Goal: Task Accomplishment & Management: Use online tool/utility

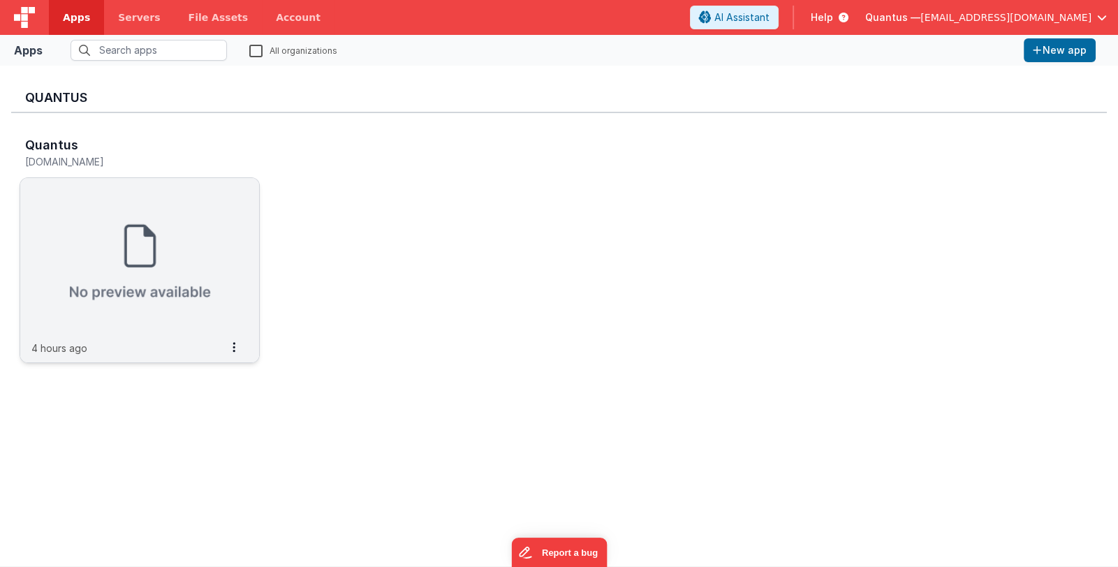
click at [200, 219] on img at bounding box center [139, 256] width 239 height 156
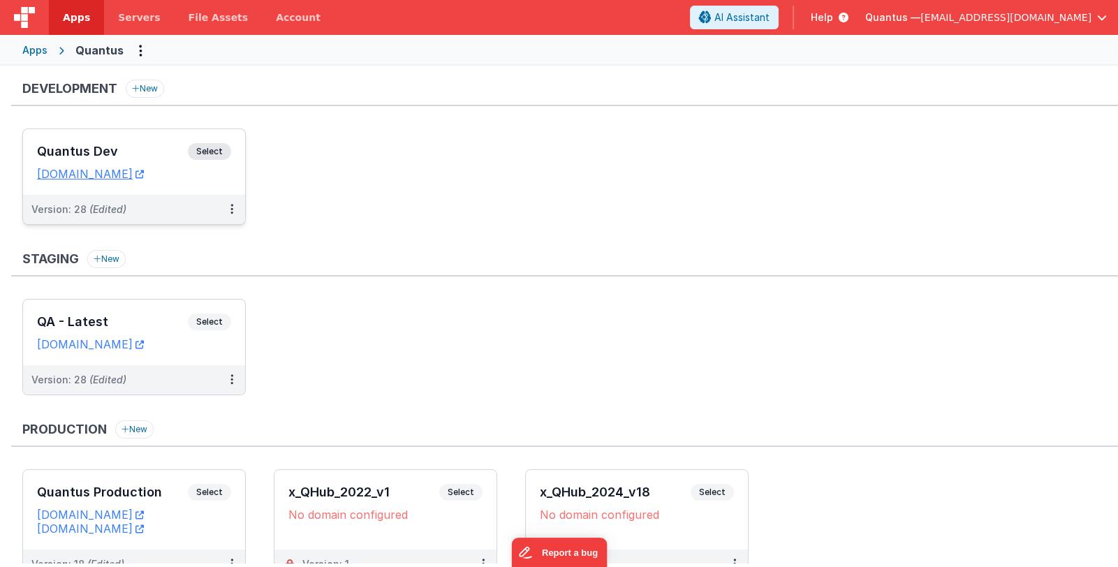
click at [112, 156] on h3 "Quantus Dev" at bounding box center [112, 152] width 151 height 14
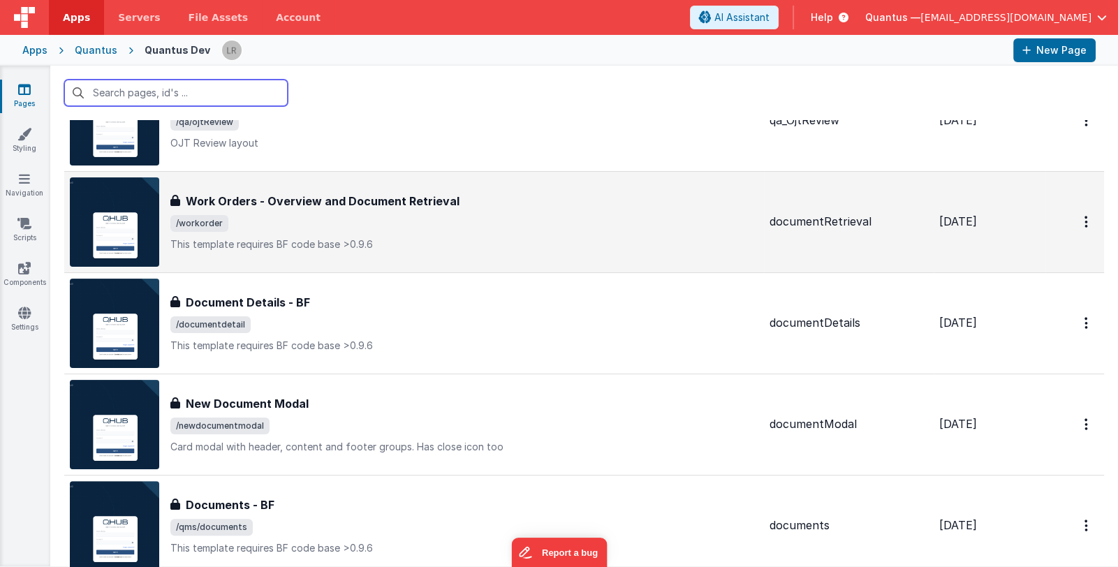
scroll to position [489, 0]
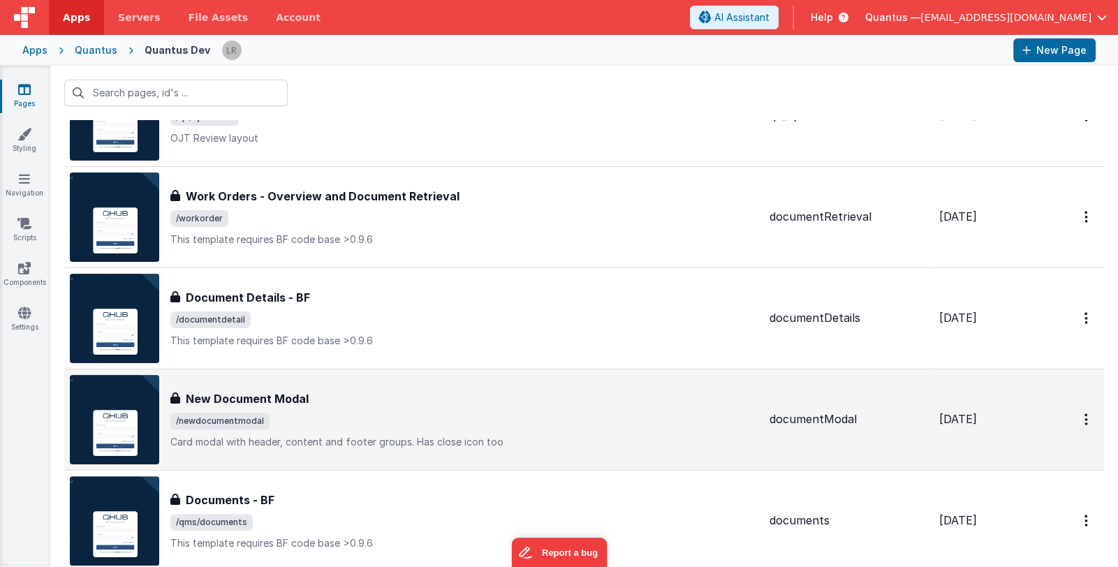
click at [471, 395] on div "New Document Modal" at bounding box center [464, 398] width 588 height 17
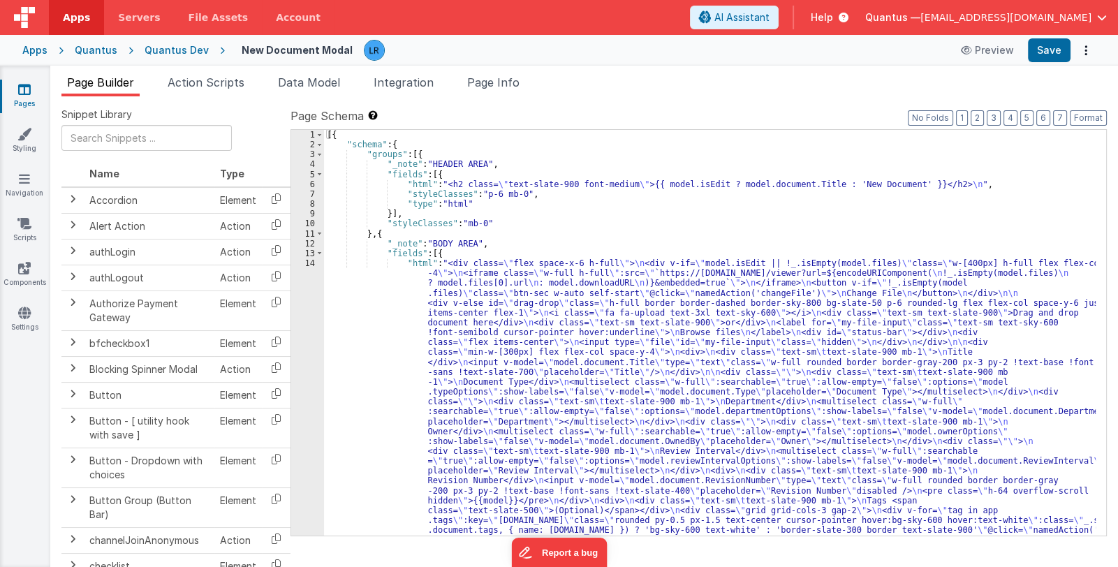
scroll to position [41, 0]
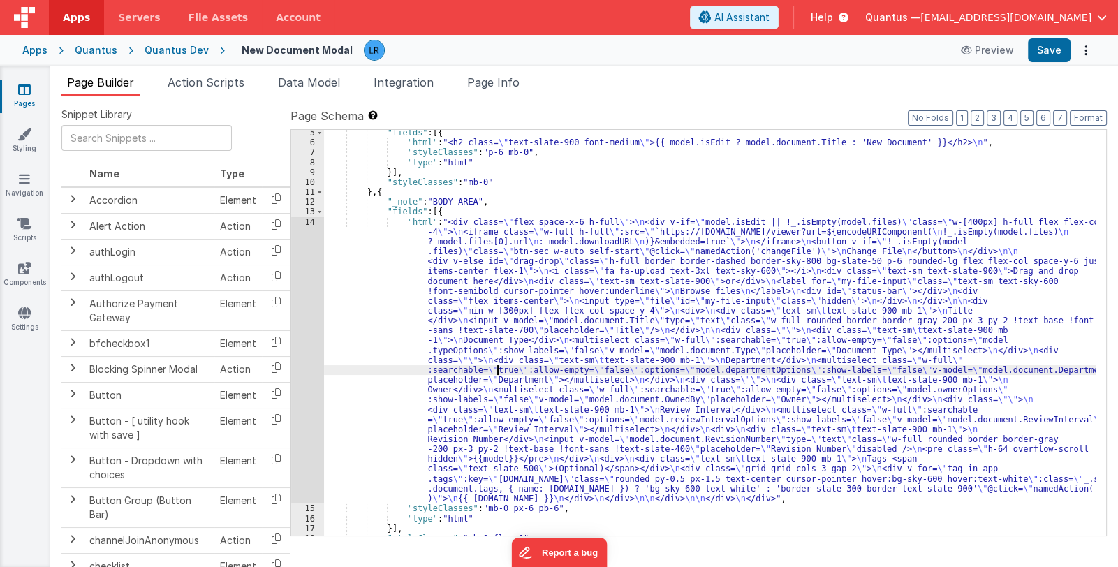
click at [499, 367] on div ""fields" : [{ "html" : "<h2 class= \" text-slate-900 font-medium \" >{{ model.i…" at bounding box center [710, 341] width 772 height 426
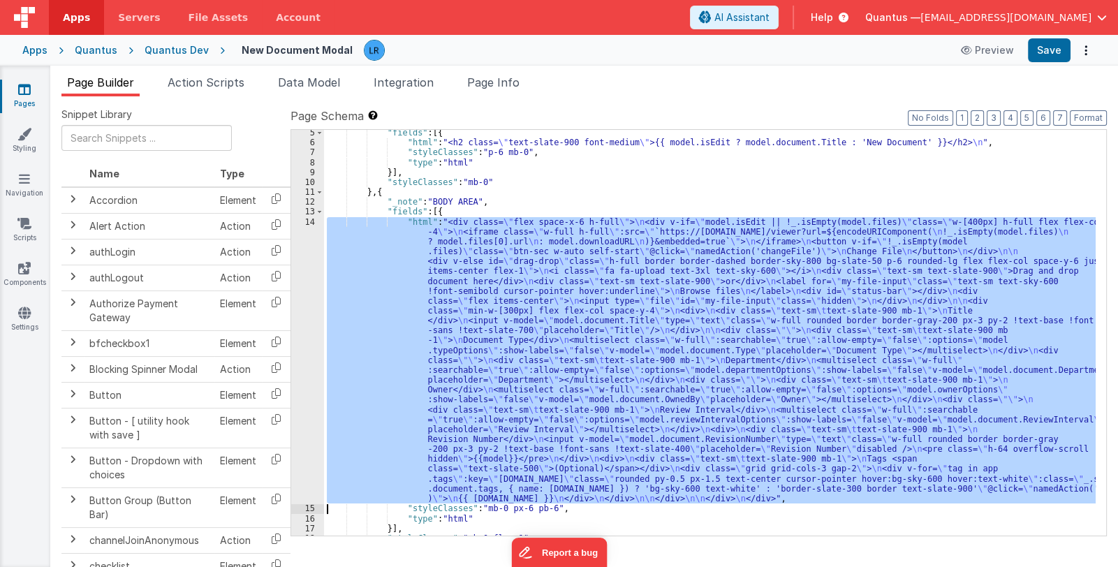
click at [304, 374] on div "14" at bounding box center [307, 360] width 33 height 287
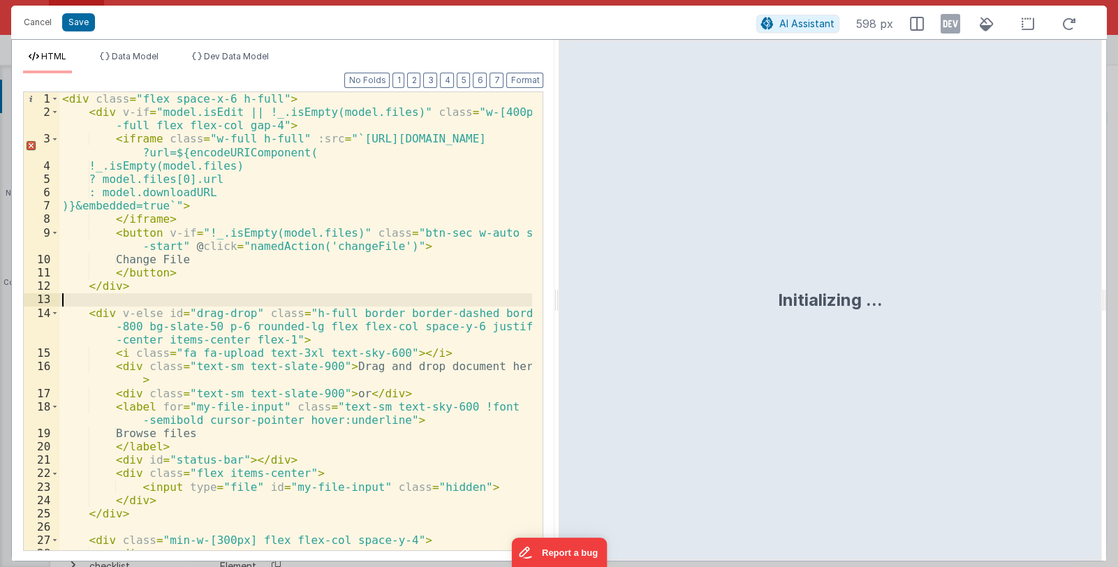
click at [317, 295] on div "< div class = "flex space-x-6 h-full" > < div v-if = "model.isEdit || !_.isEmpt…" at bounding box center [295, 334] width 473 height 485
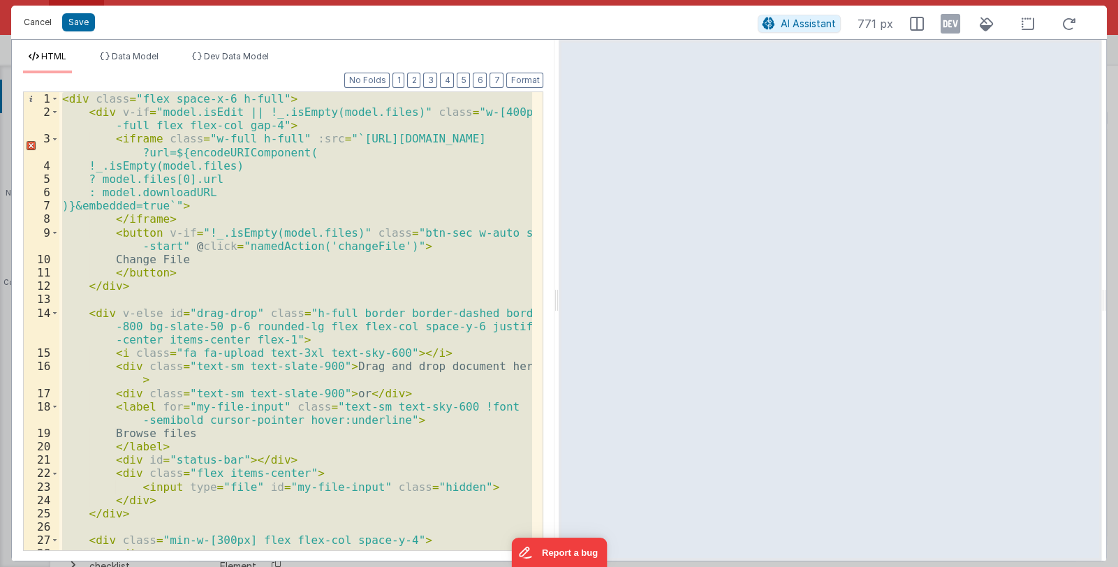
click at [27, 21] on button "Cancel" at bounding box center [38, 23] width 42 height 20
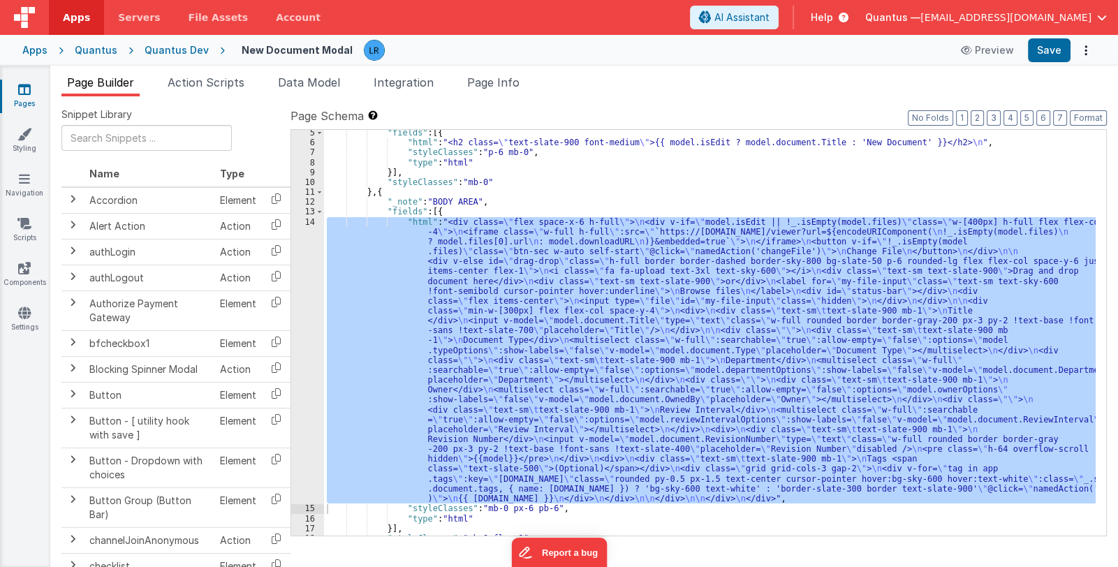
click at [27, 101] on link "Pages" at bounding box center [24, 96] width 50 height 28
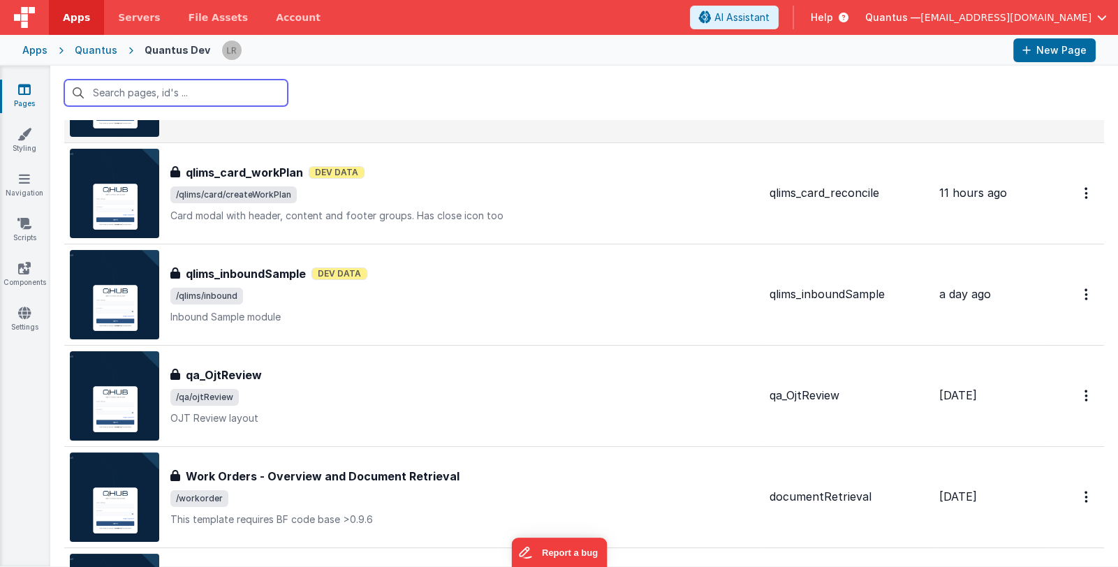
scroll to position [209, 0]
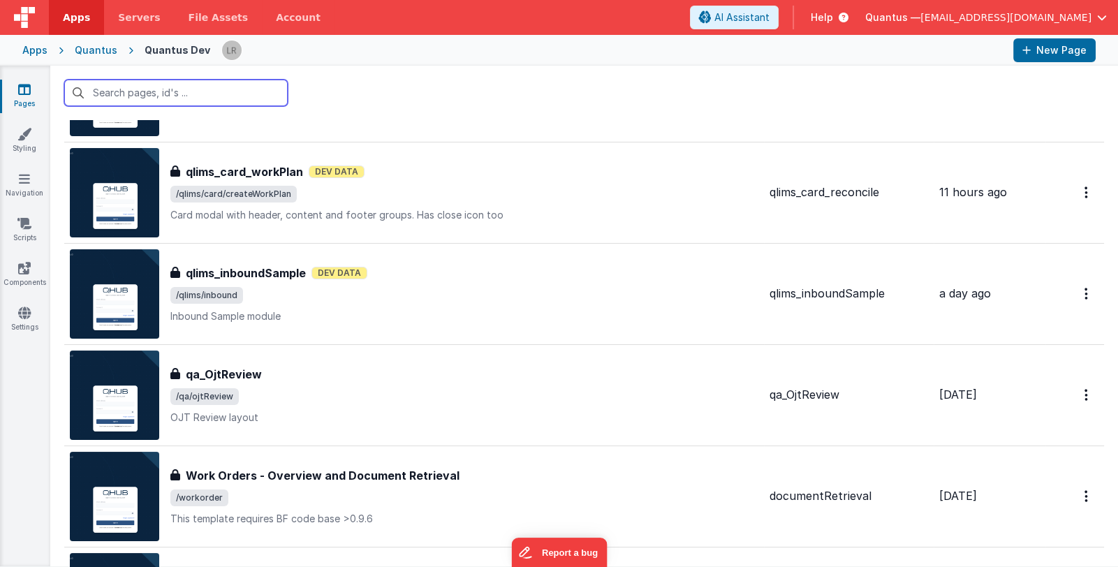
click at [246, 95] on input "text" at bounding box center [175, 93] width 223 height 27
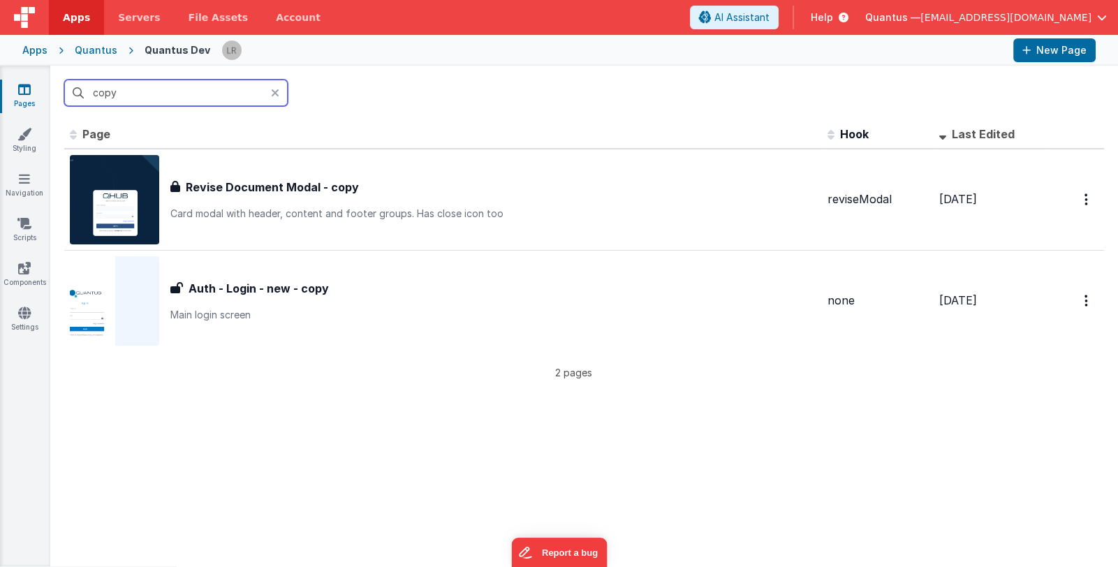
scroll to position [0, 0]
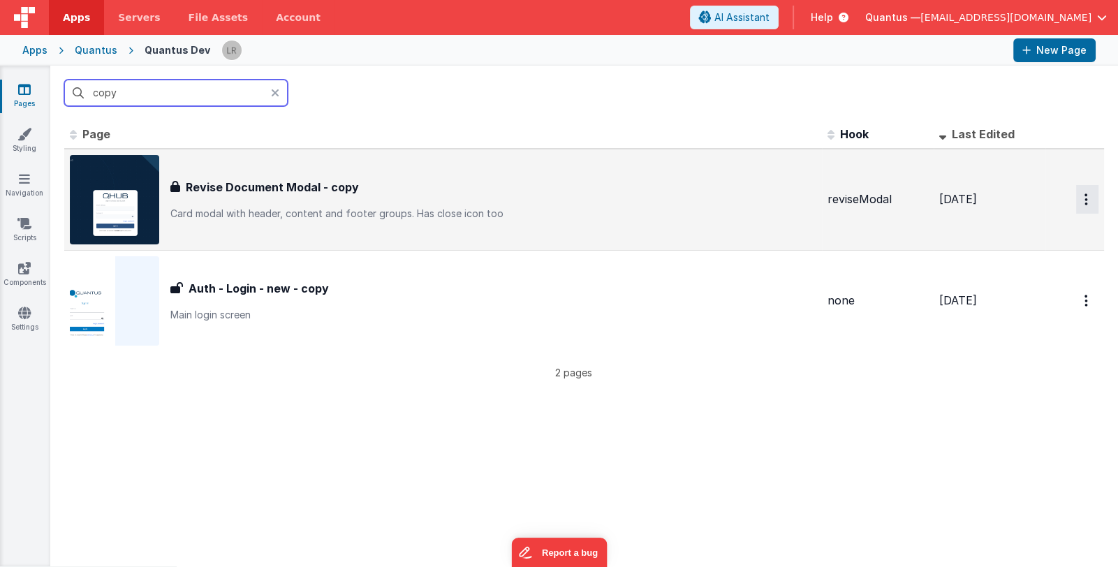
type input "copy"
click at [1079, 196] on button "Options" at bounding box center [1087, 199] width 22 height 29
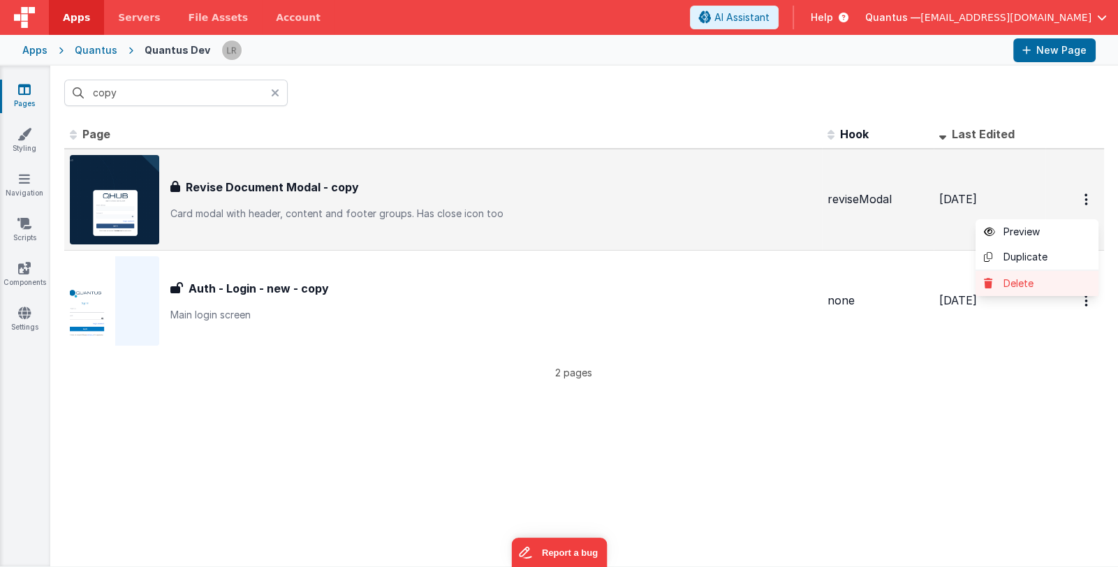
click at [1044, 279] on link "Delete" at bounding box center [1036, 283] width 123 height 25
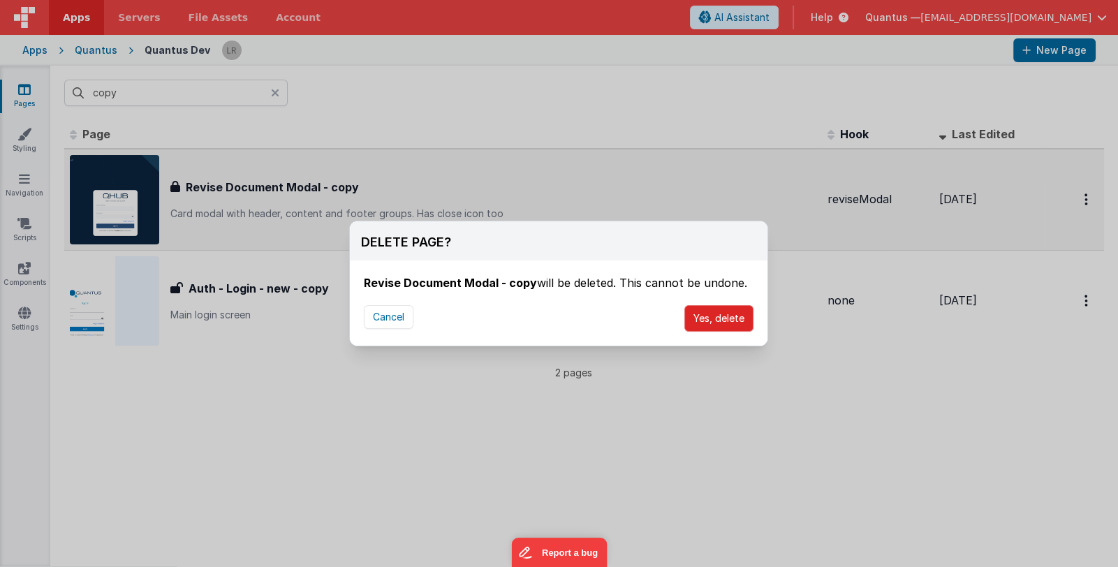
click at [733, 314] on button "Yes, delete" at bounding box center [718, 318] width 69 height 27
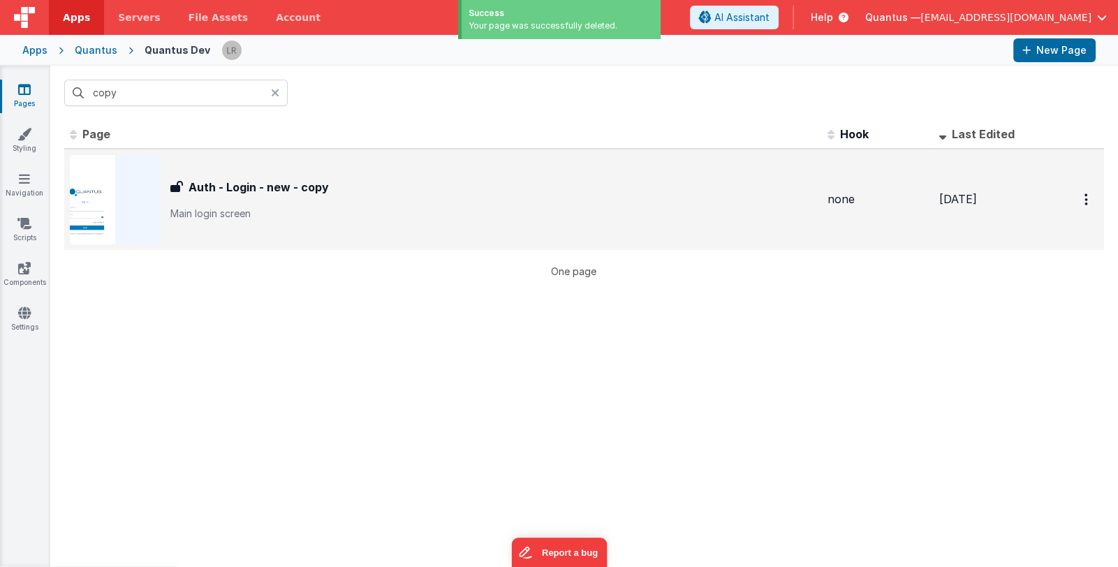
click at [275, 91] on icon at bounding box center [275, 92] width 8 height 11
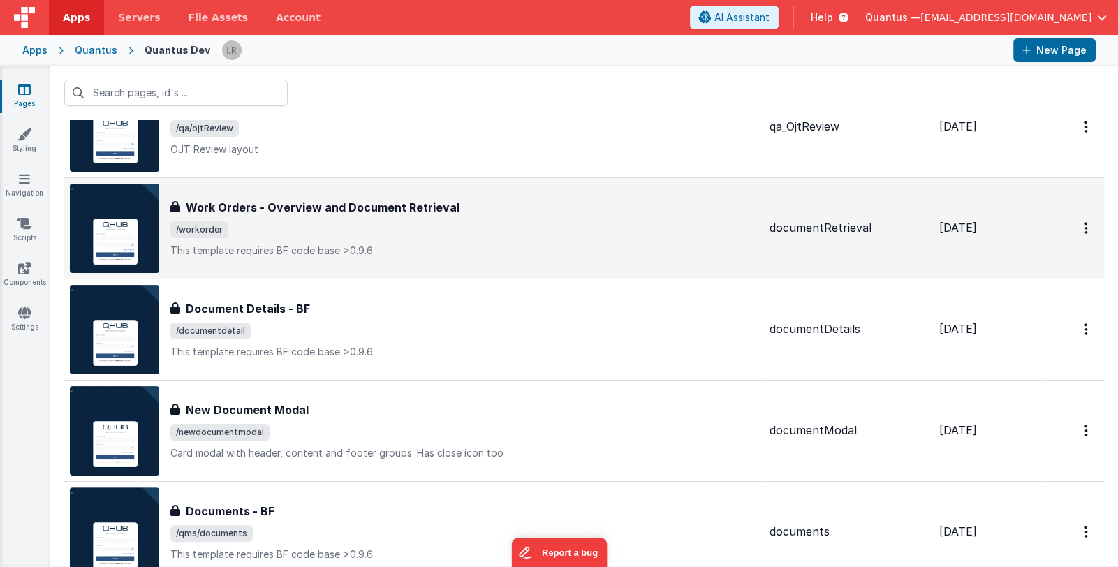
scroll to position [489, 0]
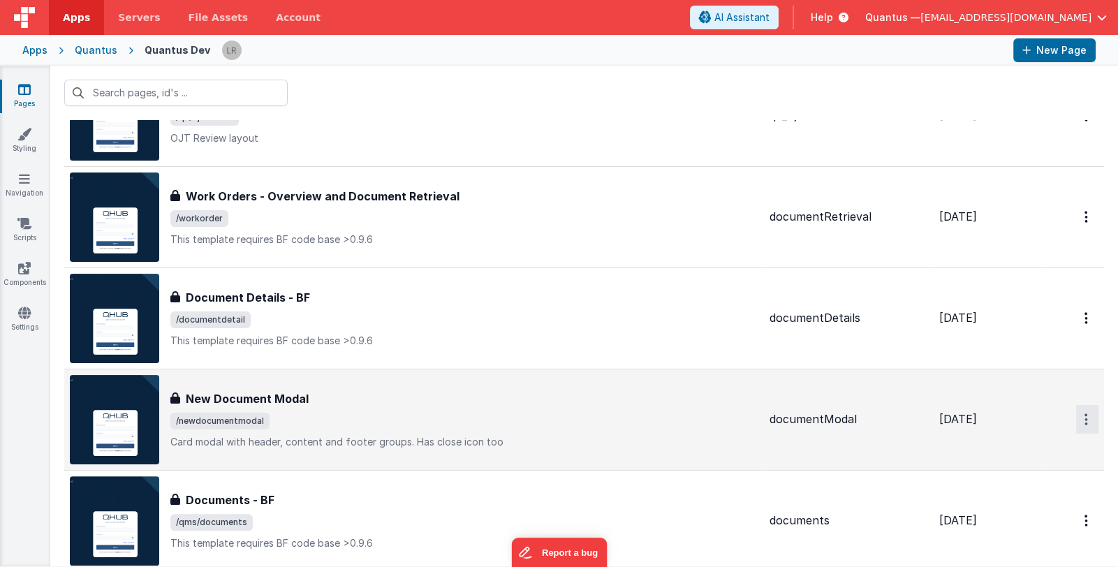
click at [1081, 420] on button "Options" at bounding box center [1087, 419] width 22 height 29
click at [1045, 473] on link "Duplicate" at bounding box center [1036, 477] width 123 height 27
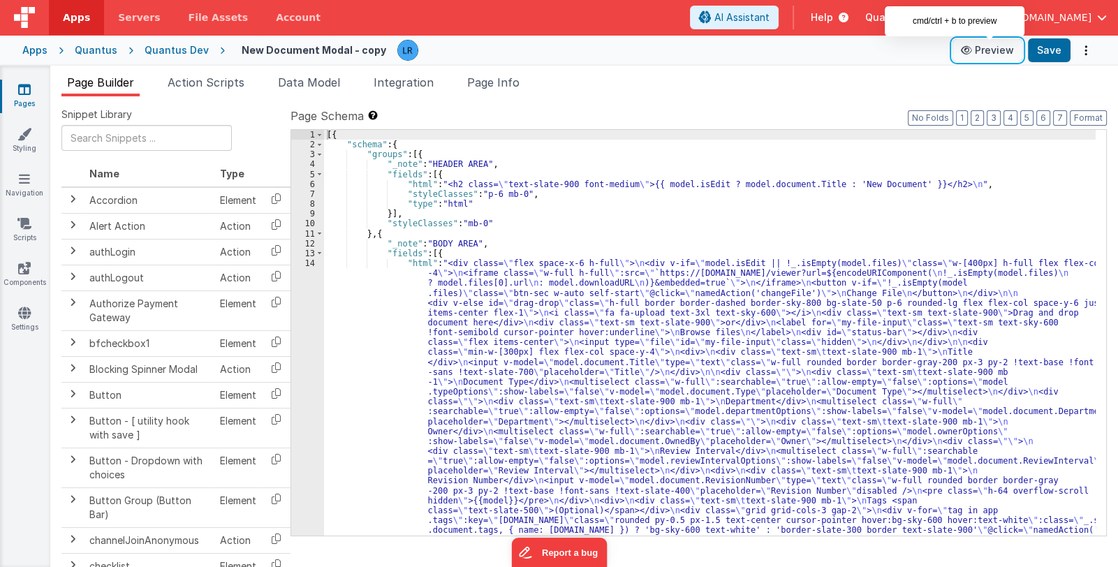
click at [983, 50] on button "Preview" at bounding box center [987, 50] width 70 height 22
click at [506, 360] on div "[{ "schema" : { "groups" : [{ "_note" : "HEADER AREA" , "fields" : [{ "html" : …" at bounding box center [710, 343] width 772 height 426
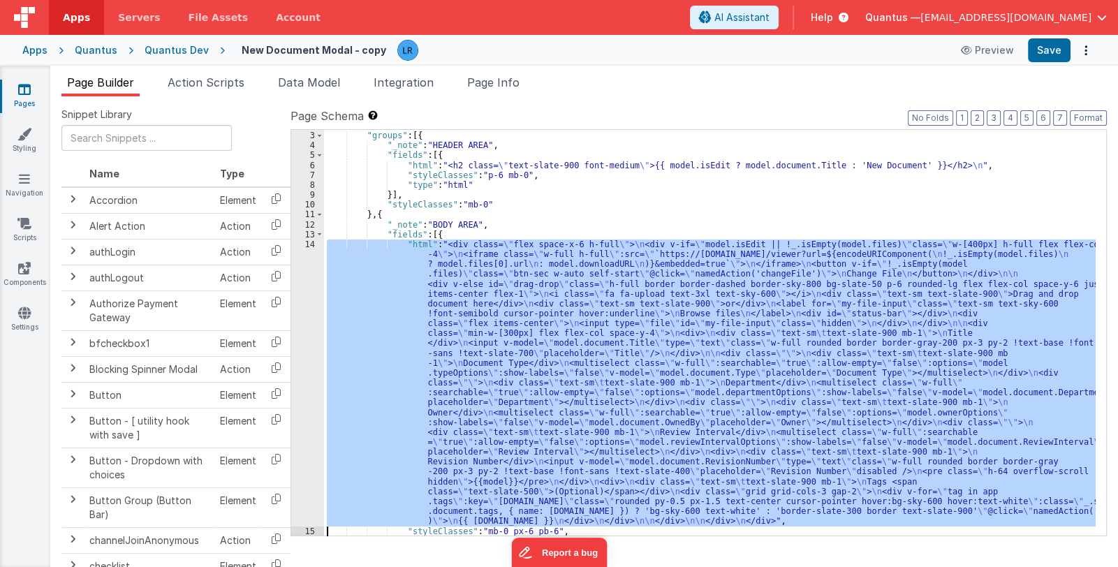
click at [308, 383] on div "2 3 4 5 6 7 8 9 10 11 12 13 14 15 16 17" at bounding box center [307, 334] width 33 height 426
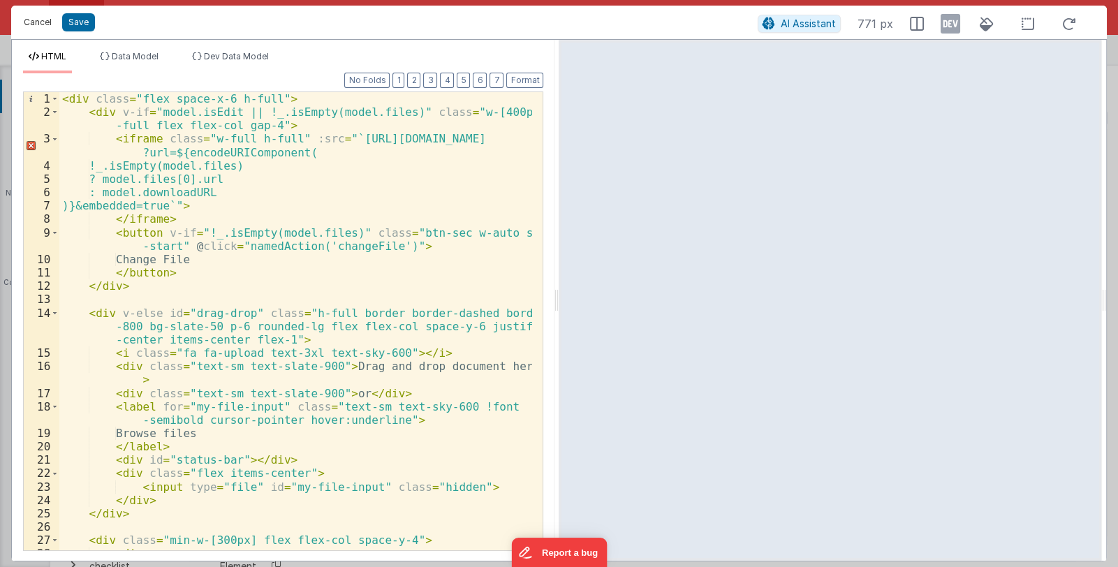
click at [36, 29] on button "Cancel" at bounding box center [38, 23] width 42 height 20
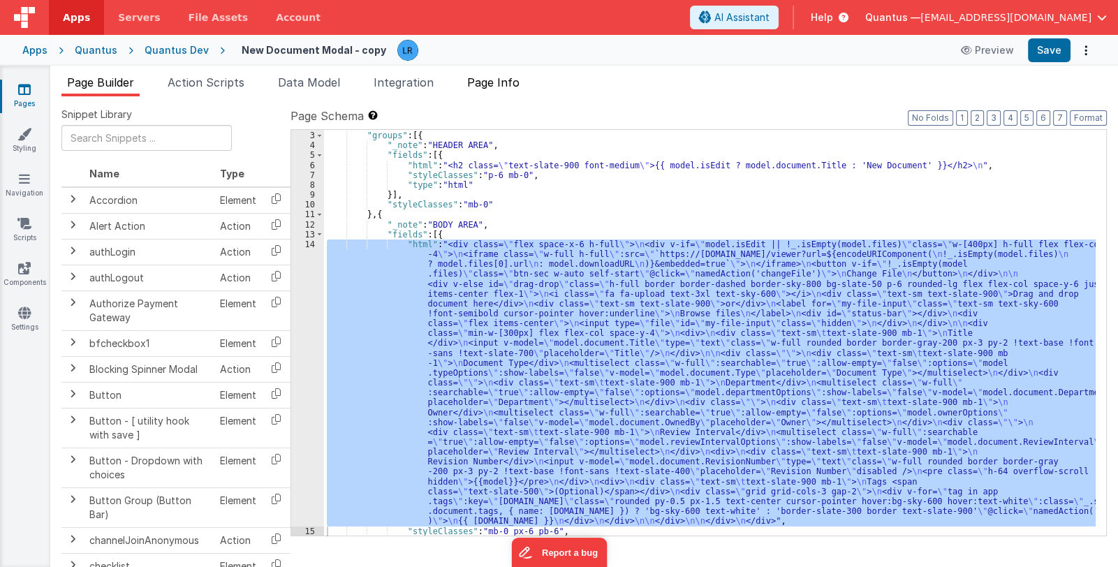
click at [493, 85] on span "Page Info" at bounding box center [493, 82] width 52 height 14
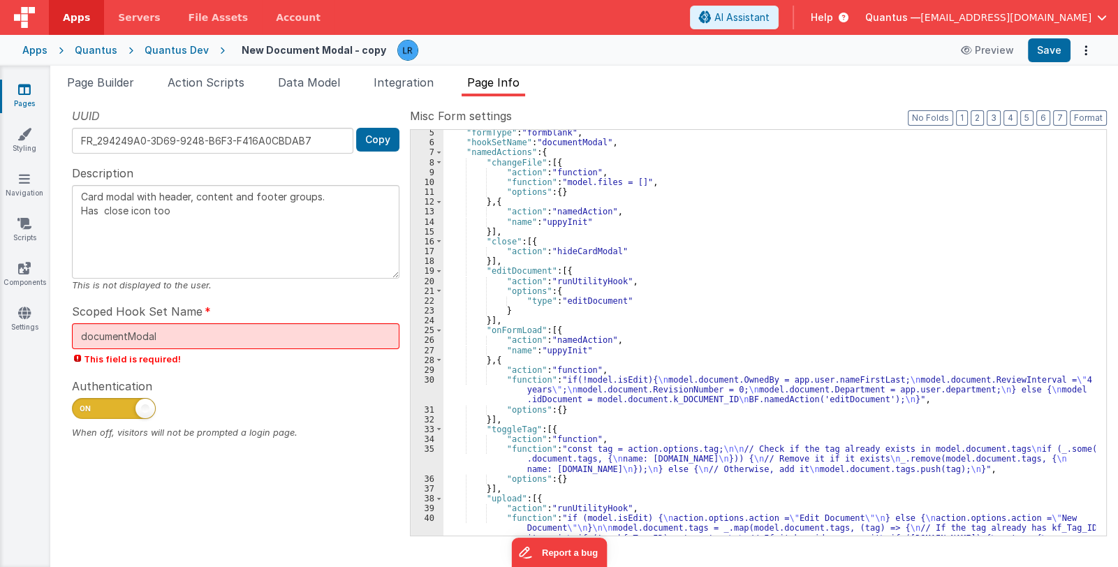
scroll to position [41, 0]
click at [389, 378] on div "Authentication When off, visitors will not be prompted a login page." at bounding box center [235, 408] width 327 height 62
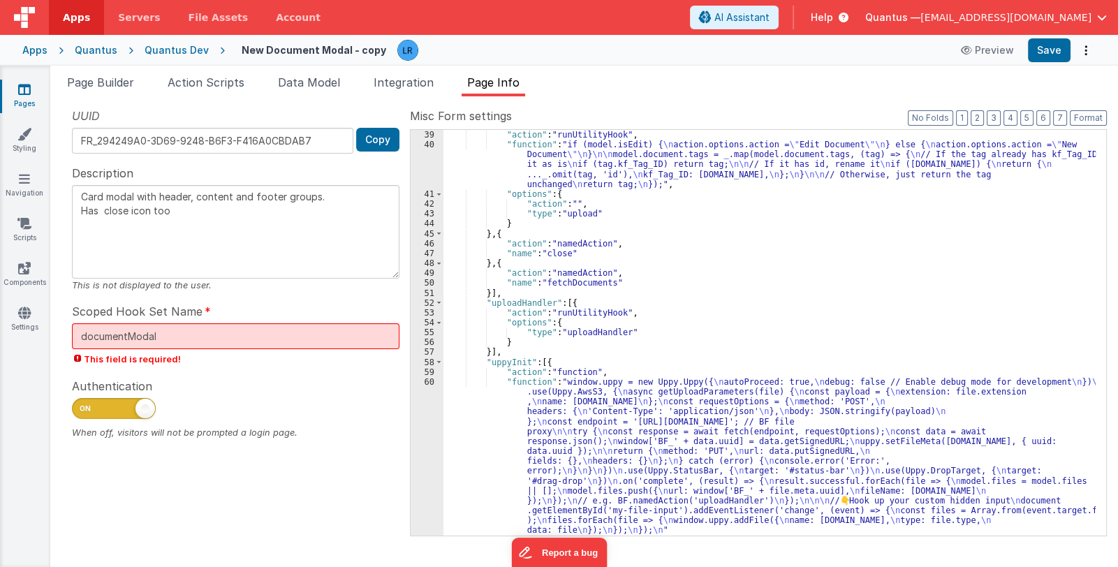
scroll to position [540, 0]
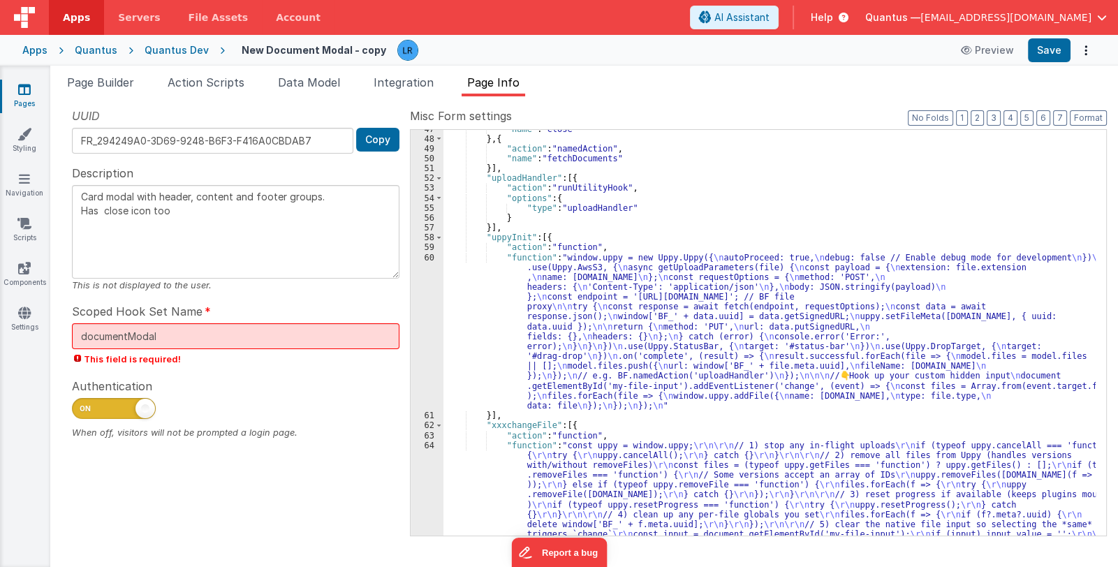
click at [588, 340] on div ""name" : "close" } , { "action" : "namedAction" , "name" : "fetchDocuments" }] …" at bounding box center [769, 386] width 652 height 525
click at [425, 341] on div "60" at bounding box center [427, 332] width 33 height 158
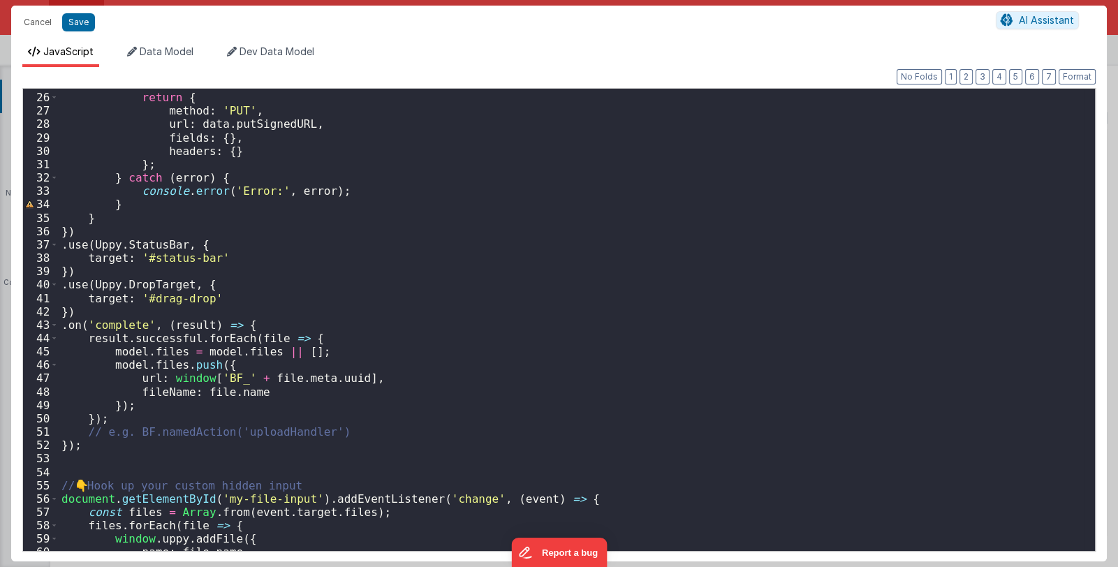
scroll to position [415, 0]
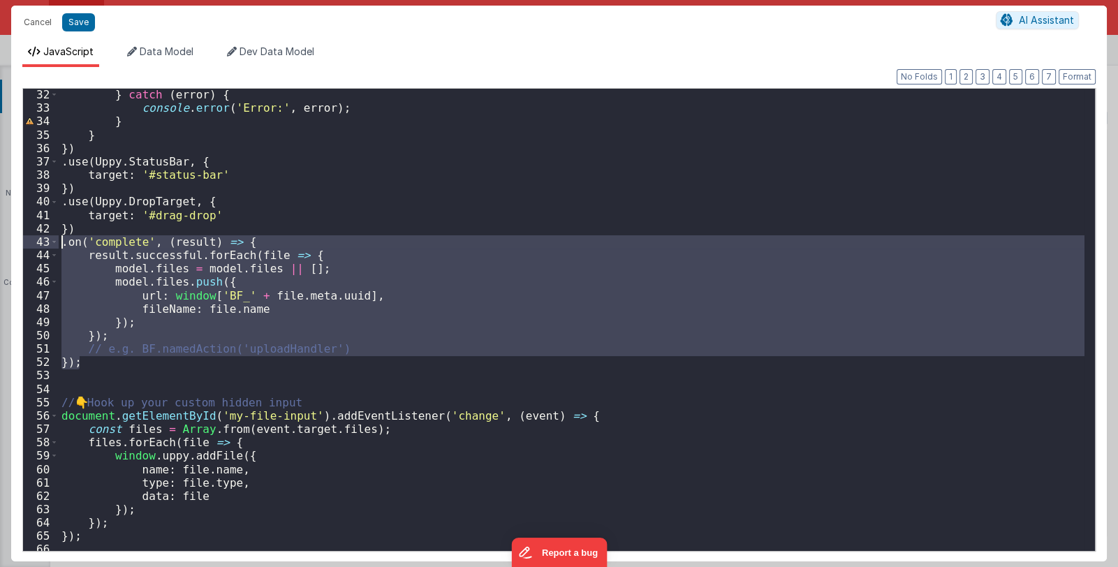
drag, startPoint x: 84, startPoint y: 365, endPoint x: 58, endPoint y: 244, distance: 123.7
click at [58, 244] on div "32 33 34 35 36 37 38 39 40 41 42 43 44 45 46 47 48 49 50 51 52 53 54 55 56 57 5…" at bounding box center [558, 320] width 1073 height 464
click at [506, 445] on div "} catch ( error ) { console . error ( 'Error:' , error ) ; } } }) . use ( Uppy …" at bounding box center [572, 332] width 1026 height 489
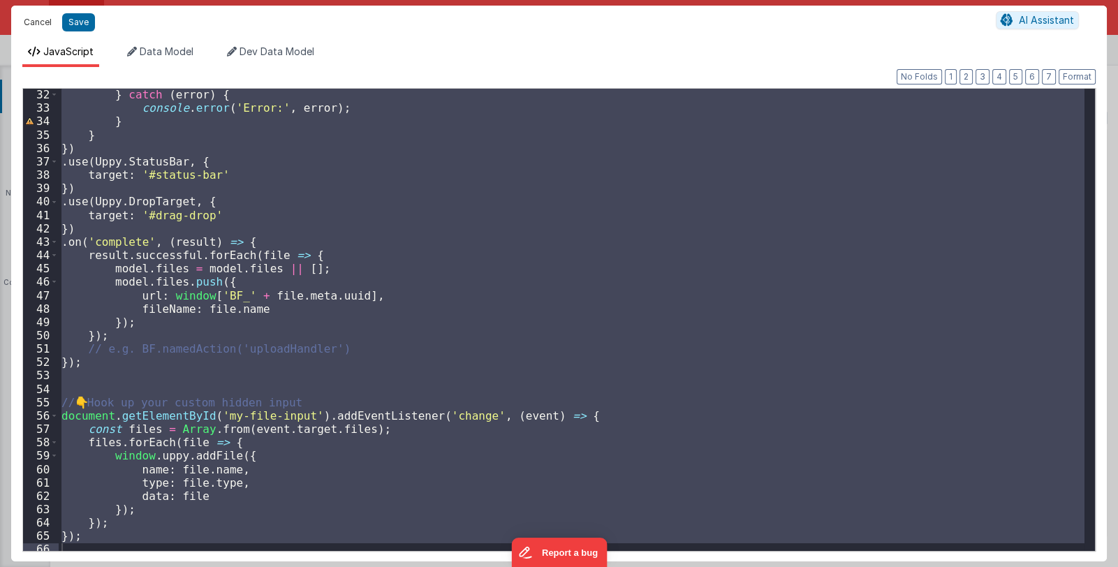
click at [36, 19] on button "Cancel" at bounding box center [38, 23] width 42 height 20
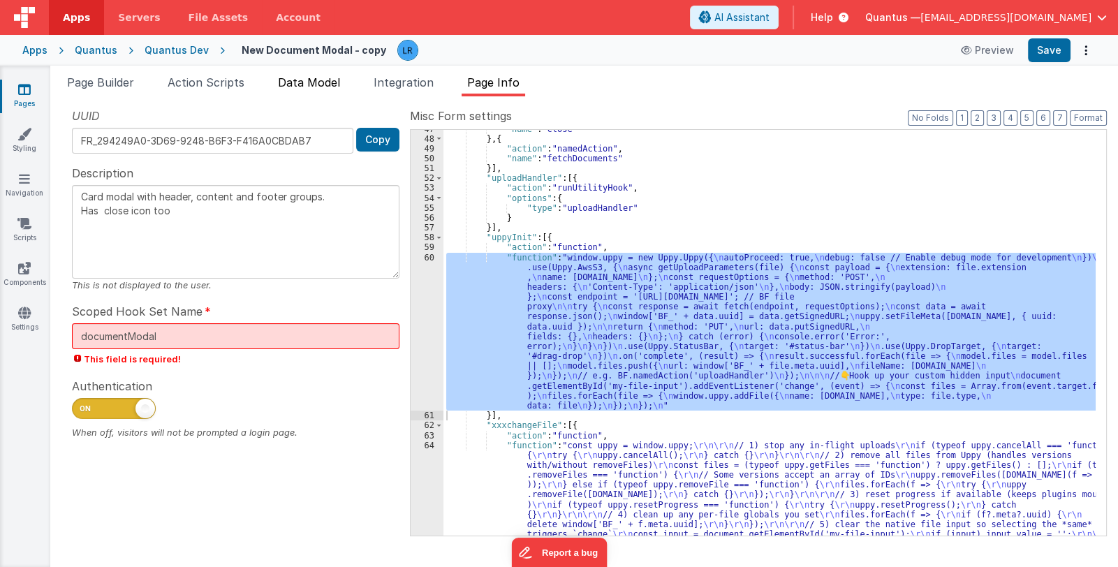
click at [297, 80] on span "Data Model" at bounding box center [309, 82] width 62 height 14
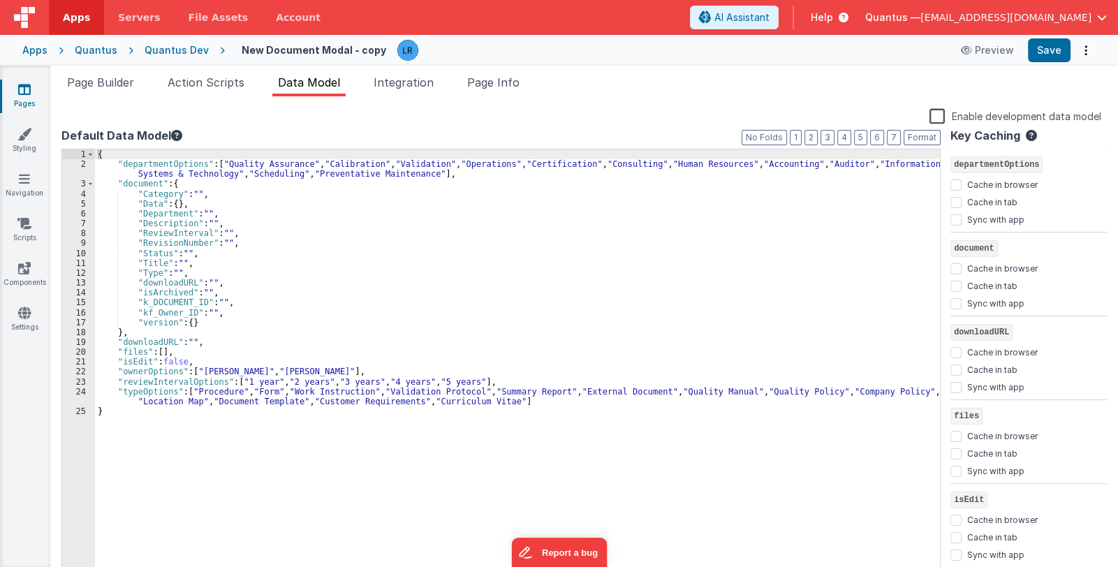
click at [205, 339] on div "{ "departmentOptions" : [ "Quality Assurance" , "Calibration" , "Validation" , …" at bounding box center [517, 374] width 845 height 450
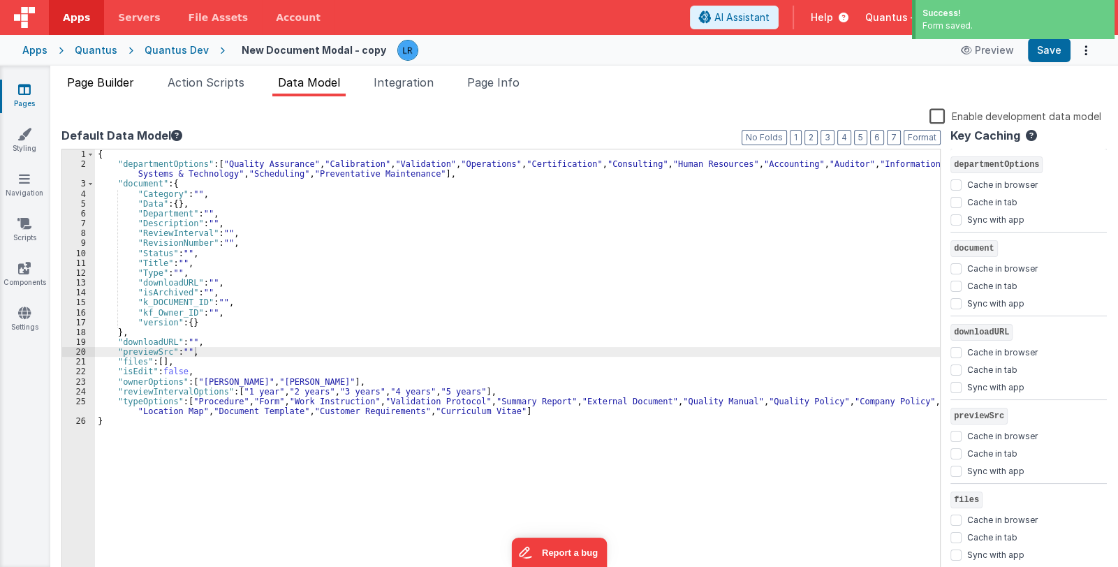
click at [107, 80] on span "Page Builder" at bounding box center [100, 82] width 67 height 14
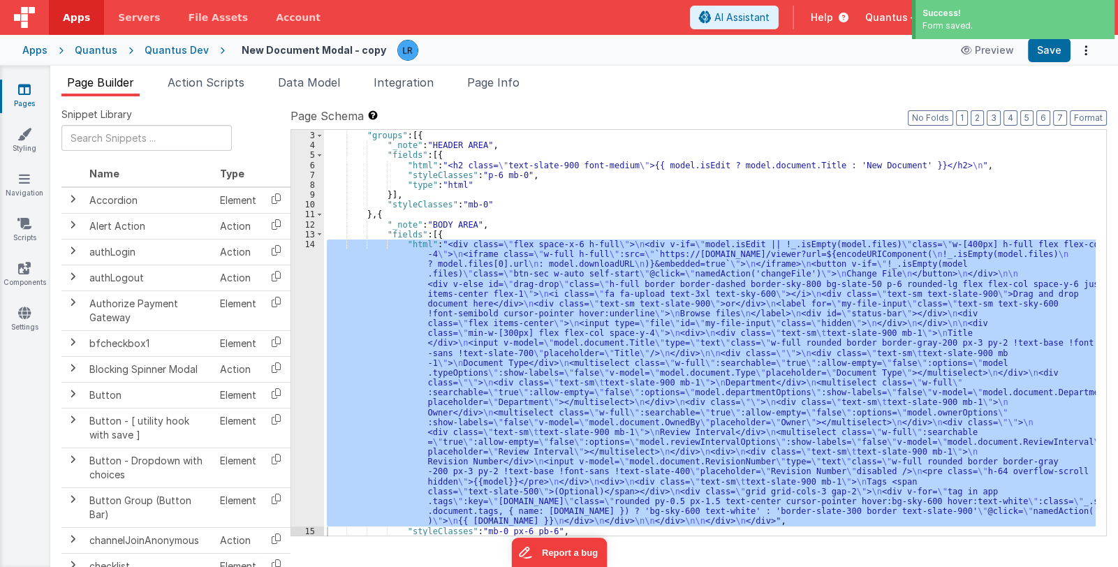
click at [454, 325] on div ""schema" : { "groups" : [{ "_note" : "HEADER AREA" , "fields" : [{ "html" : "<h…" at bounding box center [710, 333] width 772 height 406
click at [307, 383] on div "14" at bounding box center [307, 382] width 33 height 287
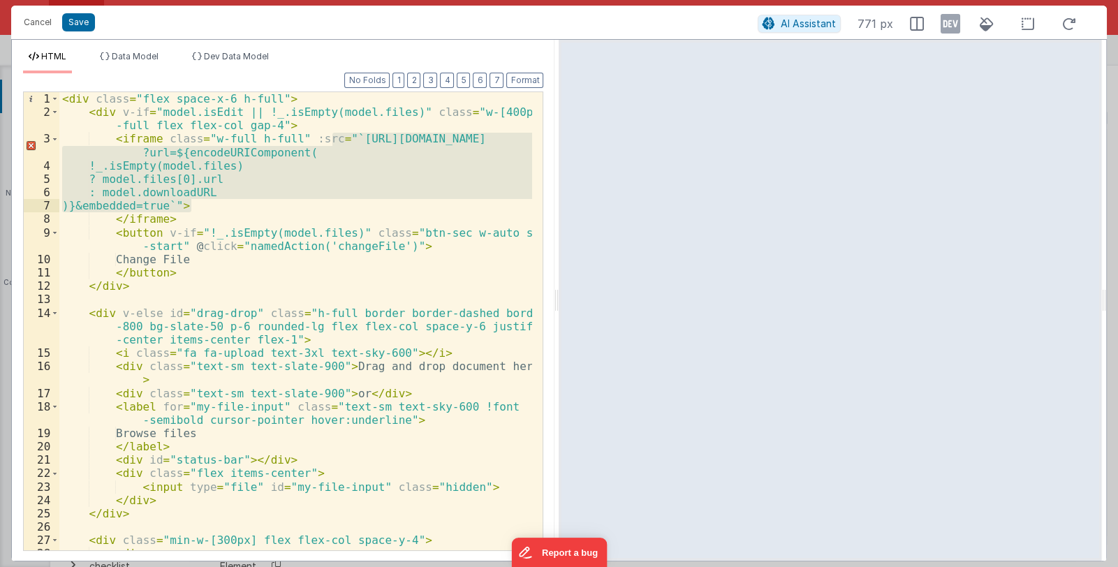
drag, startPoint x: 332, startPoint y: 135, endPoint x: 188, endPoint y: 204, distance: 159.6
click at [188, 204] on div "< div class = "flex space-x-6 h-full" > < div v-if = "model.isEdit || !_.isEmpt…" at bounding box center [295, 334] width 473 height 485
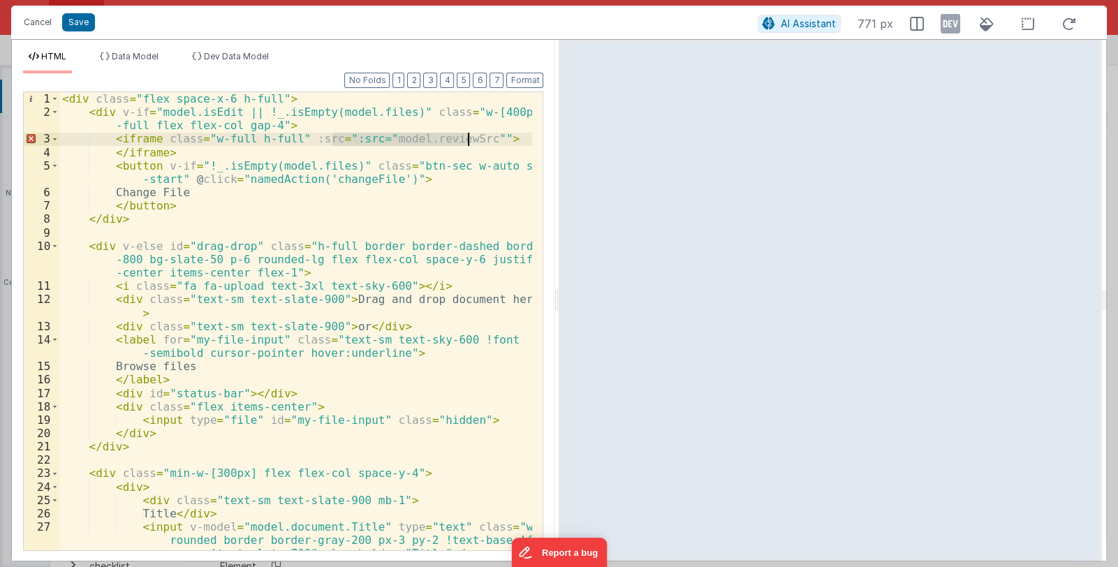
drag, startPoint x: 332, startPoint y: 141, endPoint x: 468, endPoint y: 140, distance: 135.5
click at [468, 140] on div "< div class = "flex space-x-6 h-full" > < div v-if = "model.isEdit || !_.isEmpt…" at bounding box center [295, 334] width 473 height 485
click at [157, 56] on span "Data Model" at bounding box center [135, 56] width 47 height 10
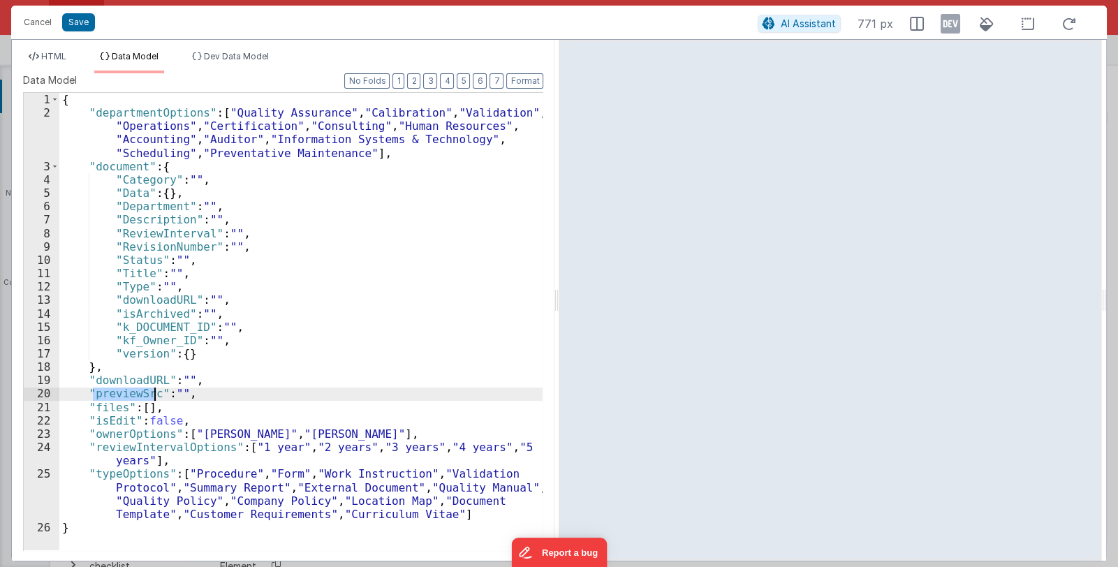
drag, startPoint x: 91, startPoint y: 394, endPoint x: 154, endPoint y: 392, distance: 62.2
click at [154, 392] on div "{ "departmentOptions" : [ "Quality Assurance" , "Calibration" , "Validation" , …" at bounding box center [301, 335] width 484 height 484
click at [54, 51] on span "HTML" at bounding box center [53, 56] width 25 height 10
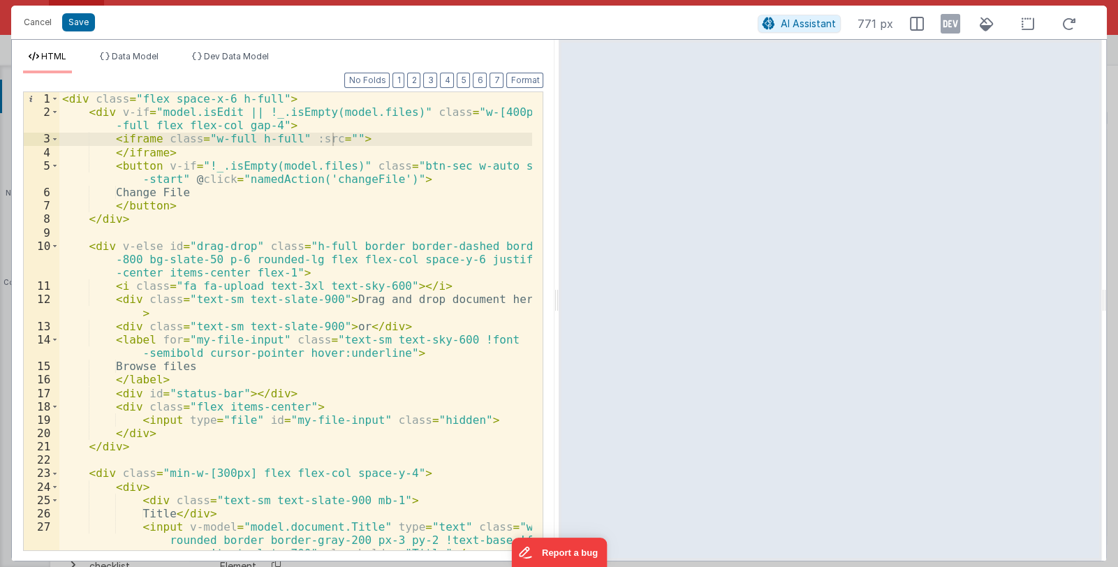
click at [333, 138] on div "< div class = "flex space-x-6 h-full" > < div v-if = "model.isEdit || !_.isEmpt…" at bounding box center [295, 334] width 473 height 485
click at [86, 22] on button "Save" at bounding box center [78, 22] width 33 height 18
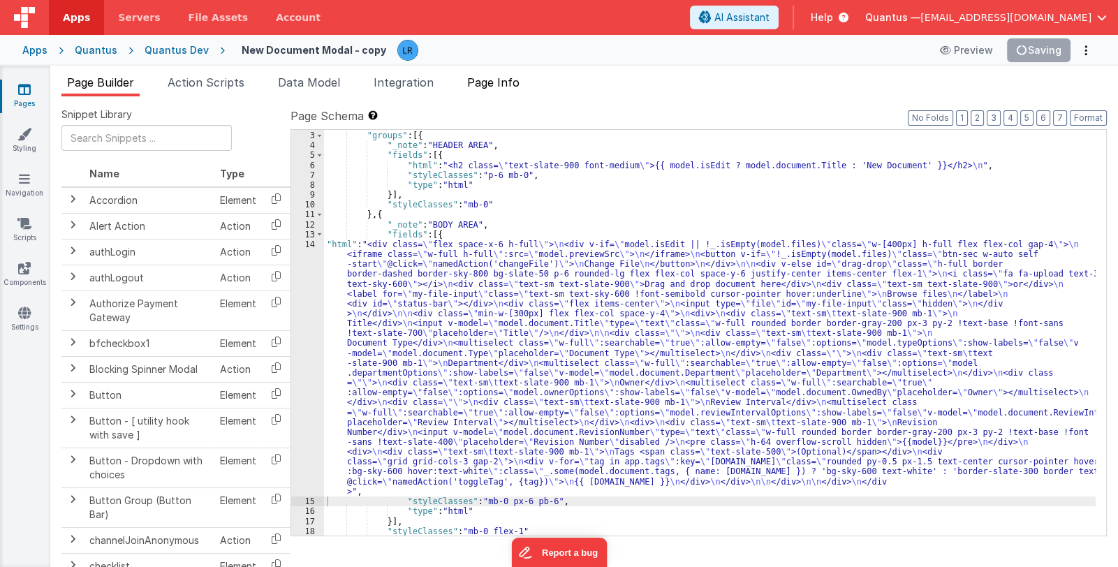
click at [507, 82] on span "Page Info" at bounding box center [493, 82] width 52 height 14
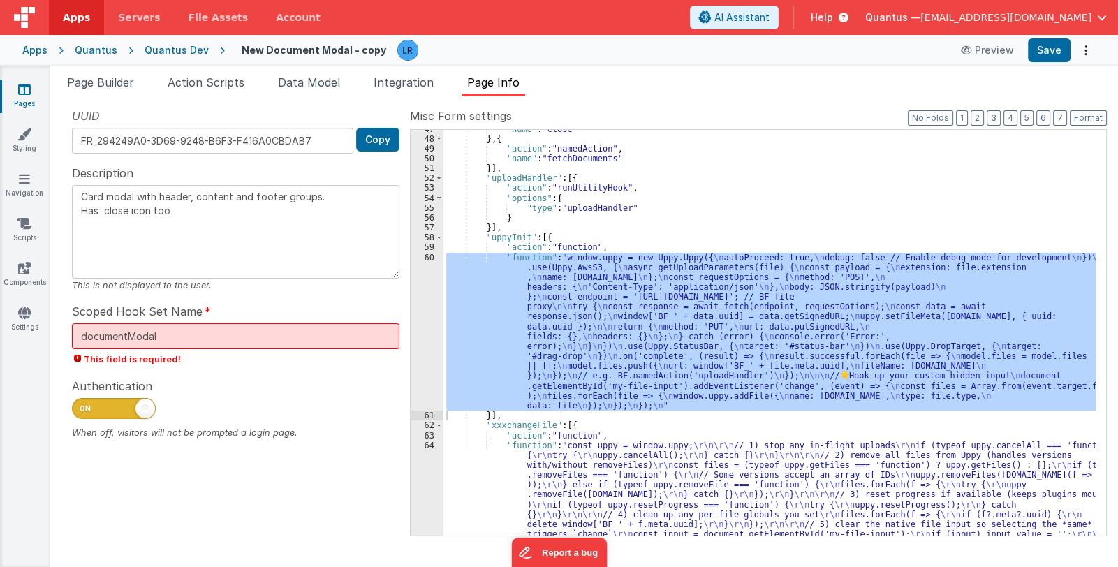
click at [563, 315] on div ""name" : "close" } , { "action" : "namedAction" , "name" : "fetchDocuments" }] …" at bounding box center [769, 333] width 652 height 406
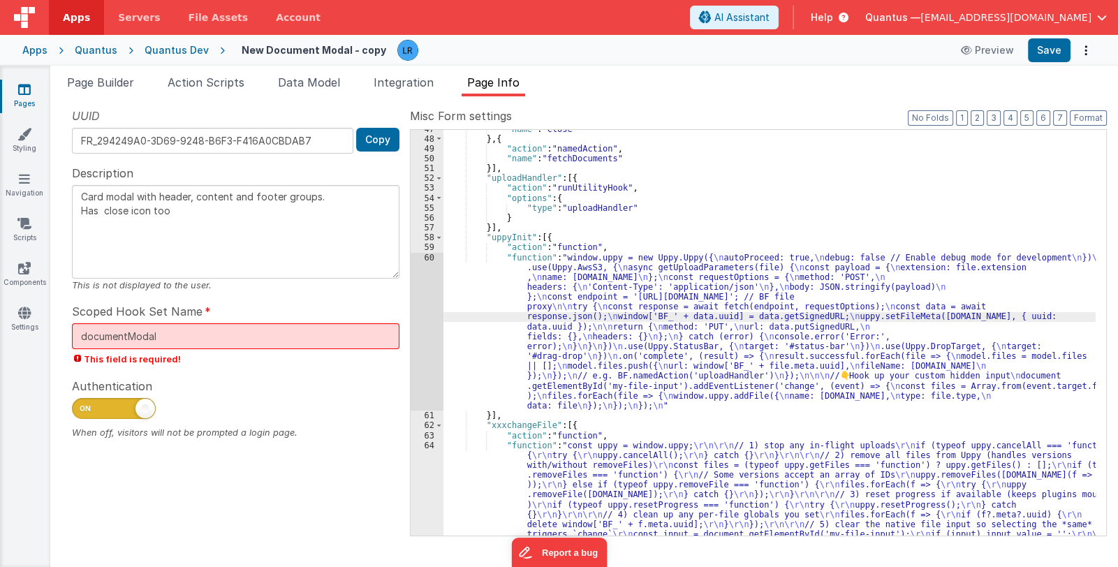
click at [422, 364] on div "60" at bounding box center [427, 332] width 33 height 158
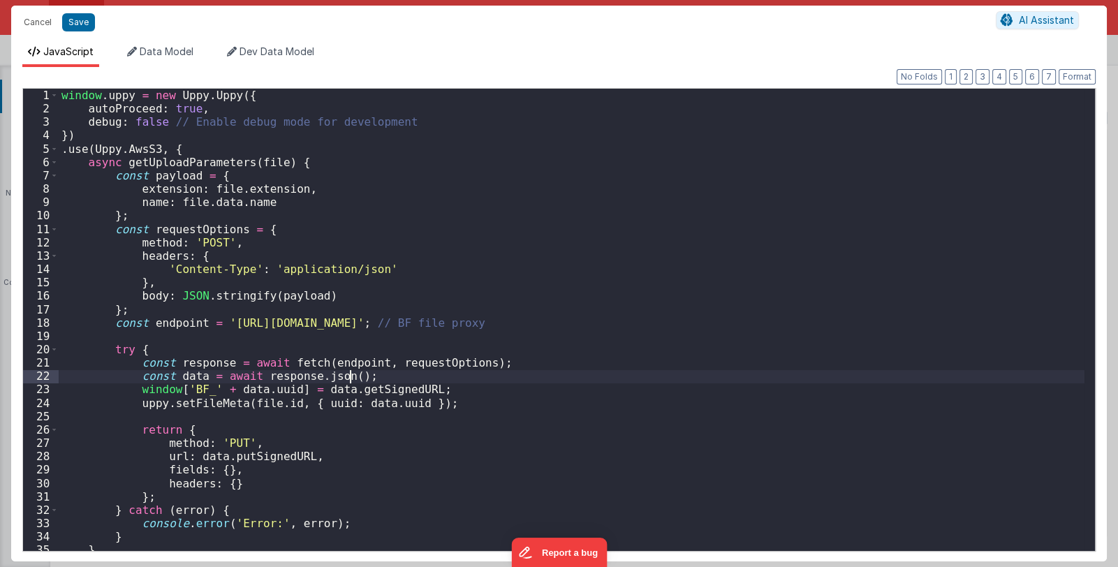
click at [422, 364] on div "window . uppy = new Uppy . Uppy ({ autoProceed : true , debug : false // Enable…" at bounding box center [572, 333] width 1026 height 489
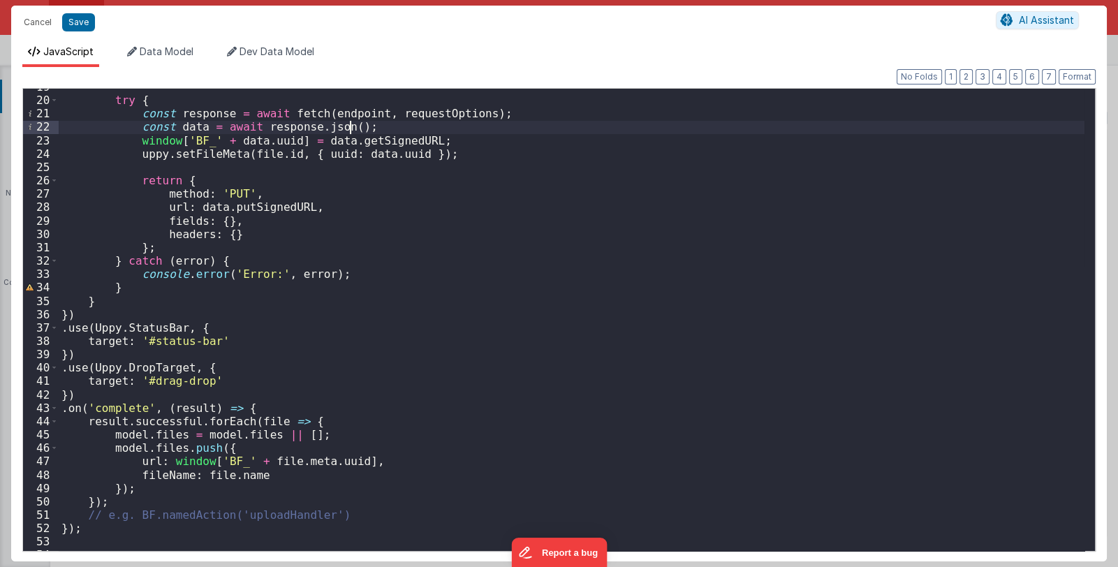
scroll to position [420, 0]
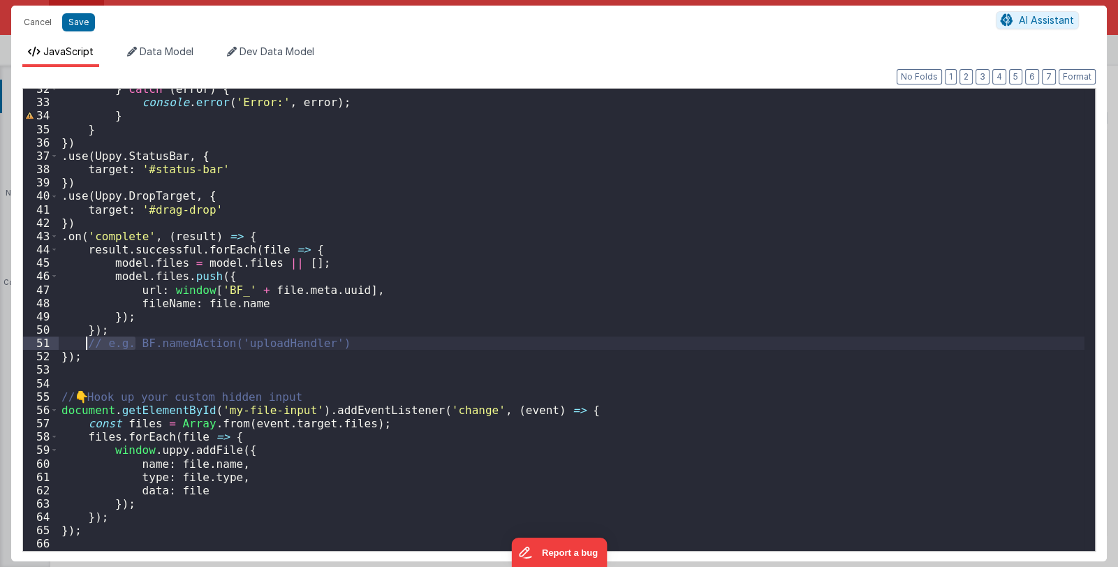
drag, startPoint x: 135, startPoint y: 344, endPoint x: 86, endPoint y: 346, distance: 48.9
click at [86, 346] on div "} catch ( error ) { console . error ( 'Error:' , error ) ; } } }) . use ( Uppy …" at bounding box center [572, 326] width 1026 height 489
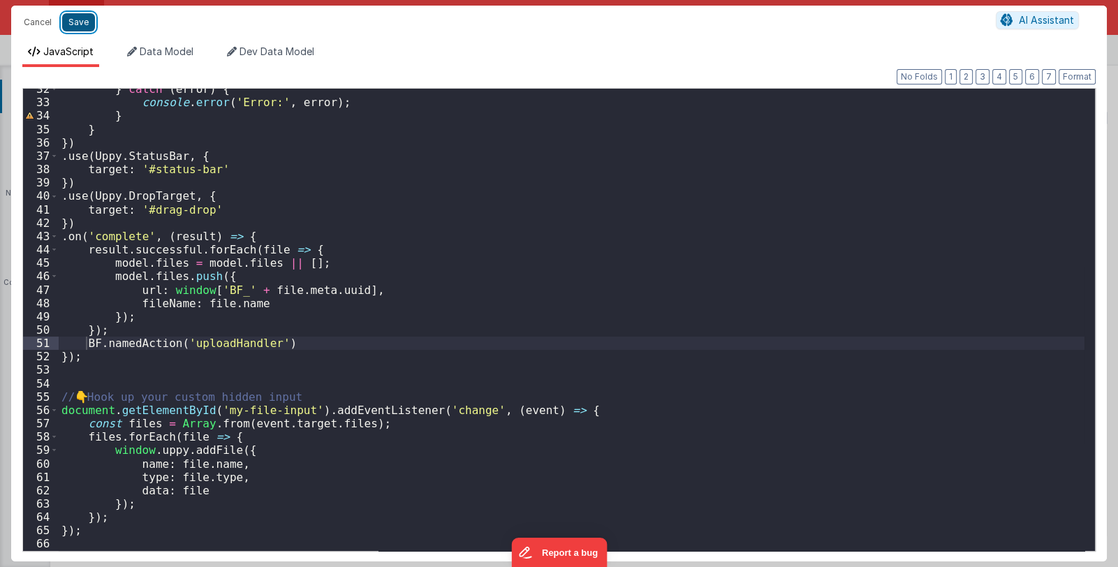
click at [91, 22] on button "Save" at bounding box center [78, 22] width 33 height 18
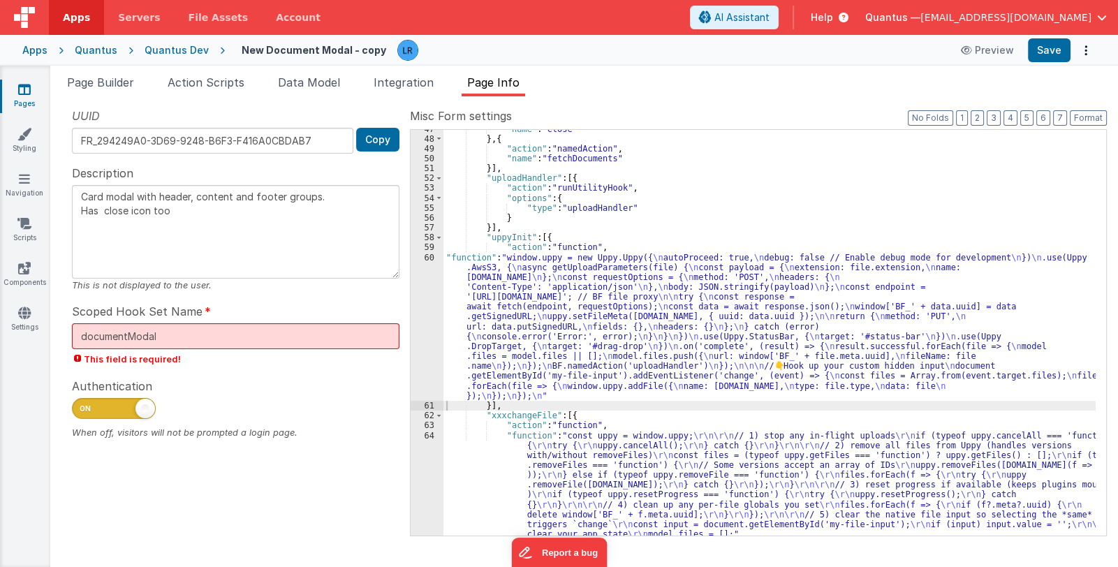
click at [576, 205] on div ""name" : "close" } , { "action" : "namedAction" , "name" : "fetchDocuments" }] …" at bounding box center [769, 337] width 652 height 426
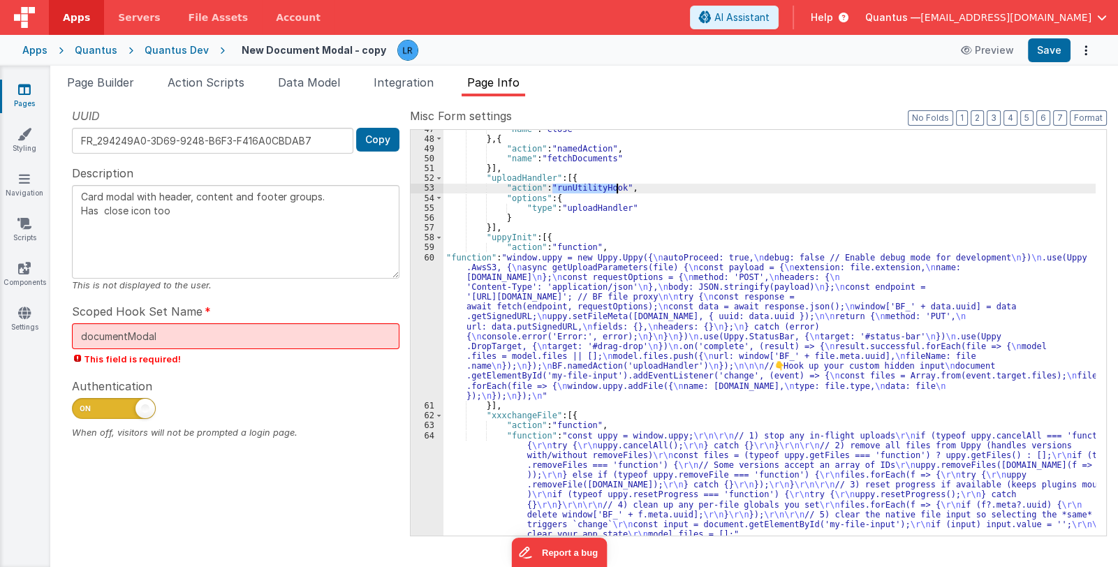
drag, startPoint x: 552, startPoint y: 187, endPoint x: 616, endPoint y: 186, distance: 63.5
click at [616, 186] on div ""name" : "close" } , { "action" : "namedAction" , "name" : "fetchDocuments" }] …" at bounding box center [769, 337] width 652 height 426
type textarea "Card modal with header, content and footer groups. Has close icon too"
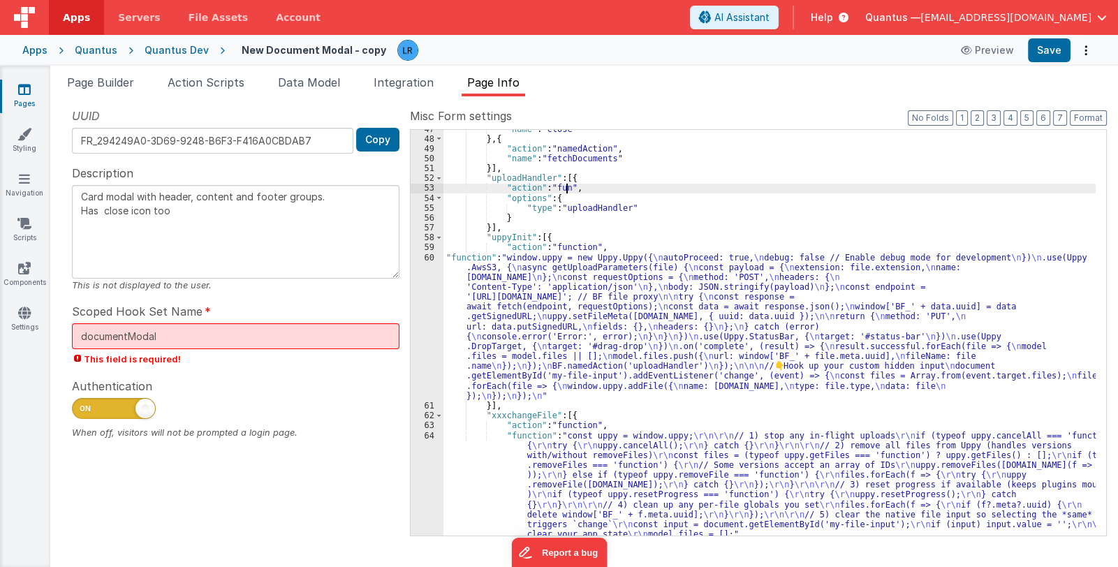
type textarea "Card modal with header, content and footer groups. Has close icon too"
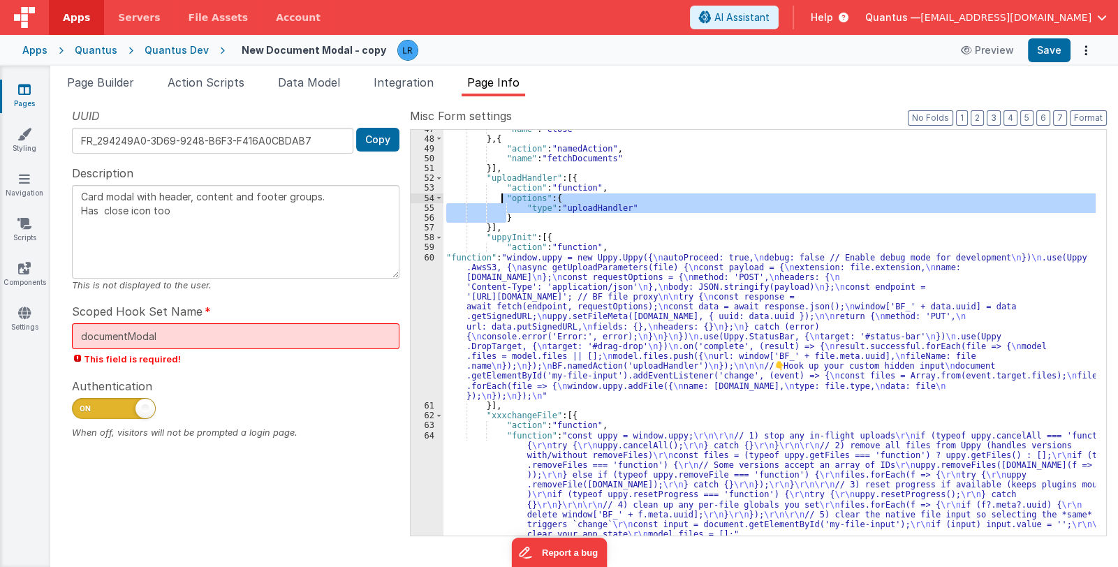
drag, startPoint x: 531, startPoint y: 215, endPoint x: 503, endPoint y: 196, distance: 34.7
click at [503, 196] on div ""name" : "close" } , { "action" : "namedAction" , "name" : "fetchDocuments" }] …" at bounding box center [769, 337] width 652 height 426
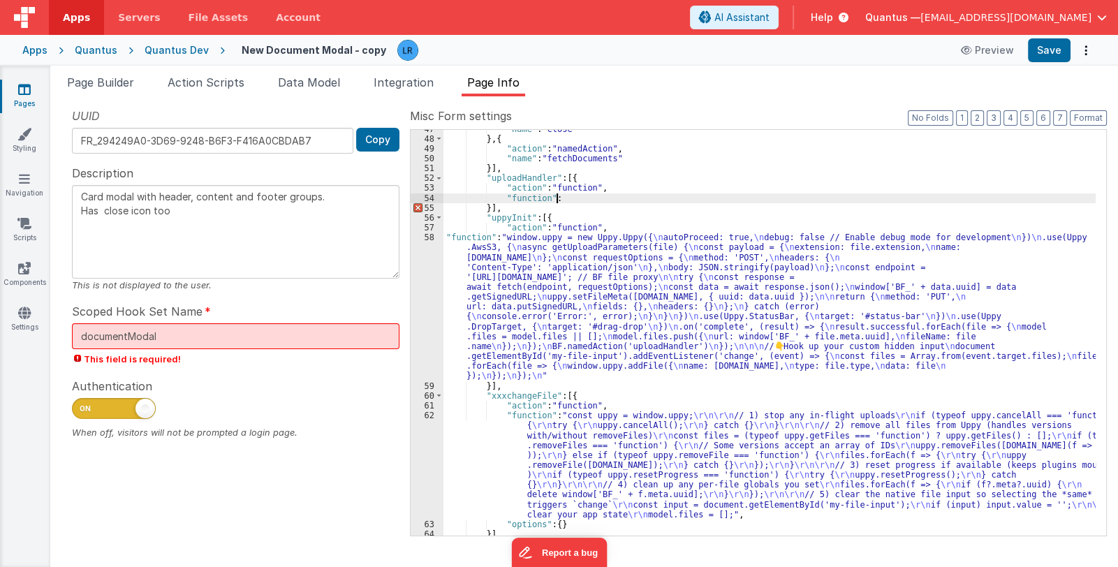
type textarea "Card modal with header, content and footer groups. Has close icon too"
click at [413, 193] on div "54" at bounding box center [427, 198] width 33 height 10
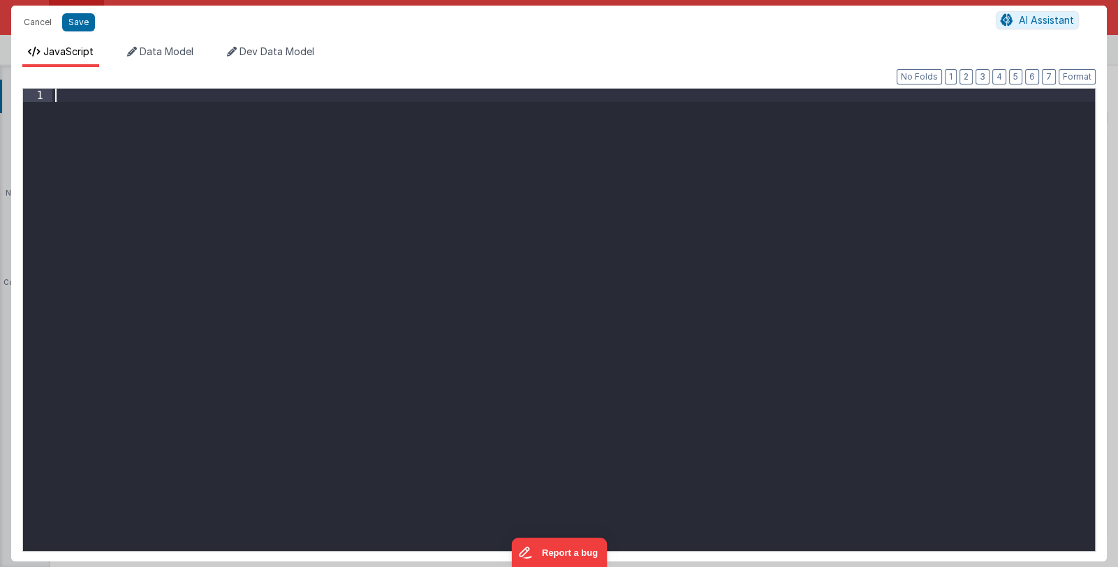
click at [413, 193] on div at bounding box center [573, 333] width 1042 height 489
click at [432, 152] on div at bounding box center [573, 333] width 1042 height 489
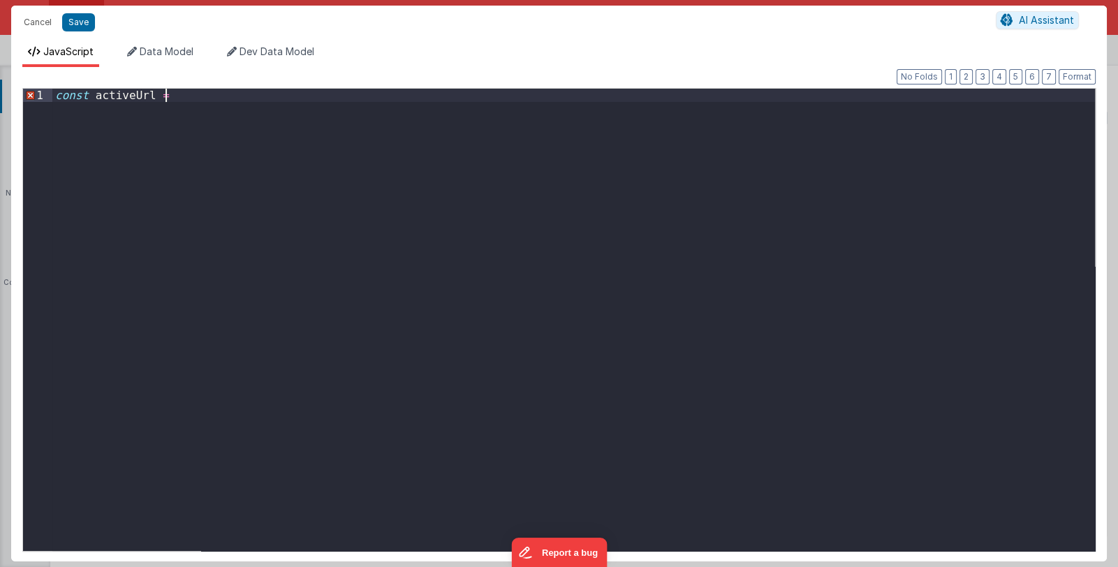
click at [249, 96] on div "const activeUrl =" at bounding box center [573, 333] width 1042 height 489
drag, startPoint x: 262, startPoint y: 94, endPoint x: 233, endPoint y: 96, distance: 28.7
click at [233, 96] on div "const activeUrl = ! _ . isEmpty ( this . model . files ) ? this . model . files…" at bounding box center [573, 333] width 1042 height 489
drag, startPoint x: 355, startPoint y: 98, endPoint x: 328, endPoint y: 98, distance: 26.5
click at [328, 98] on div "const activeUrl = ! _ . isEmpty ( model . files ) ? this . model . files [ 0 ] …" at bounding box center [573, 333] width 1042 height 489
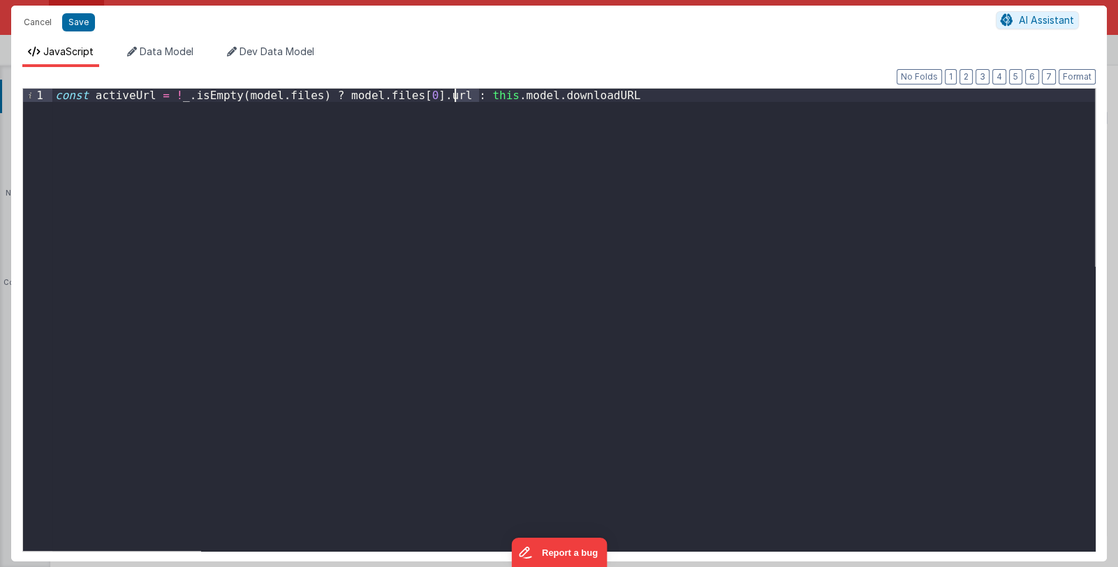
drag, startPoint x: 482, startPoint y: 97, endPoint x: 456, endPoint y: 96, distance: 25.8
click at [456, 96] on div "const activeUrl = ! _ . isEmpty ( model . files ) ? model . files [ 0 ] . url :…" at bounding box center [573, 333] width 1042 height 489
click at [457, 99] on div "const activeUrl = ! _ . isEmpty ( model . files ) ? model . files [ 0 ] . url :…" at bounding box center [573, 333] width 1042 height 489
click at [604, 100] on div "const activeUrl = ! _ . isEmpty ( model . files ) ? model . files [ 0 ] . url :…" at bounding box center [573, 333] width 1042 height 489
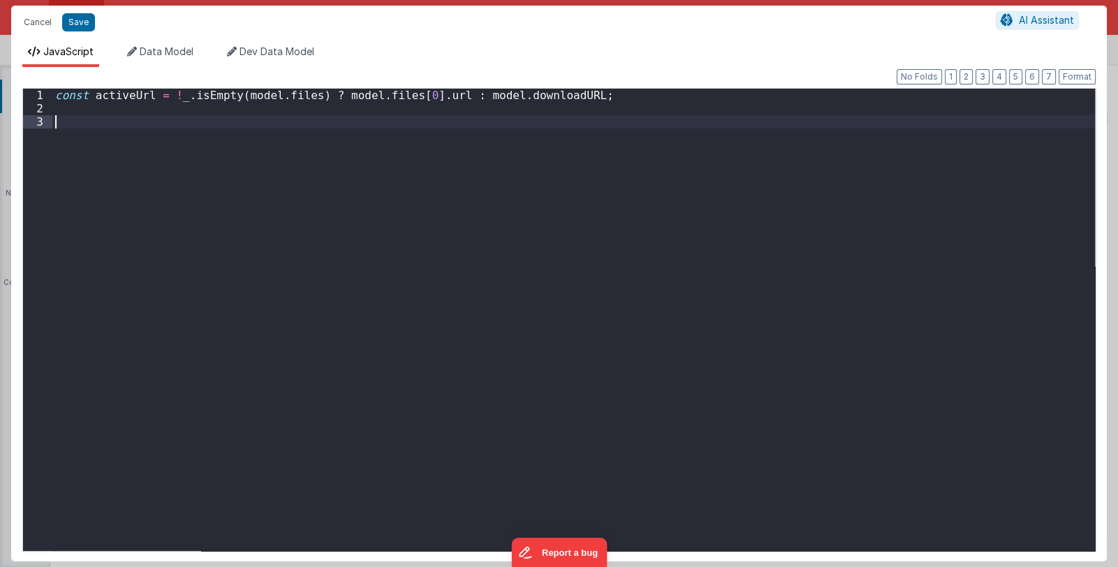
click at [93, 134] on div "const activeUrl = ! _ . isEmpty ( model . files ) ? model . files [ 0 ] . url :…" at bounding box center [573, 333] width 1042 height 489
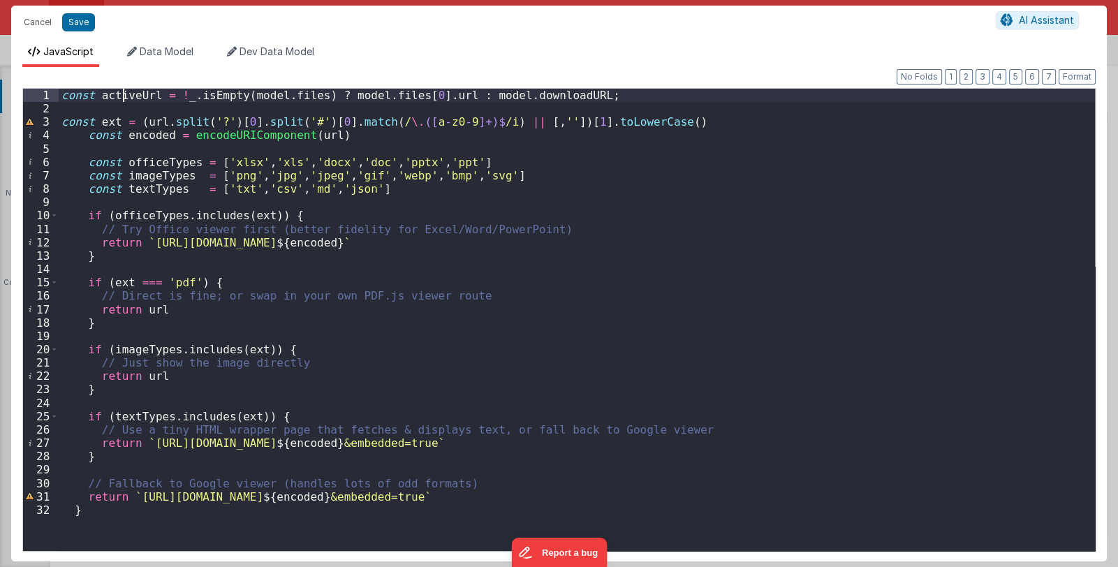
click at [120, 96] on div "const activeUrl = ! _ . isEmpty ( model . files ) ? model . files [ 0 ] . url :…" at bounding box center [577, 333] width 1036 height 489
click at [122, 96] on div "const activeUrl = ! _ . isEmpty ( model . files ) ? model . files [ 0 ] . url :…" at bounding box center [577, 320] width 1036 height 462
drag, startPoint x: 98, startPoint y: 95, endPoint x: 152, endPoint y: 94, distance: 53.8
click at [152, 94] on div "const activeUrl = ! _ . isEmpty ( model . files ) ? model . files [ 0 ] . url :…" at bounding box center [577, 333] width 1036 height 489
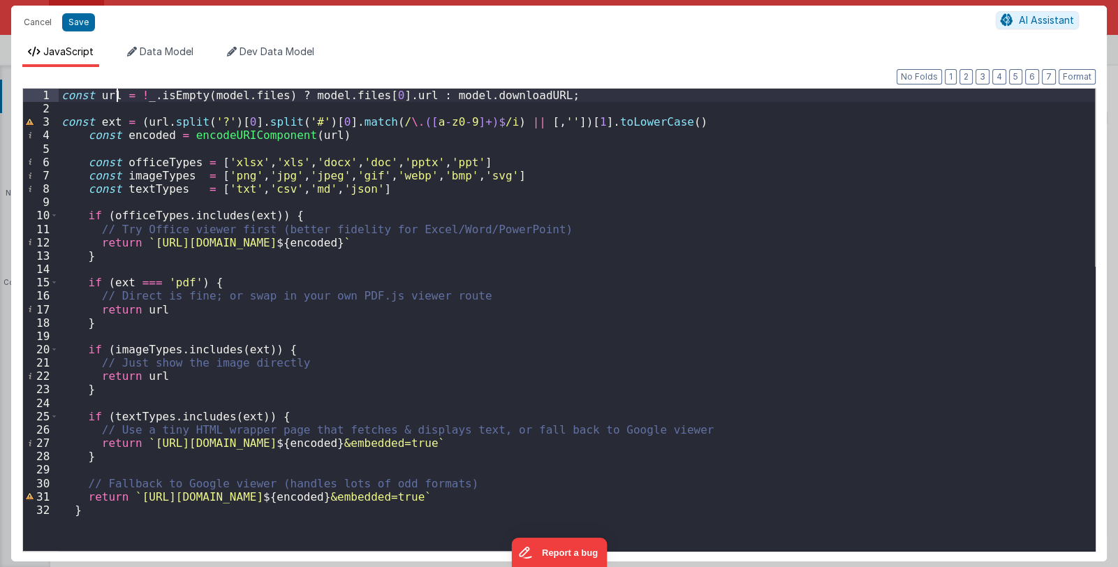
click at [150, 122] on div "const url = ! _ . isEmpty ( model . files ) ? model . files [ 0 ] . url : model…" at bounding box center [577, 333] width 1036 height 489
click at [106, 98] on div "const url = ! _ . isEmpty ( model . files ) ? model . files [ 0 ] . url : model…" at bounding box center [577, 333] width 1036 height 489
drag, startPoint x: 134, startPoint y: 444, endPoint x: 100, endPoint y: 448, distance: 34.4
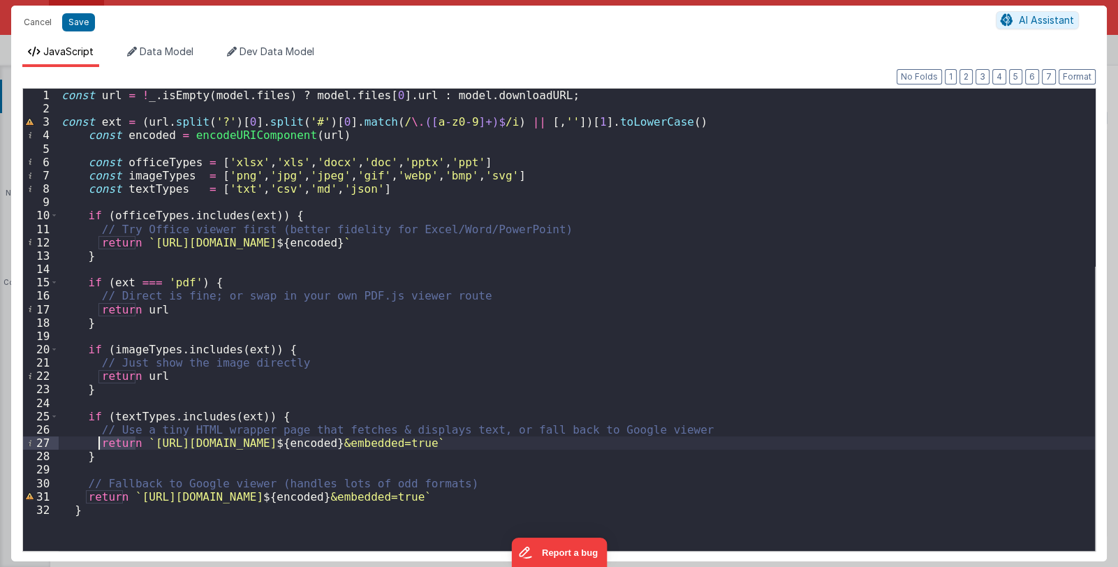
click at [100, 448] on div "const url = ! _ . isEmpty ( model . files ) ? model . files [ 0 ] . url : model…" at bounding box center [577, 333] width 1036 height 489
click at [196, 440] on div "const url = ! _ . isEmpty ( model . files ) ? model . files [ 0 ] . url : model…" at bounding box center [577, 333] width 1036 height 489
drag, startPoint x: 196, startPoint y: 443, endPoint x: 98, endPoint y: 445, distance: 97.8
click at [98, 445] on div "const url = ! _ . isEmpty ( model . files ) ? model . files [ 0 ] . url : model…" at bounding box center [577, 333] width 1036 height 489
drag, startPoint x: 84, startPoint y: 499, endPoint x: 188, endPoint y: 506, distance: 103.6
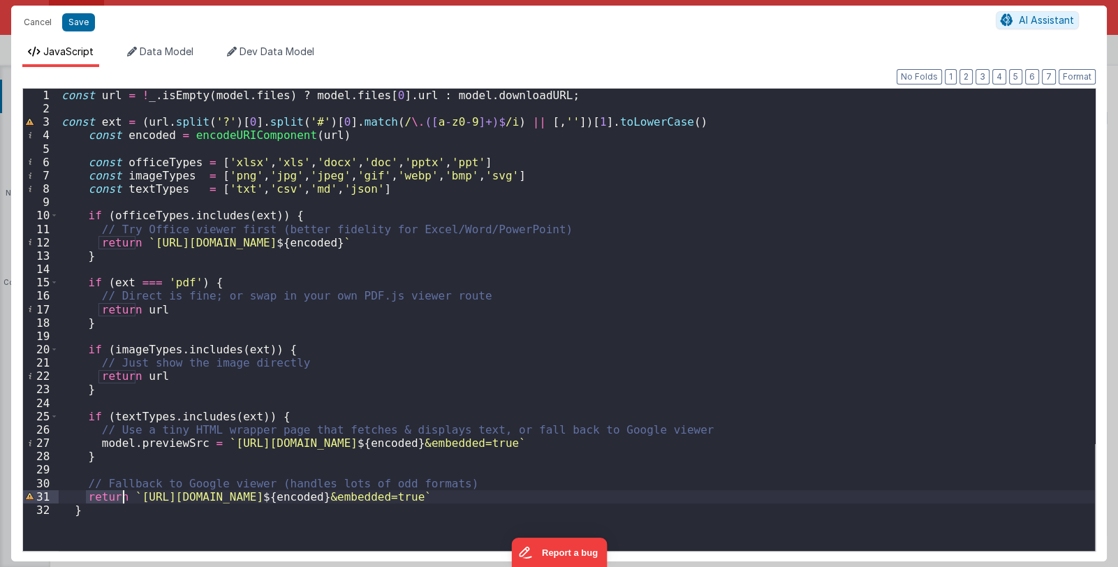
click at [124, 497] on div "const url = ! _ . isEmpty ( model . files ) ? model . files [ 0 ] . url : model…" at bounding box center [577, 333] width 1036 height 489
paste textarea
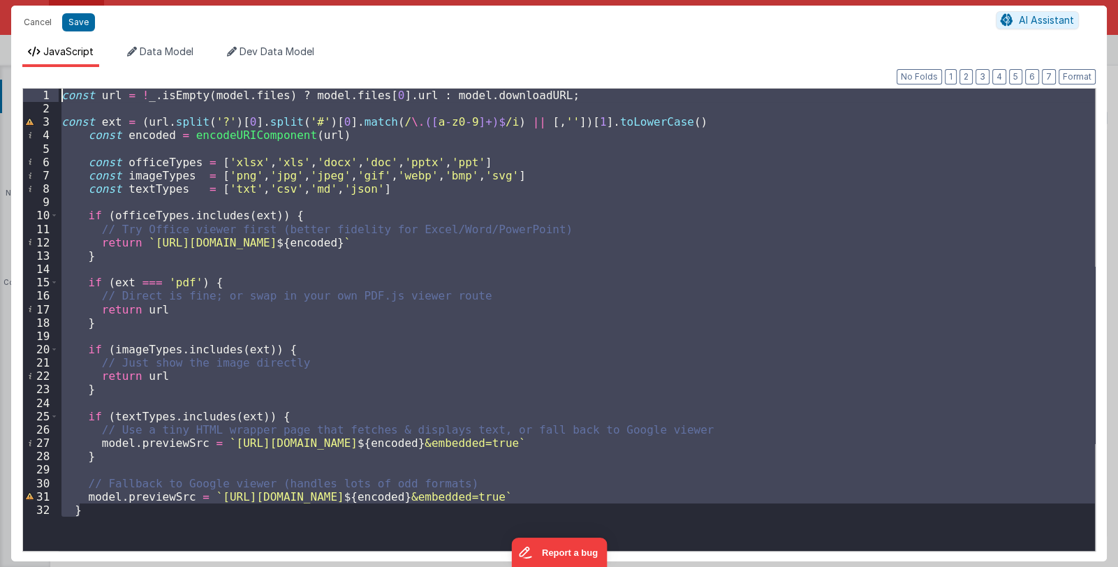
drag, startPoint x: 62, startPoint y: 469, endPoint x: 43, endPoint y: 93, distance: 376.9
click at [43, 93] on div "1 2 3 4 5 6 7 8 9 10 11 12 13 14 15 16 17 18 19 20 21 22 23 24 25 26 27 28 29 3…" at bounding box center [558, 320] width 1073 height 464
click at [663, 380] on div "const url = ! _ . isEmpty ( model . files ) ? model . files [ 0 ] . url : model…" at bounding box center [577, 320] width 1036 height 462
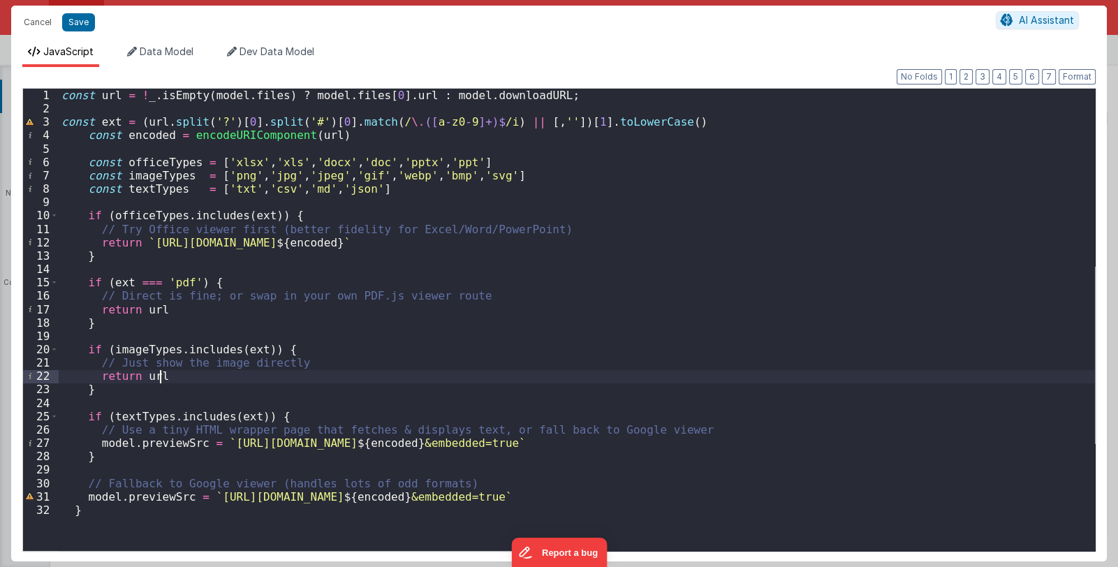
drag, startPoint x: 192, startPoint y: 504, endPoint x: 161, endPoint y: 508, distance: 31.0
click at [191, 504] on div "const url = ! _ . isEmpty ( model . files ) ? model . files [ 0 ] . url : model…" at bounding box center [577, 333] width 1036 height 489
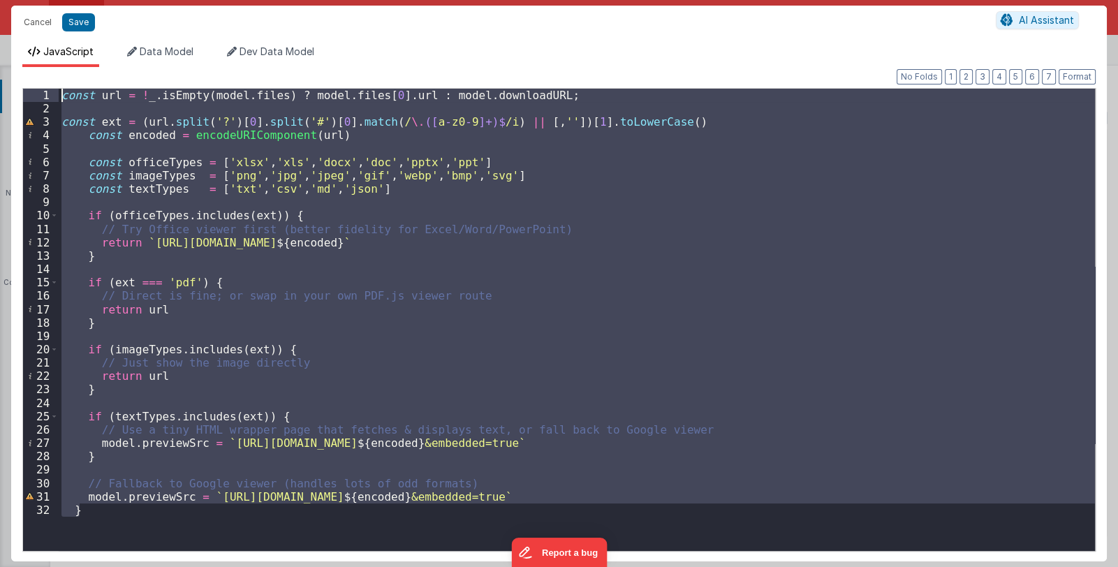
drag, startPoint x: 98, startPoint y: 512, endPoint x: 0, endPoint y: 65, distance: 457.6
click at [0, 65] on div "Cancel Save AI Assistant JavaScript Data Model Dev Data Model Format 7 6 5 4 3 …" at bounding box center [559, 283] width 1118 height 567
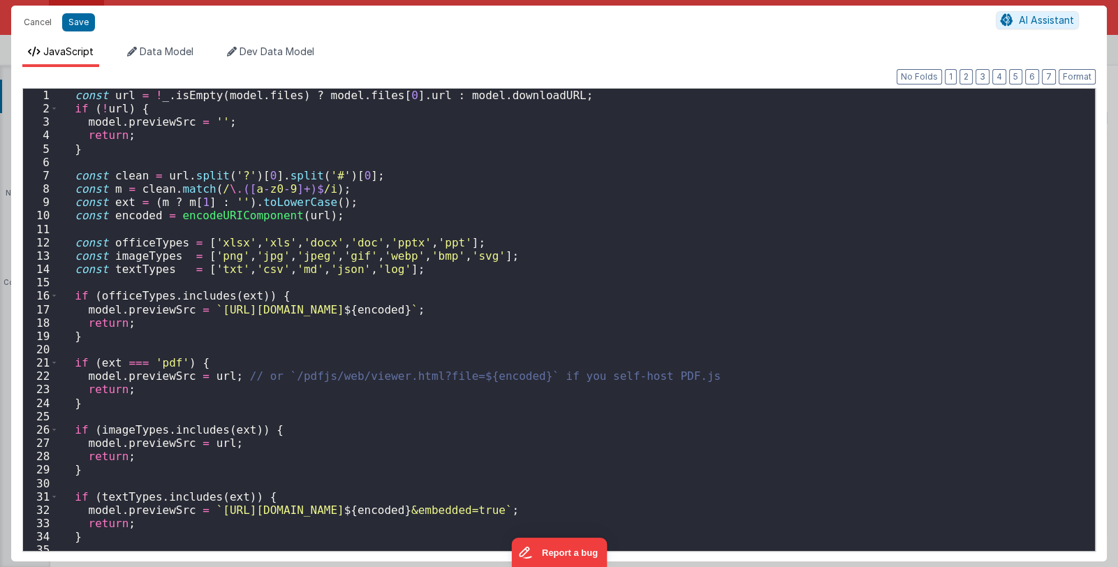
scroll to position [0, 0]
click at [74, 91] on div "const url = ! _ . isEmpty ( model . files ) ? model . files [ 0 ] . url : model…" at bounding box center [572, 333] width 1026 height 489
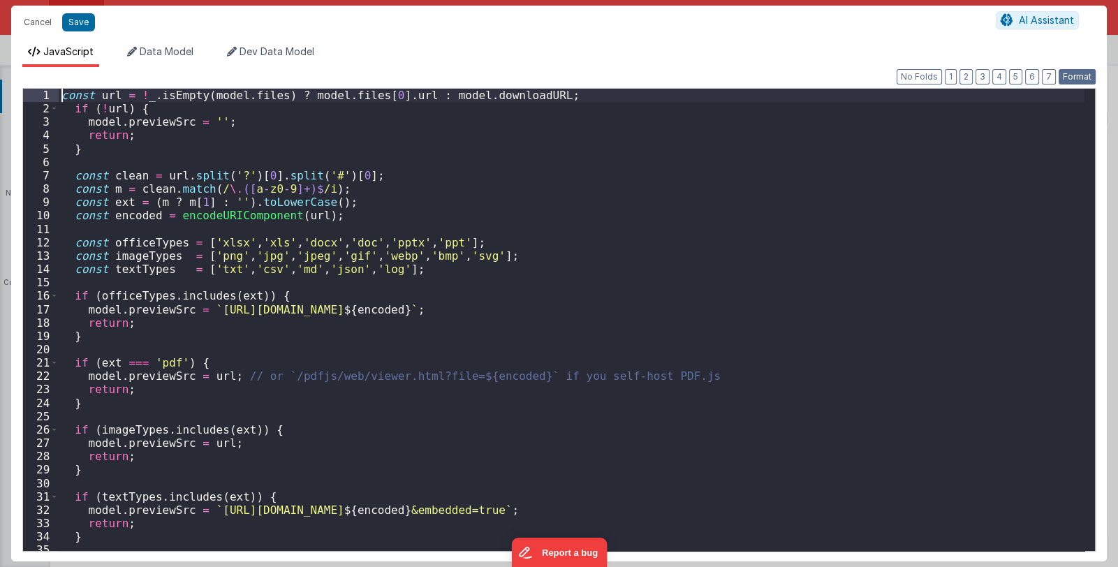
click at [1074, 78] on button "Format" at bounding box center [1077, 76] width 37 height 15
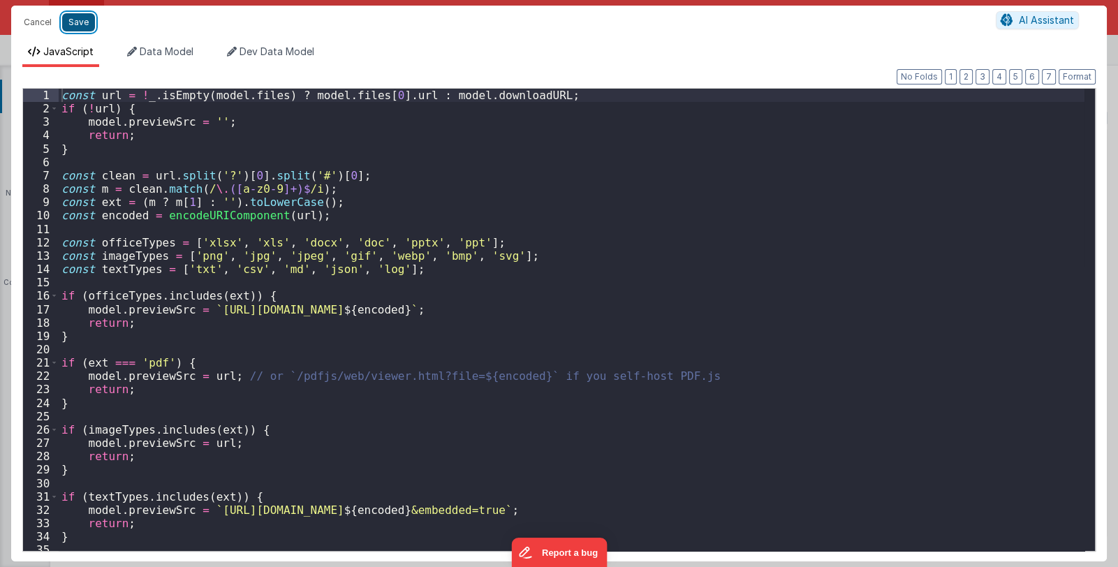
click at [79, 25] on button "Save" at bounding box center [78, 22] width 33 height 18
type textarea "Card modal with header, content and footer groups. Has close icon too"
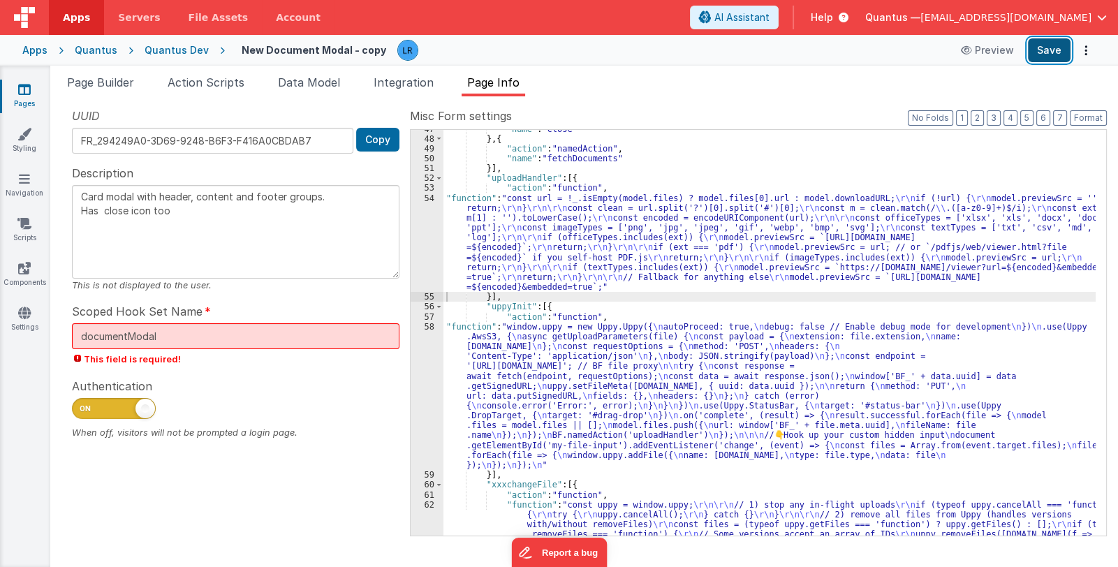
click at [1057, 51] on button "Save" at bounding box center [1049, 50] width 43 height 24
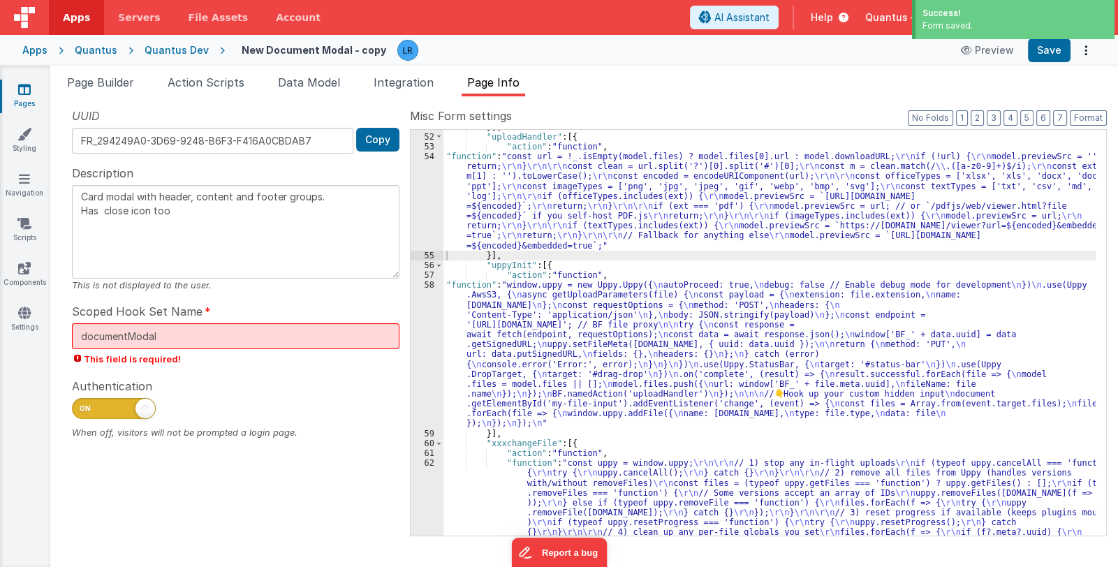
scroll to position [623, 0]
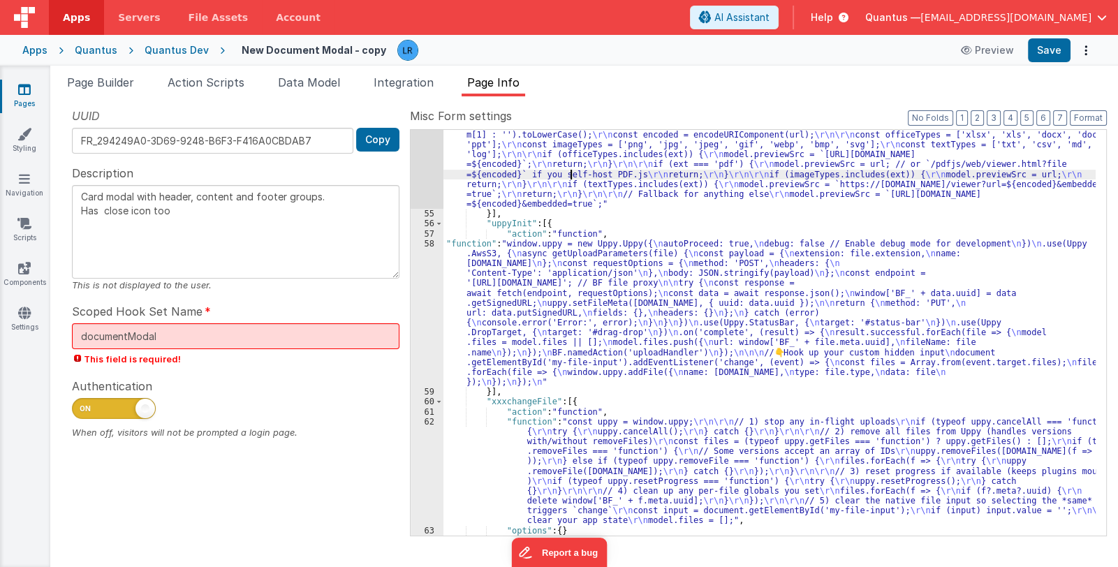
click at [570, 175] on div ""function" : "const url = !_.isEmpty(model.files) ? model.files[0].url : model.…" at bounding box center [769, 367] width 652 height 515
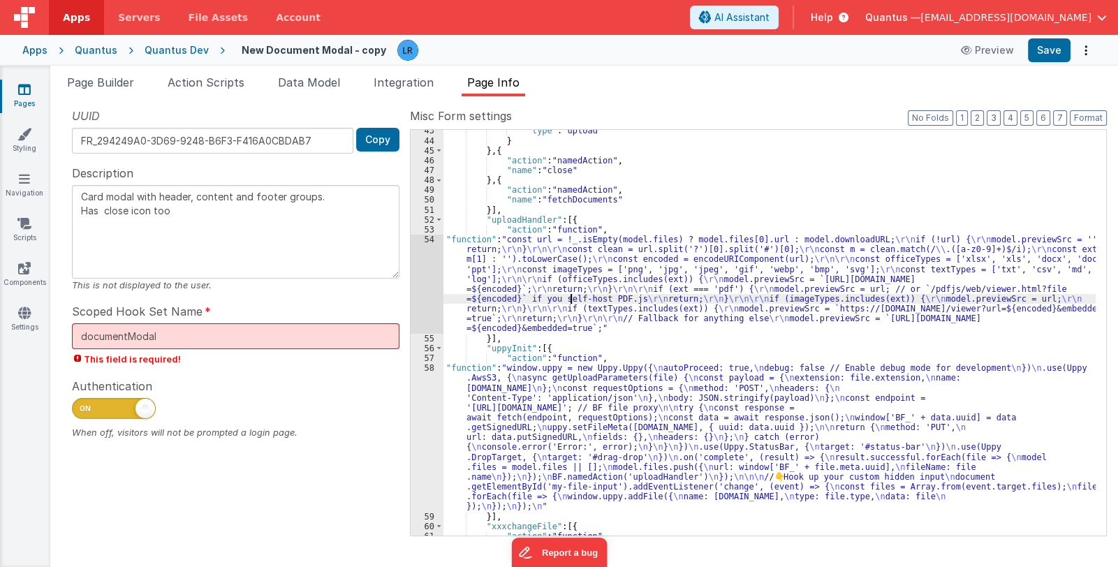
scroll to position [664, 0]
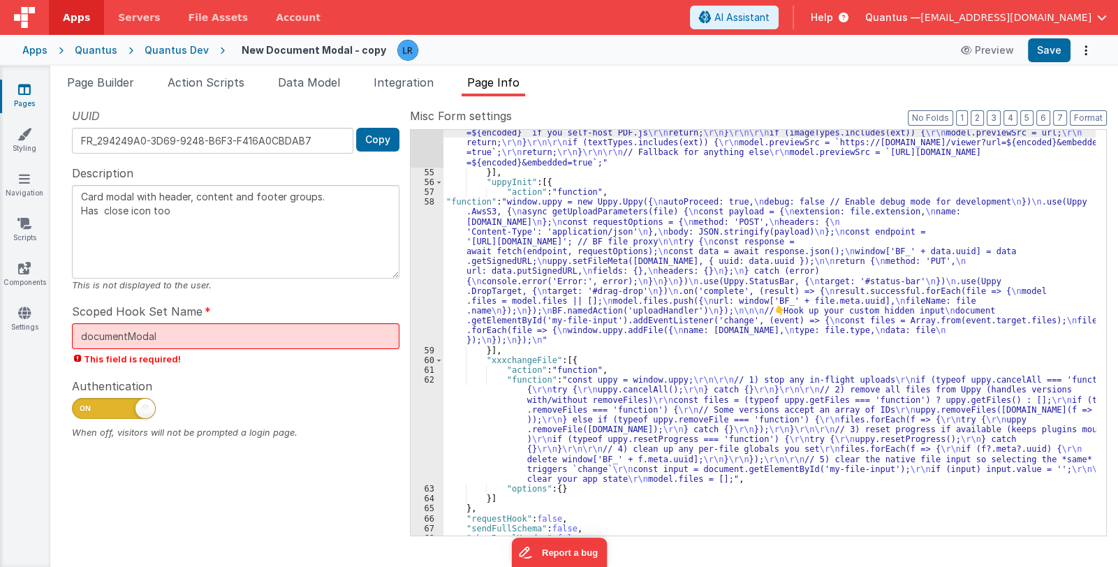
click at [513, 280] on div ""function" : "const url = !_.isEmpty(model.files) ? model.files[0].url : model.…" at bounding box center [769, 325] width 652 height 515
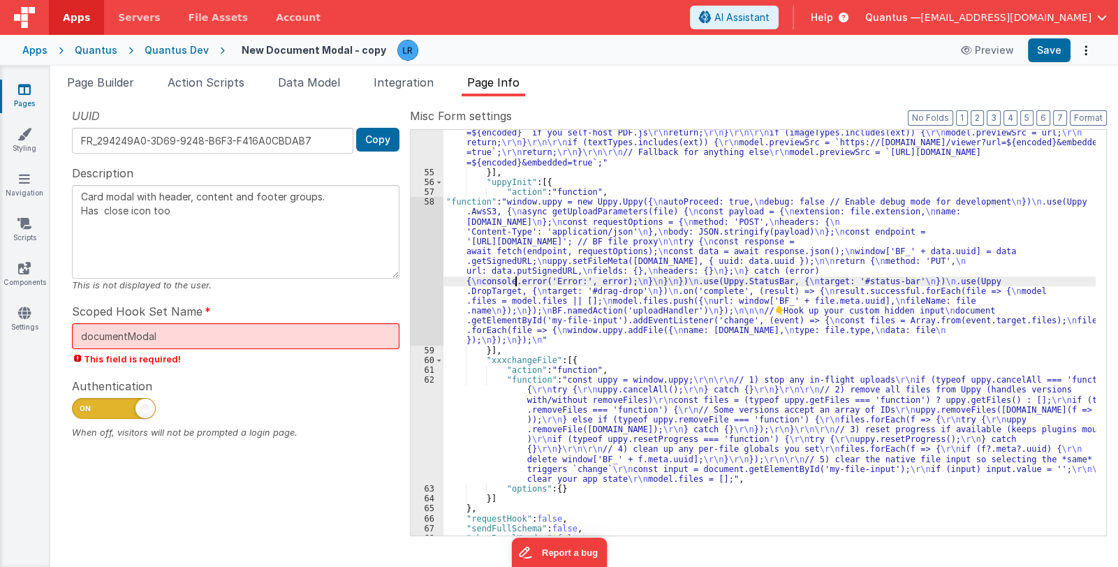
click at [415, 293] on div "58" at bounding box center [427, 271] width 33 height 149
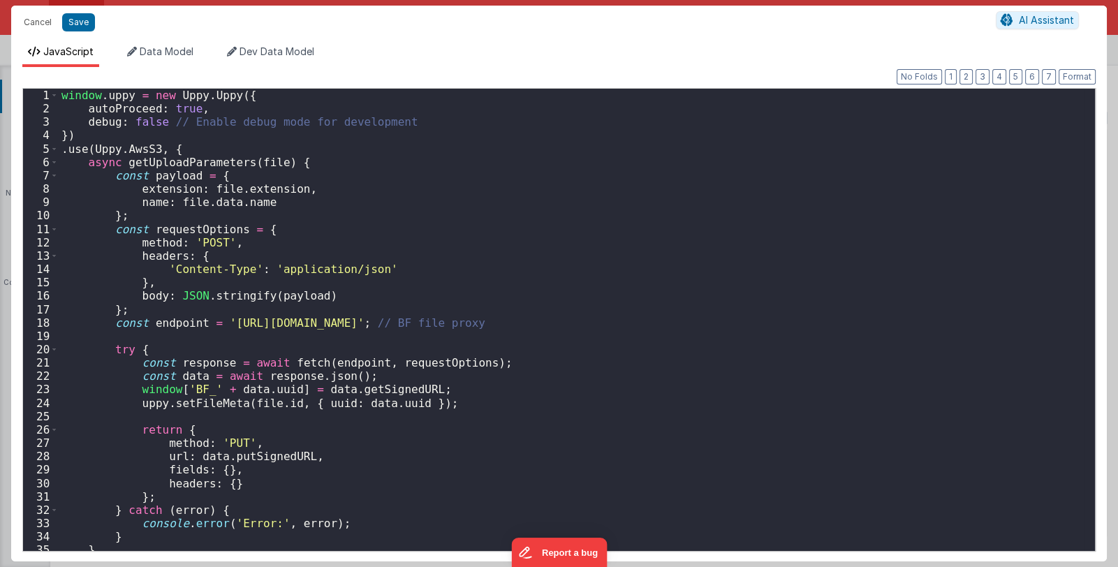
click at [415, 293] on div "Cancel Save AI Assistant JavaScript Data Model Dev Data Model Format 7 6 5 4 3 …" at bounding box center [559, 283] width 1118 height 567
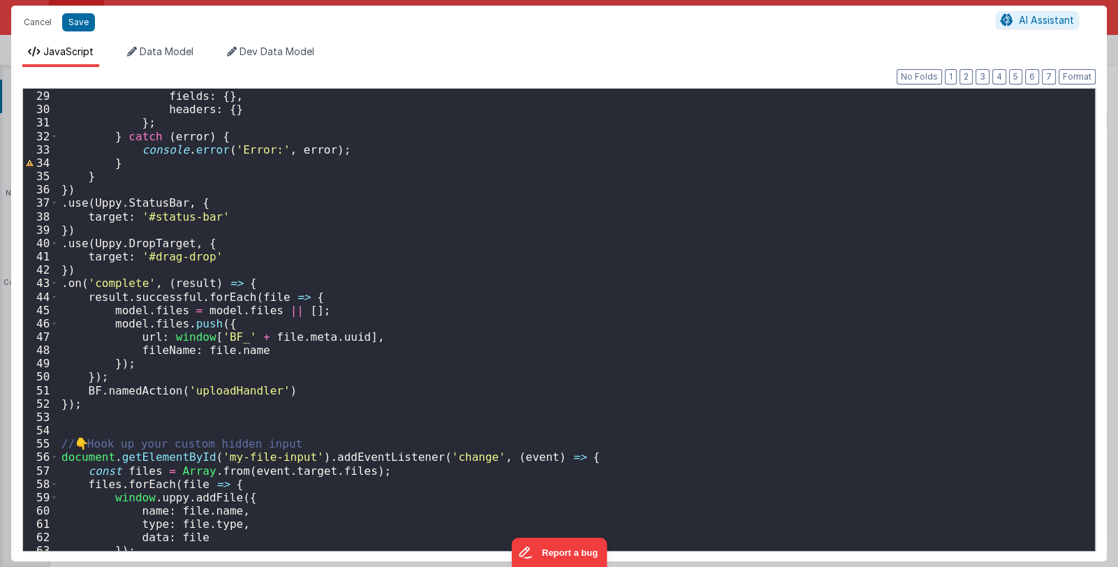
scroll to position [420, 0]
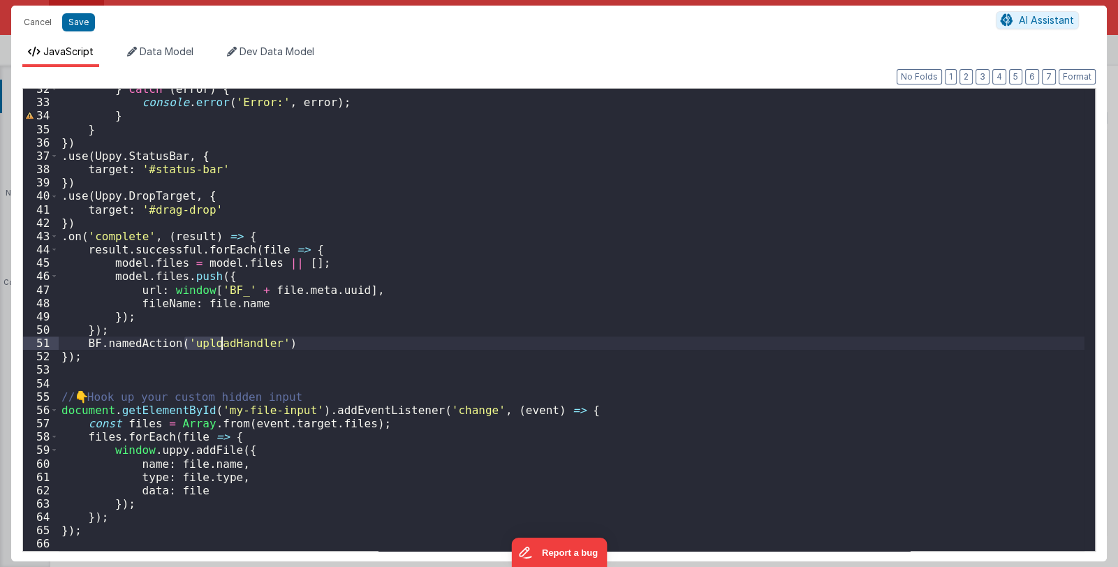
drag, startPoint x: 185, startPoint y: 344, endPoint x: 220, endPoint y: 341, distance: 35.0
click at [220, 341] on div "} catch ( error ) { console . error ( 'Error:' , error ) ; } } }) . use ( Uppy …" at bounding box center [572, 326] width 1026 height 489
drag, startPoint x: 184, startPoint y: 342, endPoint x: 228, endPoint y: 343, distance: 44.0
click at [228, 343] on div "} catch ( error ) { console . error ( 'Error:' , error ) ; } } }) . use ( Uppy …" at bounding box center [572, 326] width 1026 height 489
click at [77, 23] on button "Save" at bounding box center [78, 22] width 33 height 18
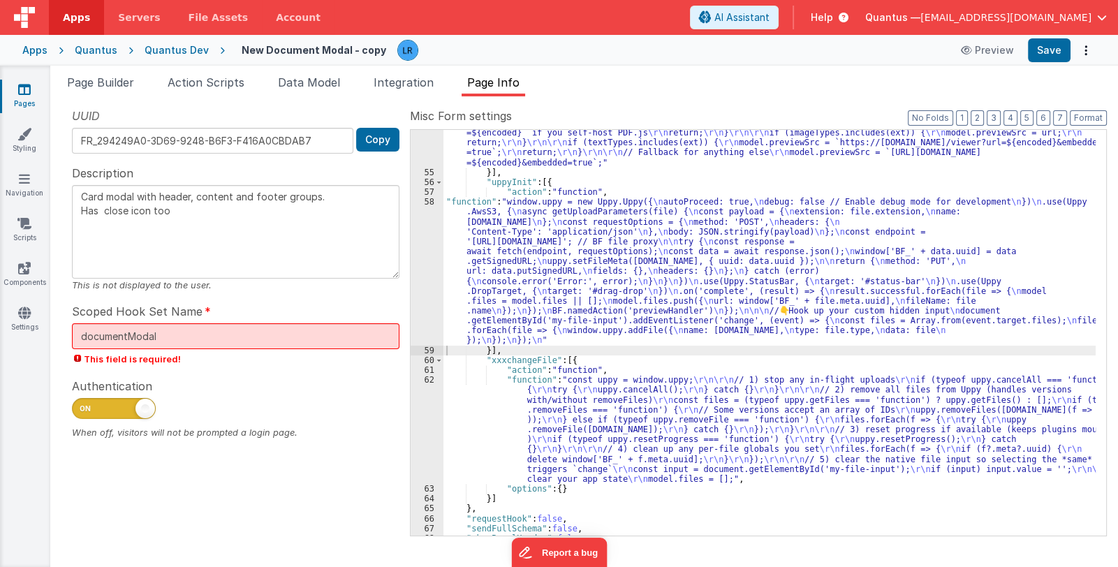
scroll to position [540, 0]
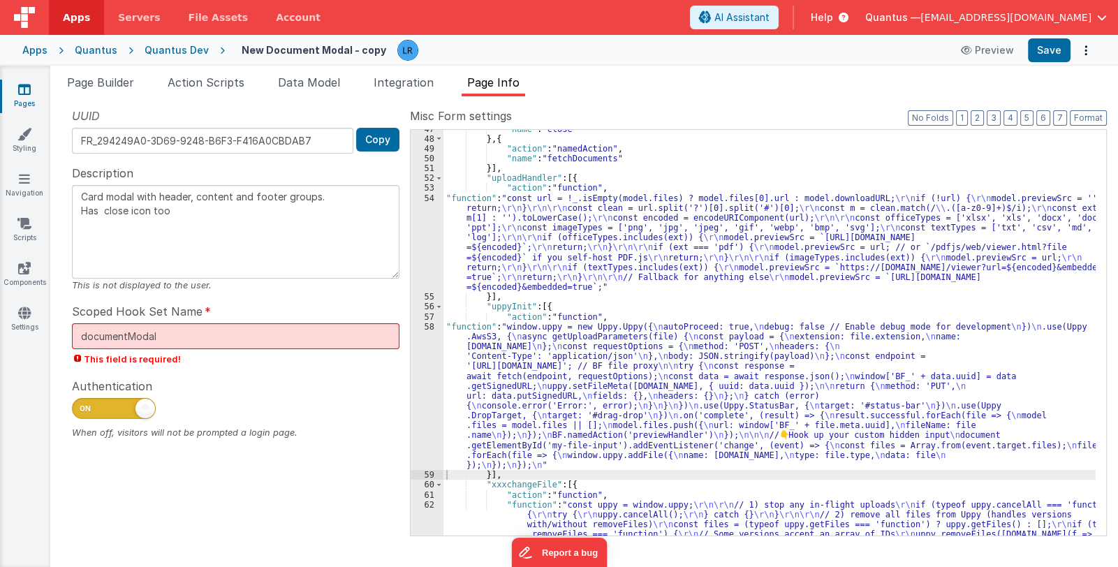
click at [538, 241] on div ""name" : "close" } , { "action" : "namedAction" , "name" : "fetchDocuments" }] …" at bounding box center [769, 386] width 652 height 525
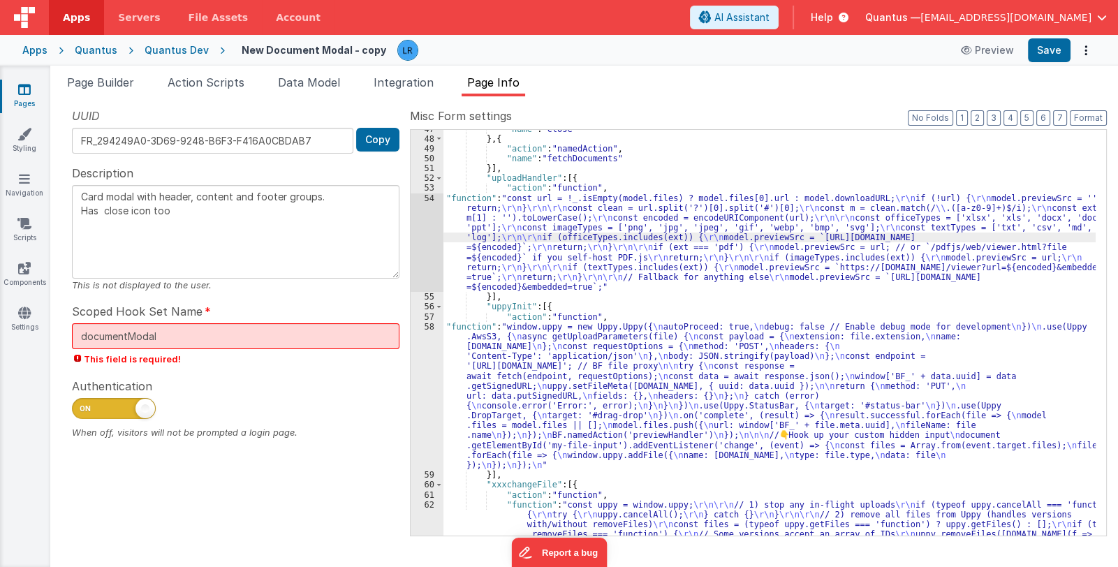
click at [427, 253] on div "54" at bounding box center [427, 242] width 33 height 99
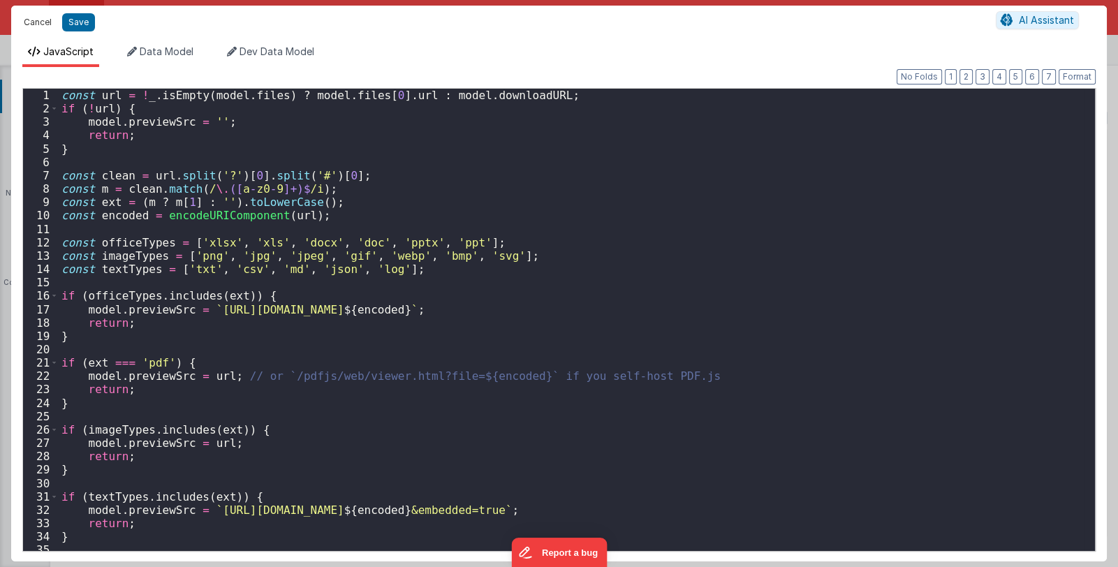
click at [42, 25] on button "Cancel" at bounding box center [38, 23] width 42 height 20
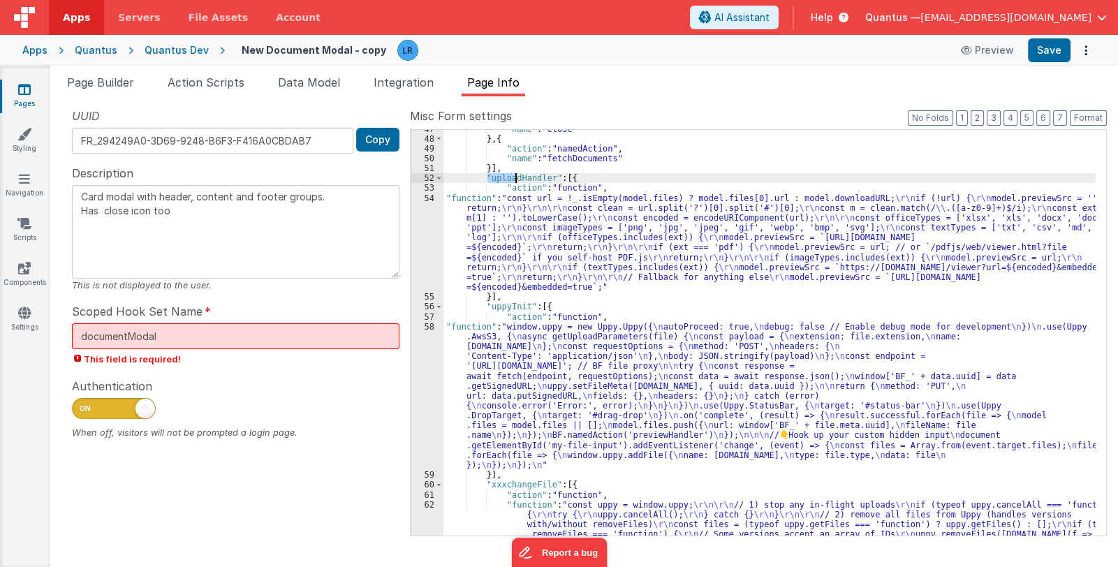
drag, startPoint x: 489, startPoint y: 177, endPoint x: 515, endPoint y: 175, distance: 26.7
click at [515, 175] on div ""name" : "close" } , { "action" : "namedAction" , "name" : "fetchDocuments" }] …" at bounding box center [769, 386] width 652 height 525
type textarea "Card modal with header, content and footer groups. Has close icon too"
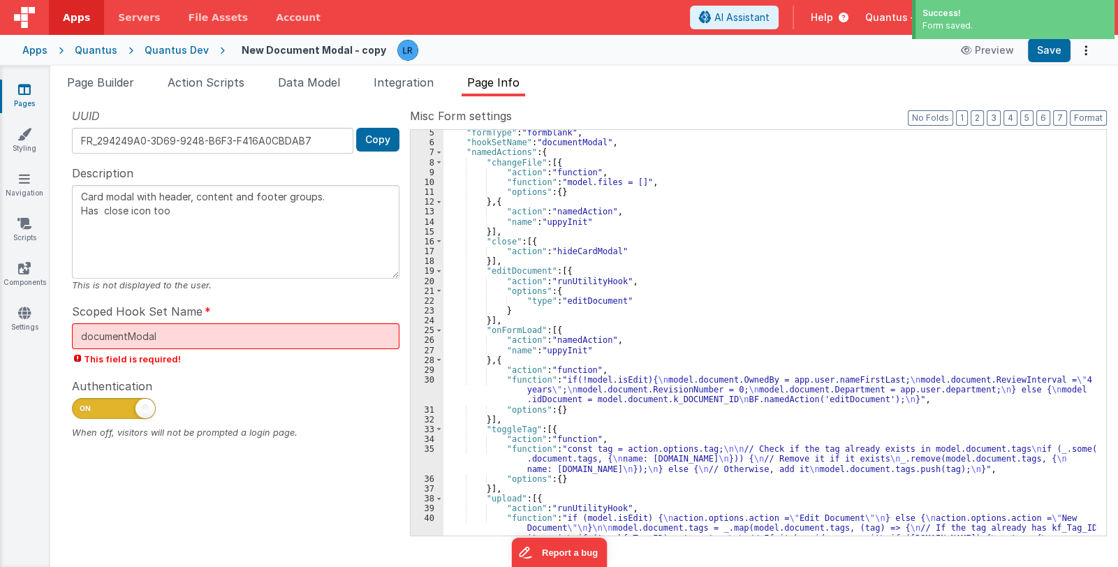
scroll to position [41, 0]
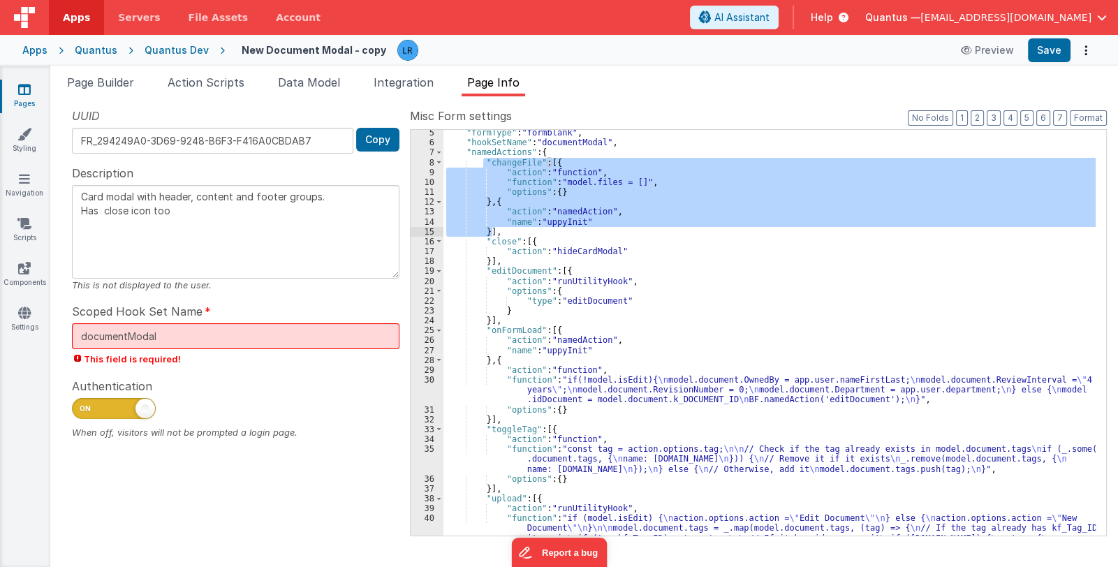
drag, startPoint x: 482, startPoint y: 158, endPoint x: 492, endPoint y: 230, distance: 71.9
click at [492, 230] on div ""formType" : "formblank" , "hookSetName" : "documentModal" , "namedActions" : {…" at bounding box center [769, 361] width 652 height 466
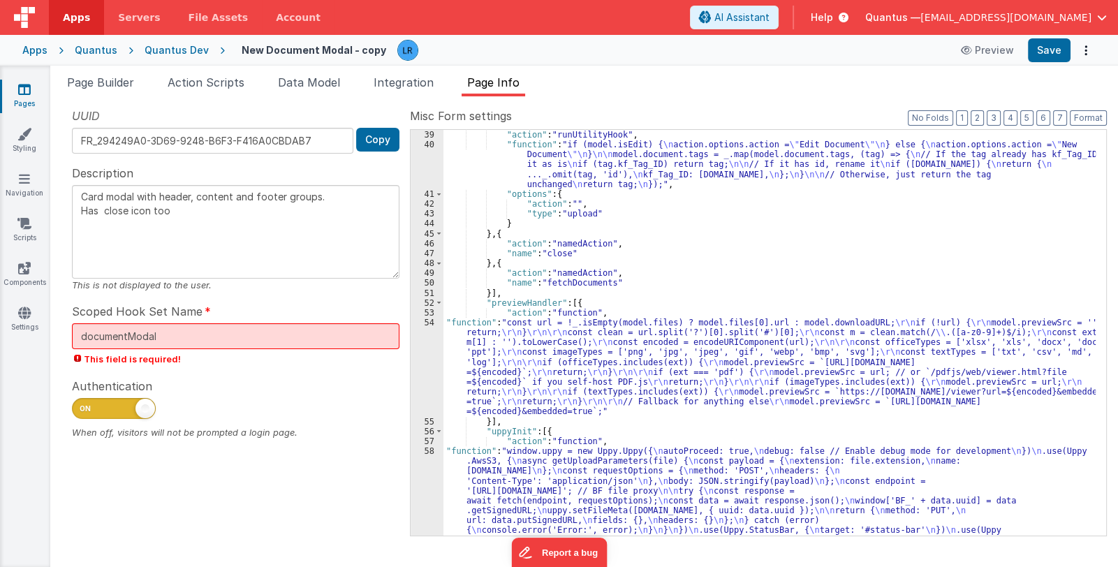
scroll to position [582, 0]
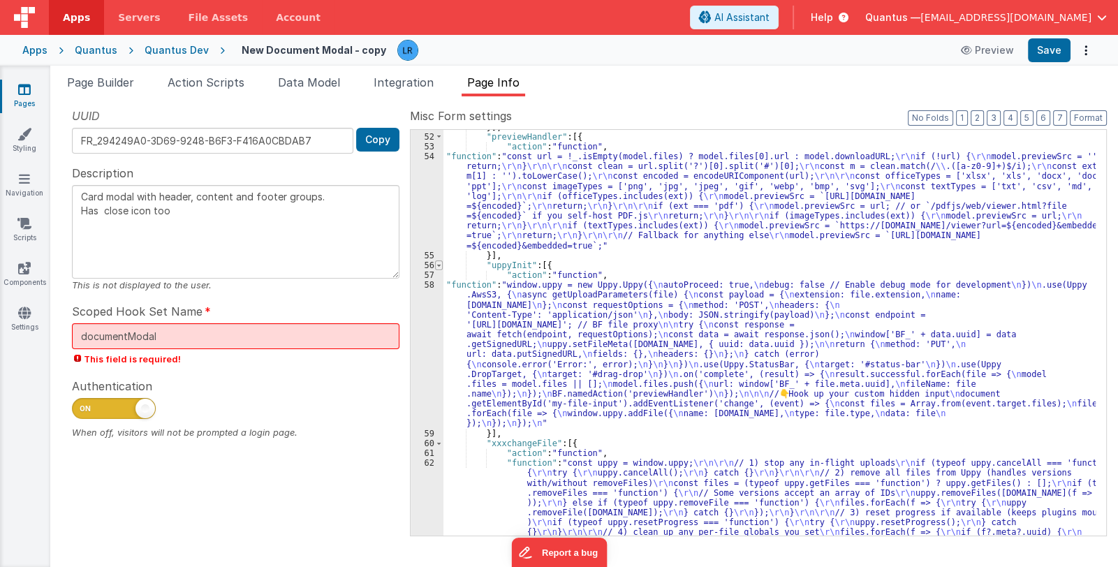
click at [440, 263] on span at bounding box center [439, 265] width 8 height 10
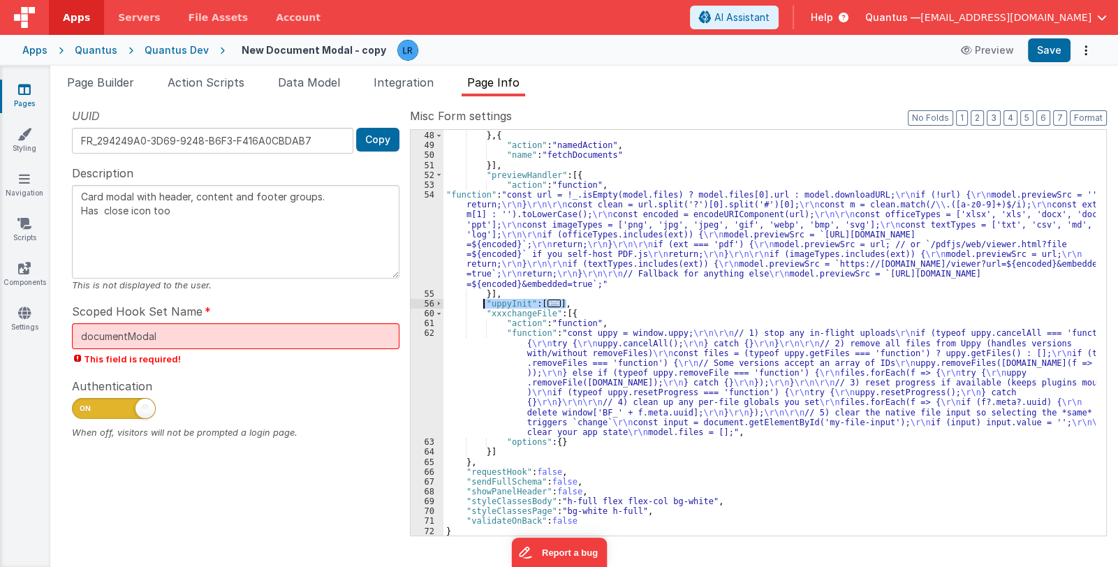
drag, startPoint x: 568, startPoint y: 301, endPoint x: 482, endPoint y: 301, distance: 85.9
click at [482, 301] on div ""name" : "close" } , { "action" : "namedAction" , "name" : "fetchDocuments" }] …" at bounding box center [769, 334] width 652 height 426
click at [550, 302] on div ""name" : "close" } , { "action" : "namedAction" , "name" : "fetchDocuments" }] …" at bounding box center [769, 333] width 652 height 406
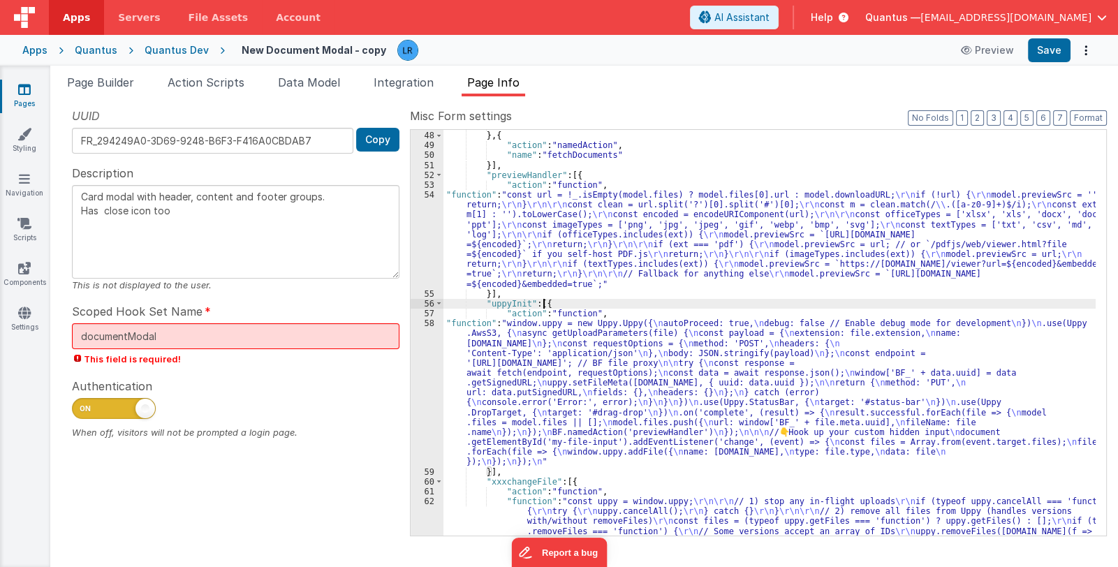
click at [561, 385] on div ""name" : "close" } , { "action" : "namedAction" , "name" : "fetchDocuments" }] …" at bounding box center [769, 383] width 652 height 525
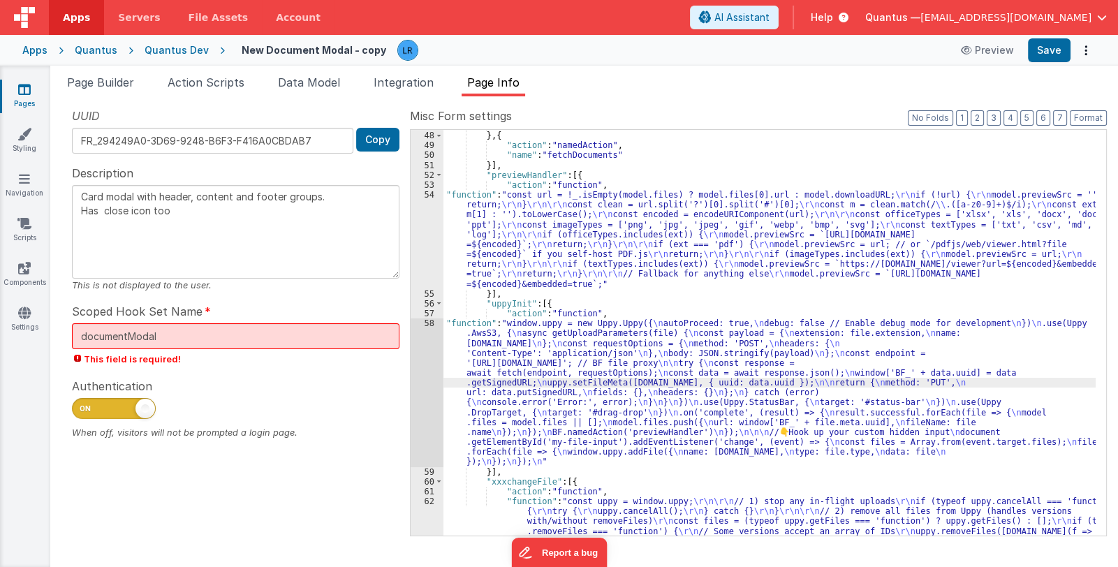
click at [425, 411] on div "58" at bounding box center [427, 392] width 33 height 149
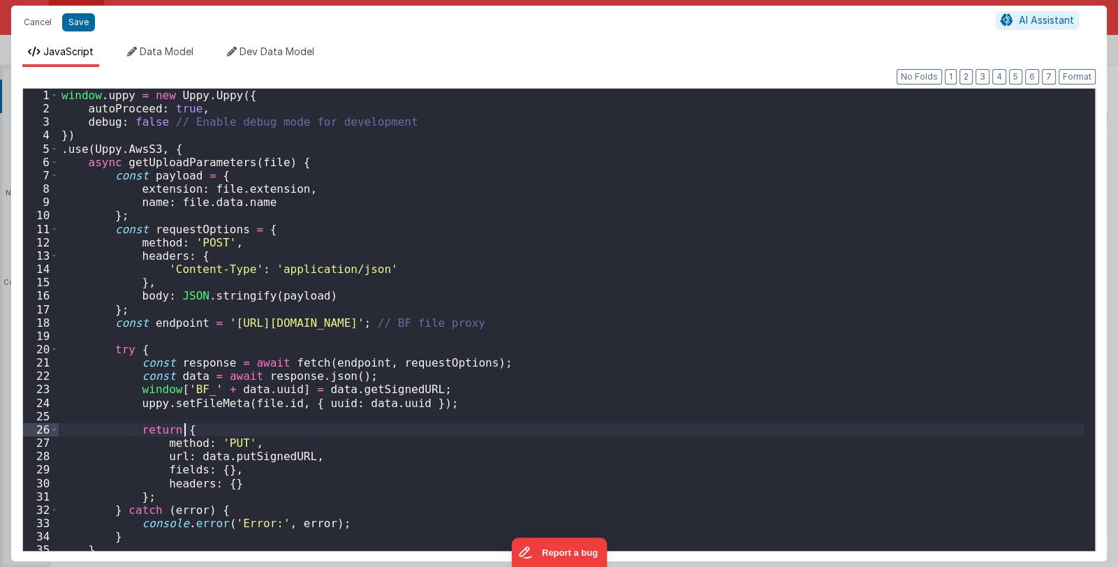
click at [425, 411] on div "window . uppy = new Uppy . Uppy ({ autoProceed : true , debug : false // Enable…" at bounding box center [572, 333] width 1026 height 489
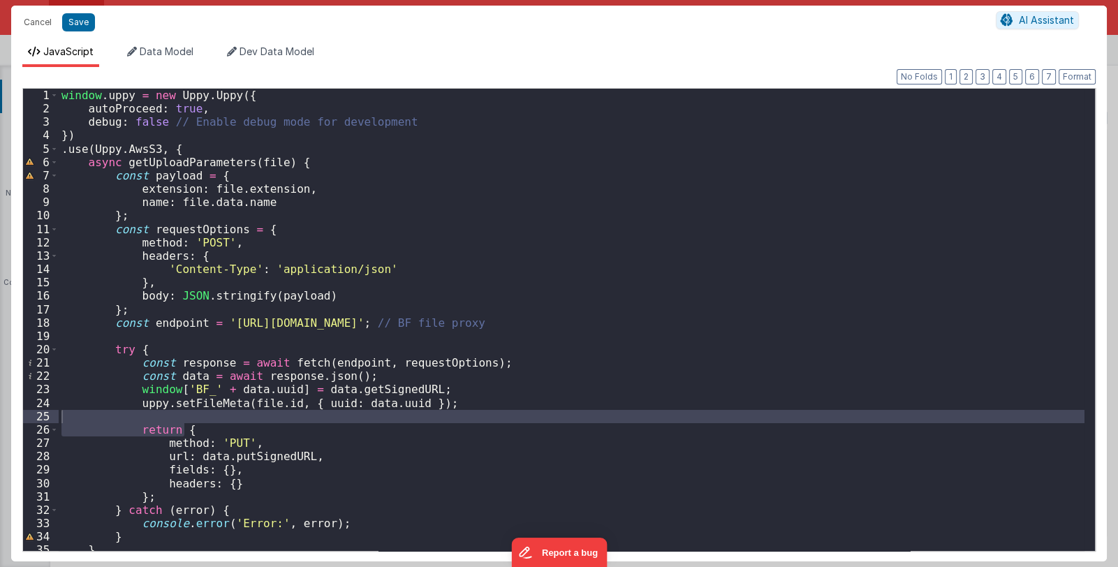
click at [60, 98] on div "window . uppy = new Uppy . Uppy ({ autoProceed : true , debug : false // Enable…" at bounding box center [572, 333] width 1026 height 489
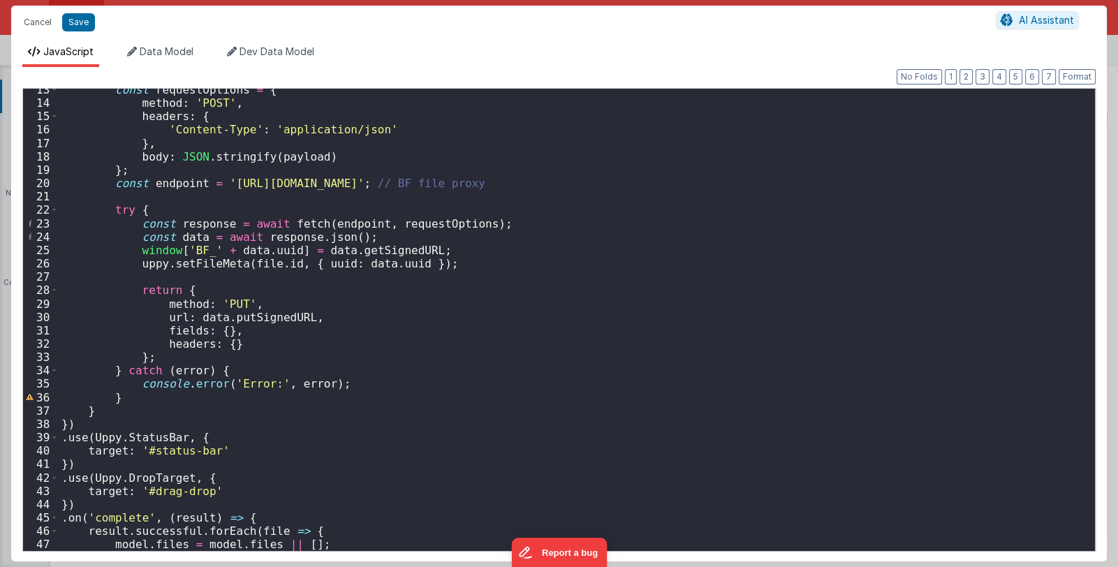
scroll to position [290, 0]
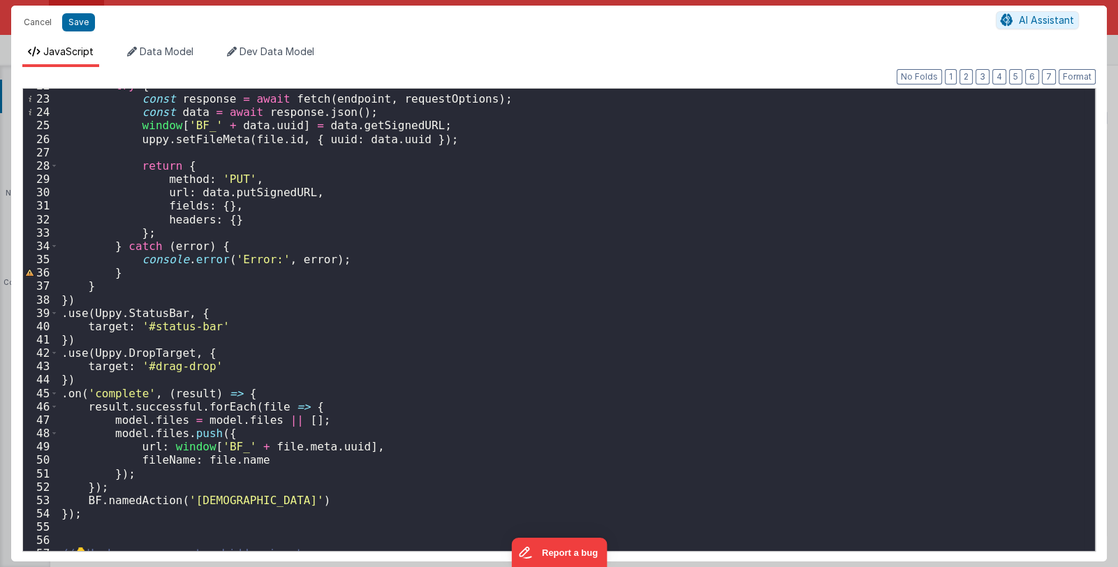
click at [253, 395] on div "try { const response = await fetch ( endpoint , requestOptions ) ; const data =…" at bounding box center [572, 323] width 1026 height 489
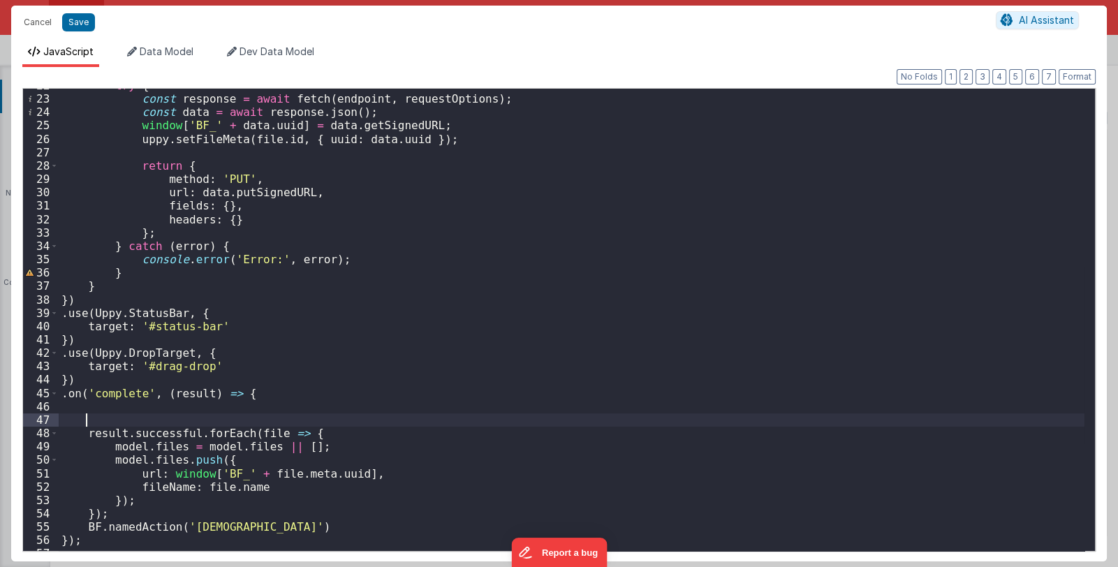
paste textarea
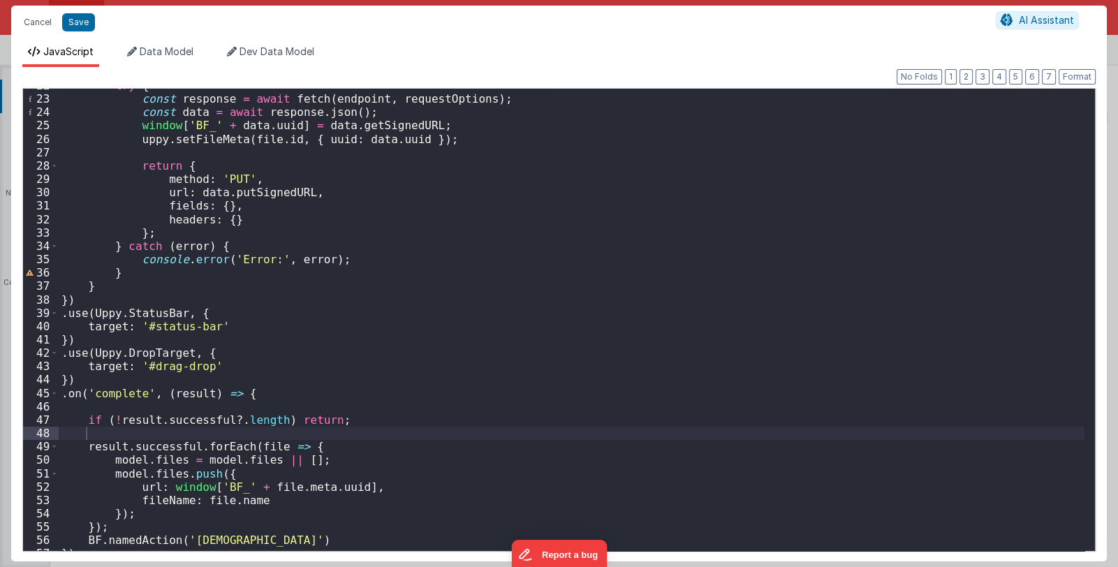
click at [103, 434] on div "try { const response = await fetch ( endpoint , requestOptions ) ; const data =…" at bounding box center [572, 323] width 1026 height 489
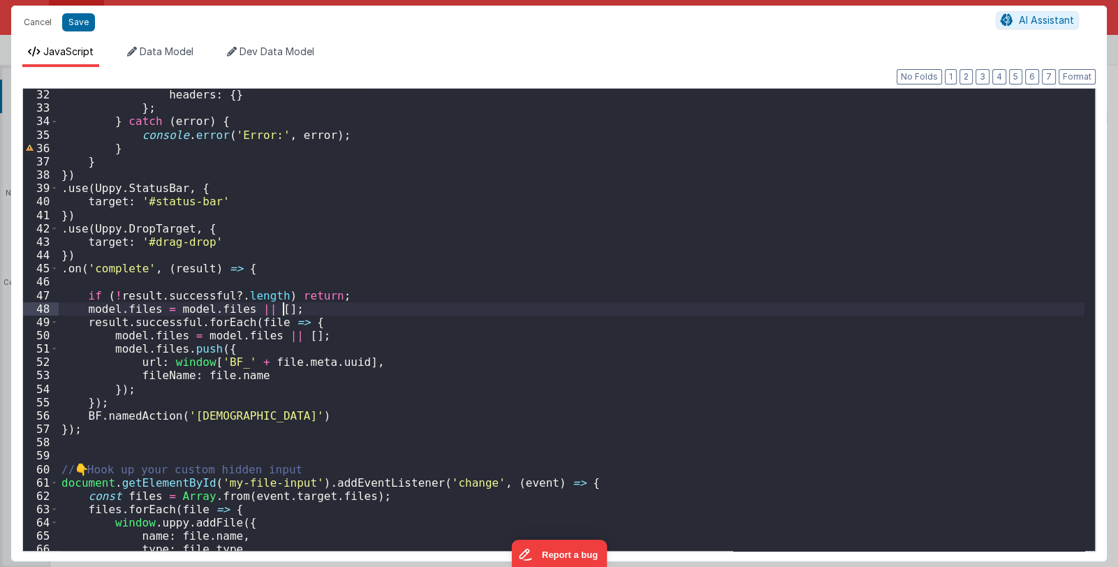
scroll to position [487, 0]
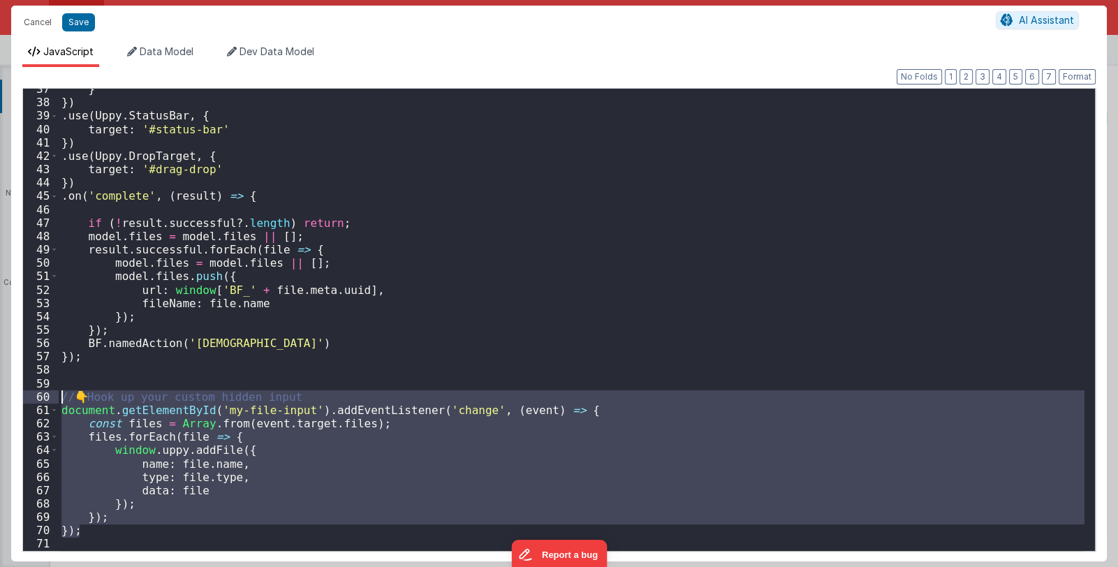
drag, startPoint x: 89, startPoint y: 533, endPoint x: 43, endPoint y: 402, distance: 138.5
click at [43, 402] on div "37 38 39 40 41 42 43 44 45 46 47 48 49 50 51 52 53 54 55 56 57 58 59 60 61 62 6…" at bounding box center [558, 320] width 1073 height 464
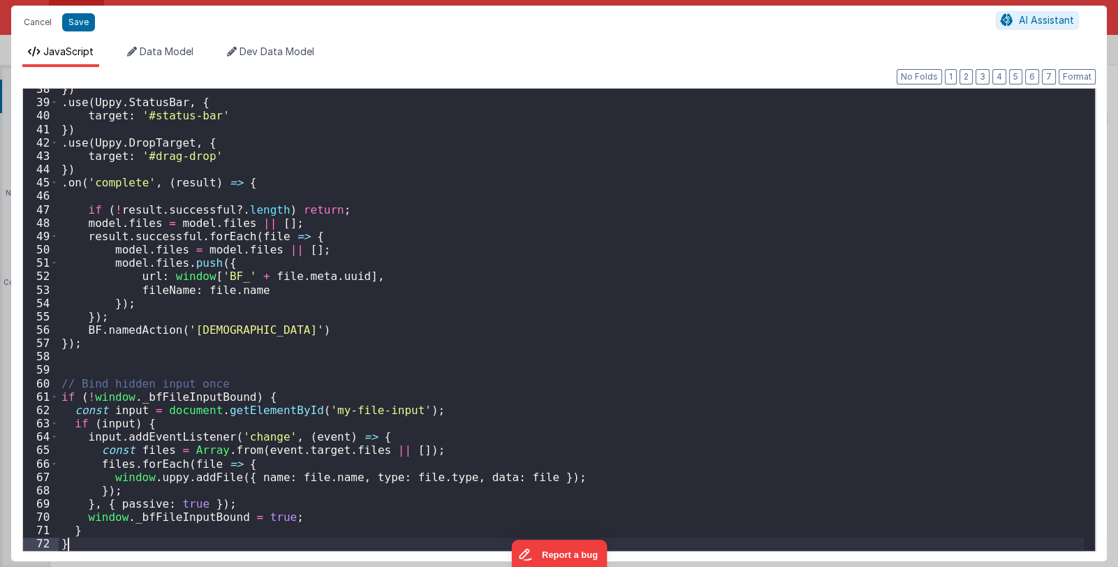
scroll to position [501, 0]
click at [80, 23] on button "Save" at bounding box center [78, 22] width 33 height 18
type textarea "Card modal with header, content and footer groups. Has close icon too"
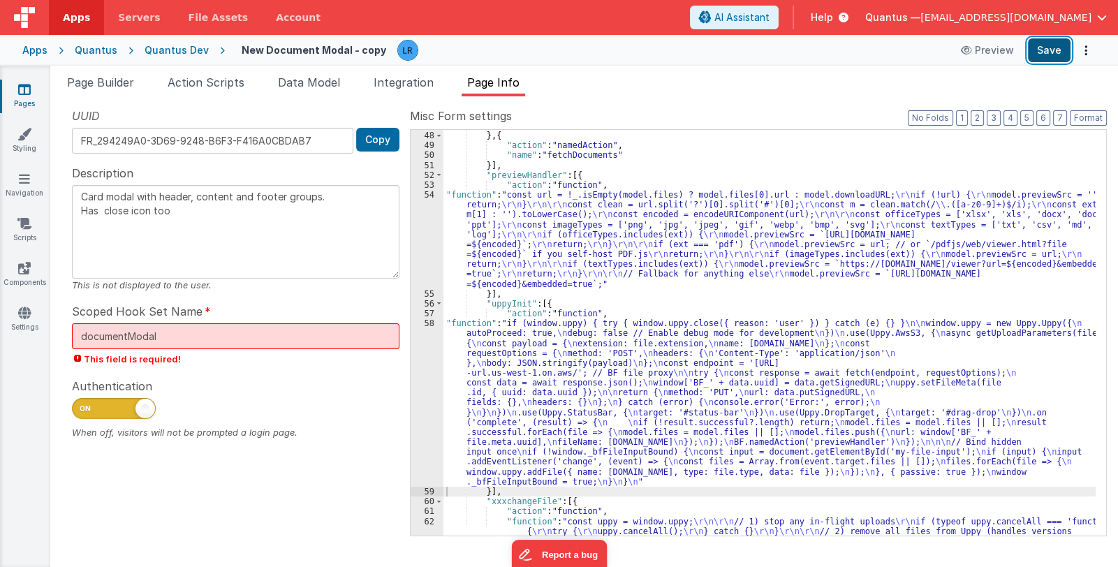
click at [1055, 52] on button "Save" at bounding box center [1049, 50] width 43 height 24
click at [550, 232] on div ""name" : "close" } , { "action" : "namedAction" , "name" : "fetchDocuments" }] …" at bounding box center [769, 383] width 652 height 525
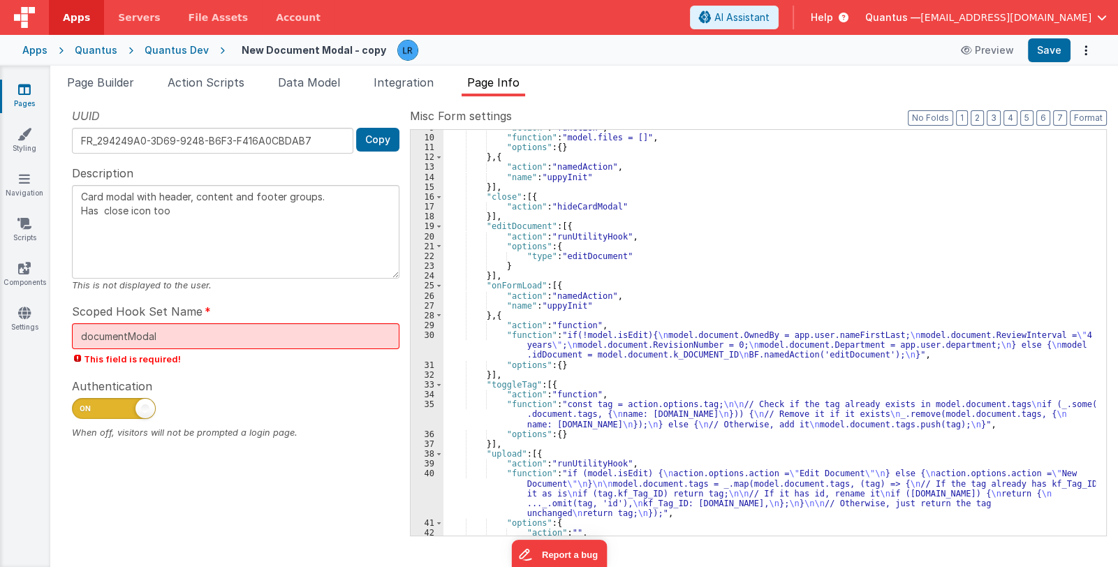
scroll to position [0, 0]
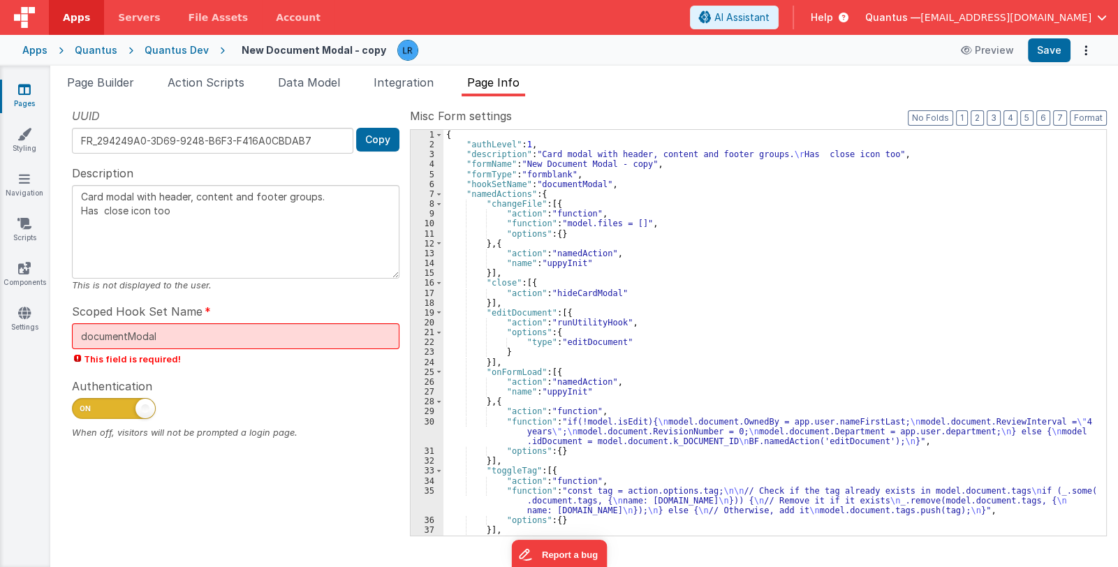
click at [556, 226] on div "{ "authLevel" : 1 , "description" : "Card modal with header, content and footer…" at bounding box center [769, 343] width 652 height 426
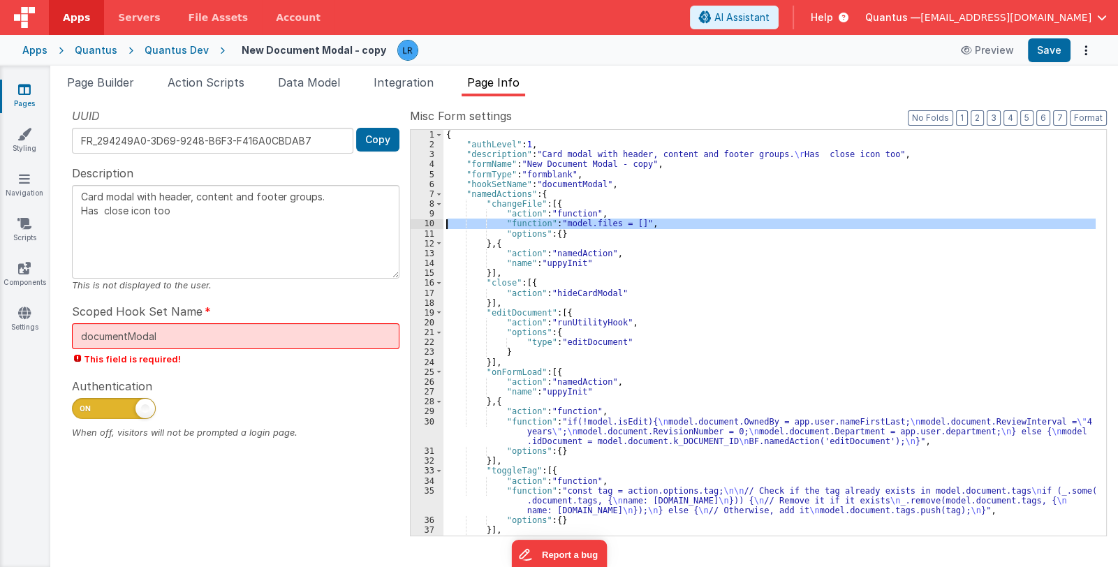
click at [422, 222] on div "10" at bounding box center [427, 224] width 33 height 10
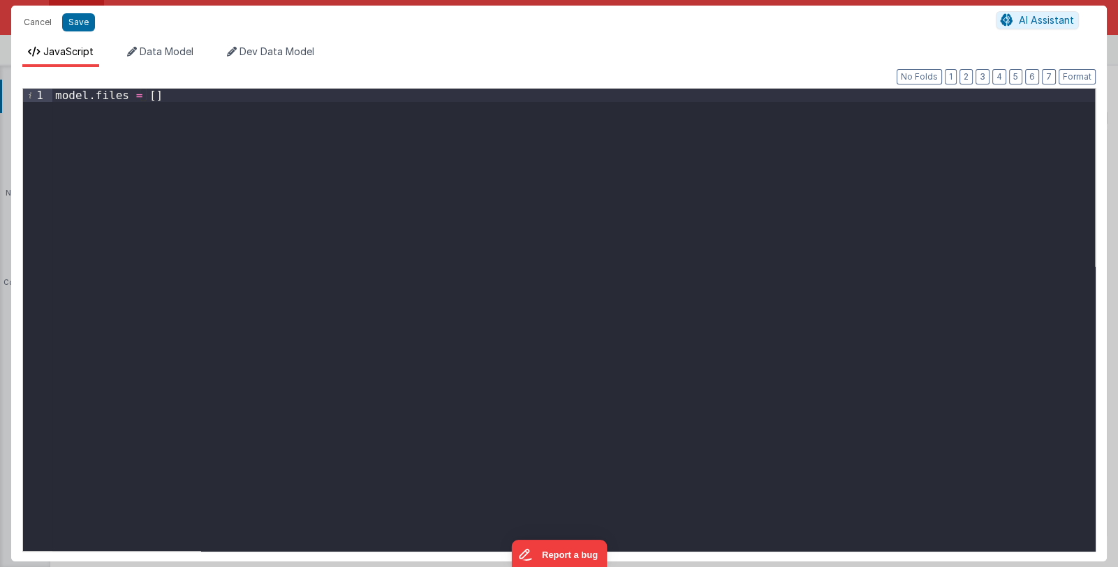
click at [191, 99] on div "model . files = [ ]" at bounding box center [573, 333] width 1042 height 489
drag, startPoint x: 161, startPoint y: 109, endPoint x: 173, endPoint y: 108, distance: 12.0
click at [173, 108] on div "model . files = [ ] ; model . previewSrc = ''" at bounding box center [573, 333] width 1042 height 489
click at [154, 110] on div "model . files = [ ] ; model . previewSrc = ''" at bounding box center [573, 333] width 1042 height 489
click at [1079, 74] on button "Format" at bounding box center [1077, 76] width 37 height 15
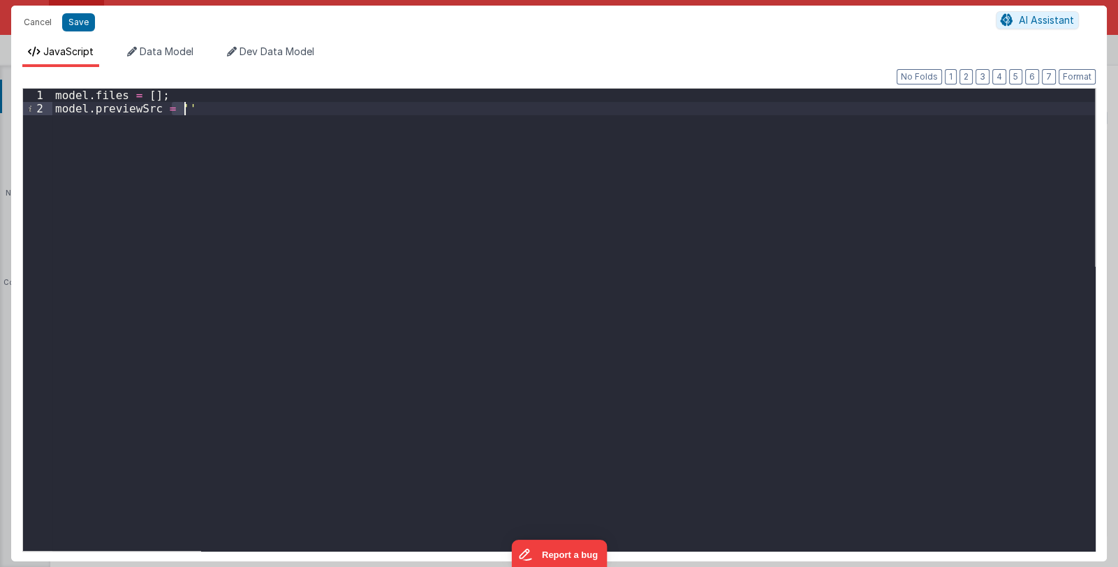
drag, startPoint x: 170, startPoint y: 108, endPoint x: 186, endPoint y: 106, distance: 15.5
click at [186, 106] on div "model . files = [ ] ; model . previewSrc = ''" at bounding box center [573, 333] width 1042 height 489
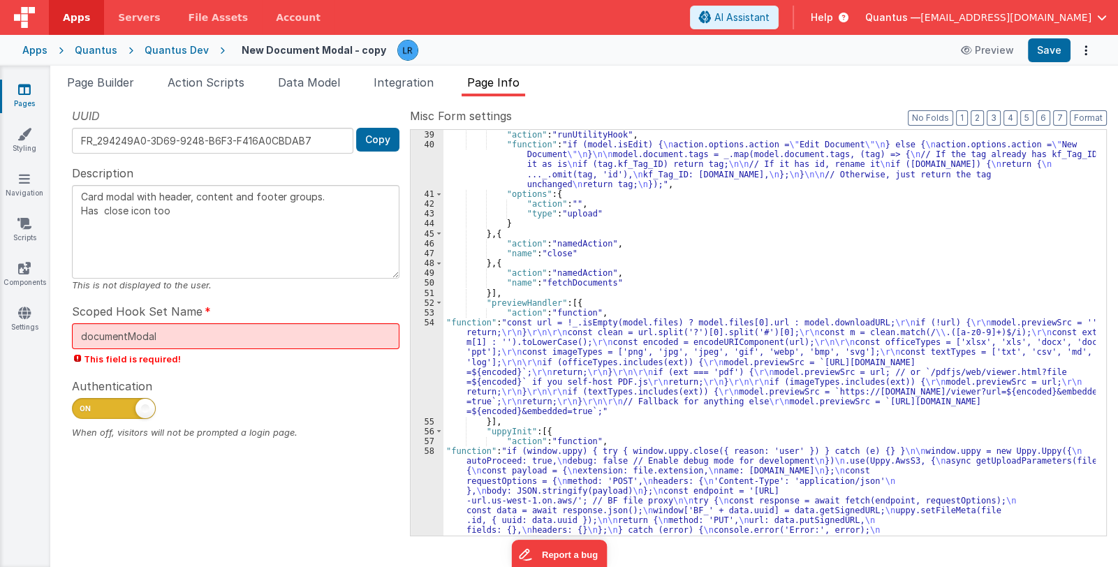
scroll to position [582, 0]
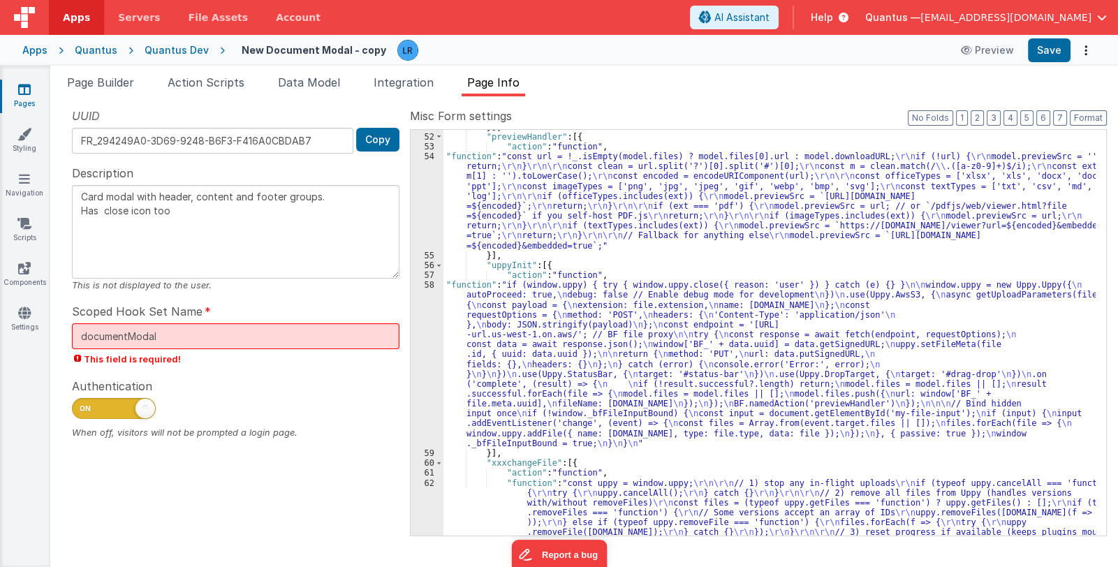
click at [492, 392] on div "}] , "previewHandler" : [{ "action" : "function" , "function" : "const url = !_…" at bounding box center [769, 384] width 652 height 525
click at [506, 388] on div "}] , "previewHandler" : [{ "action" : "function" , "function" : "const url = !_…" at bounding box center [769, 384] width 652 height 525
click at [424, 394] on div "58" at bounding box center [427, 364] width 33 height 168
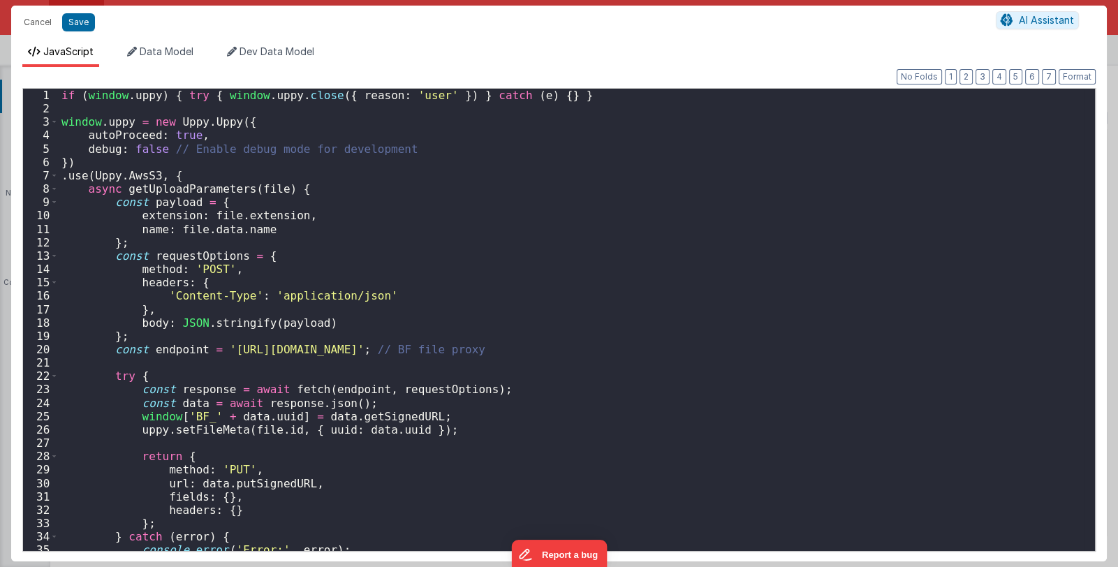
click at [424, 394] on div "Cancel Save AI Assistant JavaScript Data Model Dev Data Model Format 7 6 5 4 3 …" at bounding box center [559, 283] width 1118 height 567
drag, startPoint x: 24, startPoint y: 17, endPoint x: 130, endPoint y: 63, distance: 115.1
click at [25, 17] on button "Cancel" at bounding box center [38, 23] width 42 height 20
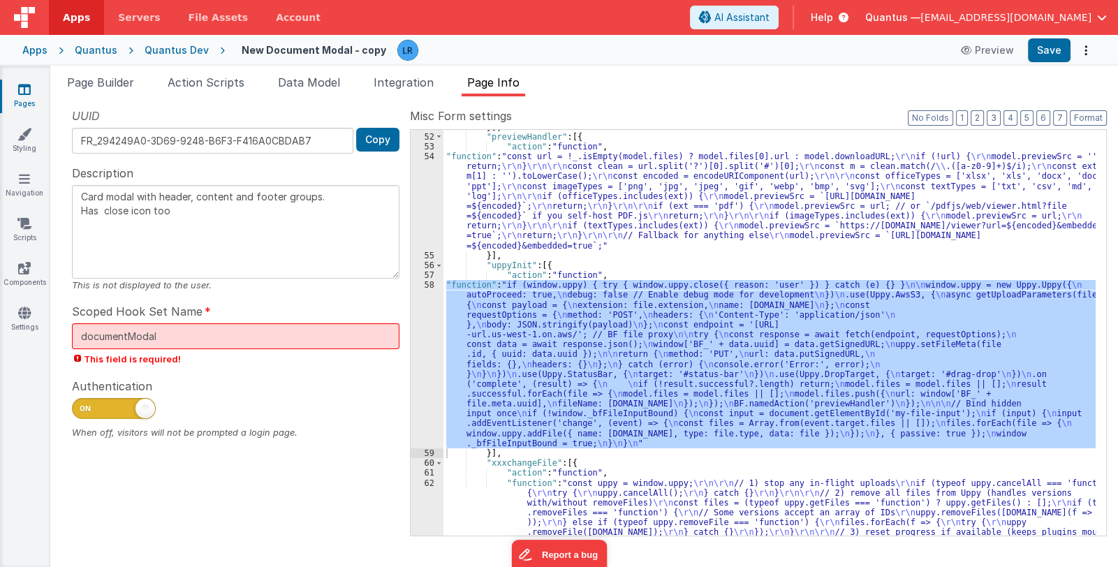
scroll to position [731, 0]
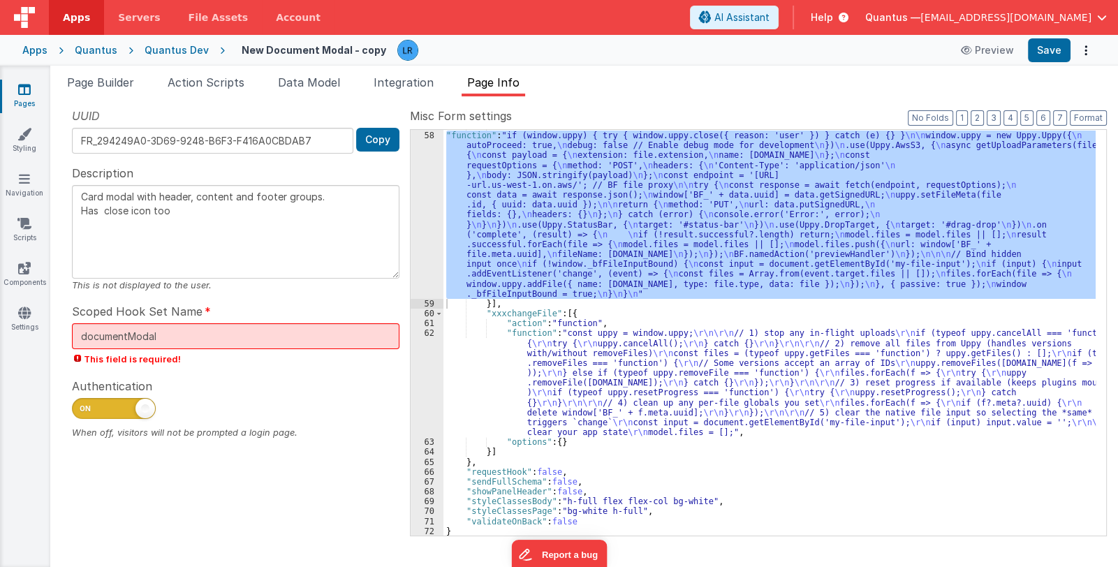
click at [584, 381] on div ""action" : "function" , "function" : "if (window.uppy) { try { window.uppy.clos…" at bounding box center [769, 334] width 652 height 426
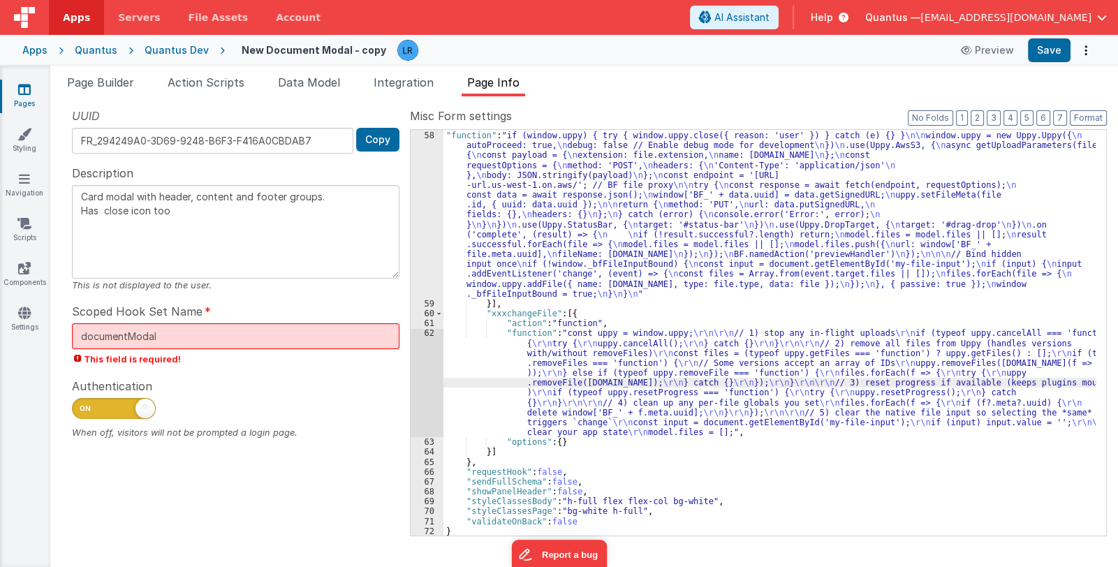
click at [421, 395] on div "62" at bounding box center [427, 382] width 33 height 109
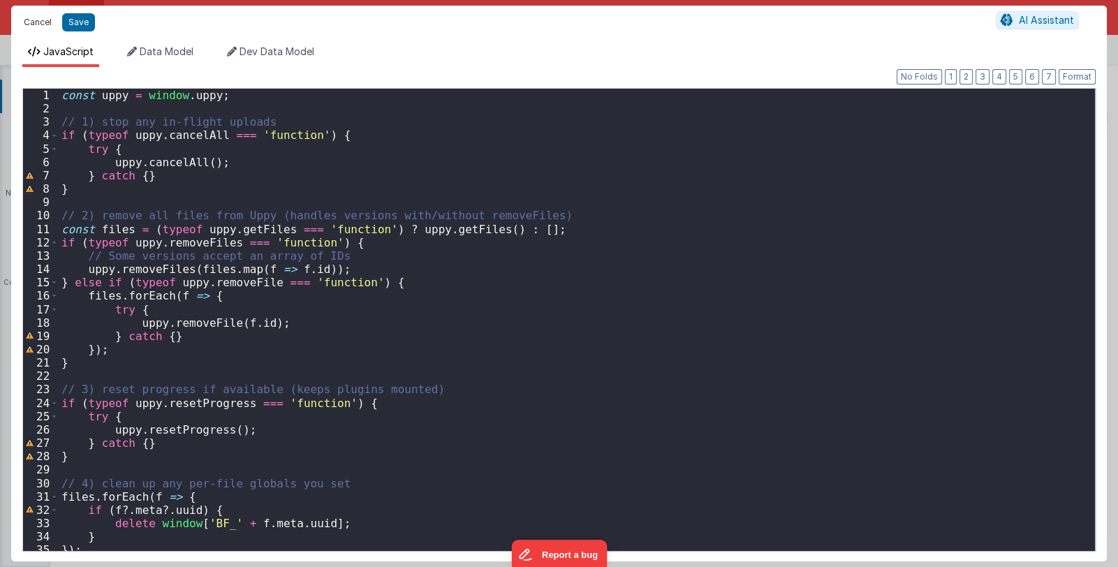
click at [29, 24] on button "Cancel" at bounding box center [38, 23] width 42 height 20
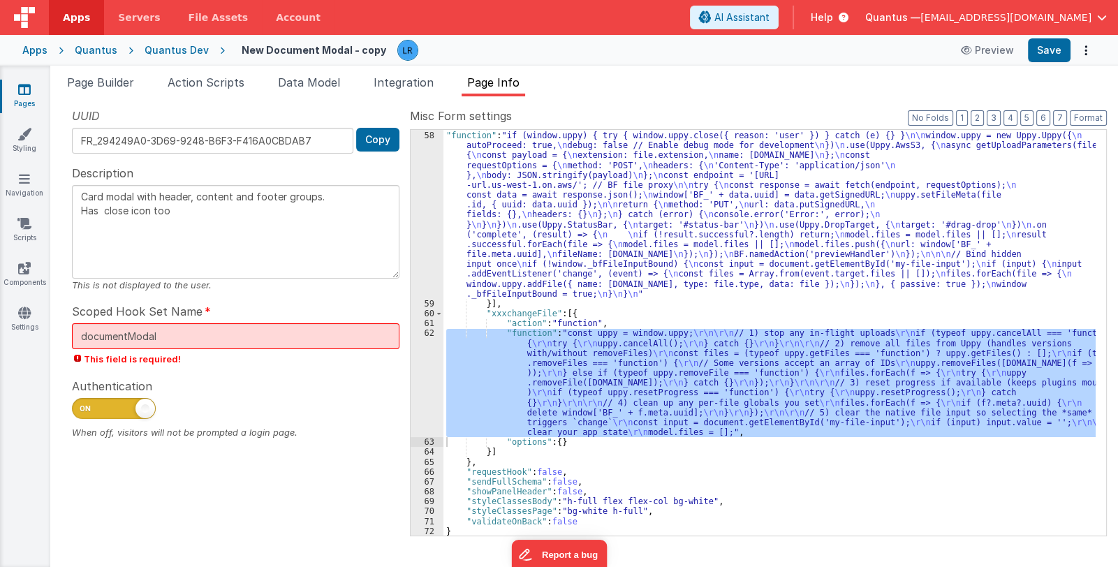
drag, startPoint x: 543, startPoint y: 249, endPoint x: 526, endPoint y: 253, distance: 17.3
click at [542, 249] on div ""action" : "function" , "function" : "if (window.uppy) { try { window.uppy.clos…" at bounding box center [769, 334] width 652 height 426
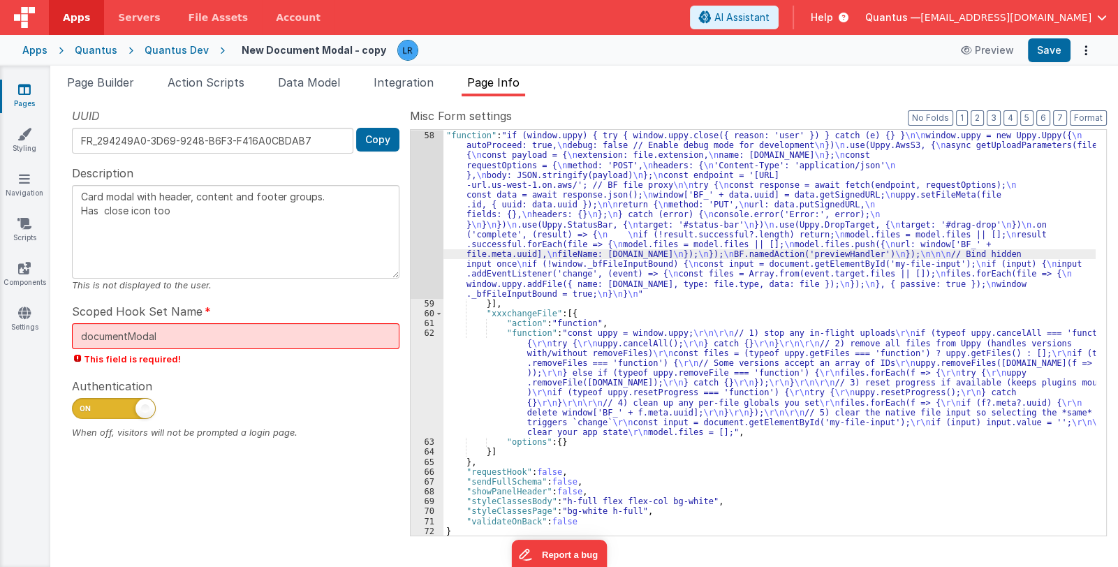
click at [431, 259] on div "58" at bounding box center [427, 215] width 33 height 168
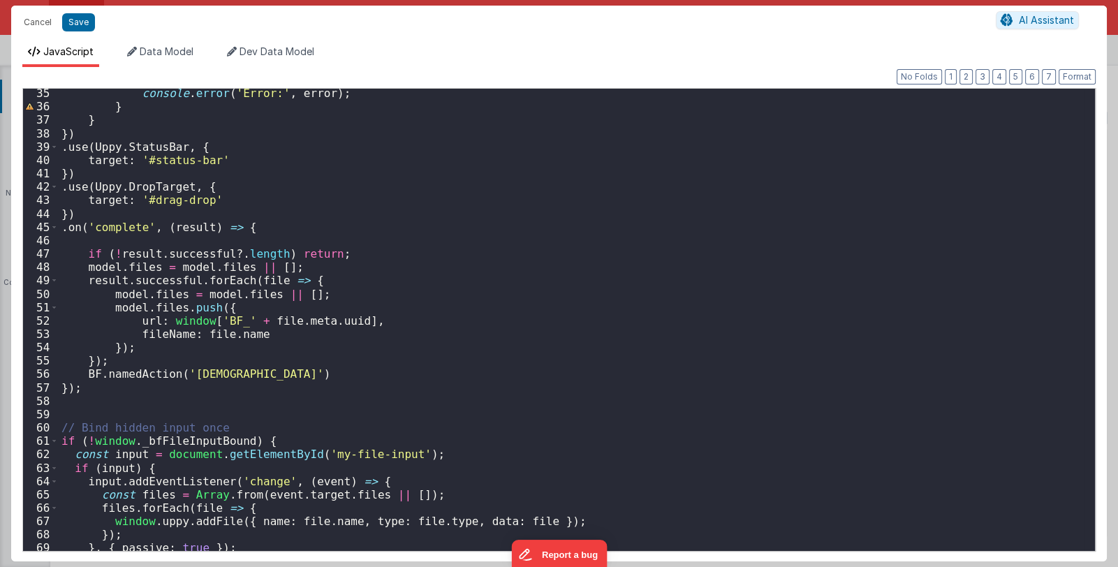
scroll to position [514, 0]
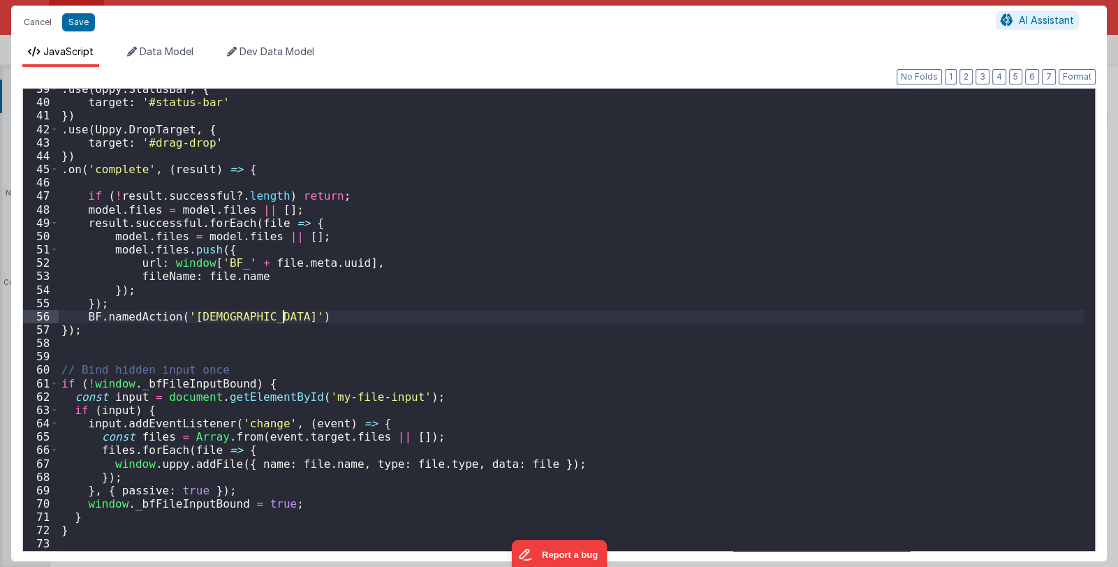
click at [454, 323] on div ". use ( Uppy . StatusBar , { target : '#status-bar' }) . use ( Uppy . DropTarge…" at bounding box center [572, 326] width 1026 height 489
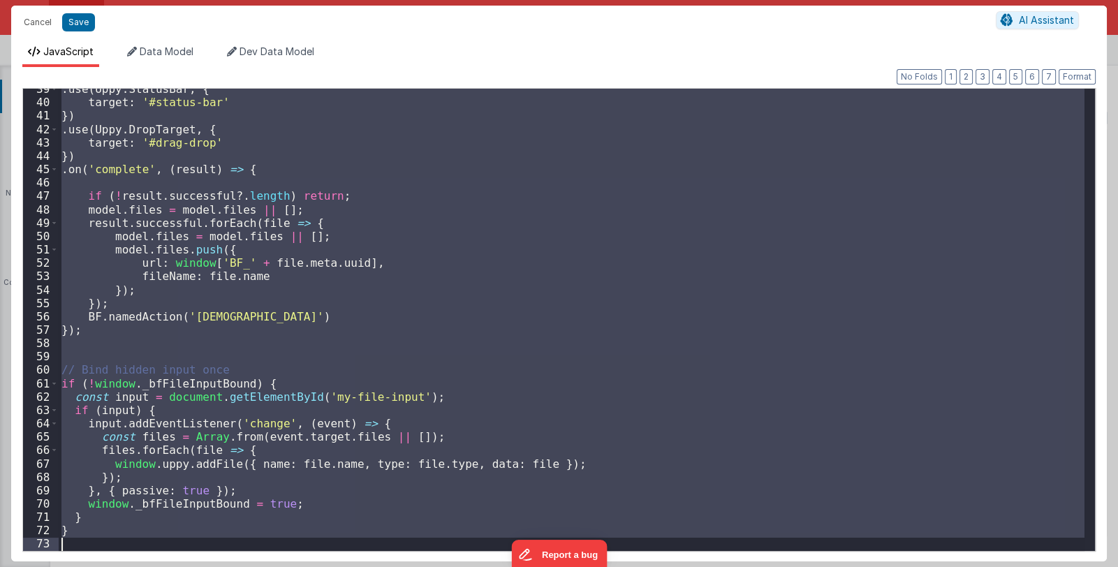
click at [77, 526] on div ". use ( Uppy . StatusBar , { target : '#status-bar' }) . use ( Uppy . DropTarge…" at bounding box center [572, 320] width 1026 height 462
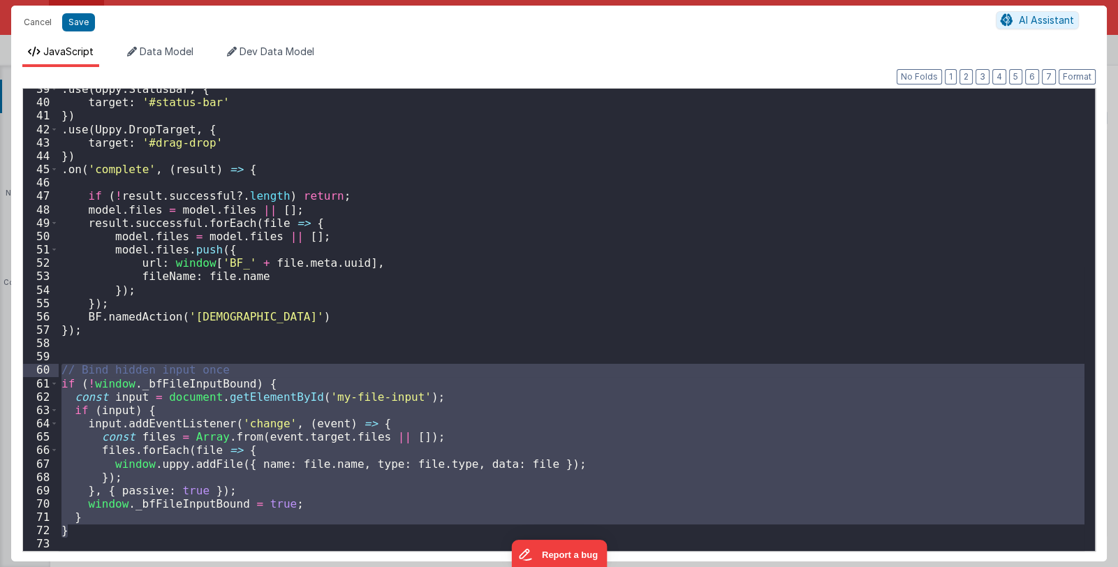
drag, startPoint x: 77, startPoint y: 530, endPoint x: 38, endPoint y: 371, distance: 163.3
click at [38, 371] on div "39 40 41 42 43 44 45 46 47 48 49 50 51 52 53 54 55 56 57 58 59 60 61 62 63 64 6…" at bounding box center [558, 320] width 1073 height 464
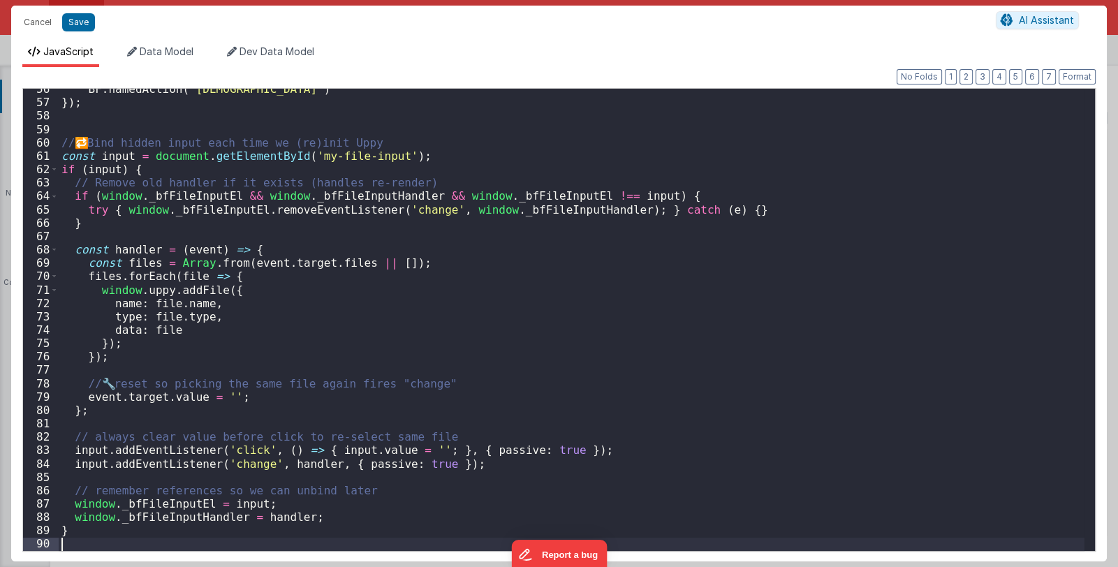
scroll to position [742, 0]
click at [101, 142] on div "BF . namedAction ( 'previewHandler' ) }) ; // 🔁 Bind hidden input each time we …" at bounding box center [572, 326] width 1026 height 489
drag, startPoint x: 74, startPoint y: 142, endPoint x: 89, endPoint y: 141, distance: 15.4
click at [89, 141] on div "BF . namedAction ( 'previewHandler' ) }) ; // 🔁 Bind hidden input each time we …" at bounding box center [572, 326] width 1026 height 489
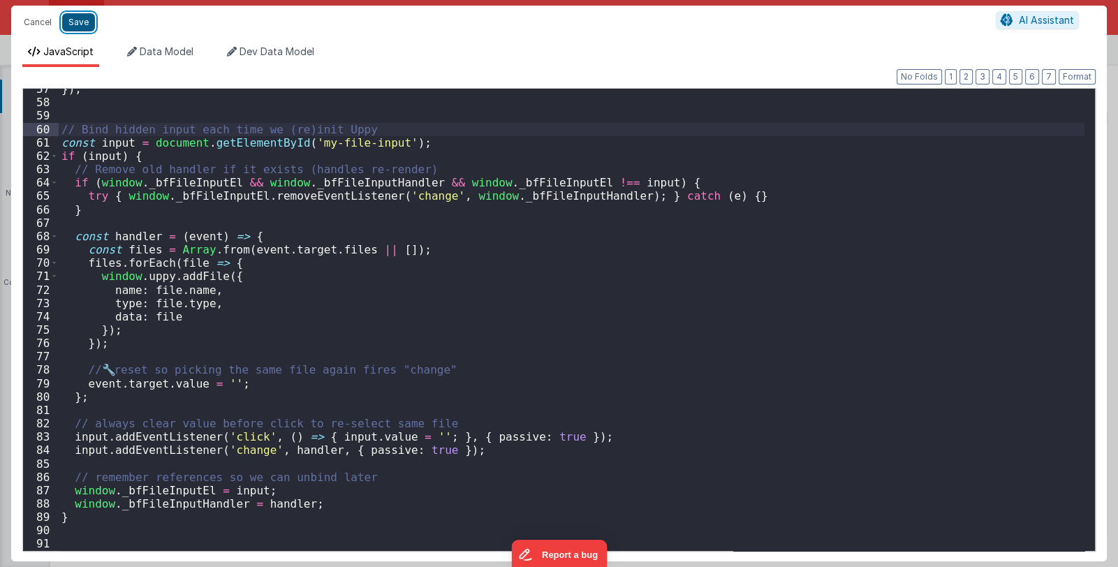
click at [84, 22] on button "Save" at bounding box center [78, 22] width 33 height 18
type textarea "Card modal with header, content and footer groups. Has close icon too"
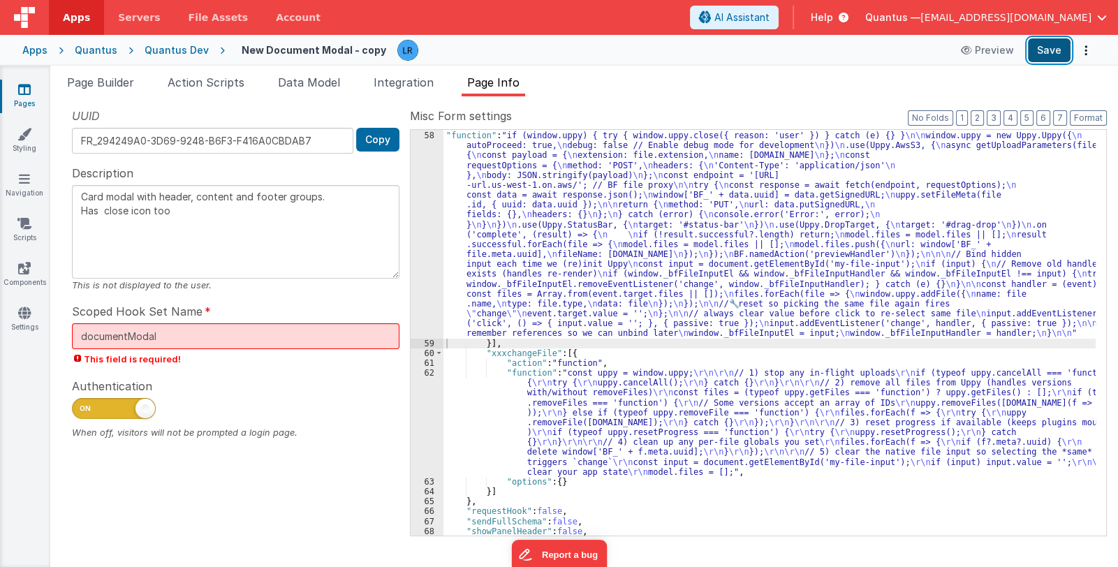
click at [1055, 55] on button "Save" at bounding box center [1049, 50] width 43 height 24
click at [483, 245] on div ""action" : "function" , "function" : "if (window.uppy) { try { window.uppy.clos…" at bounding box center [769, 334] width 652 height 426
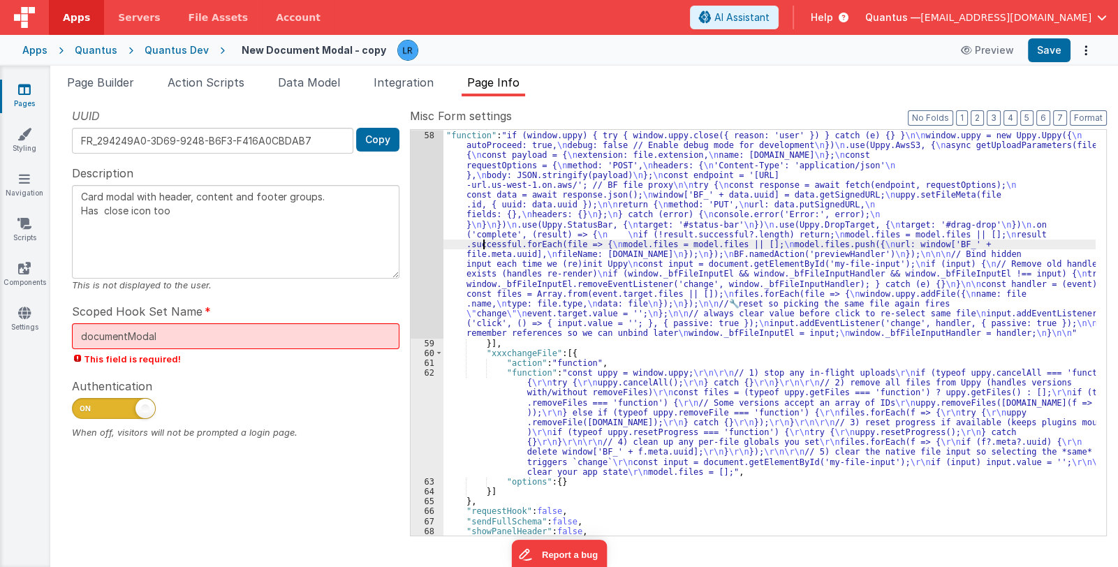
click at [432, 258] on div "58" at bounding box center [427, 235] width 33 height 208
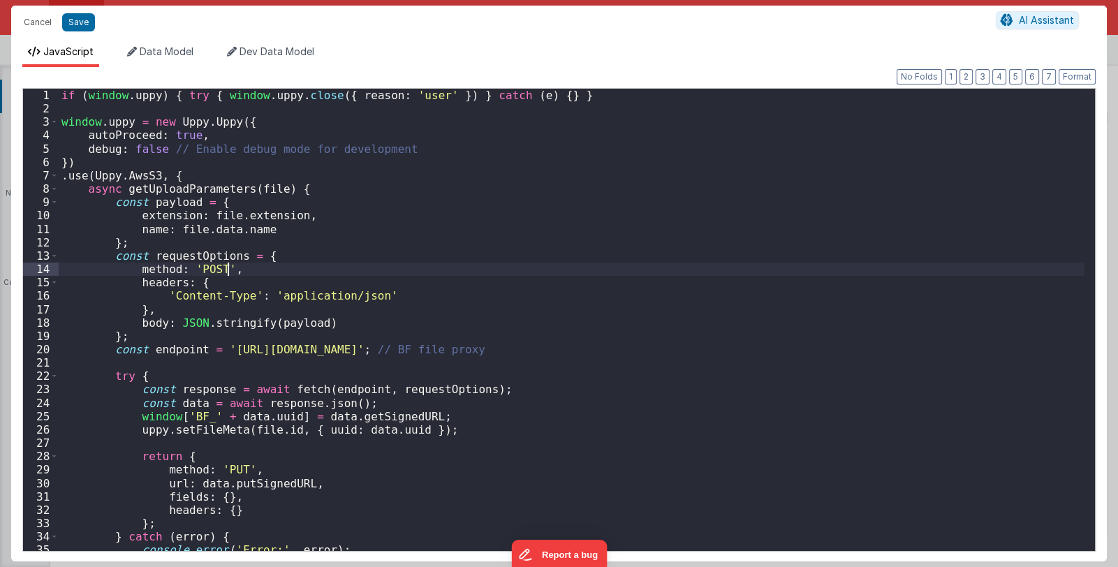
click at [432, 258] on div "if ( window . uppy ) { try { window . uppy . close ({ reason : 'user' }) } catc…" at bounding box center [572, 333] width 1026 height 489
click at [24, 21] on button "Cancel" at bounding box center [38, 23] width 42 height 20
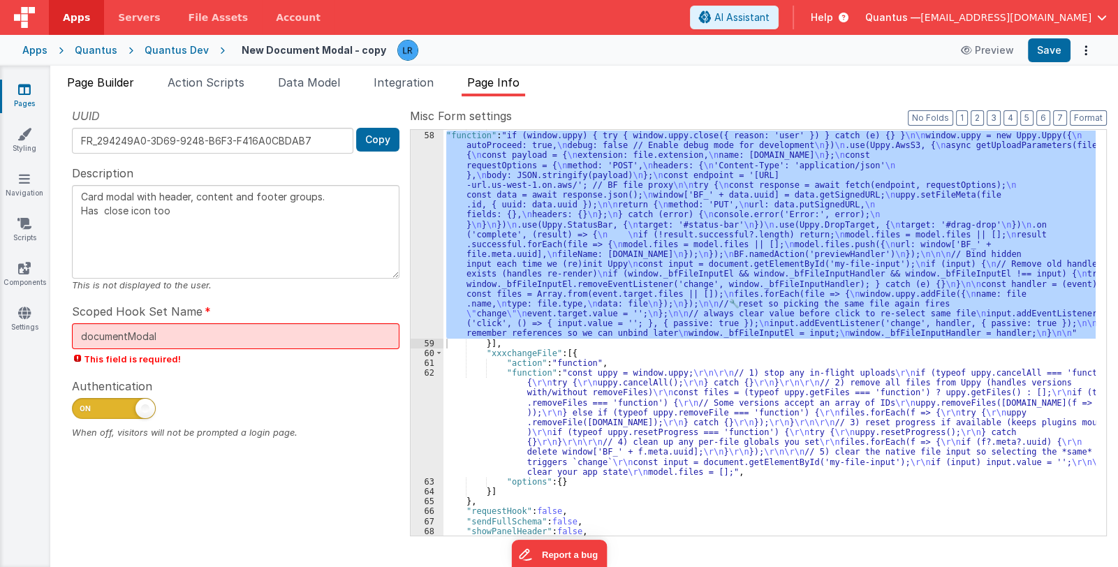
click at [102, 75] on span "Page Builder" at bounding box center [100, 82] width 67 height 14
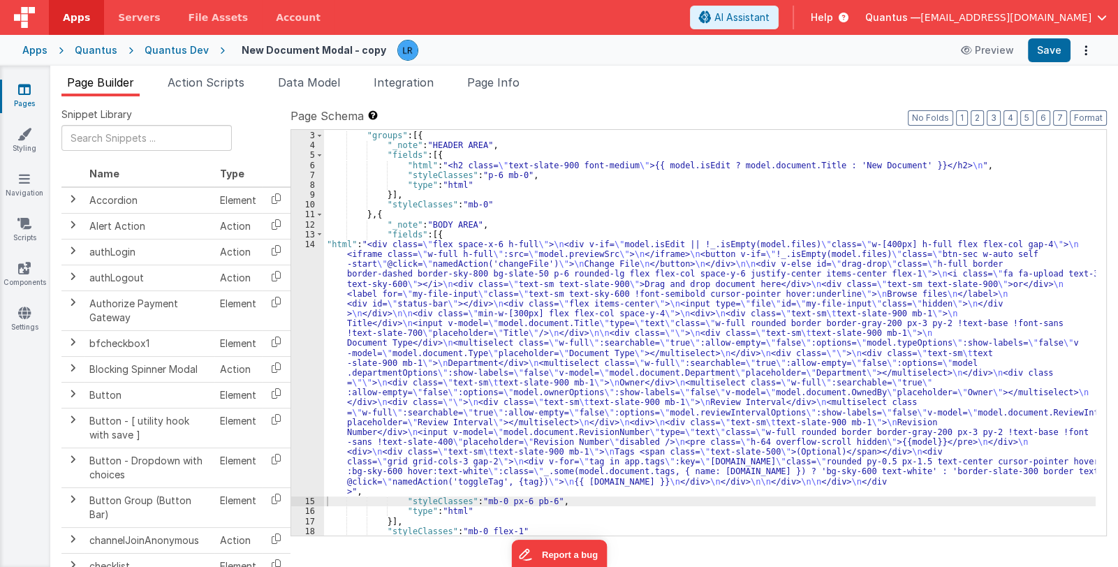
click at [443, 305] on div ""schema" : { "groups" : [{ "_note" : "HEADER AREA" , "fields" : [{ "html" : "<h…" at bounding box center [710, 334] width 772 height 426
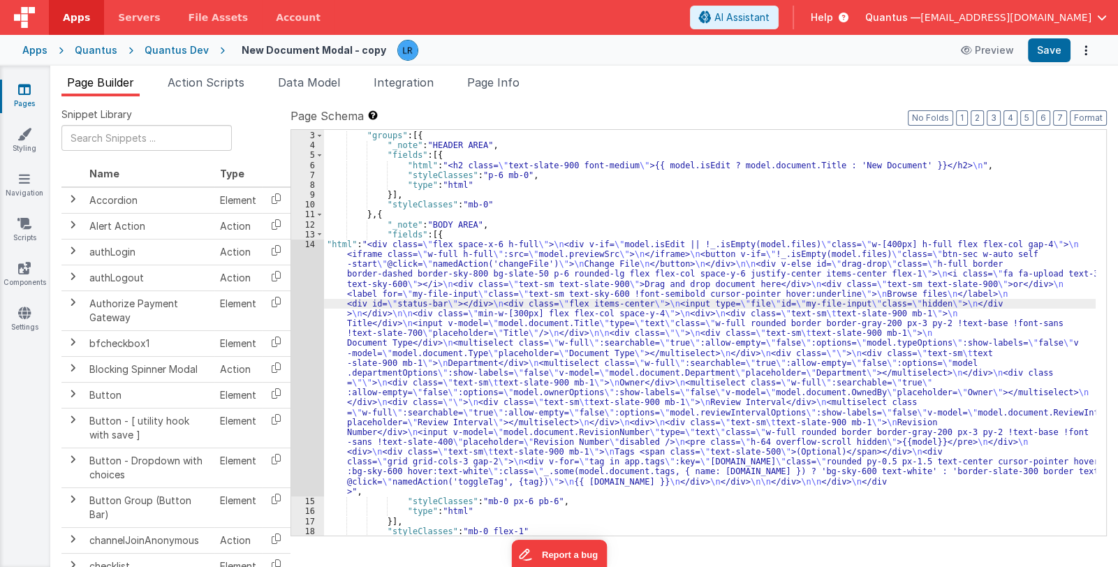
click at [308, 364] on div "14" at bounding box center [307, 367] width 33 height 257
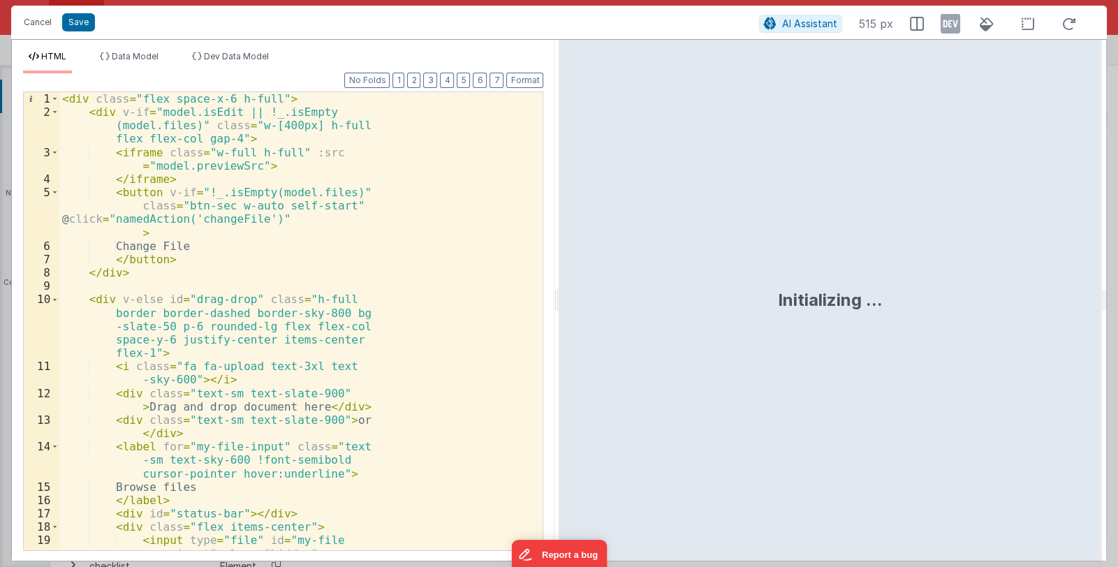
click at [340, 323] on div "< div class = "flex space-x-6 h-full" > < div v-if = "model.isEdit || !_.isEmpt…" at bounding box center [295, 334] width 473 height 485
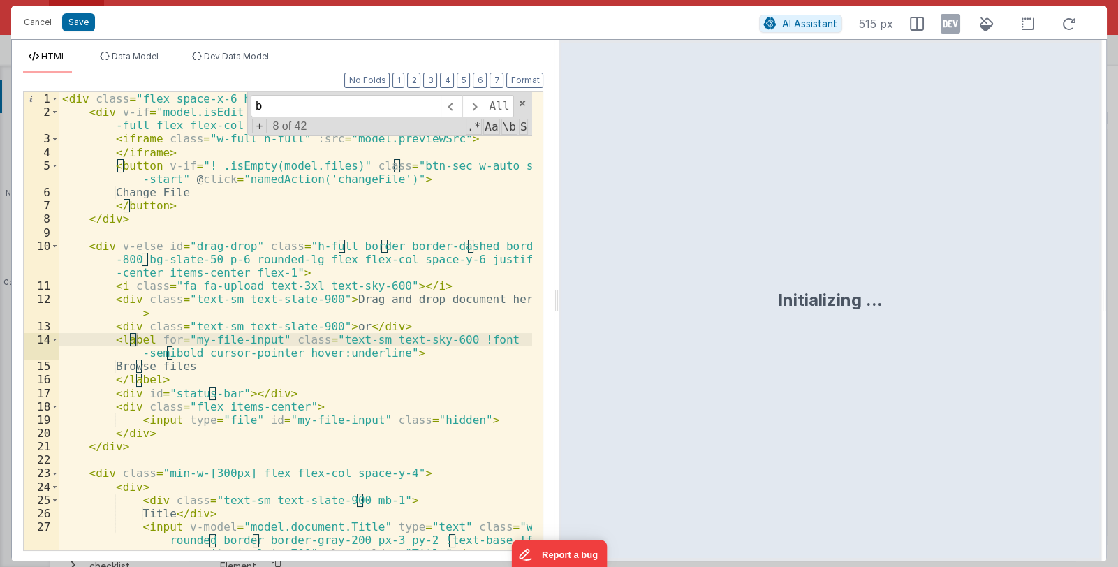
scroll to position [0, 0]
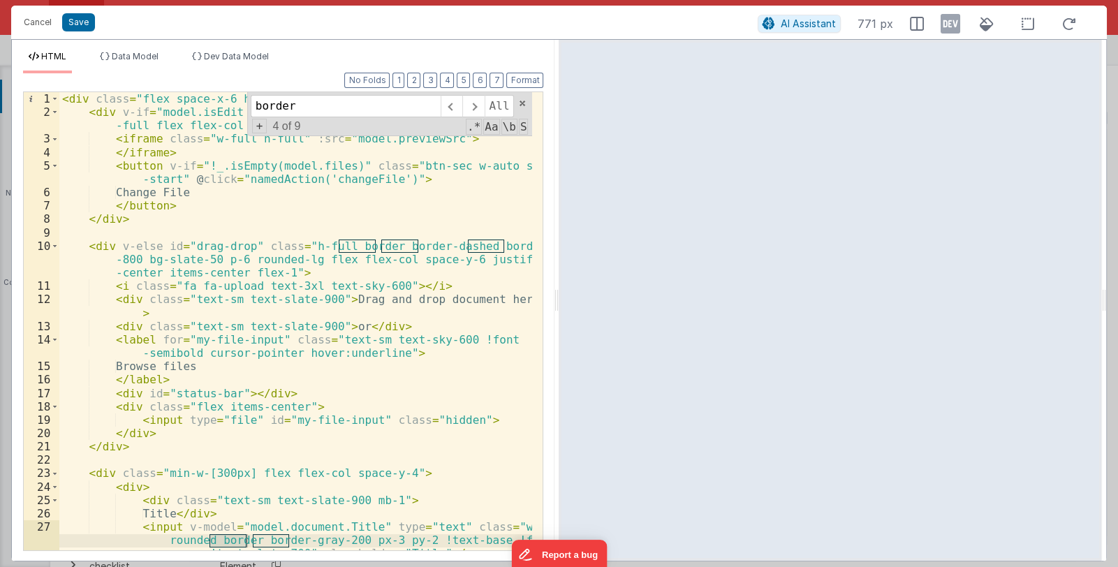
type input "border"
click at [240, 57] on span "Dev Data Model" at bounding box center [236, 56] width 65 height 10
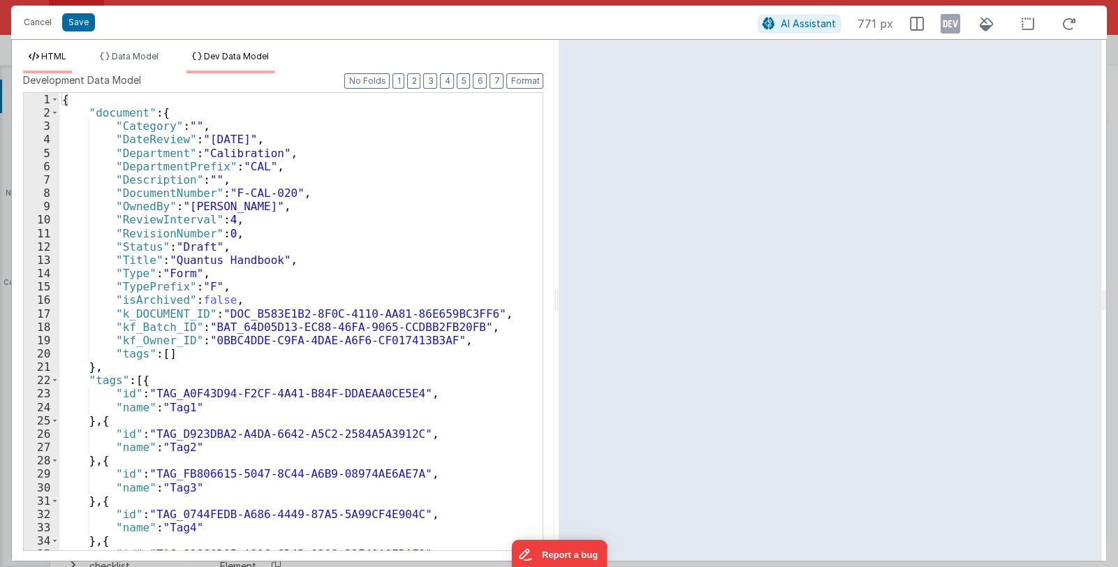
click at [49, 57] on span "HTML" at bounding box center [53, 56] width 25 height 10
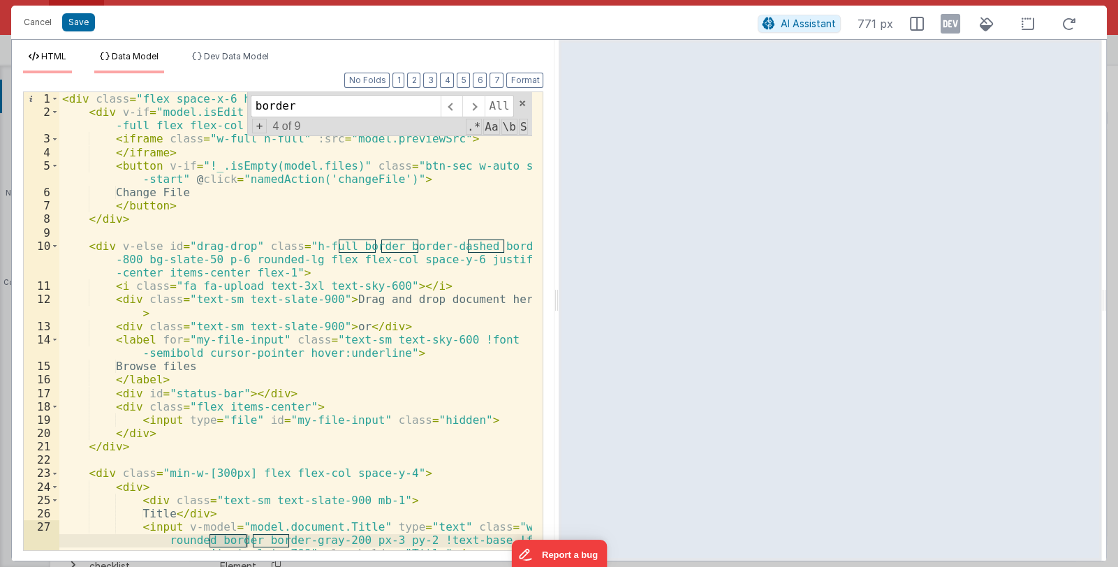
click at [147, 59] on span "Data Model" at bounding box center [135, 56] width 47 height 10
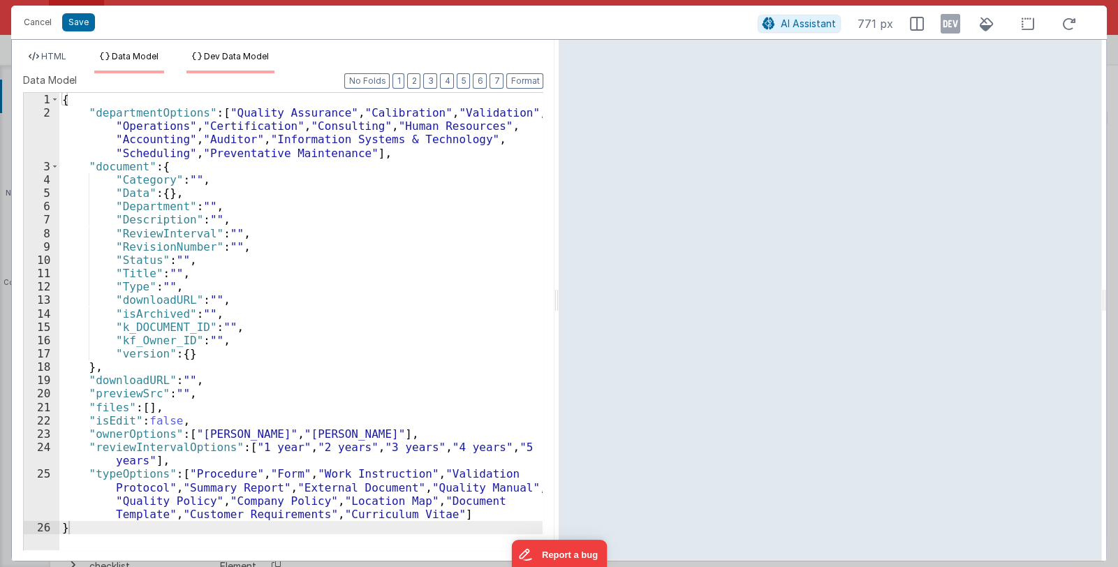
click at [244, 59] on span "Dev Data Model" at bounding box center [236, 56] width 65 height 10
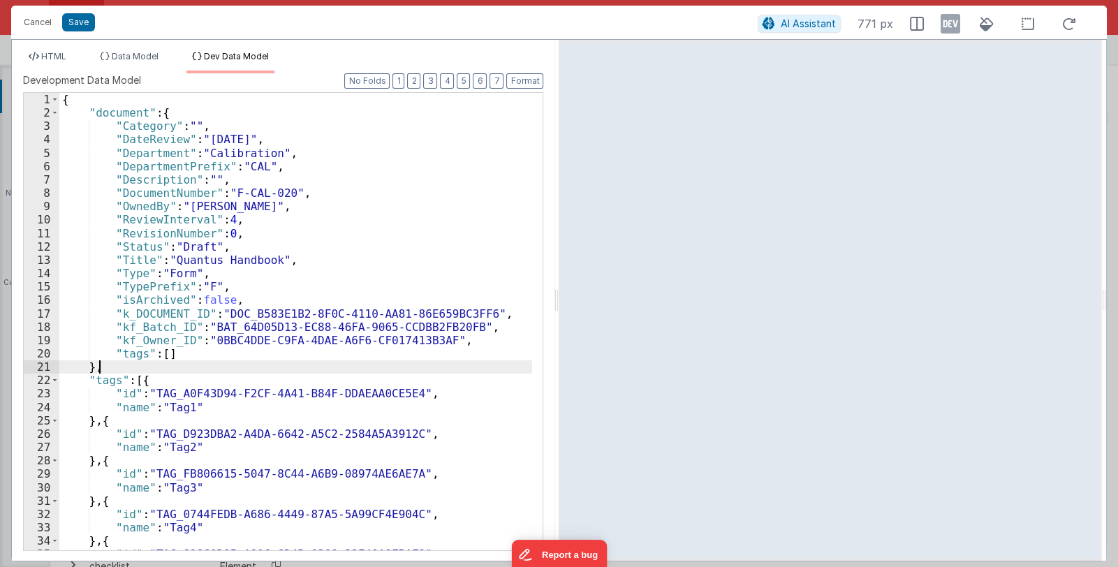
click at [106, 369] on div "{ "document" : { "Category" : "" , "DateReview" : "[DATE]" , "Department" : "Ca…" at bounding box center [295, 335] width 473 height 484
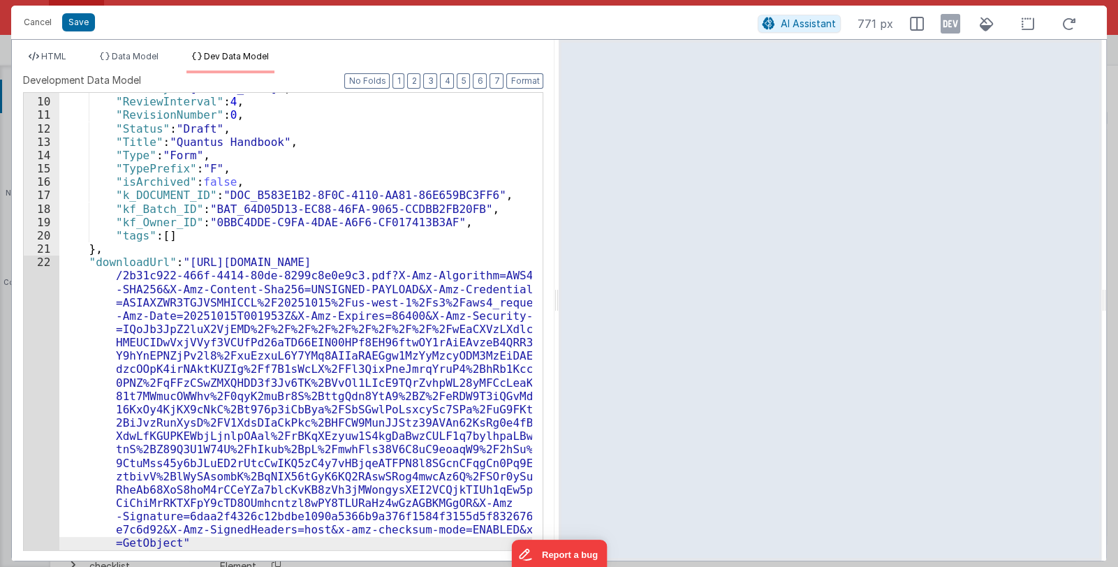
scroll to position [242, 0]
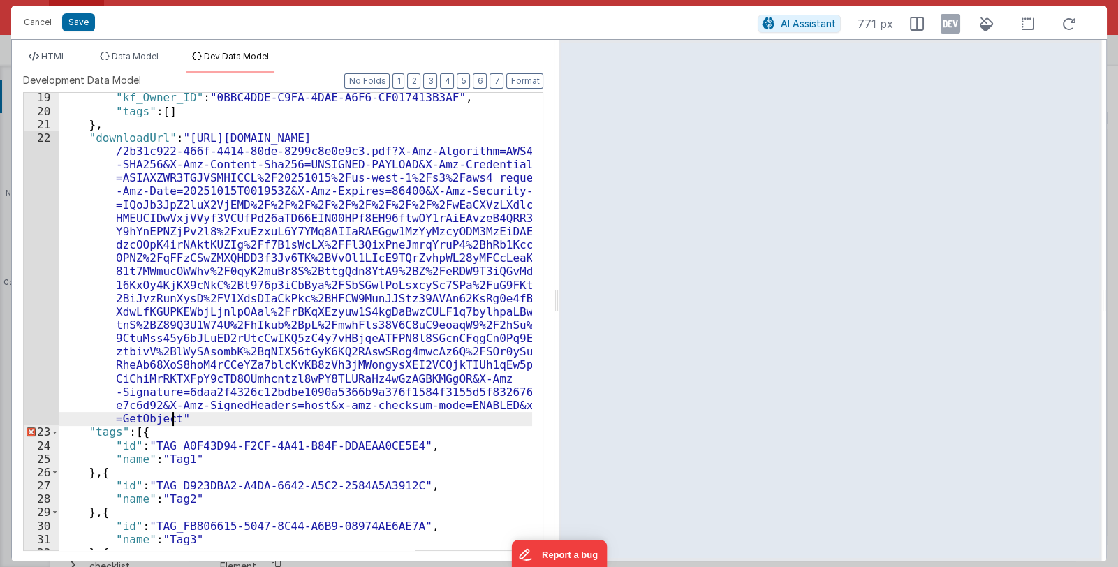
click at [191, 422] on div ""kf_Owner_ID" : "0BBC4DDE-C9FA-4DAE-A6F6-CF017413B3AF" , "tags" : [ ] } , "down…" at bounding box center [295, 333] width 473 height 484
click at [954, 26] on icon at bounding box center [951, 24] width 20 height 22
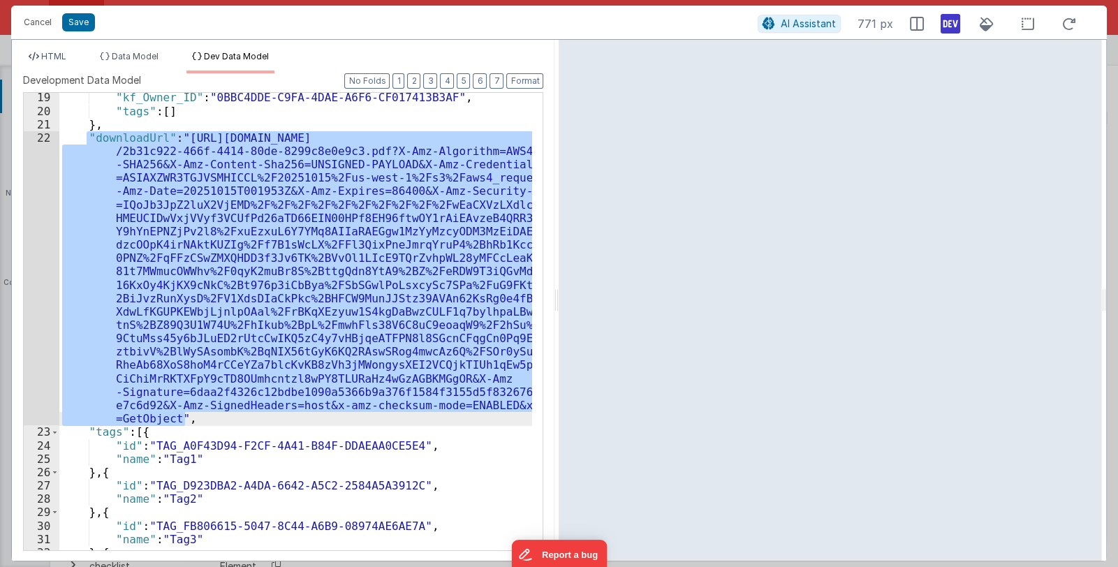
drag, startPoint x: 84, startPoint y: 300, endPoint x: 196, endPoint y: 421, distance: 164.5
click at [196, 421] on div ""kf_Owner_ID" : "0BBC4DDE-C9FA-4DAE-A6F6-CF017413B3AF" , "tags" : [ ] } , "down…" at bounding box center [295, 333] width 473 height 484
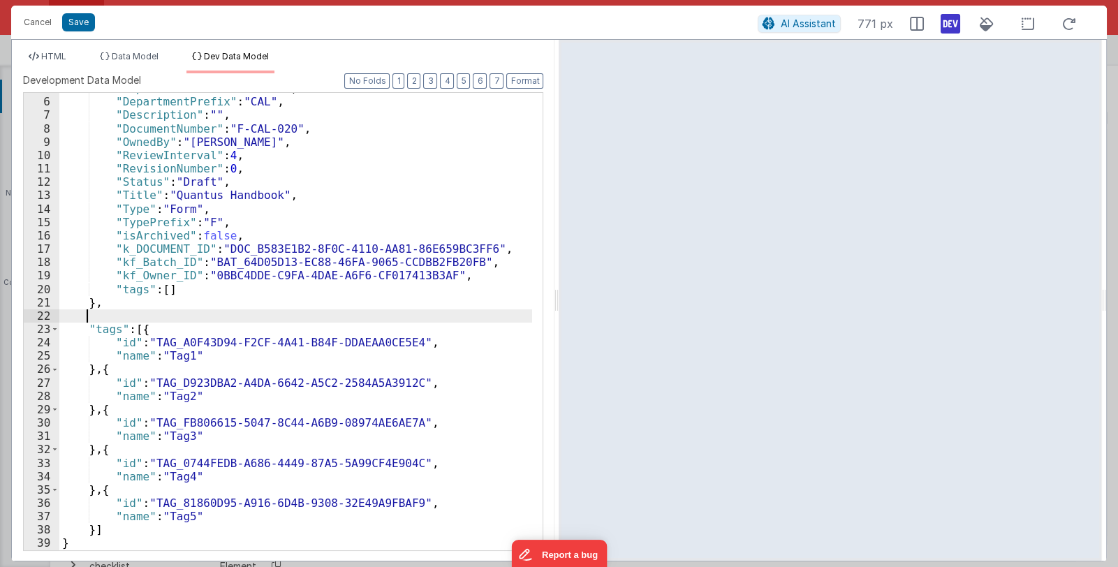
scroll to position [64, 0]
click at [39, 25] on button "Cancel" at bounding box center [38, 23] width 42 height 20
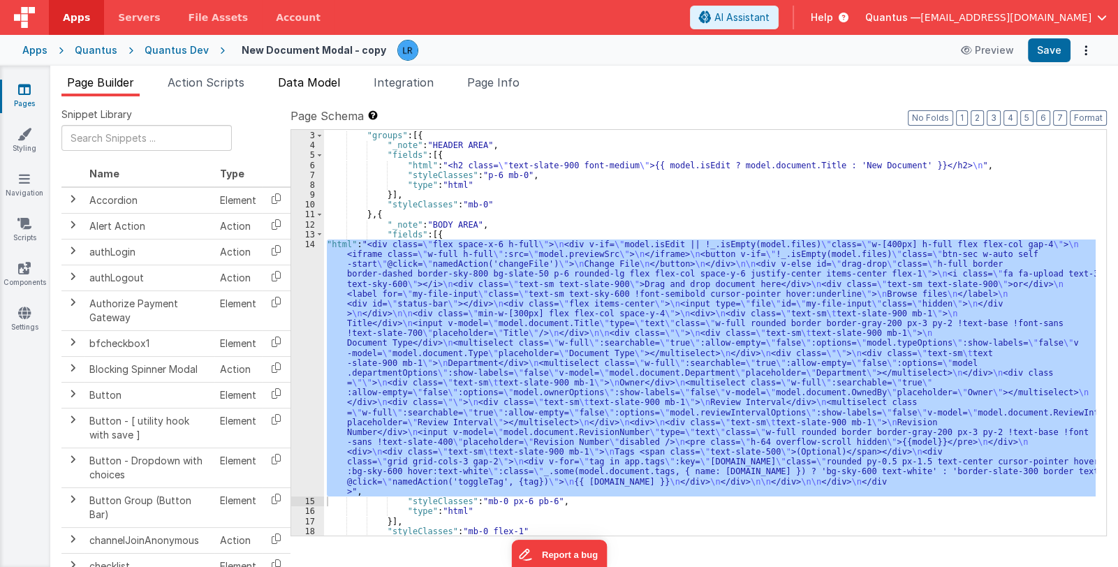
click at [314, 81] on span "Data Model" at bounding box center [309, 82] width 62 height 14
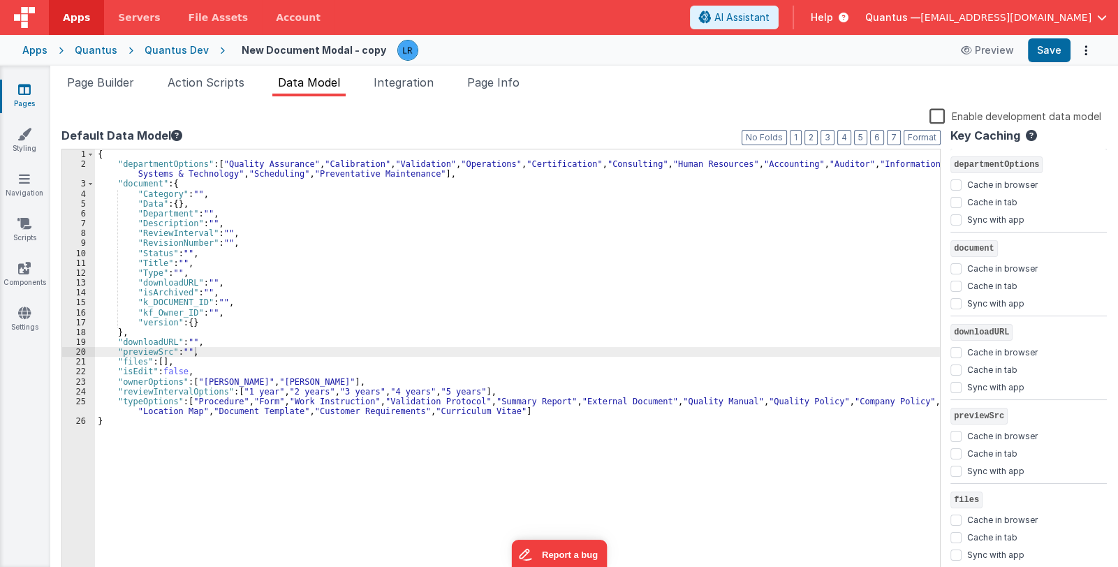
click at [936, 113] on label "Enable development data model" at bounding box center [1015, 116] width 172 height 16
click at [0, 0] on input "Enable development data model" at bounding box center [0, 0] width 0 height 0
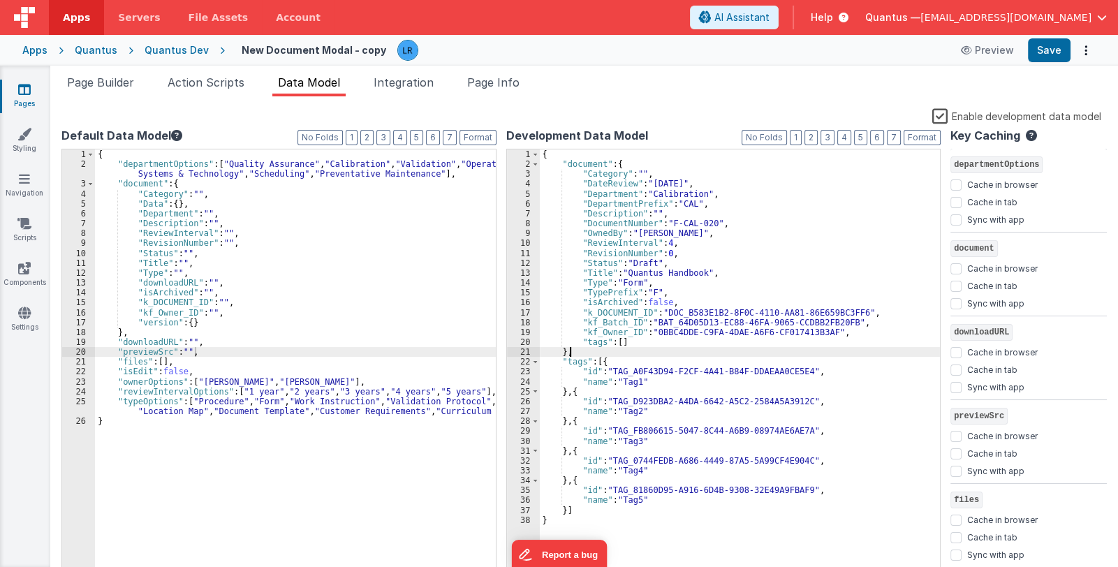
click at [578, 351] on div "{ "document" : { "Category" : "" , "DateReview" : "[DATE]" , "Department" : "Ca…" at bounding box center [740, 374] width 401 height 450
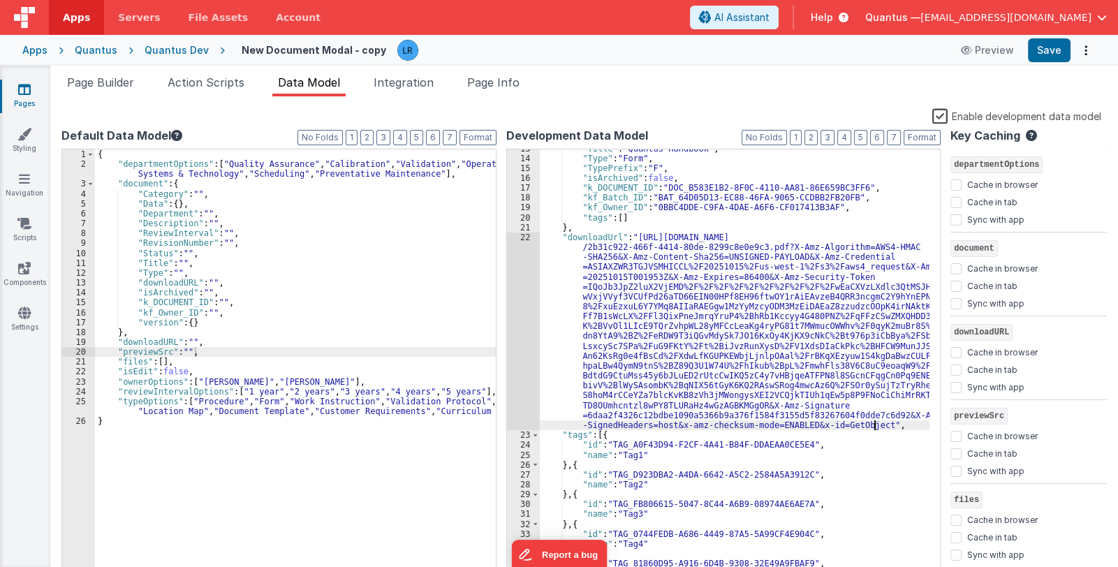
scroll to position [124, 0]
click at [1054, 51] on button "Save" at bounding box center [1049, 50] width 43 height 24
click at [415, 80] on span "Integration" at bounding box center [404, 82] width 60 height 14
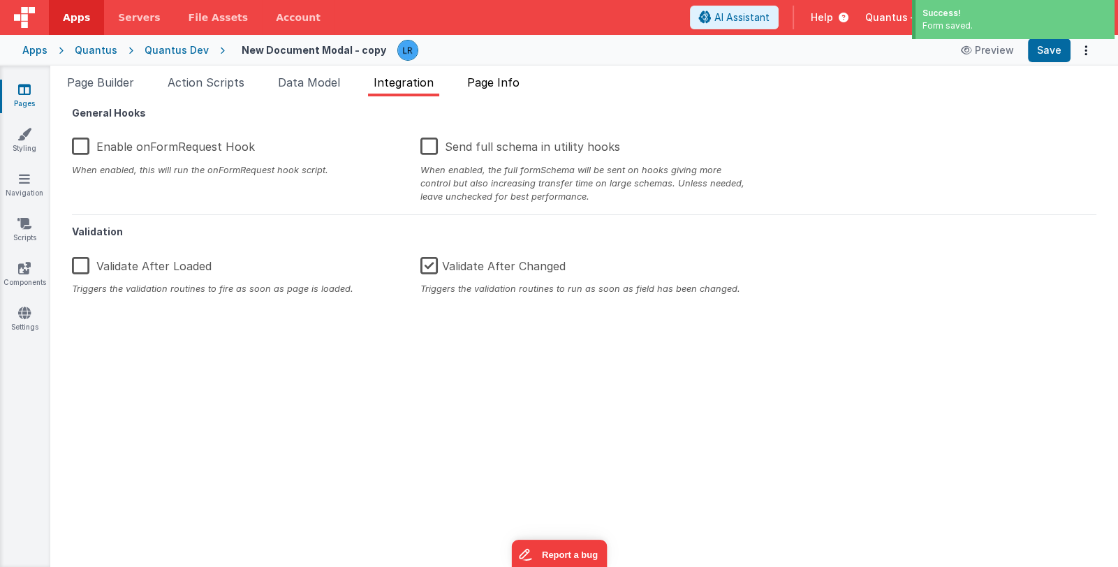
click at [496, 80] on span "Page Info" at bounding box center [493, 82] width 52 height 14
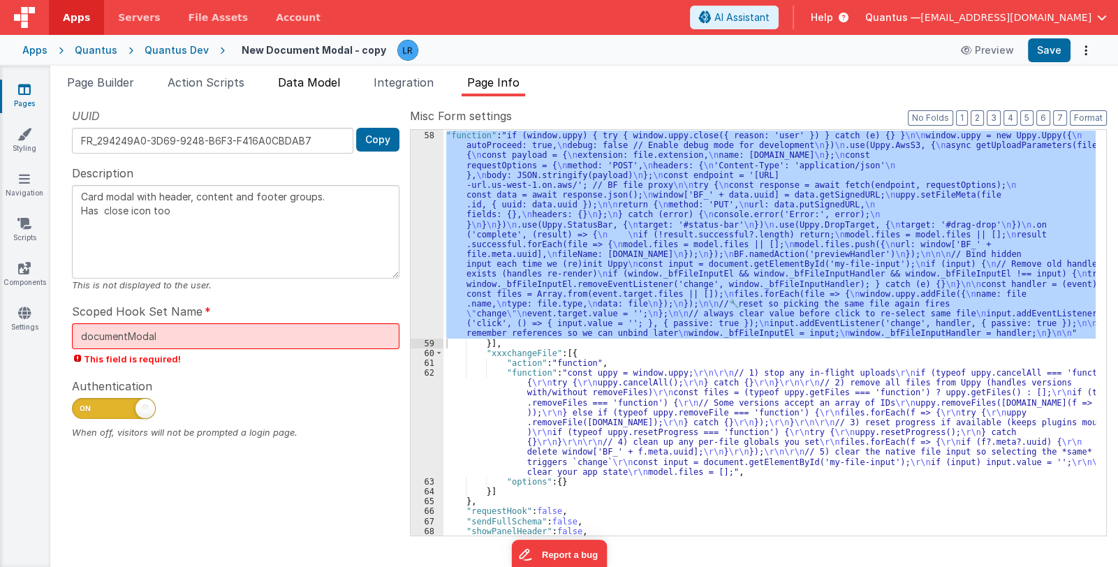
click at [315, 83] on span "Data Model" at bounding box center [309, 82] width 62 height 14
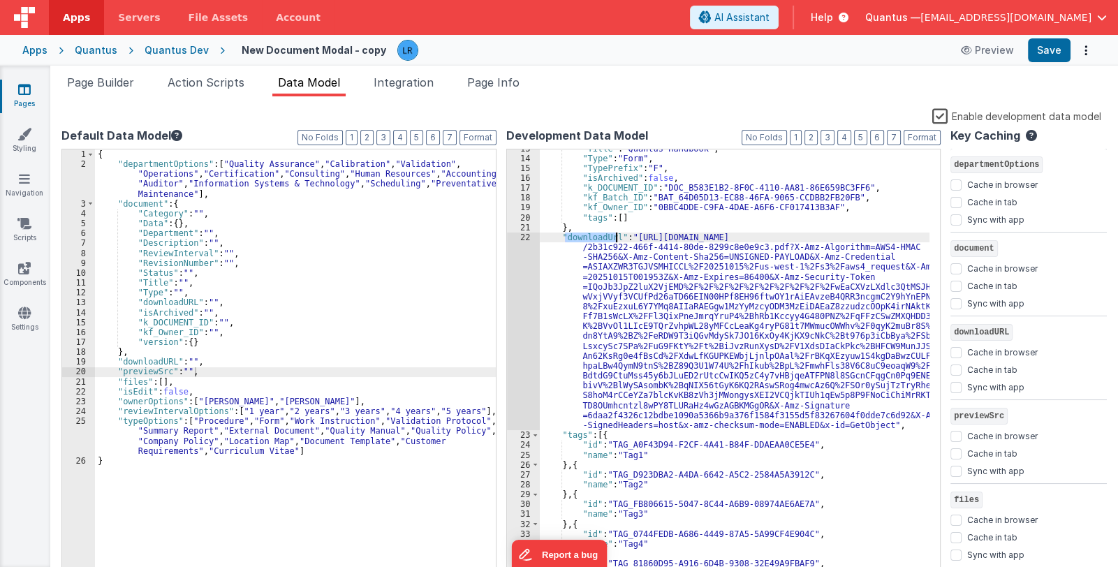
drag, startPoint x: 566, startPoint y: 236, endPoint x: 617, endPoint y: 235, distance: 51.0
click at [617, 235] on div ""Title" : "Quantus Handbook" , "Type" : "Form" , "TypePrefix" : "F" , "isArchiv…" at bounding box center [735, 369] width 390 height 450
click at [1040, 58] on button "Save" at bounding box center [1049, 50] width 43 height 24
click at [485, 78] on span "Page Info" at bounding box center [493, 82] width 52 height 14
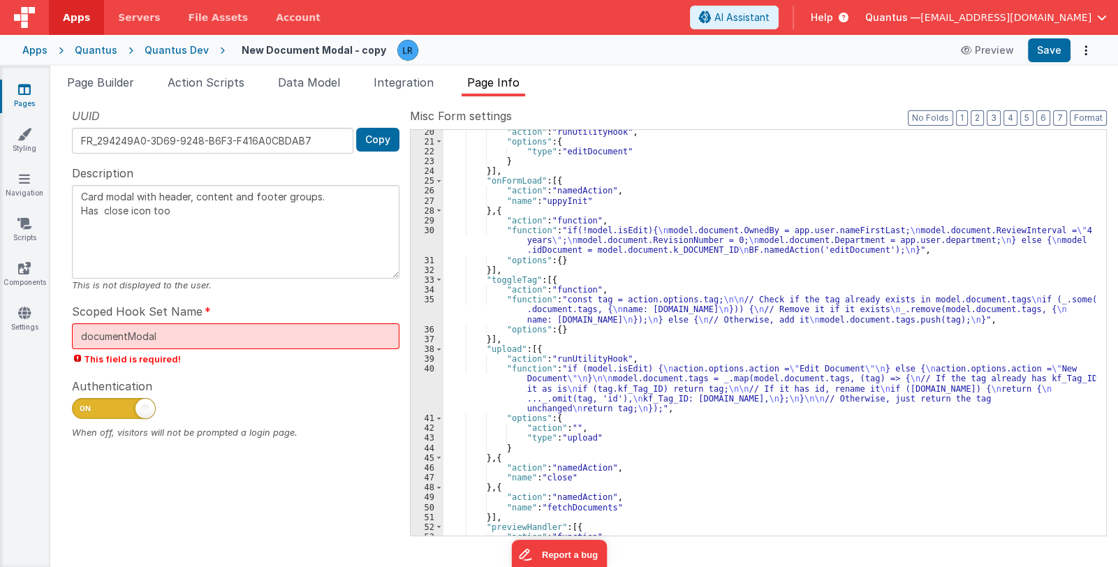
scroll to position [24, 0]
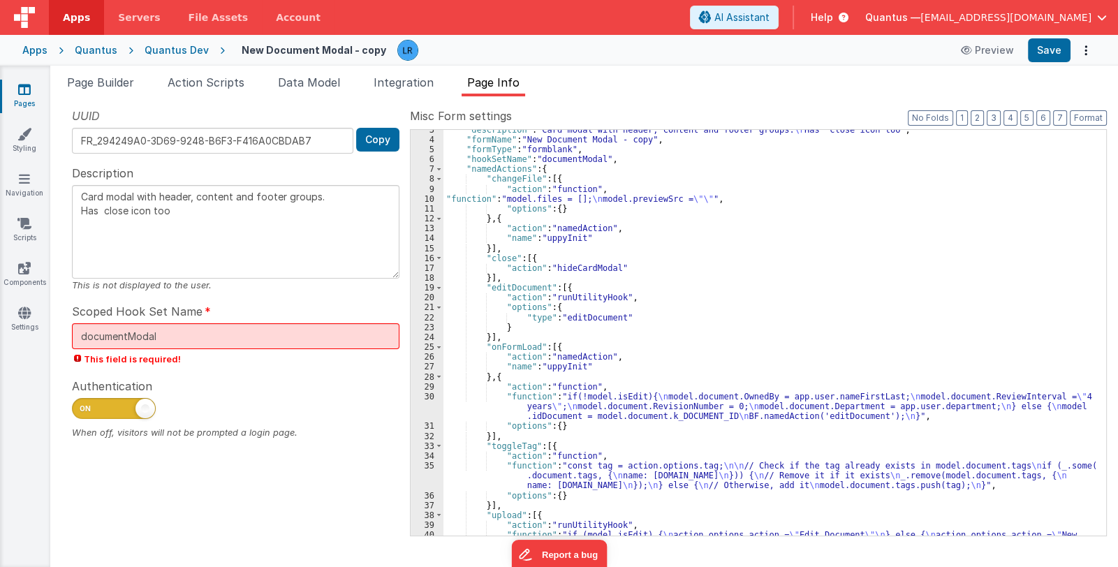
click at [559, 355] on div ""description" : "Card modal with header, content and footer groups. \r Has clos…" at bounding box center [769, 358] width 652 height 466
click at [568, 346] on div ""description" : "Card modal with header, content and footer groups. \r Has clos…" at bounding box center [769, 358] width 652 height 466
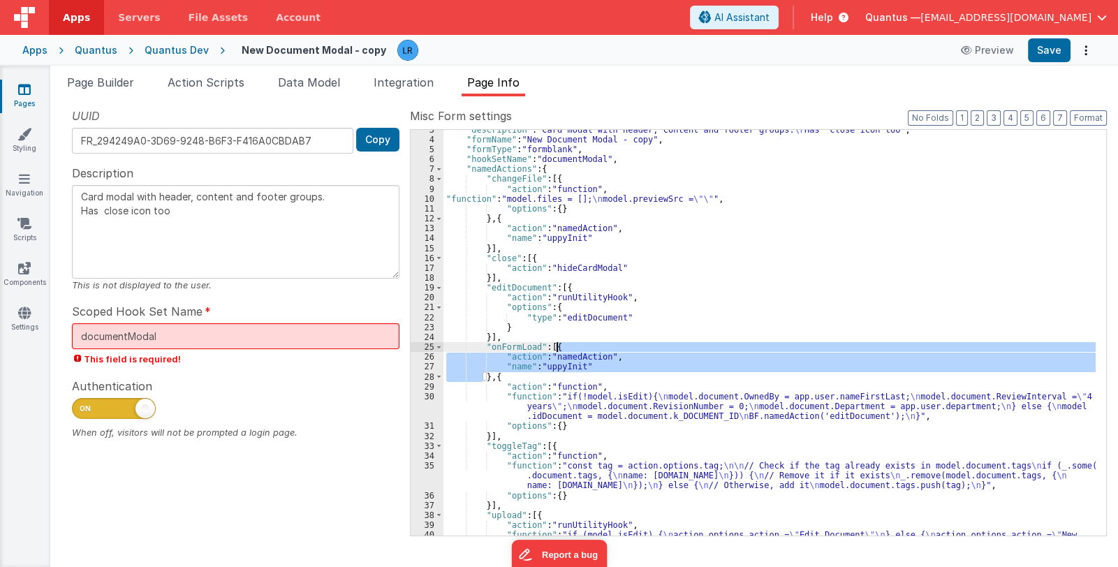
click at [568, 346] on div ""description" : "Card modal with header, content and footer groups. \r Has clos…" at bounding box center [769, 358] width 652 height 466
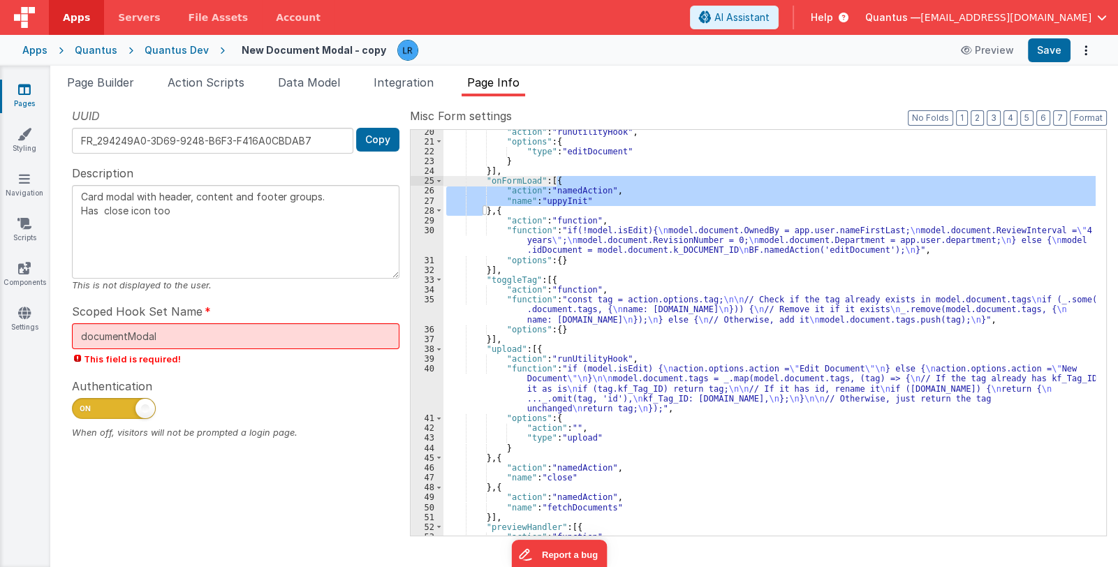
scroll to position [316, 0]
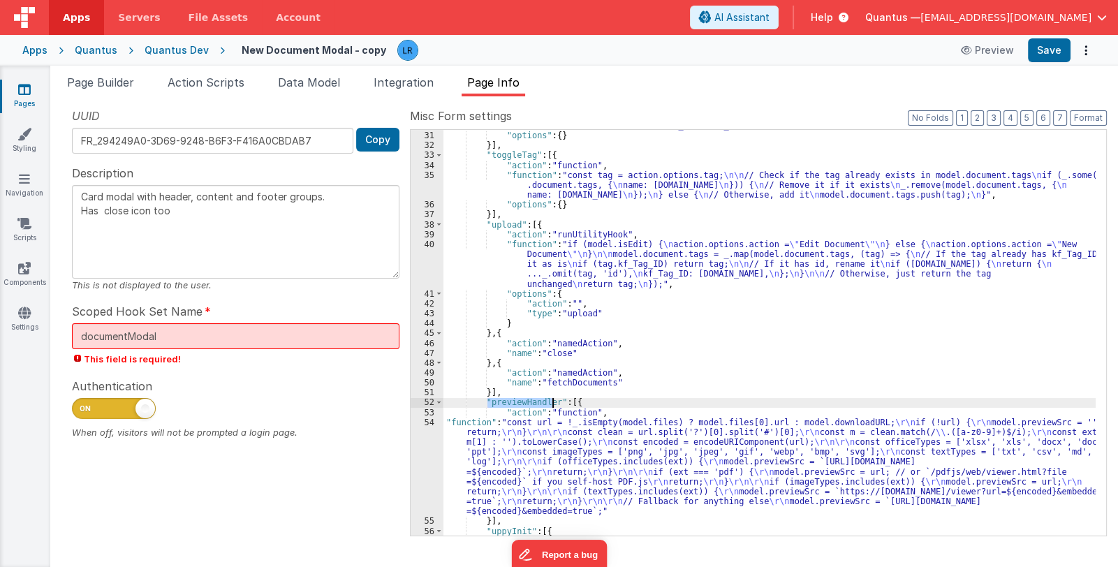
drag, startPoint x: 486, startPoint y: 402, endPoint x: 551, endPoint y: 401, distance: 64.9
click at [551, 401] on div ""function" : "if(!model.isEdit){ \n model.document.OwnedBy = app.user.nameFirst…" at bounding box center [769, 324] width 652 height 446
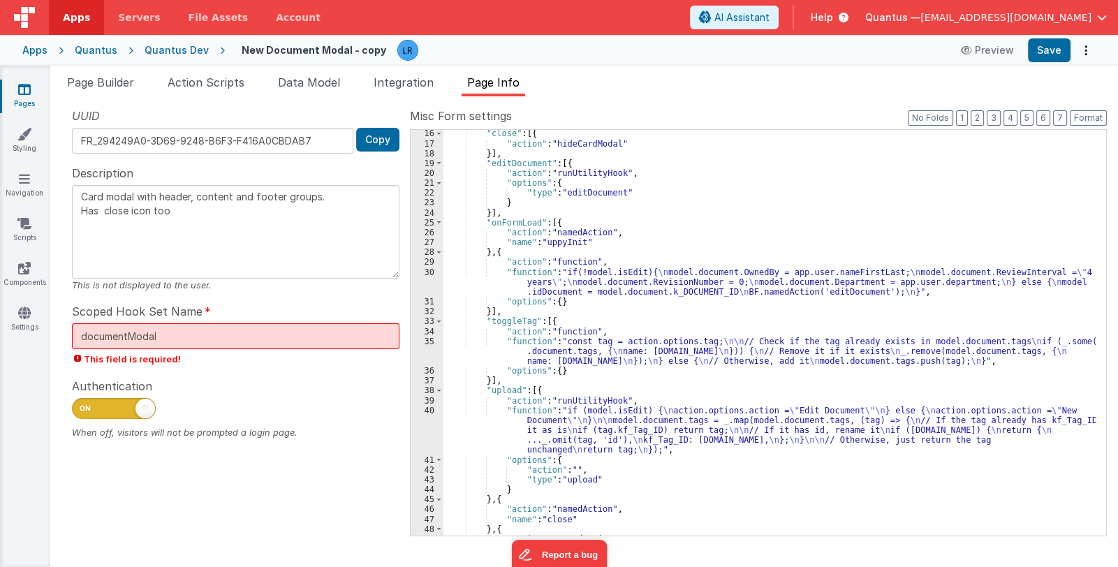
scroll to position [149, 0]
click at [563, 221] on div ""close" : [{ "action" : "hideCardModal" }] , "editDocument" : [{ "action" : "ru…" at bounding box center [769, 341] width 652 height 426
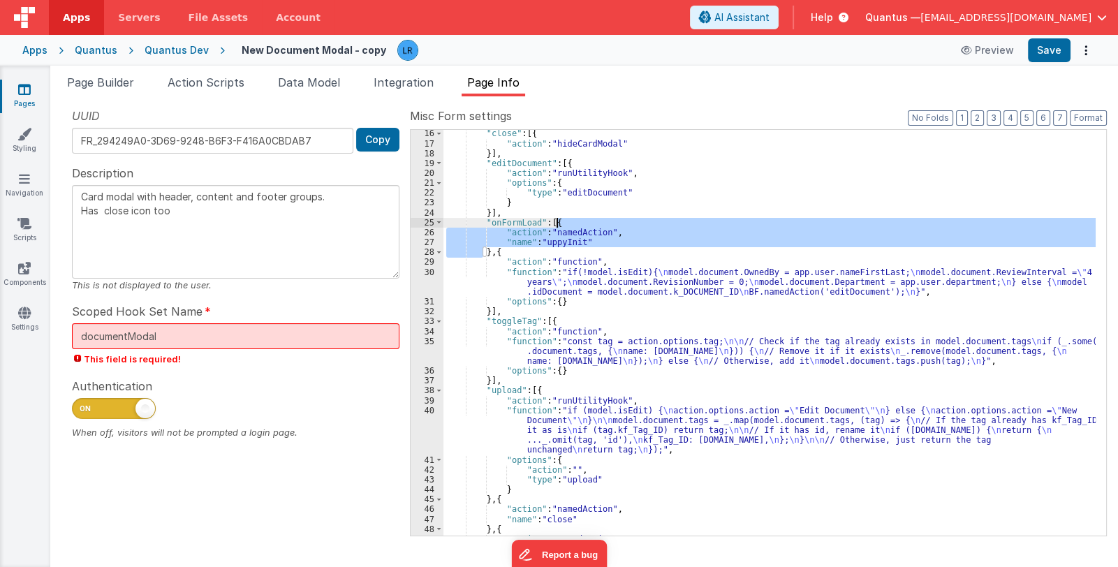
click at [563, 221] on div ""close" : [{ "action" : "hideCardModal" }] , "editDocument" : [{ "action" : "ru…" at bounding box center [769, 341] width 652 height 426
click at [519, 250] on div ""close" : [{ "action" : "hideCardModal" }] , "editDocument" : [{ "action" : "ru…" at bounding box center [769, 341] width 652 height 426
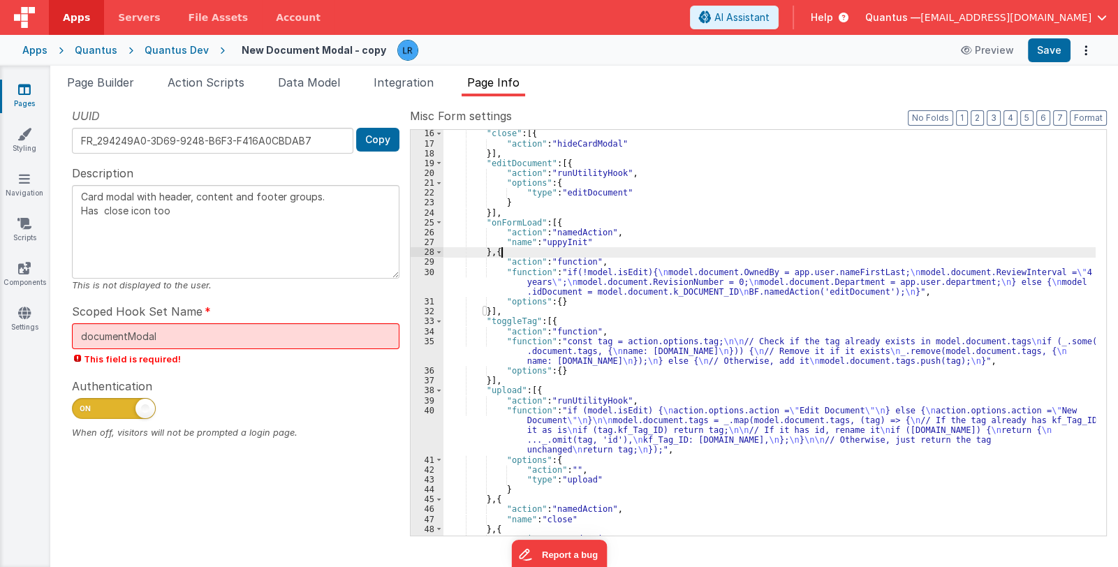
click at [519, 250] on div ""close" : [{ "action" : "hideCardModal" }] , "editDocument" : [{ "action" : "ru…" at bounding box center [769, 341] width 652 height 426
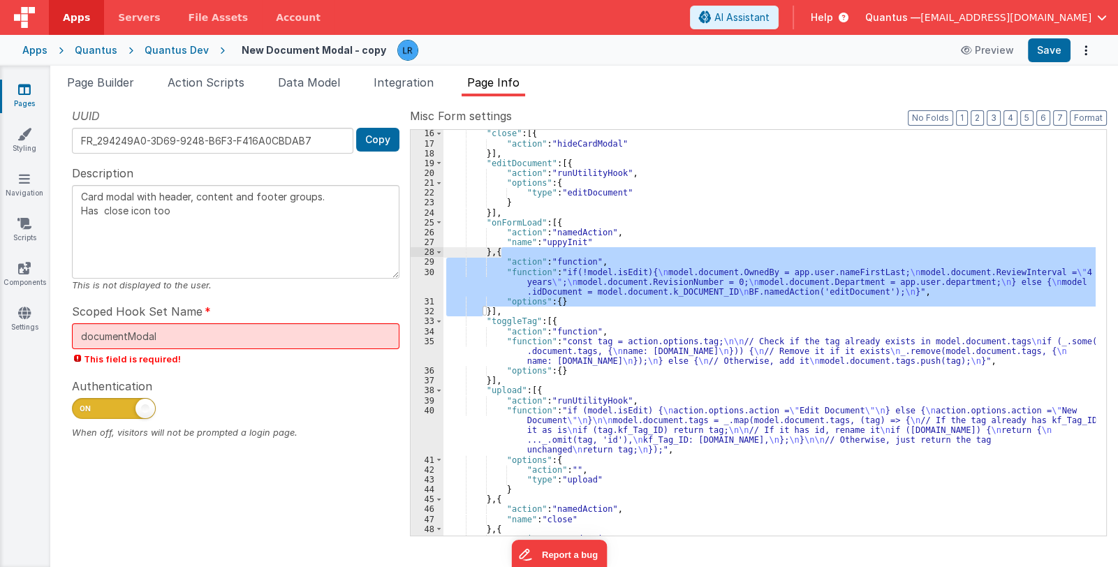
click at [488, 282] on div ""close" : [{ "action" : "hideCardModal" }] , "editDocument" : [{ "action" : "ru…" at bounding box center [769, 333] width 652 height 406
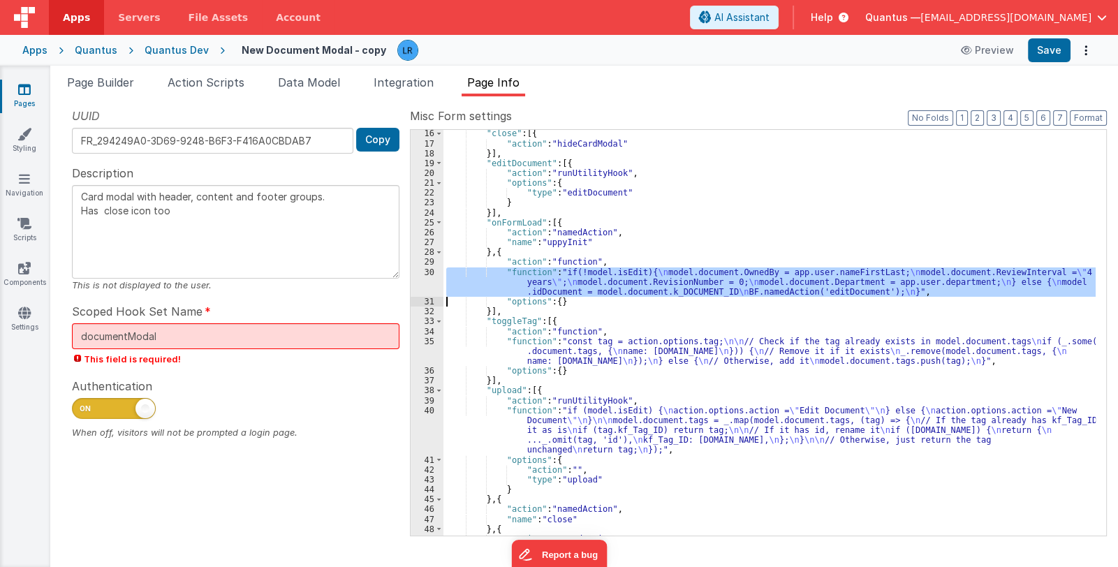
click at [427, 288] on div "30" at bounding box center [427, 282] width 33 height 30
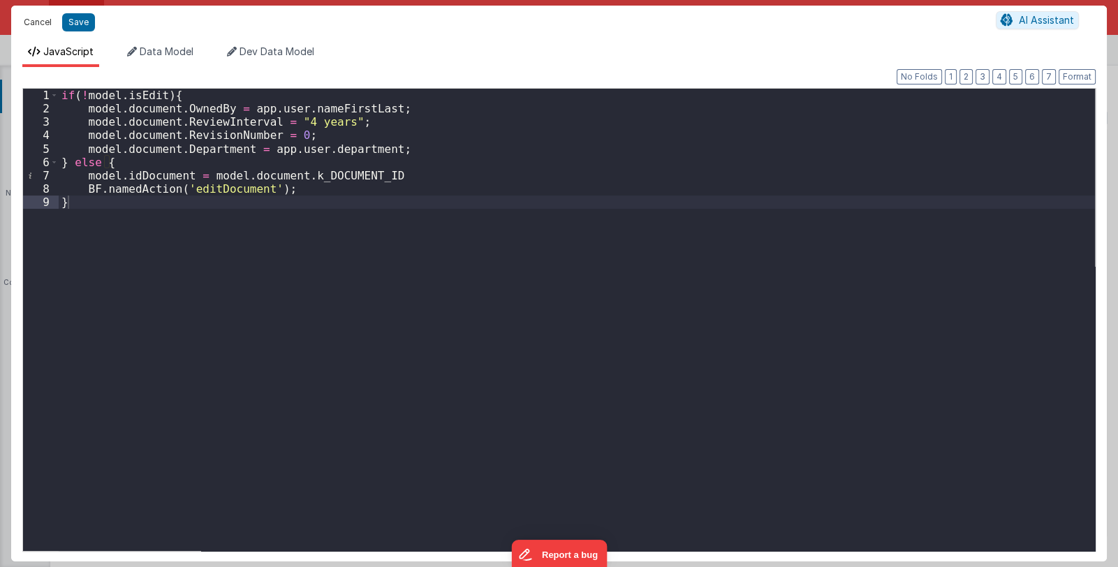
click at [26, 20] on button "Cancel" at bounding box center [38, 23] width 42 height 20
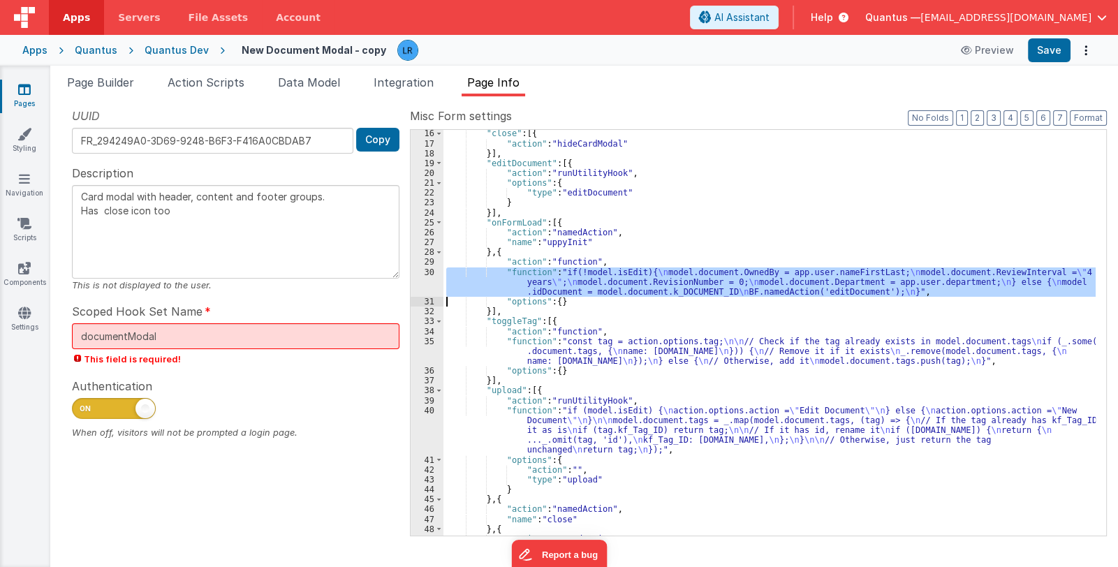
click at [492, 279] on div ""close" : [{ "action" : "hideCardModal" }] , "editDocument" : [{ "action" : "ru…" at bounding box center [769, 333] width 652 height 406
click at [425, 282] on div "30" at bounding box center [427, 282] width 33 height 30
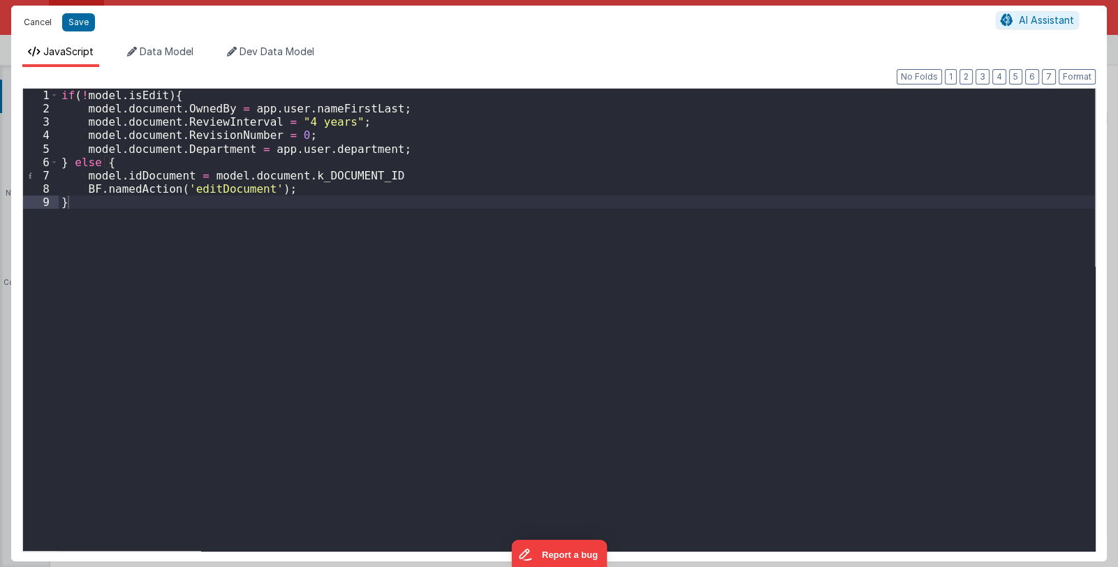
click at [41, 20] on button "Cancel" at bounding box center [38, 23] width 42 height 20
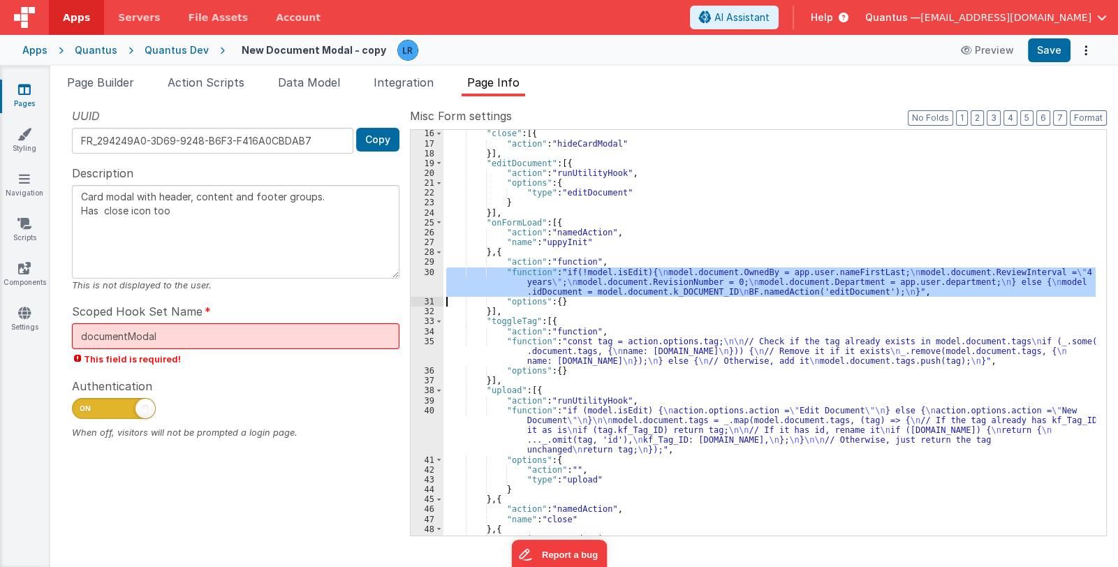
click at [524, 283] on div ""close" : [{ "action" : "hideCardModal" }] , "editDocument" : [{ "action" : "ru…" at bounding box center [769, 333] width 652 height 406
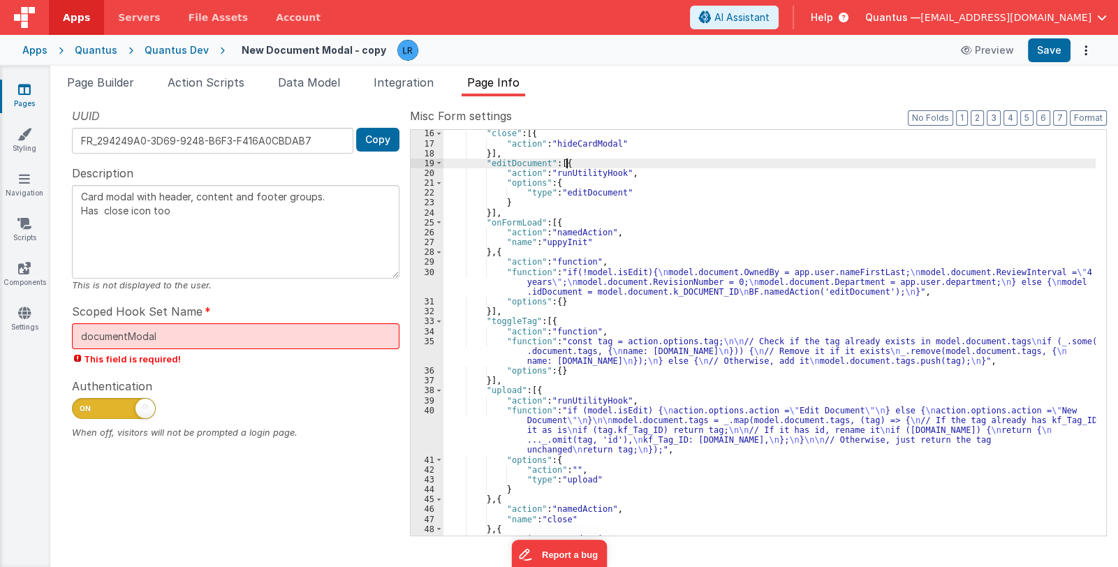
click at [570, 162] on div ""close" : [{ "action" : "hideCardModal" }] , "editDocument" : [{ "action" : "ru…" at bounding box center [769, 341] width 652 height 426
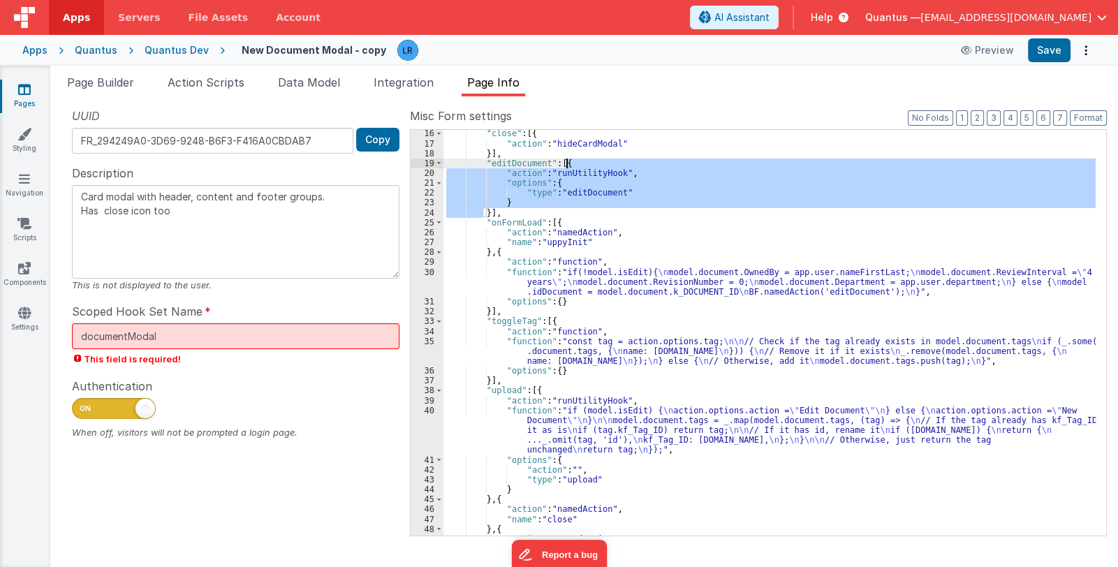
click at [570, 162] on div ""close" : [{ "action" : "hideCardModal" }] , "editDocument" : [{ "action" : "ru…" at bounding box center [769, 341] width 652 height 426
click at [563, 159] on div ""close" : [{ "action" : "hideCardModal" }] , "editDocument" : [{ "action" : "ru…" at bounding box center [769, 333] width 652 height 406
drag, startPoint x: 559, startPoint y: 160, endPoint x: 489, endPoint y: 208, distance: 85.4
click at [489, 208] on div ""close" : [{ "action" : "hideCardModal" }] , "editDocument" : [{ "action" : "ru…" at bounding box center [769, 341] width 652 height 426
drag, startPoint x: 489, startPoint y: 212, endPoint x: 538, endPoint y: 208, distance: 48.3
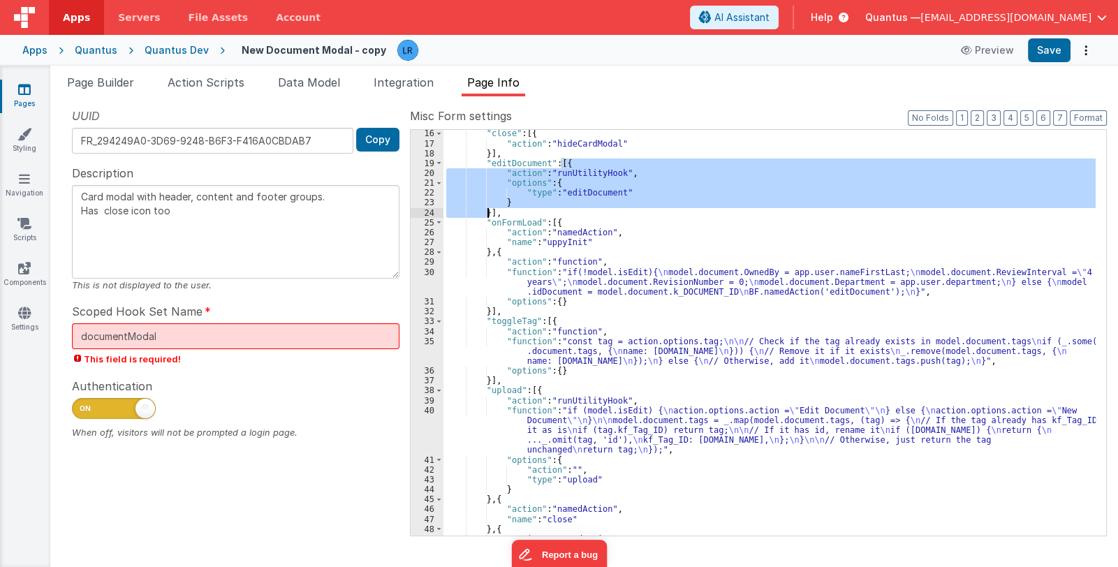
click at [491, 212] on div ""close" : [{ "action" : "hideCardModal" }] , "editDocument" : [{ "action" : "ru…" at bounding box center [769, 333] width 652 height 406
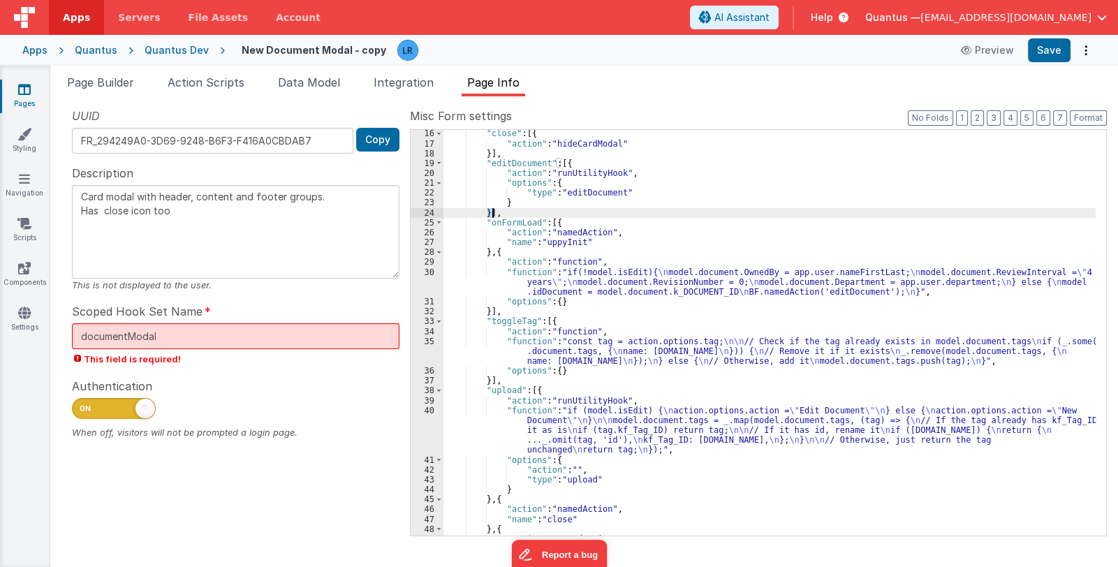
click at [486, 212] on div ""close" : [{ "action" : "hideCardModal" }] , "editDocument" : [{ "action" : "ru…" at bounding box center [769, 333] width 652 height 406
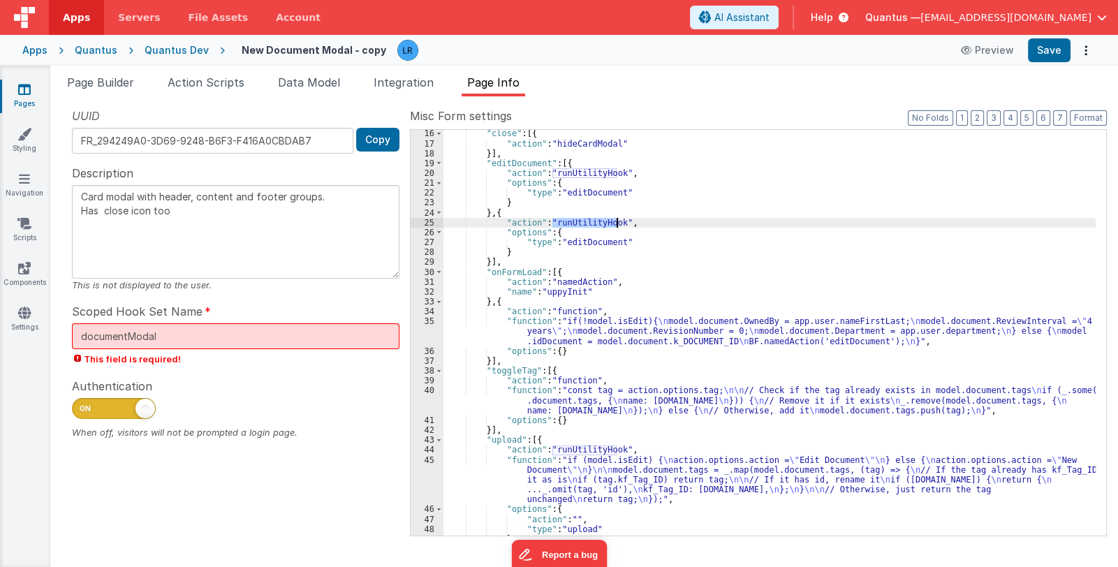
drag, startPoint x: 552, startPoint y: 221, endPoint x: 615, endPoint y: 221, distance: 63.5
click at [615, 221] on div ""close" : [{ "action" : "hideCardModal" }] , "editDocument" : [{ "action" : "ru…" at bounding box center [769, 341] width 652 height 426
type textarea "Card modal with header, content and footer groups. Has close icon too"
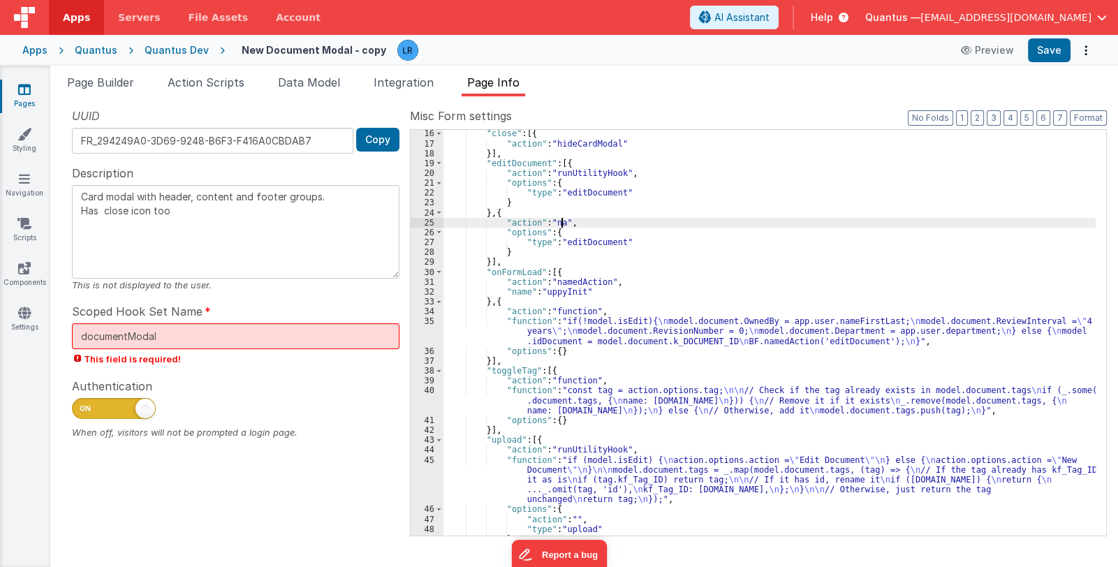
type textarea "Card modal with header, content and footer groups. Has close icon too"
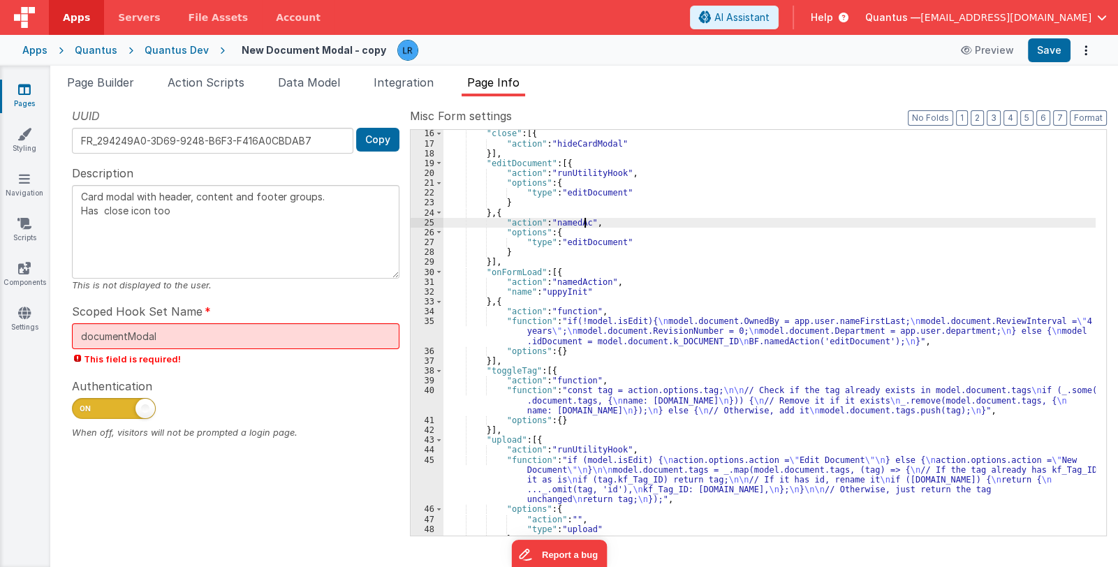
type textarea "Card modal with header, content and footer groups. Has close icon too"
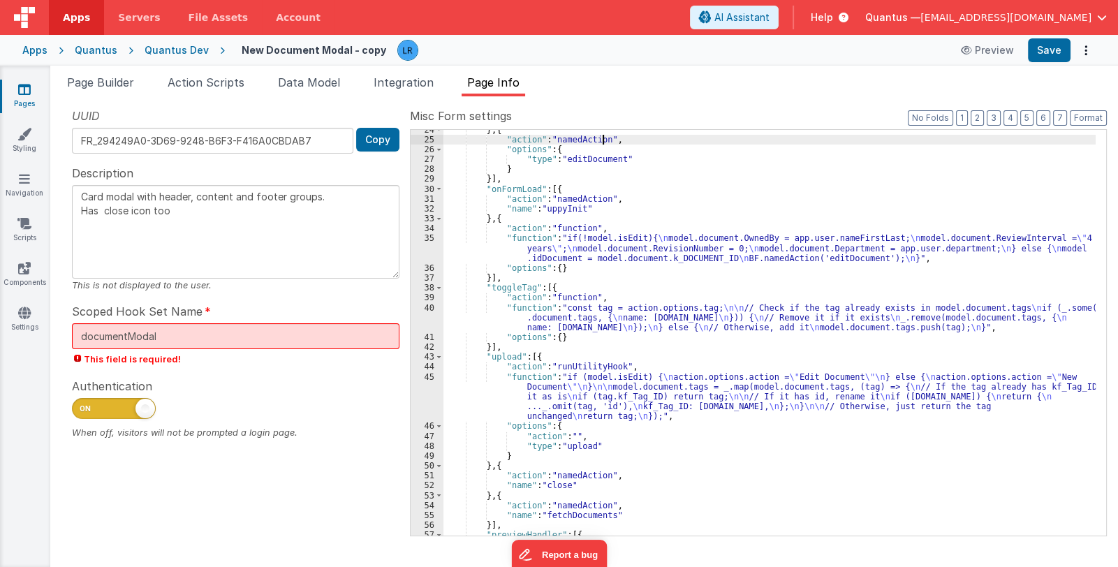
scroll to position [316, 0]
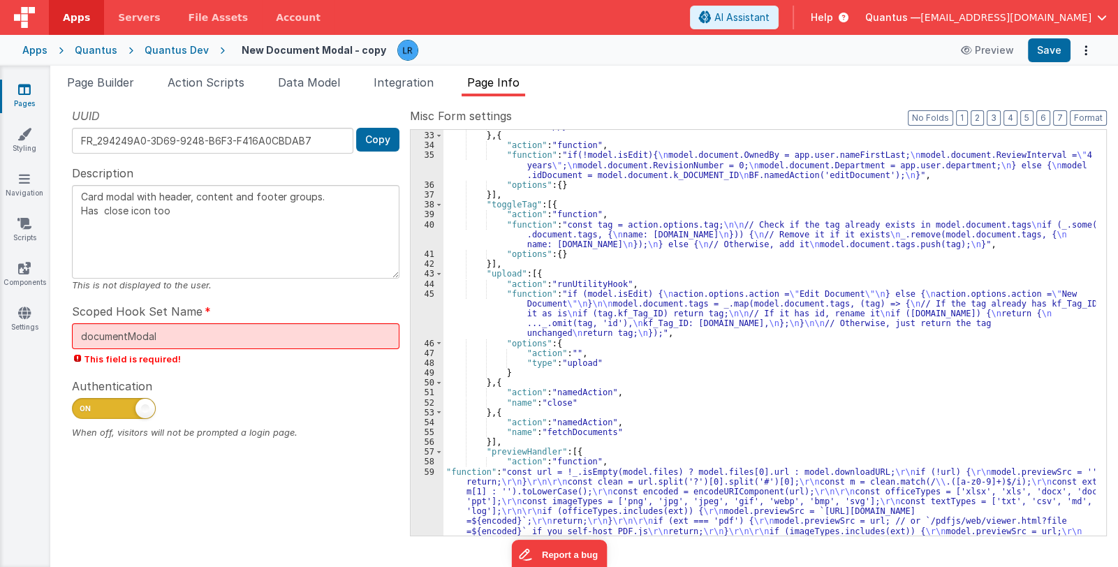
click at [577, 417] on div ""name" : "uppyInit" } , { "action" : "function" , "function" : "if(!model.isEdi…" at bounding box center [769, 378] width 652 height 515
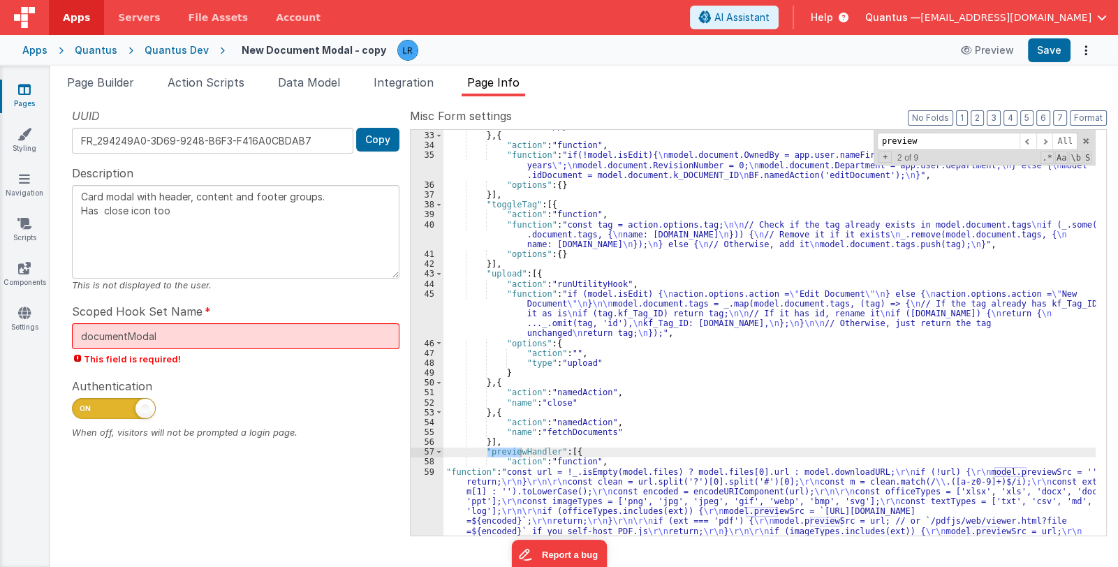
type input "preview"
click at [506, 450] on div ""name" : "uppyInit" } , { "action" : "function" , "function" : "if(!model.isEdi…" at bounding box center [769, 333] width 652 height 406
drag, startPoint x: 489, startPoint y: 450, endPoint x: 552, endPoint y: 448, distance: 63.6
click at [552, 448] on div ""name" : "uppyInit" } , { "action" : "function" , "function" : "if(!model.isEdi…" at bounding box center [769, 378] width 652 height 515
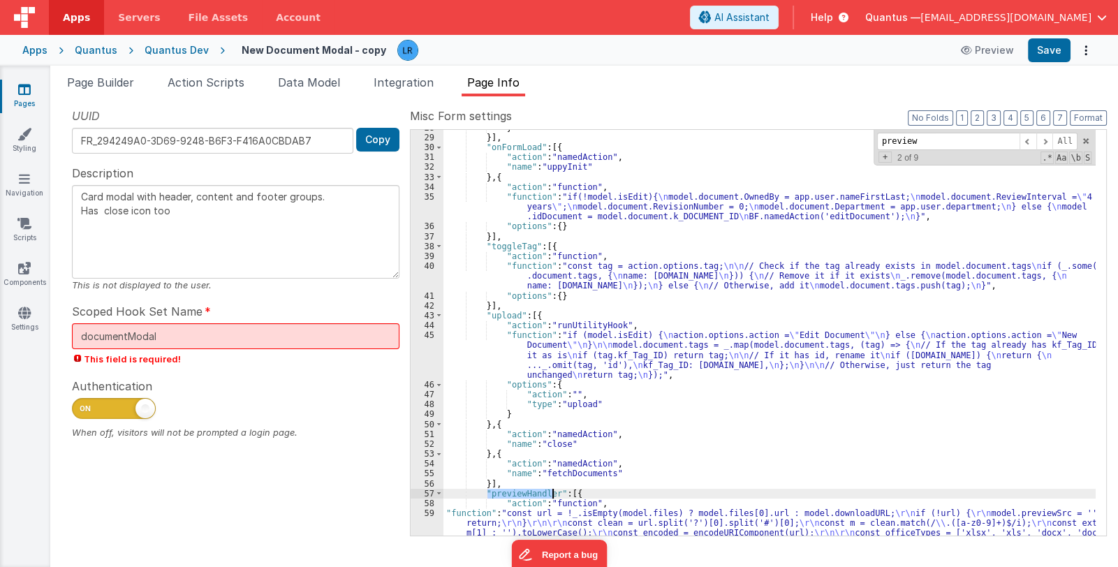
scroll to position [149, 0]
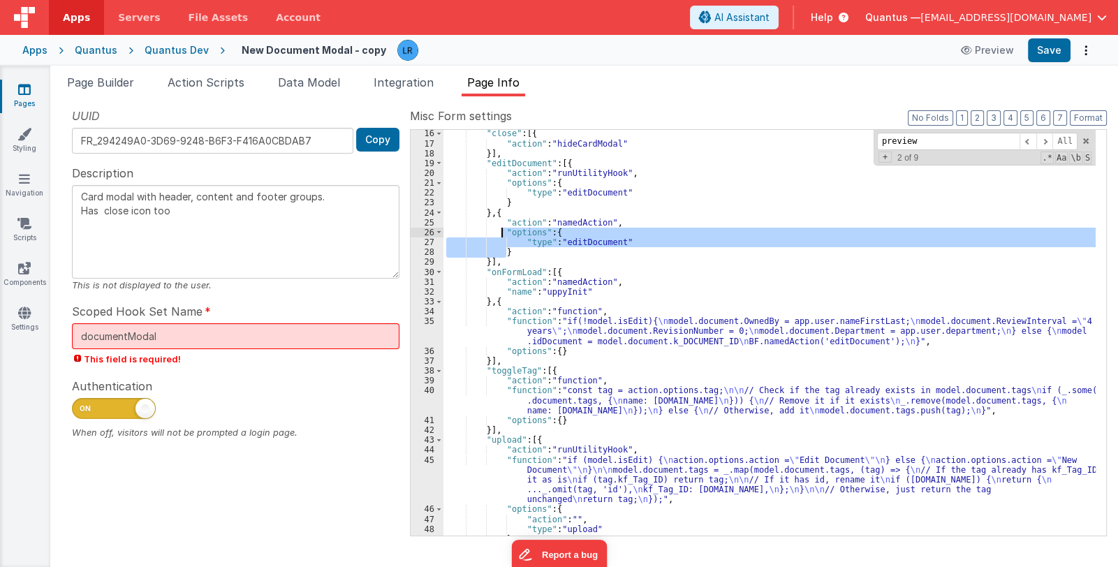
drag, startPoint x: 510, startPoint y: 248, endPoint x: 503, endPoint y: 233, distance: 16.6
click at [503, 233] on div ""close" : [{ "action" : "hideCardModal" }] , "editDocument" : [{ "action" : "ru…" at bounding box center [769, 341] width 652 height 426
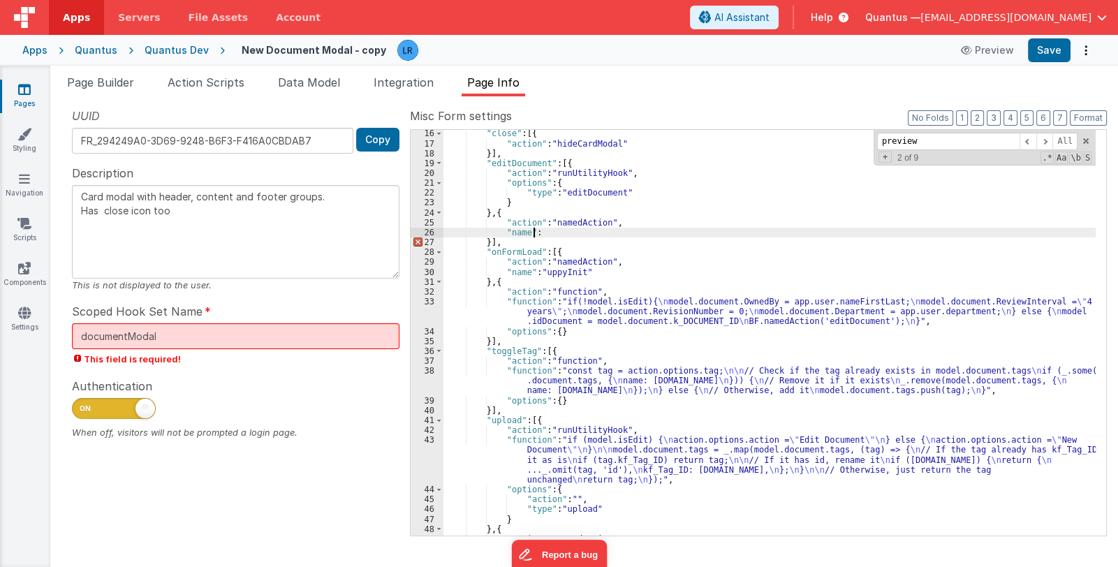
type textarea "Card modal with header, content and footer groups. Has close icon too"
click at [1044, 50] on button "Save" at bounding box center [1049, 50] width 43 height 24
click at [109, 82] on span "Page Builder" at bounding box center [100, 82] width 67 height 14
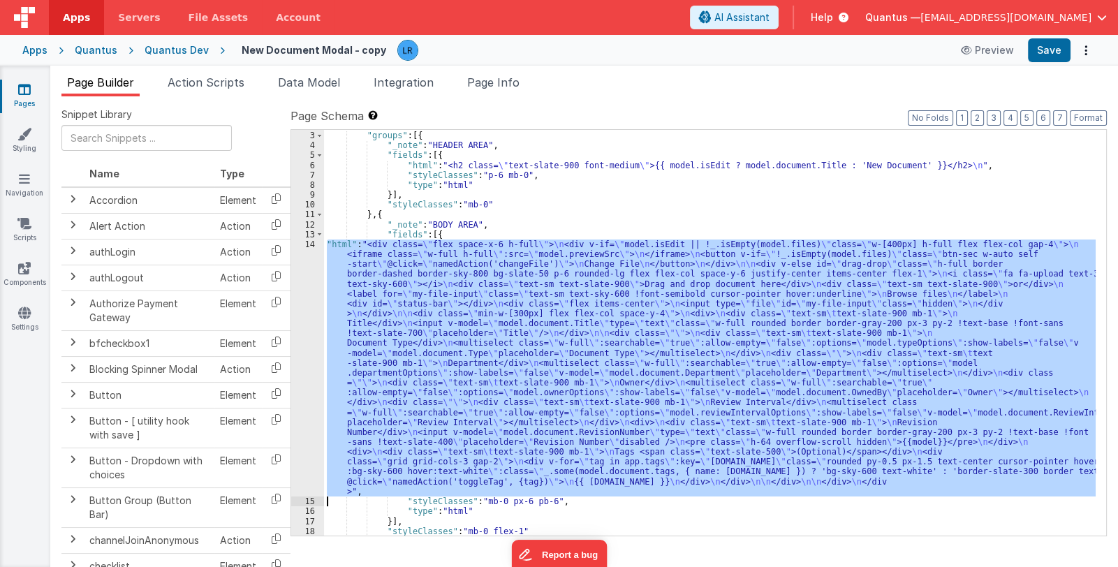
click at [443, 367] on div ""schema" : { "groups" : [{ "_note" : "HEADER AREA" , "fields" : [{ "html" : "<h…" at bounding box center [710, 333] width 772 height 406
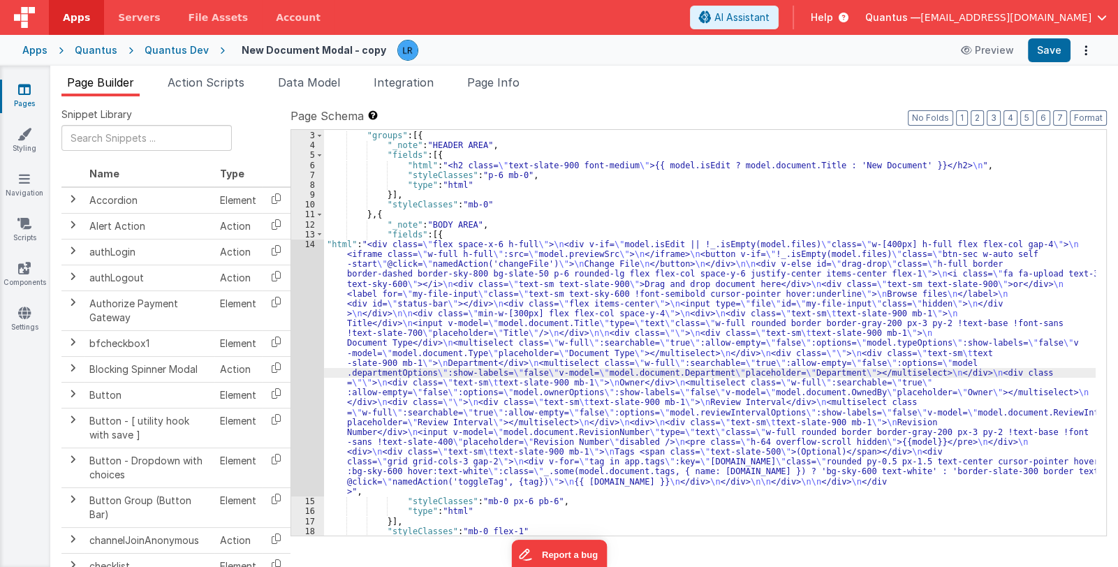
click at [304, 383] on div "14" at bounding box center [307, 367] width 33 height 257
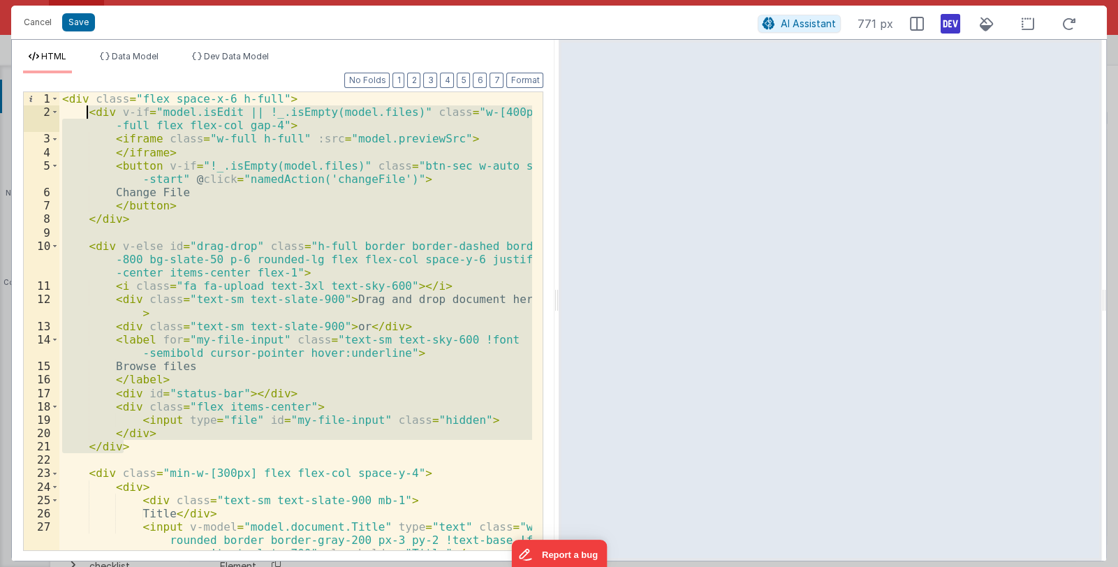
drag, startPoint x: 126, startPoint y: 448, endPoint x: 88, endPoint y: 112, distance: 337.3
click at [88, 112] on div "< div class = "flex space-x-6 h-full" > < div v-if = "model.isEdit || !_.isEmpt…" at bounding box center [295, 334] width 473 height 485
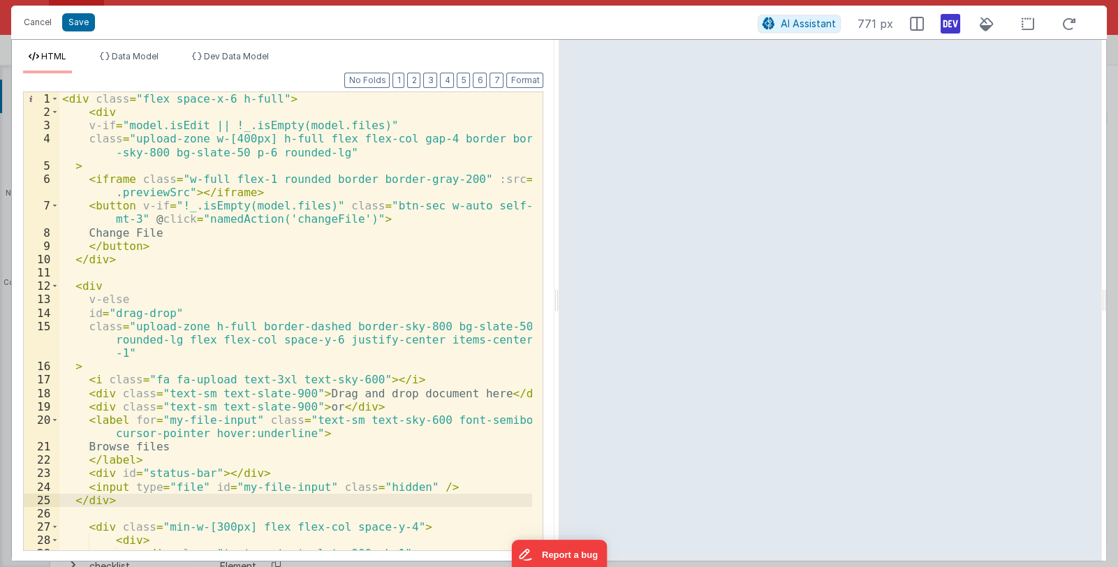
click at [286, 355] on div "< div class = "flex space-x-6 h-full" > < div v-if = "model.isEdit || !_.isEmpt…" at bounding box center [295, 334] width 473 height 485
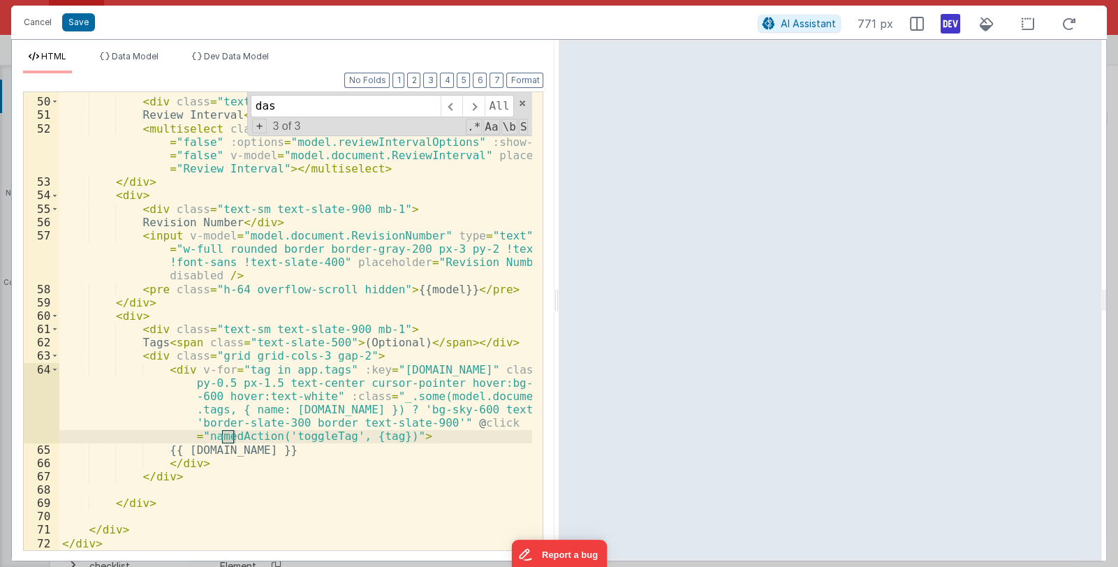
scroll to position [0, 0]
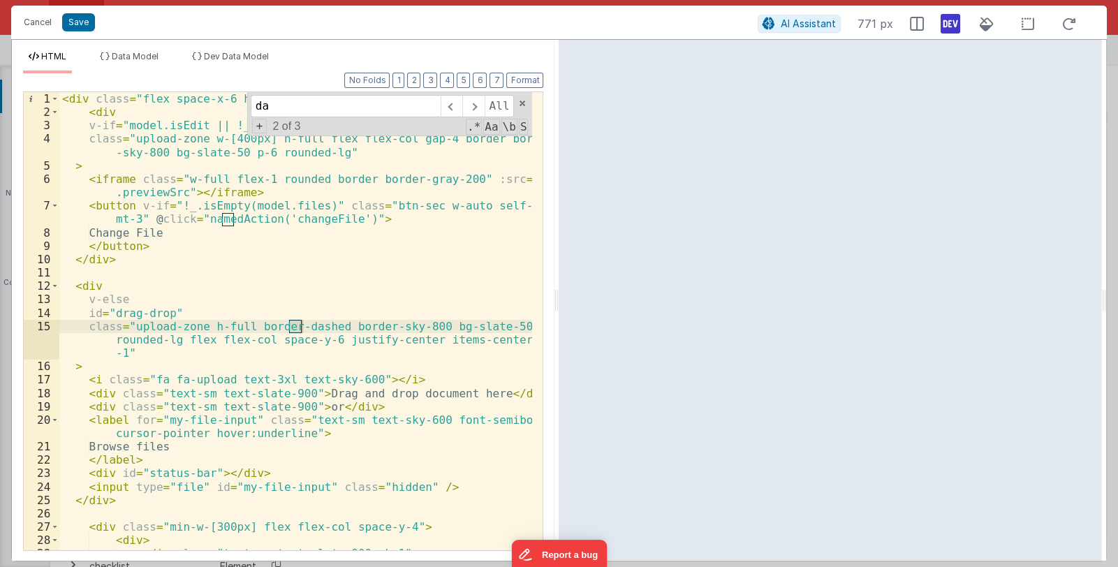
type input "d"
click at [524, 96] on div "All Replace All + 0 of 0 .* Aa \b S" at bounding box center [390, 114] width 286 height 44
click at [522, 105] on span at bounding box center [522, 103] width 10 height 10
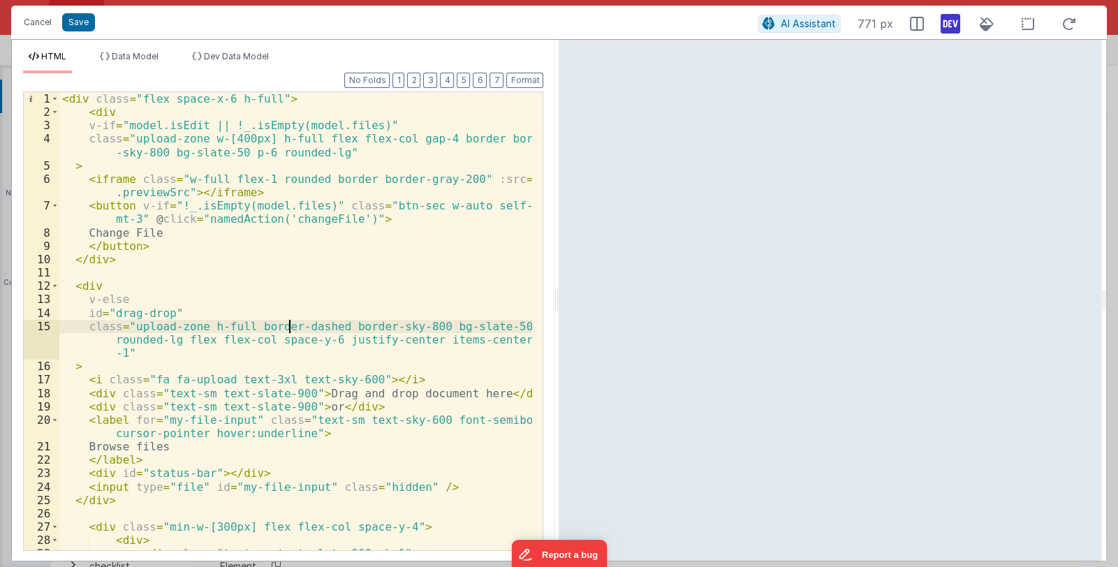
click at [383, 275] on div "< div class = "flex space-x-6 h-full" > < div v-if = "model.isEdit || !_.isEmpt…" at bounding box center [295, 334] width 473 height 485
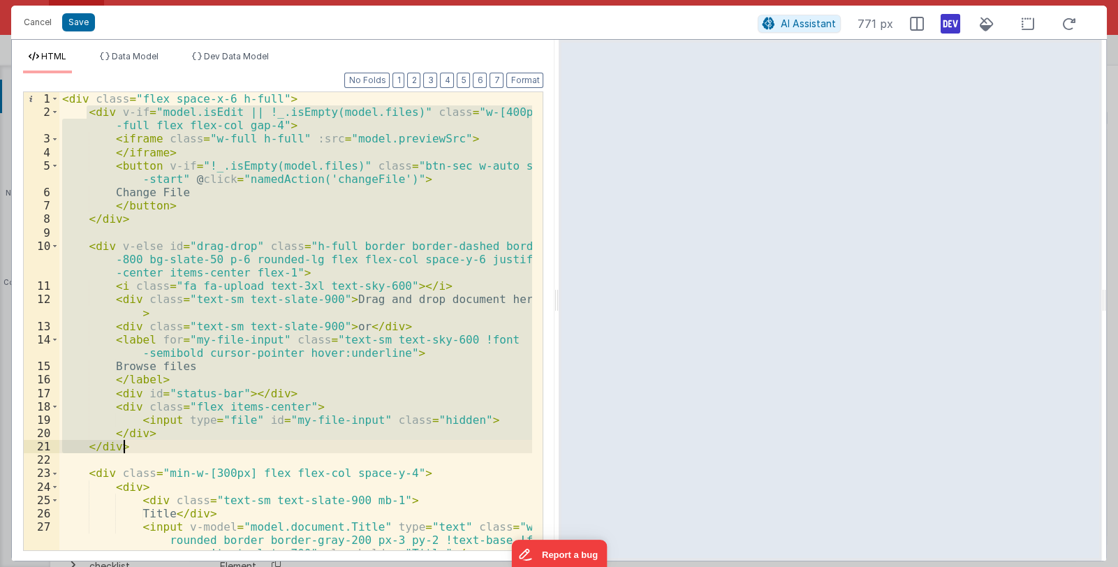
click at [296, 244] on div "< div class = "flex space-x-6 h-full" > < div v-if = "model.isEdit || !_.isEmpt…" at bounding box center [295, 321] width 473 height 458
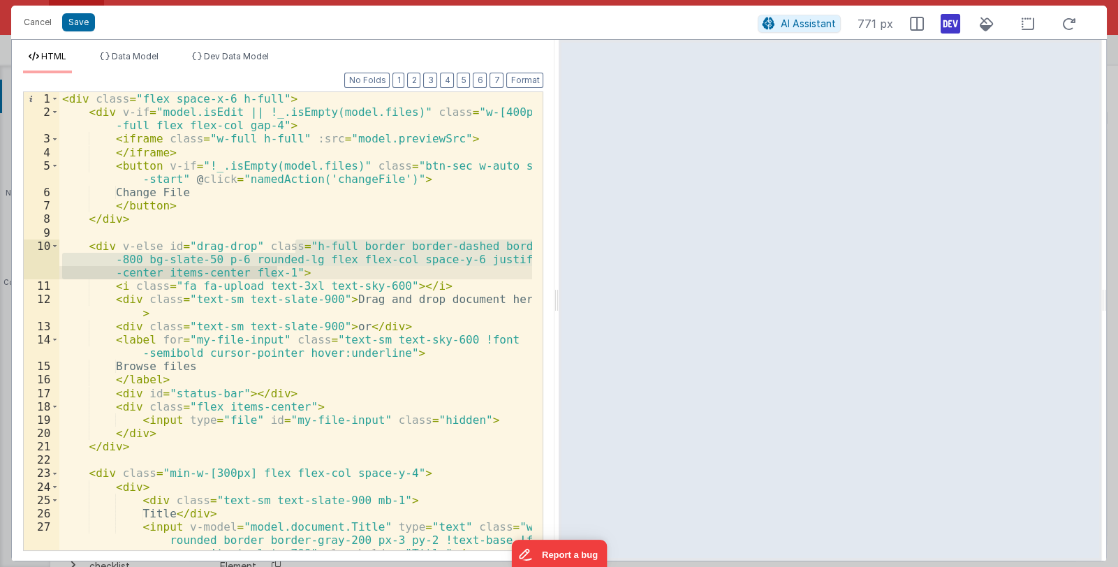
drag, startPoint x: 295, startPoint y: 243, endPoint x: 279, endPoint y: 270, distance: 30.7
click at [279, 270] on div "< div class = "flex space-x-6 h-full" > < div v-if = "model.isEdit || !_.isEmpt…" at bounding box center [295, 334] width 473 height 485
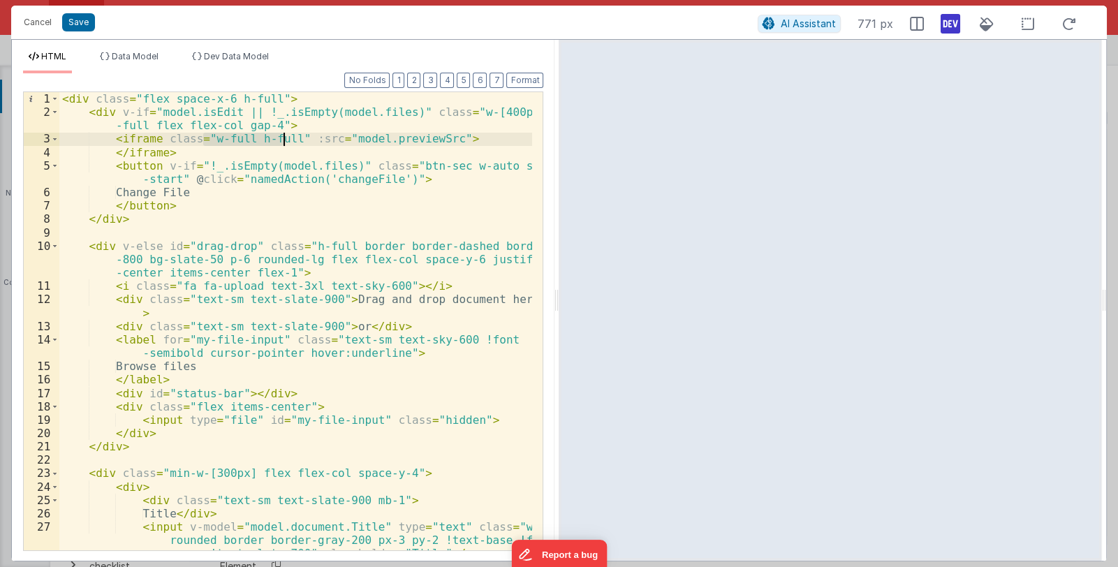
drag, startPoint x: 201, startPoint y: 138, endPoint x: 281, endPoint y: 140, distance: 80.3
click at [281, 140] on div "< div class = "flex space-x-6 h-full" > < div v-if = "model.isEdit || !_.isEmpt…" at bounding box center [295, 334] width 473 height 485
click at [237, 139] on div "< div class = "flex space-x-6 h-full" > < div v-if = "model.isEdit || !_.isEmpt…" at bounding box center [295, 321] width 473 height 458
drag, startPoint x: 203, startPoint y: 139, endPoint x: 281, endPoint y: 137, distance: 78.2
click at [281, 137] on div "< div class = "flex space-x-6 h-full" > < div v-if = "model.isEdit || !_.isEmpt…" at bounding box center [295, 334] width 473 height 485
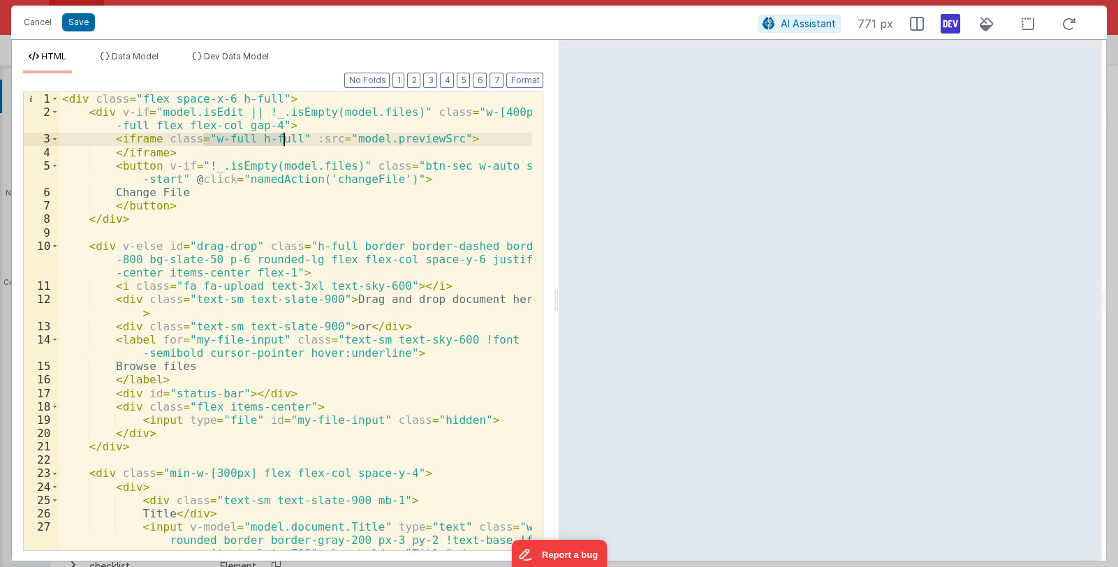
paste textarea
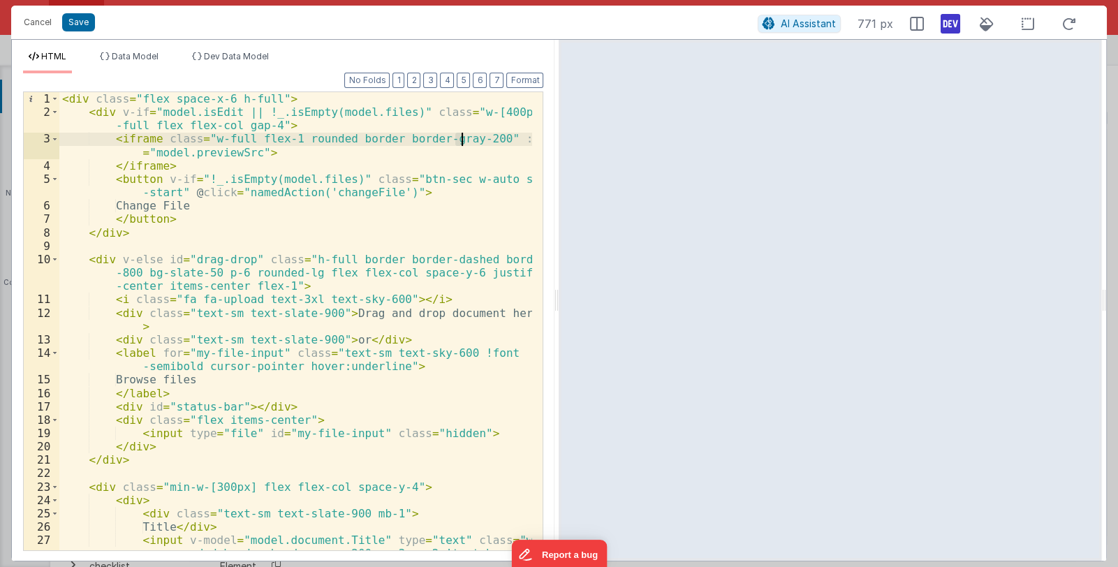
click at [461, 135] on div "< div class = "flex space-x-6 h-full" > < div v-if = "model.isEdit || !_.isEmpt…" at bounding box center [295, 348] width 473 height 512
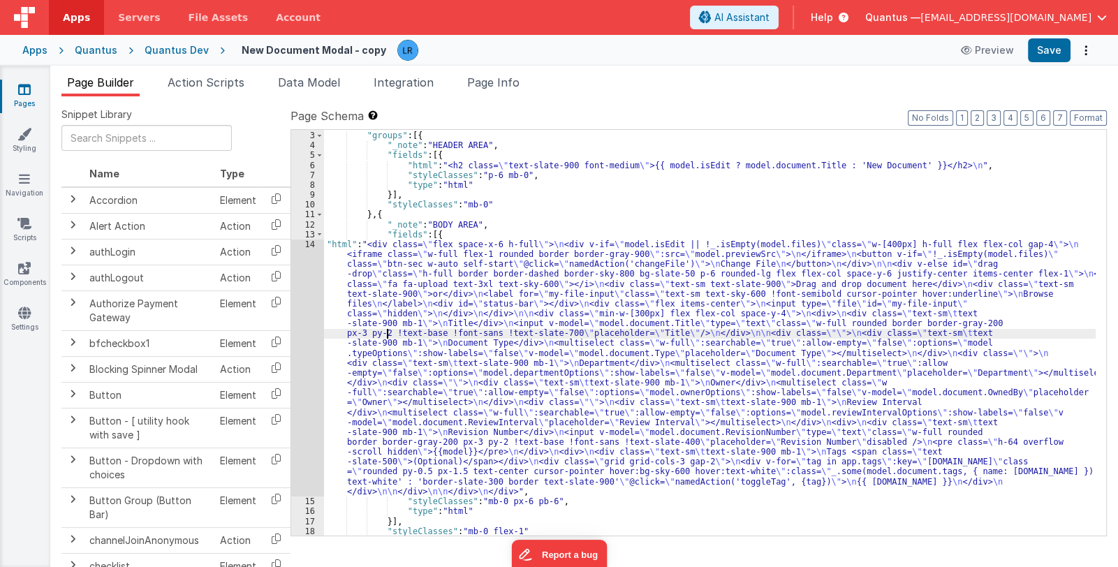
click at [388, 337] on div ""schema" : { "groups" : [{ "_note" : "HEADER AREA" , "fields" : [{ "html" : "<h…" at bounding box center [710, 334] width 772 height 426
click at [306, 365] on div "14" at bounding box center [307, 367] width 33 height 257
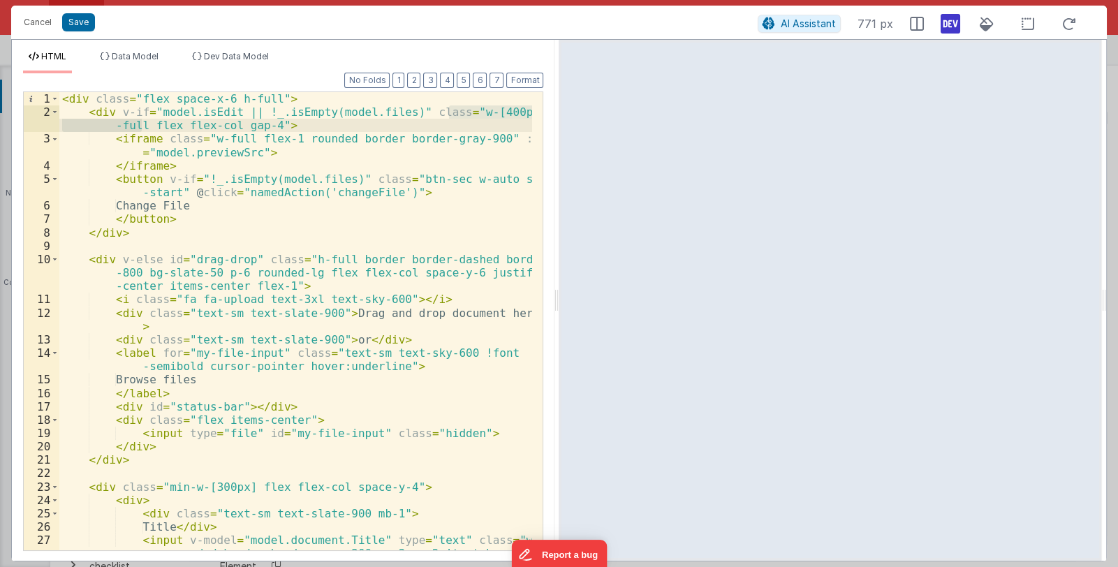
drag, startPoint x: 446, startPoint y: 113, endPoint x: 143, endPoint y: 124, distance: 303.2
click at [143, 124] on div "< div class = "flex space-x-6 h-full" > < div v-if = "model.isEdit || !_.isEmpt…" at bounding box center [295, 348] width 473 height 512
click at [467, 117] on div "< div class = "flex space-x-6 h-full" > < div v-if = "model.isEdit || !_.isEmpt…" at bounding box center [295, 321] width 473 height 458
drag, startPoint x: 448, startPoint y: 112, endPoint x: 506, endPoint y: 110, distance: 58.7
click at [506, 110] on div "< div class = "flex space-x-6 h-full" > < div v-if = "model.isEdit || !_.isEmpt…" at bounding box center [295, 348] width 473 height 512
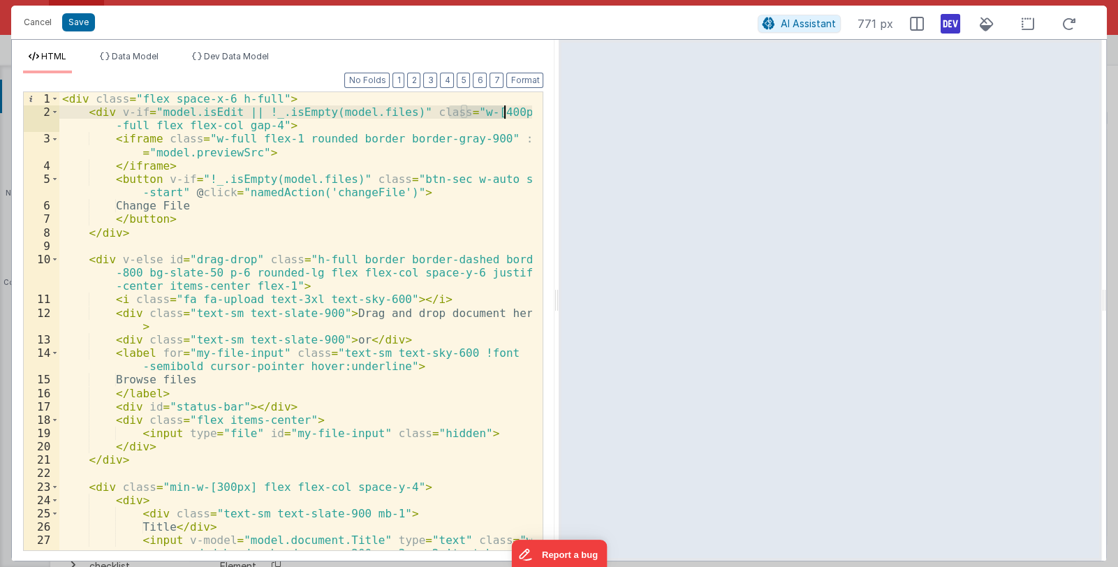
click at [295, 260] on div "< div class = "flex space-x-6 h-full" > < div v-if = "model.isEdit || !_.isEmpt…" at bounding box center [295, 348] width 473 height 512
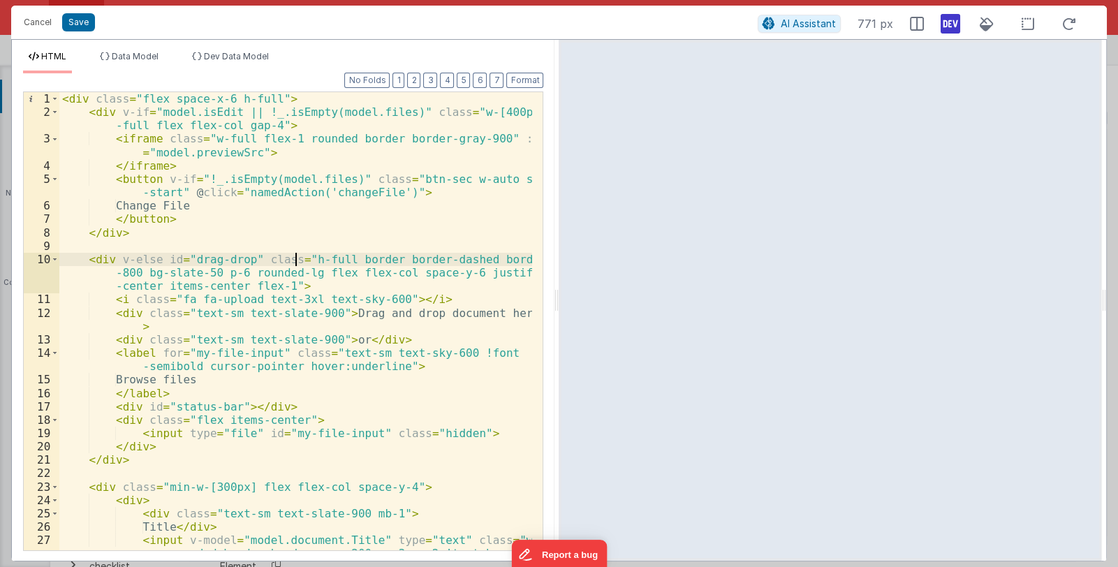
paste textarea
click at [81, 21] on button "Save" at bounding box center [78, 22] width 33 height 18
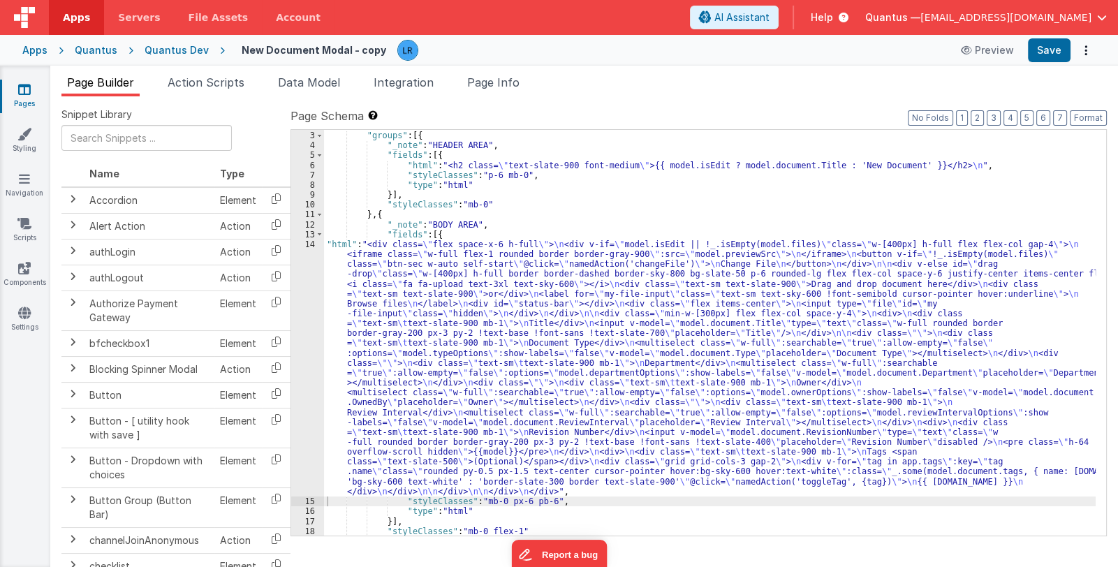
click at [421, 351] on div ""schema" : { "groups" : [{ "_note" : "HEADER AREA" , "fields" : [{ "html" : "<h…" at bounding box center [710, 334] width 772 height 426
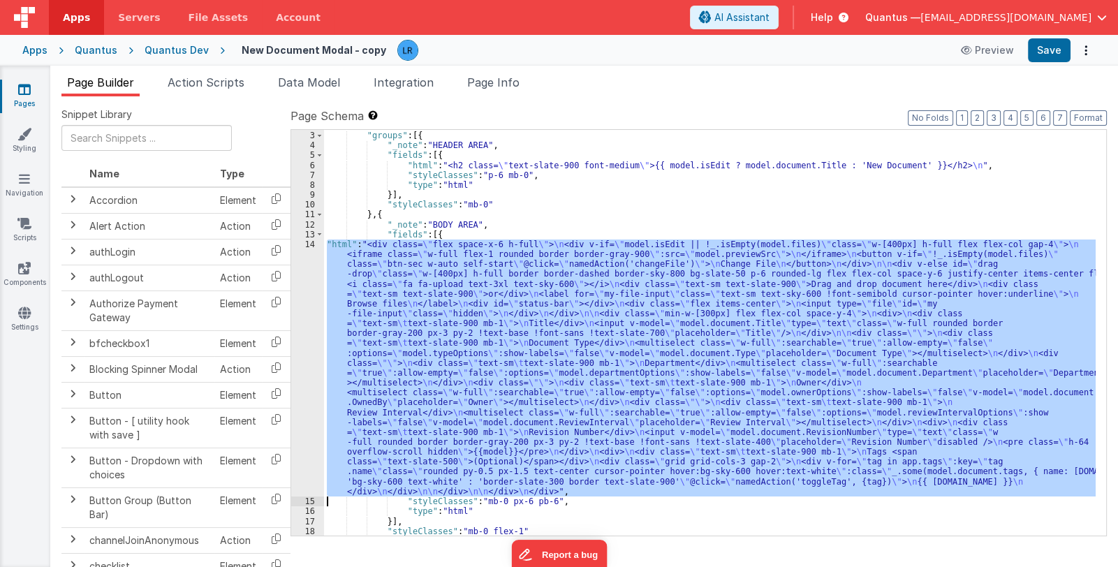
click at [306, 375] on div "14" at bounding box center [307, 367] width 33 height 257
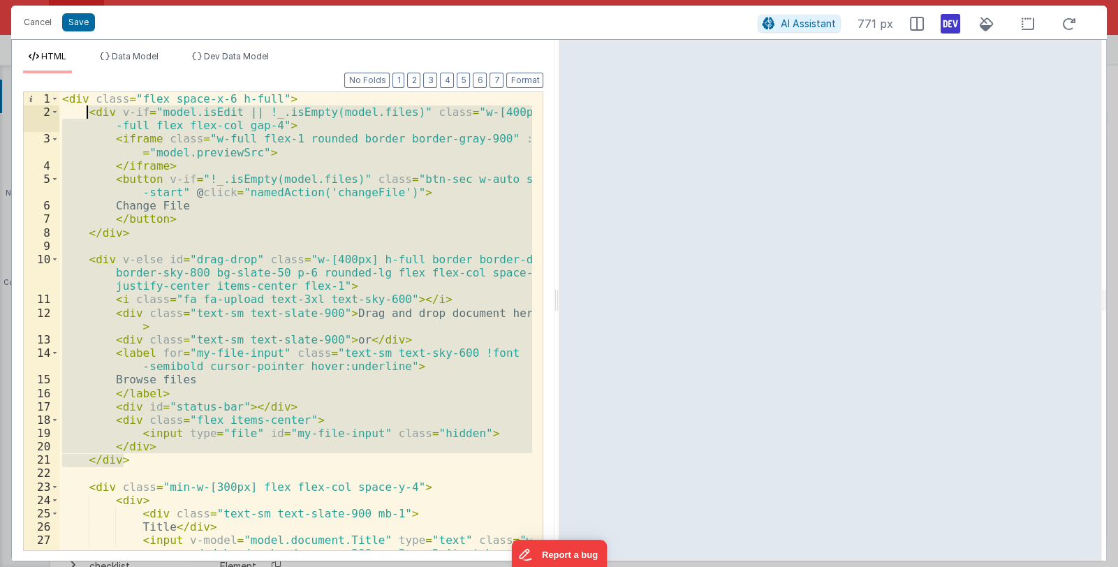
drag, startPoint x: 127, startPoint y: 459, endPoint x: 87, endPoint y: 113, distance: 348.6
click at [87, 113] on div "< div class = "flex space-x-6 h-full" > < div v-if = "model.isEdit || !_.isEmpt…" at bounding box center [295, 348] width 473 height 512
click at [122, 458] on div "< div class = "flex space-x-6 h-full" > < div v-if = "model.isEdit || !_.isEmpt…" at bounding box center [295, 321] width 473 height 458
drag, startPoint x: 124, startPoint y: 459, endPoint x: 87, endPoint y: 110, distance: 350.5
click at [87, 110] on div "< div class = "flex space-x-6 h-full" > < div v-if = "model.isEdit || !_.isEmpt…" at bounding box center [295, 348] width 473 height 512
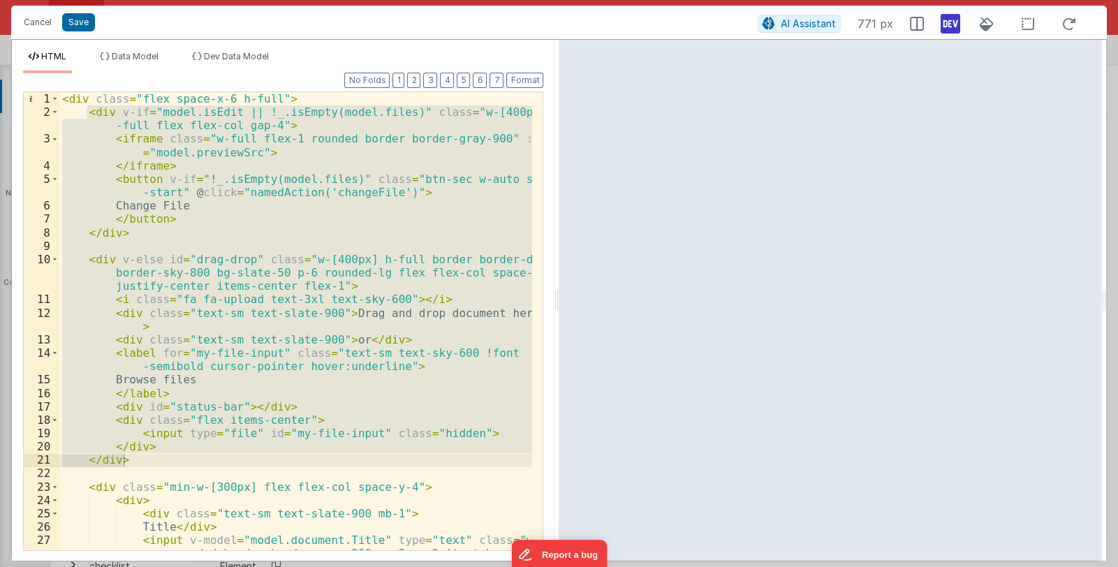
click at [129, 232] on div "< div class = "flex space-x-6 h-full" > < div v-if = "model.isEdit || !_.isEmpt…" at bounding box center [295, 321] width 473 height 458
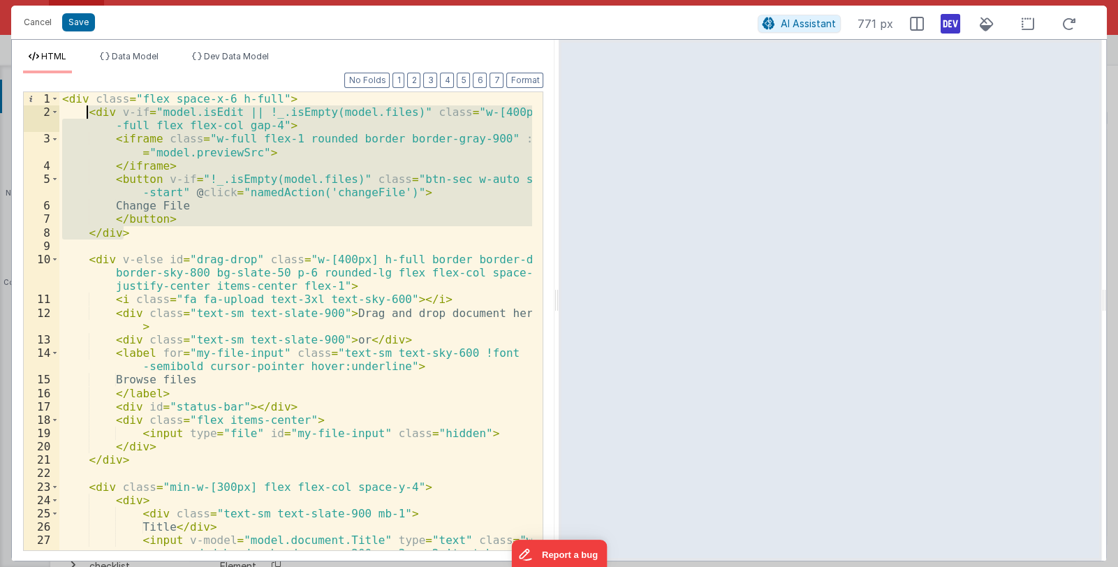
drag, startPoint x: 126, startPoint y: 233, endPoint x: 87, endPoint y: 115, distance: 124.1
click at [87, 115] on div "< div class = "flex space-x-6 h-full" > < div v-if = "model.isEdit || !_.isEmpt…" at bounding box center [295, 348] width 473 height 512
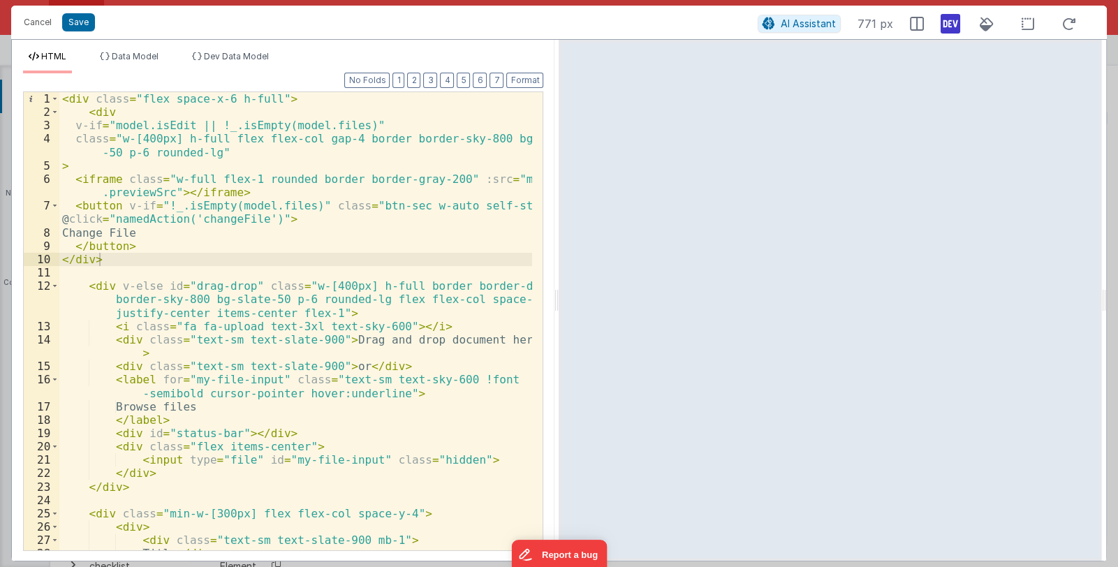
click at [290, 97] on div "< div class = "flex space-x-6 h-full" > < div v-if = "model.isEdit || !_.isEmpt…" at bounding box center [295, 348] width 473 height 512
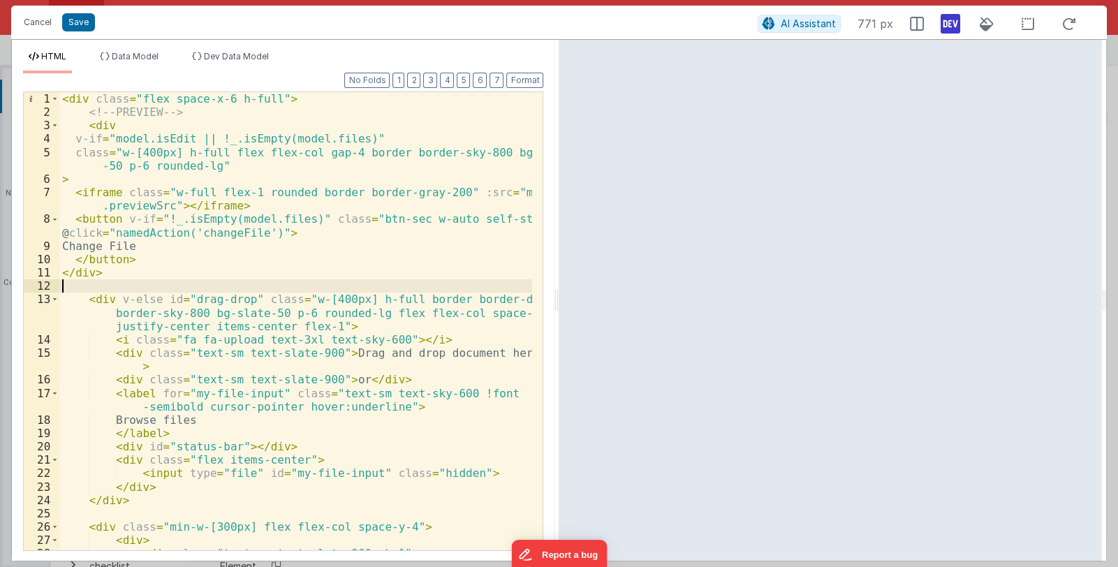
click at [102, 288] on div "< div class = "flex space-x-6 h-full" > <!-- PREVIEW --> < div v-if = "model.is…" at bounding box center [295, 334] width 473 height 485
paste textarea
click at [130, 274] on div "< div class = "flex space-x-6 h-full" > <!-- PREVIEW --> < div v-if = "model.is…" at bounding box center [295, 334] width 473 height 485
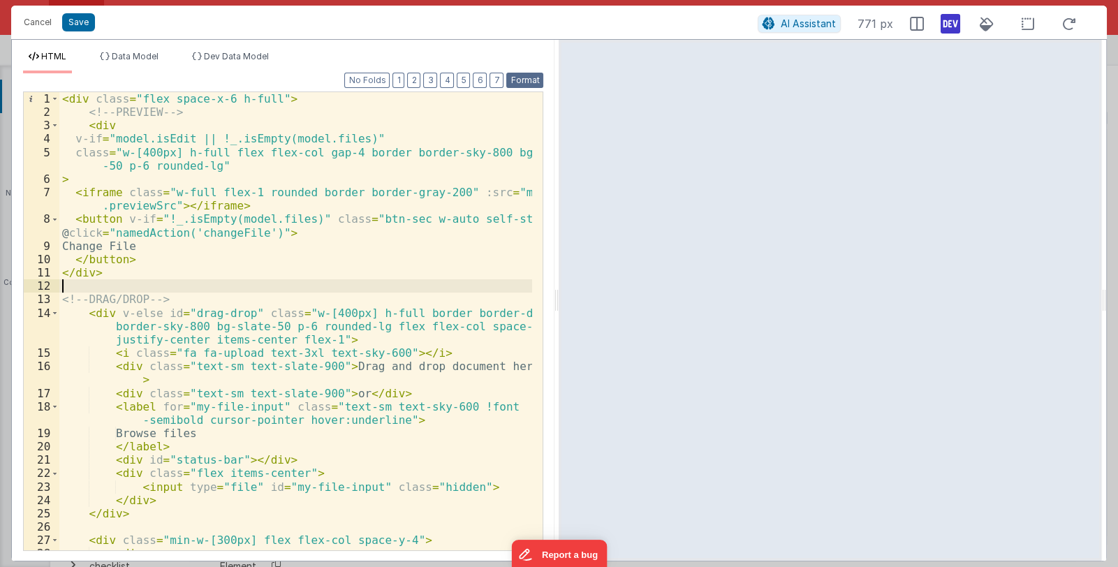
click at [529, 79] on button "Format" at bounding box center [524, 80] width 37 height 15
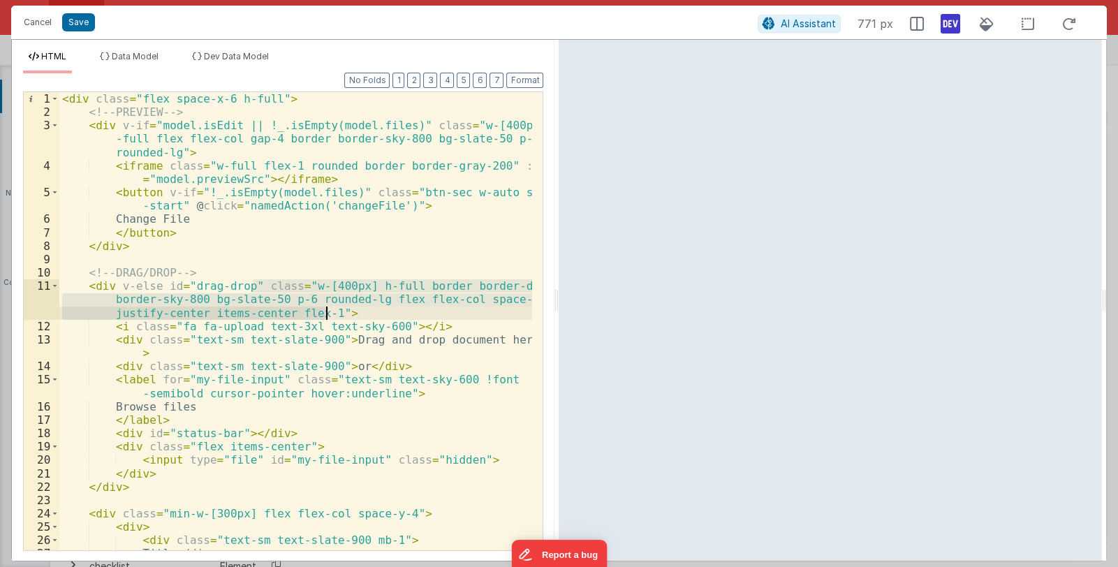
drag, startPoint x: 252, startPoint y: 286, endPoint x: 325, endPoint y: 309, distance: 76.9
click at [325, 309] on div "< div class = "flex space-x-6 h-full" > <!-- PREVIEW --> < div v-if = "model.is…" at bounding box center [295, 348] width 473 height 512
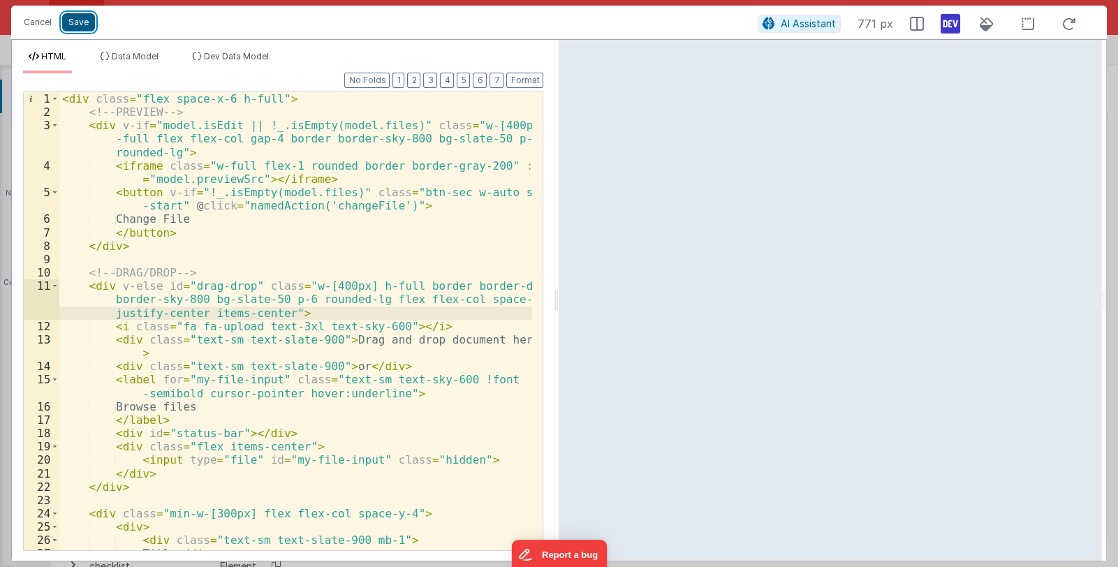
click at [77, 17] on button "Save" at bounding box center [78, 22] width 33 height 18
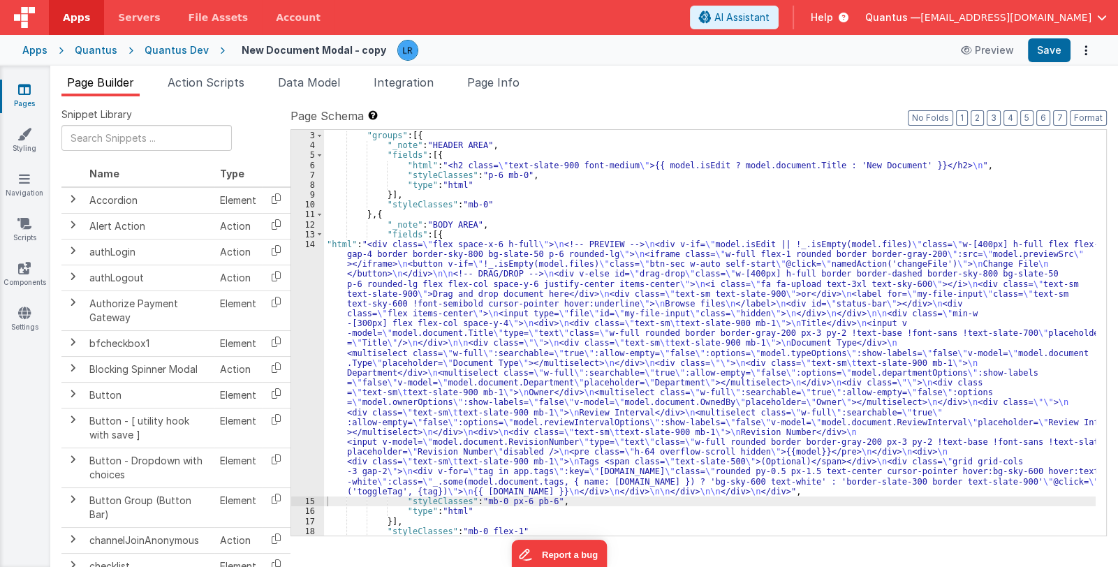
click at [440, 404] on div ""schema" : { "groups" : [{ "_note" : "HEADER AREA" , "fields" : [{ "html" : "<h…" at bounding box center [710, 334] width 772 height 426
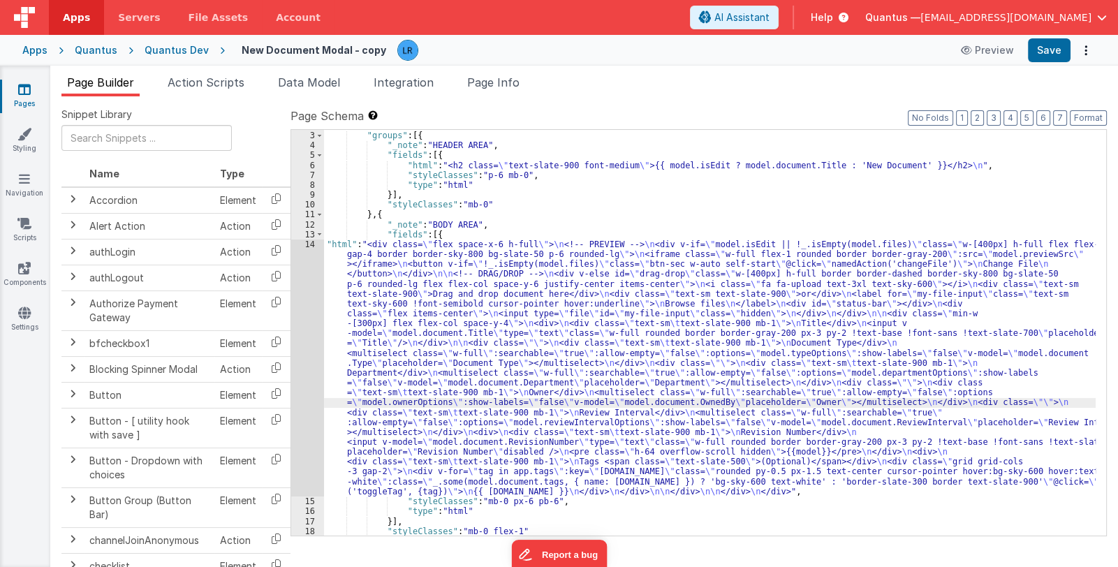
click at [312, 392] on div "14" at bounding box center [307, 367] width 33 height 257
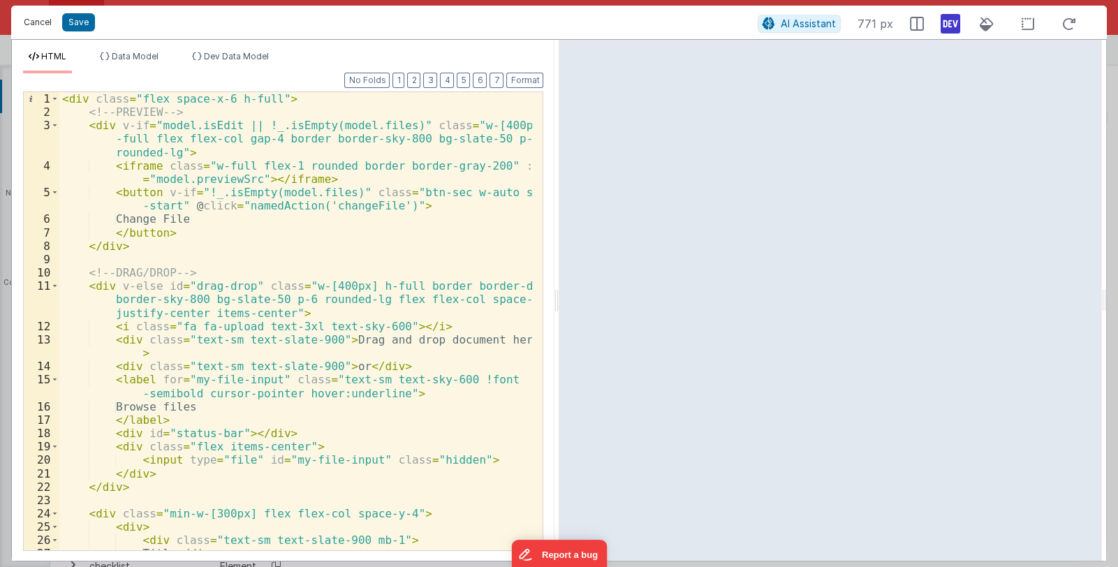
click at [36, 20] on button "Cancel" at bounding box center [38, 23] width 42 height 20
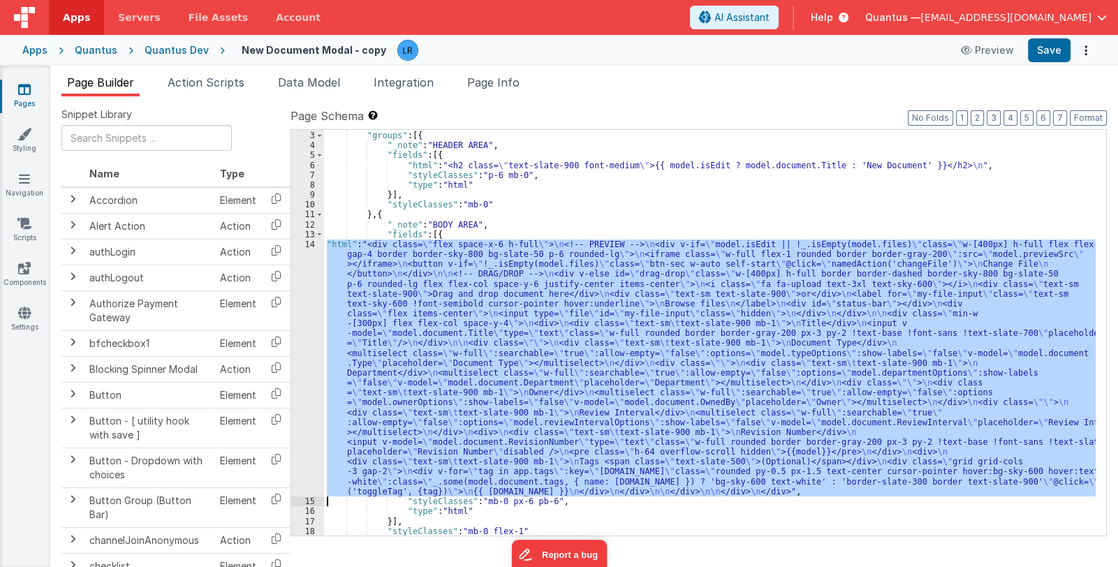
click at [600, 340] on div ""schema" : { "groups" : [{ "_note" : "HEADER AREA" , "fields" : [{ "html" : "<h…" at bounding box center [710, 333] width 772 height 406
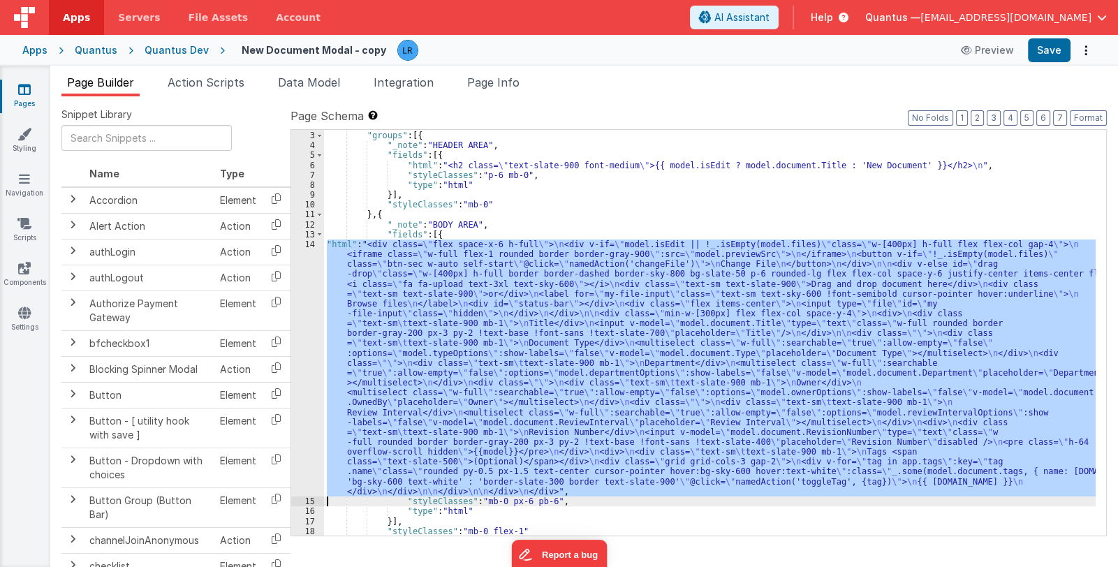
click at [489, 347] on div ""schema" : { "groups" : [{ "_note" : "HEADER AREA" , "fields" : [{ "html" : "<h…" at bounding box center [710, 333] width 772 height 406
click at [303, 374] on div "14" at bounding box center [307, 367] width 33 height 257
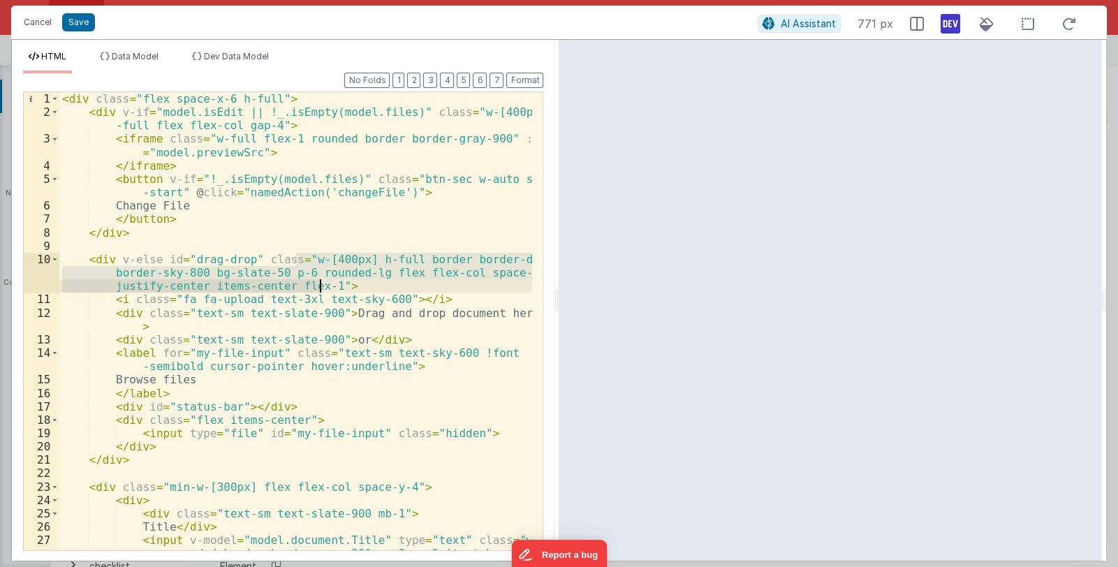
drag, startPoint x: 295, startPoint y: 260, endPoint x: 320, endPoint y: 284, distance: 35.1
click at [320, 284] on div "< div class = "flex space-x-6 h-full" > < div v-if = "model.isEdit || !_.isEmpt…" at bounding box center [295, 348] width 473 height 512
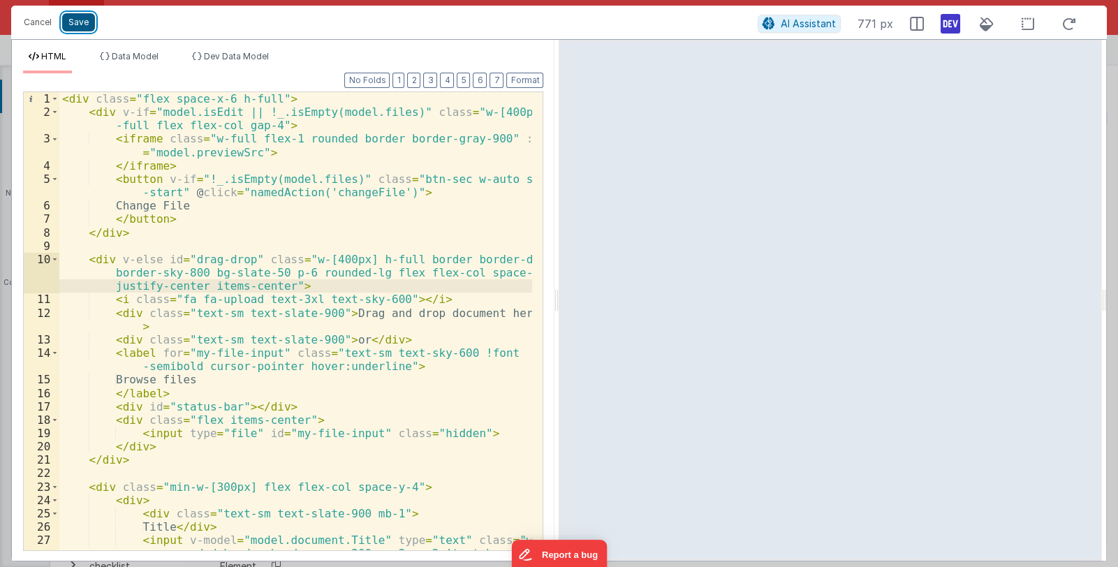
click at [81, 23] on button "Save" at bounding box center [78, 22] width 33 height 18
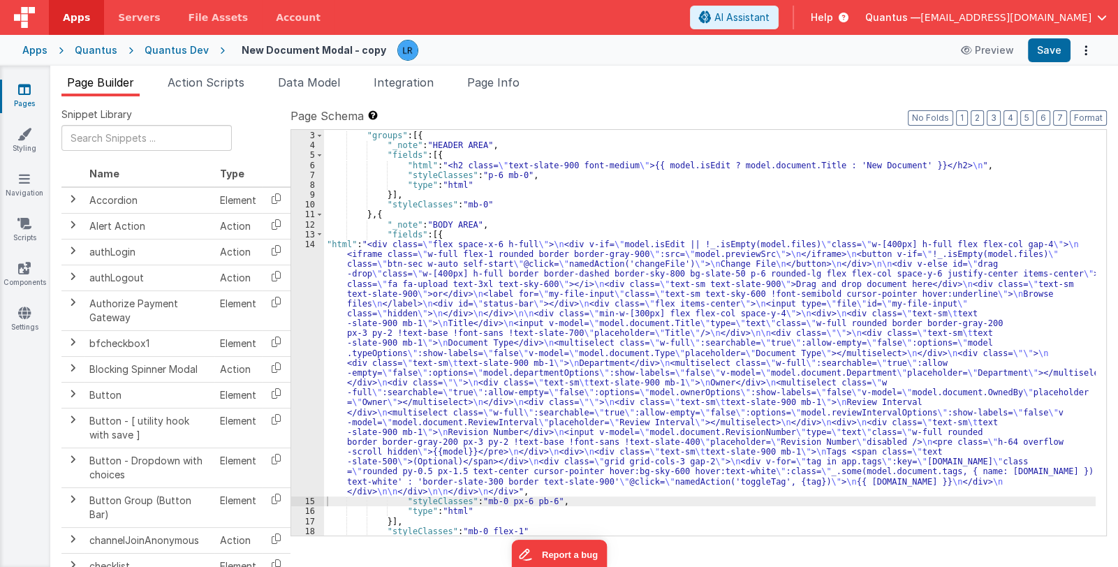
click at [365, 341] on div ""schema" : { "groups" : [{ "_note" : "HEADER AREA" , "fields" : [{ "html" : "<h…" at bounding box center [710, 334] width 772 height 426
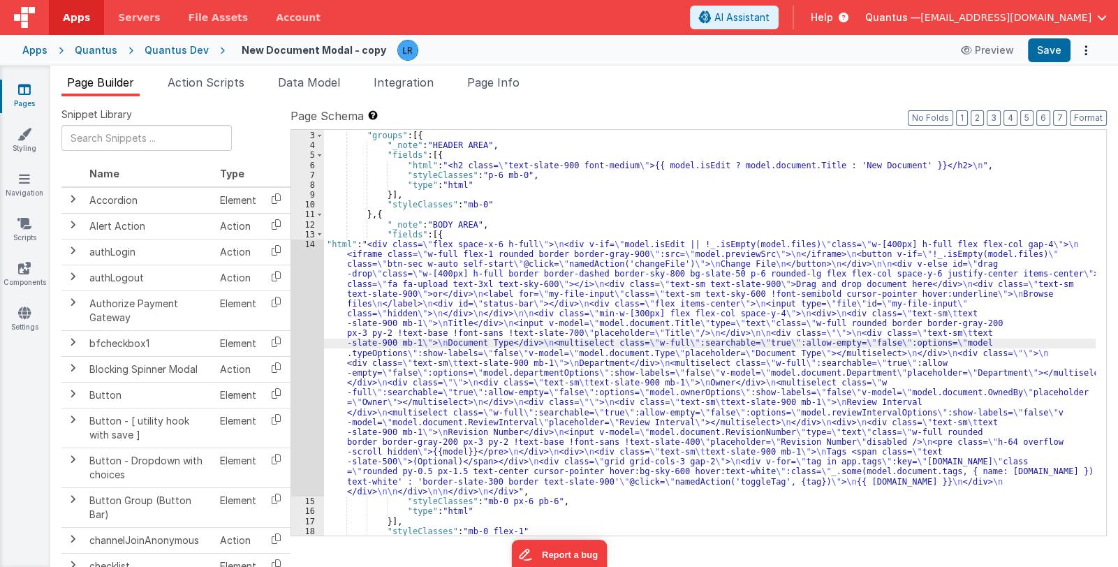
click at [301, 353] on div "14" at bounding box center [307, 367] width 33 height 257
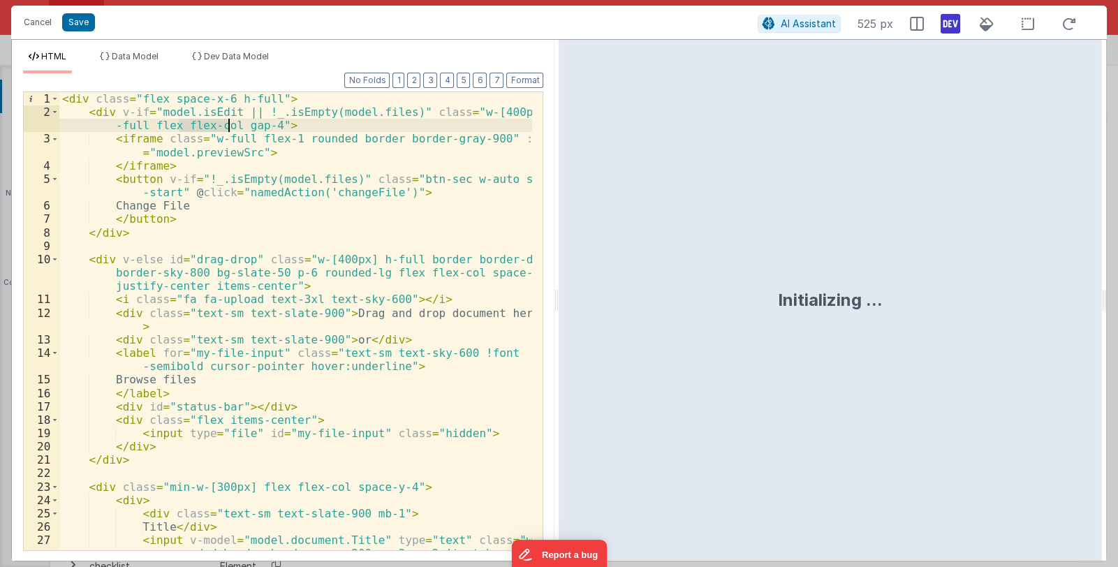
drag, startPoint x: 180, startPoint y: 126, endPoint x: 227, endPoint y: 130, distance: 47.0
click at [227, 130] on div "< div class = "flex space-x-6 h-full" > < div v-if = "model.isEdit || !_.isEmpt…" at bounding box center [295, 348] width 473 height 512
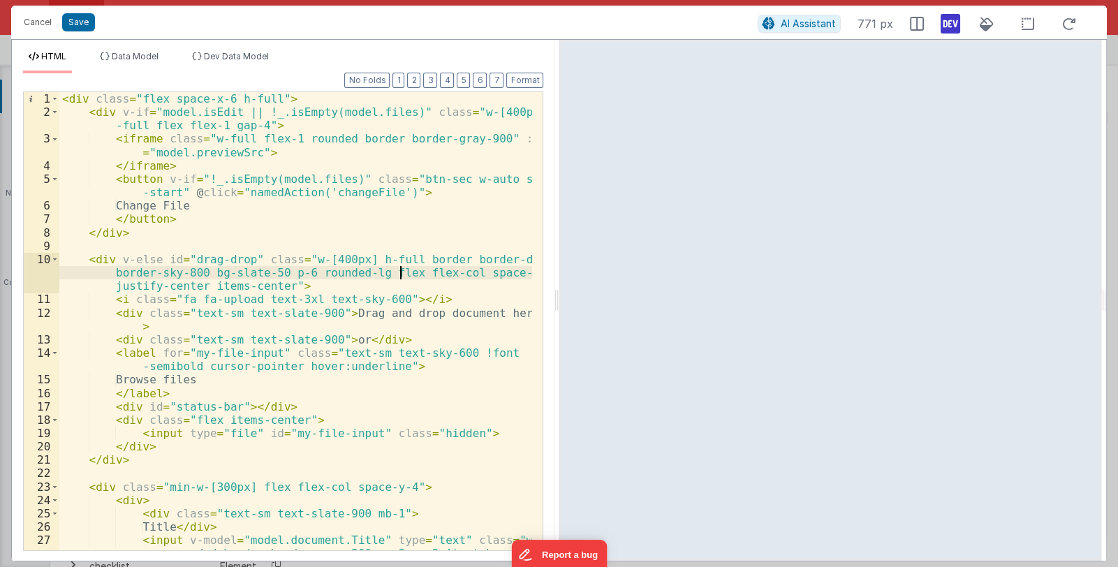
click at [400, 272] on div "< div class = "flex space-x-6 h-full" > < div v-if = "model.isEdit || !_.isEmpt…" at bounding box center [295, 348] width 473 height 512
drag, startPoint x: 430, startPoint y: 272, endPoint x: 447, endPoint y: 274, distance: 17.0
click at [447, 274] on div "< div class = "flex space-x-6 h-full" > < div v-if = "model.isEdit || !_.isEmpt…" at bounding box center [295, 348] width 473 height 512
click at [28, 18] on button "Cancel" at bounding box center [38, 23] width 42 height 20
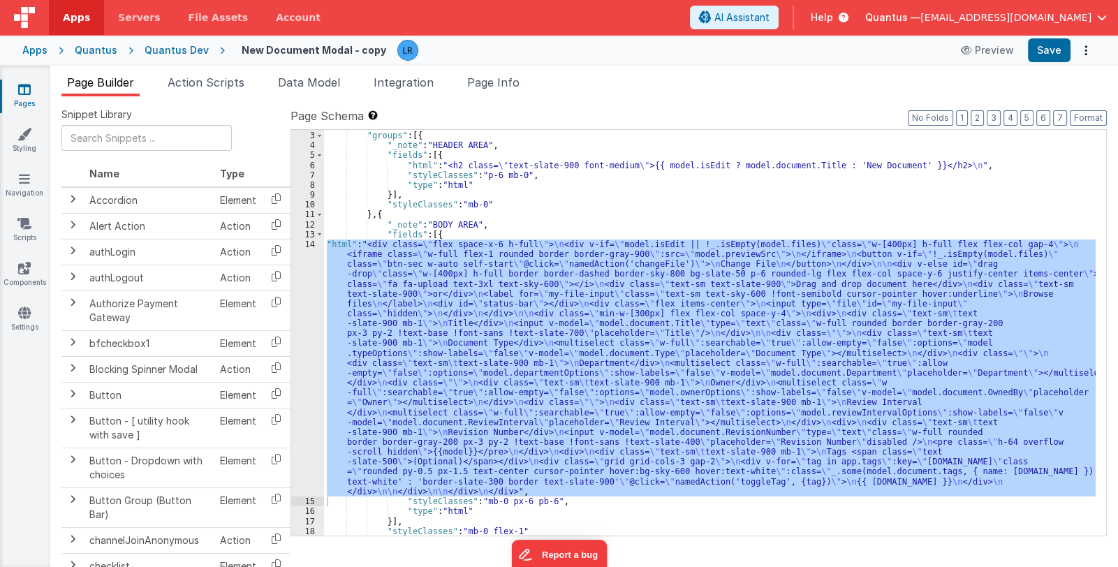
click at [554, 320] on div ""schema" : { "groups" : [{ "_note" : "HEADER AREA" , "fields" : [{ "html" : "<h…" at bounding box center [710, 333] width 772 height 406
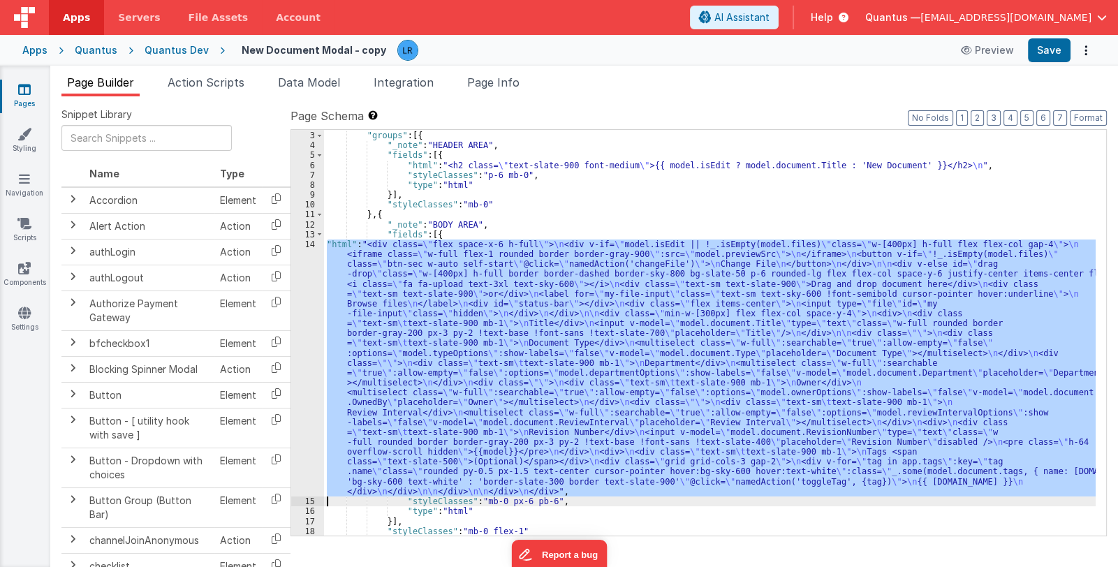
click at [389, 365] on div ""schema" : { "groups" : [{ "_note" : "HEADER AREA" , "fields" : [{ "html" : "<h…" at bounding box center [710, 333] width 772 height 406
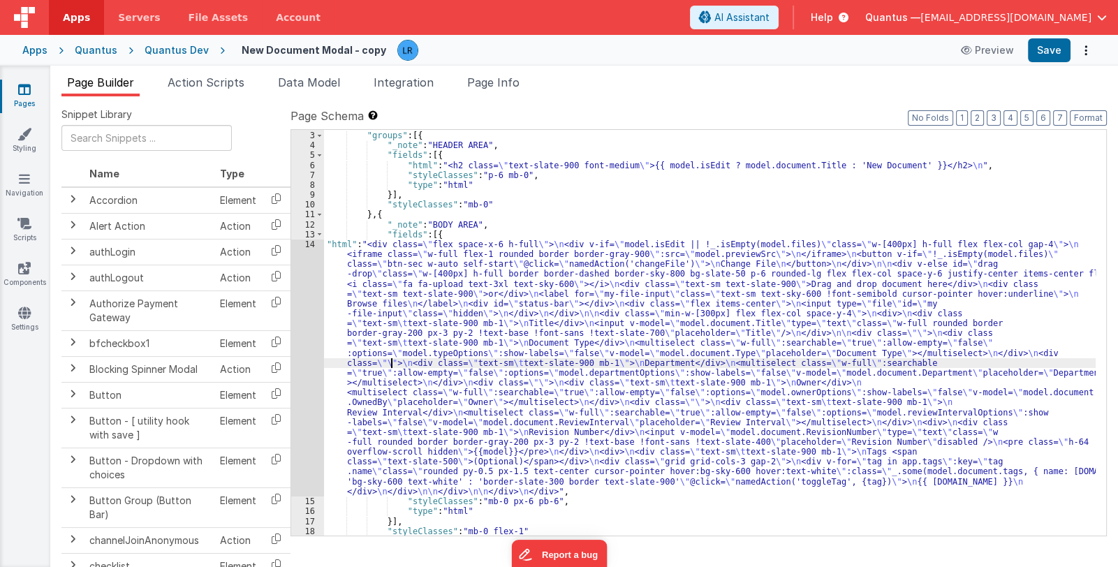
click at [309, 375] on div "14" at bounding box center [307, 367] width 33 height 257
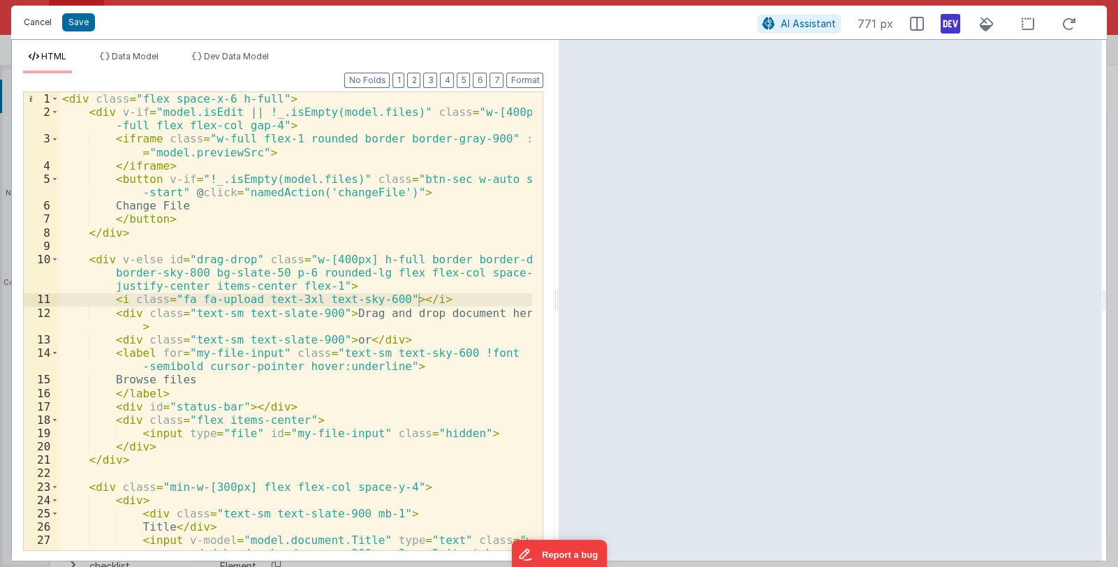
click at [34, 21] on button "Cancel" at bounding box center [38, 23] width 42 height 20
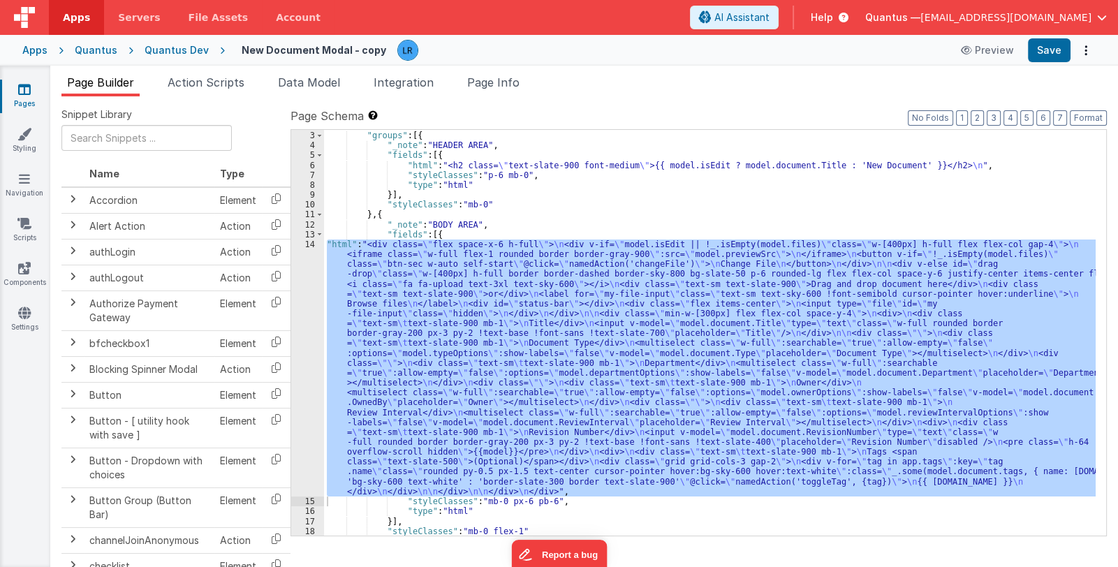
click at [555, 369] on div ""schema" : { "groups" : [{ "_note" : "HEADER AREA" , "fields" : [{ "html" : "<h…" at bounding box center [710, 333] width 772 height 406
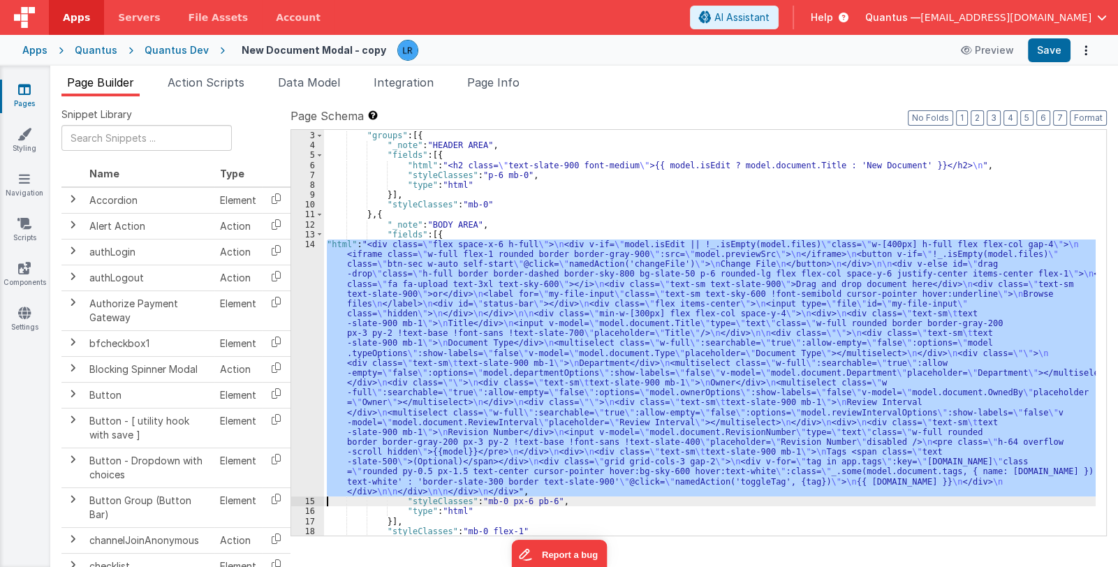
click at [423, 388] on div ""schema" : { "groups" : [{ "_note" : "HEADER AREA" , "fields" : [{ "html" : "<h…" at bounding box center [710, 333] width 772 height 406
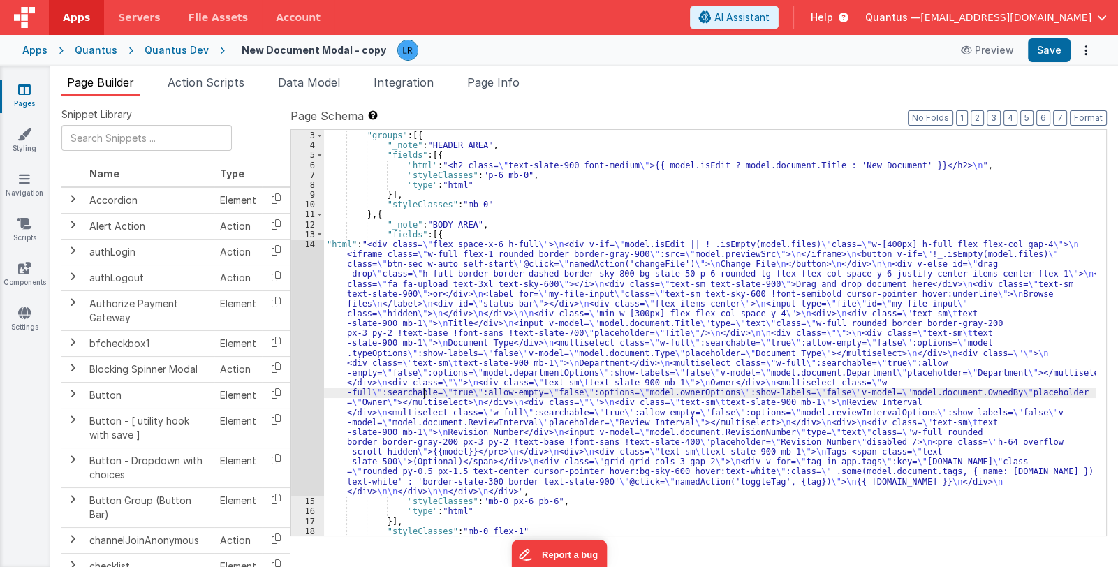
click at [300, 397] on div "14" at bounding box center [307, 367] width 33 height 257
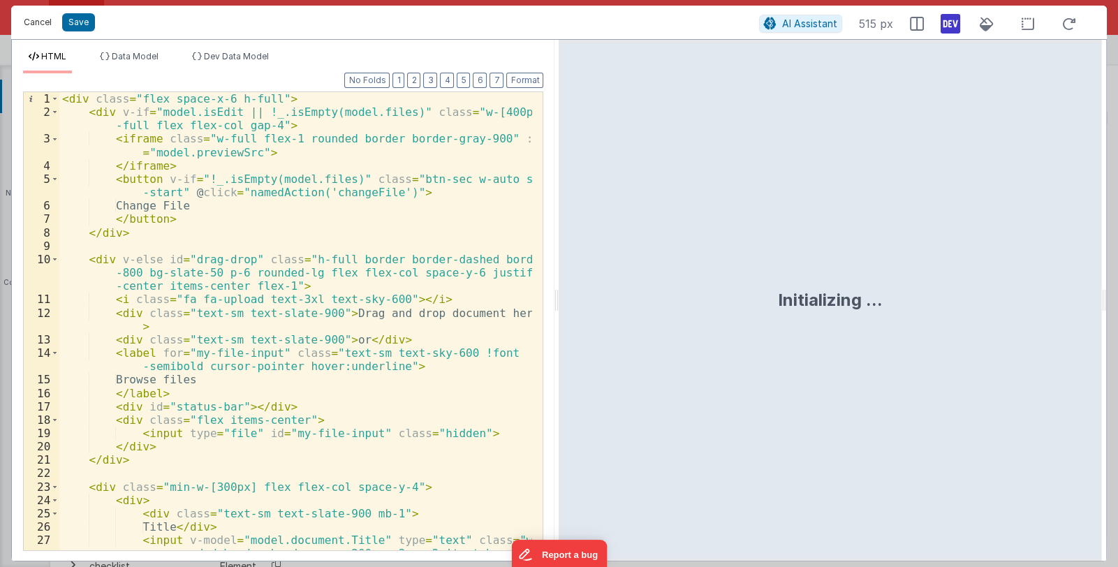
click at [38, 22] on button "Cancel" at bounding box center [38, 23] width 42 height 20
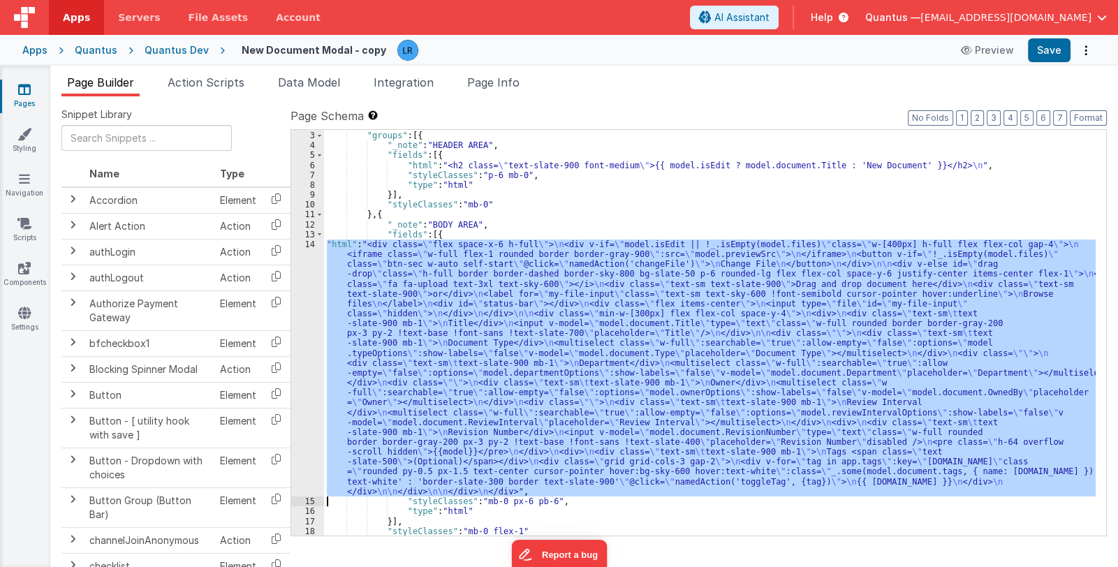
click at [572, 406] on div ""schema" : { "groups" : [{ "_note" : "HEADER AREA" , "fields" : [{ "html" : "<h…" at bounding box center [710, 333] width 772 height 406
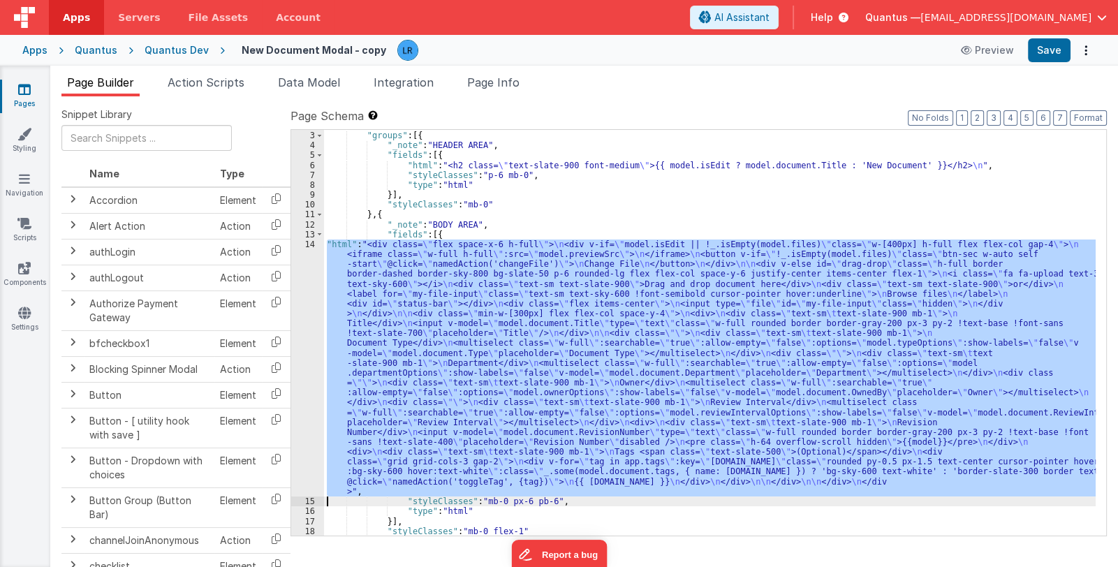
drag, startPoint x: 499, startPoint y: 400, endPoint x: 489, endPoint y: 401, distance: 9.1
click at [499, 400] on div ""schema" : { "groups" : [{ "_note" : "HEADER AREA" , "fields" : [{ "html" : "<h…" at bounding box center [710, 333] width 772 height 406
click at [307, 390] on div "14" at bounding box center [307, 367] width 33 height 257
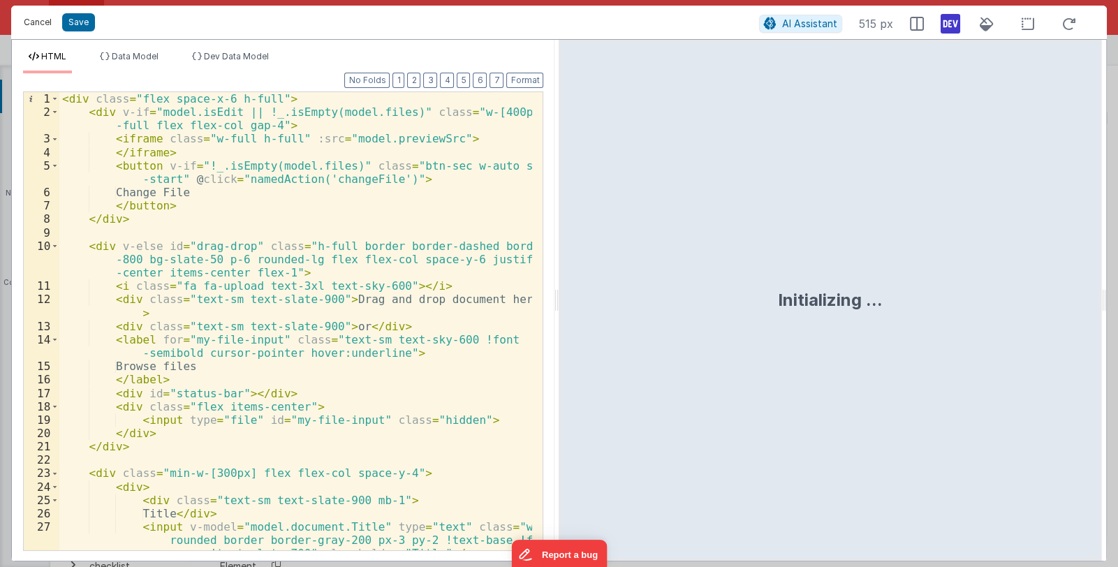
click at [37, 22] on button "Cancel" at bounding box center [38, 23] width 42 height 20
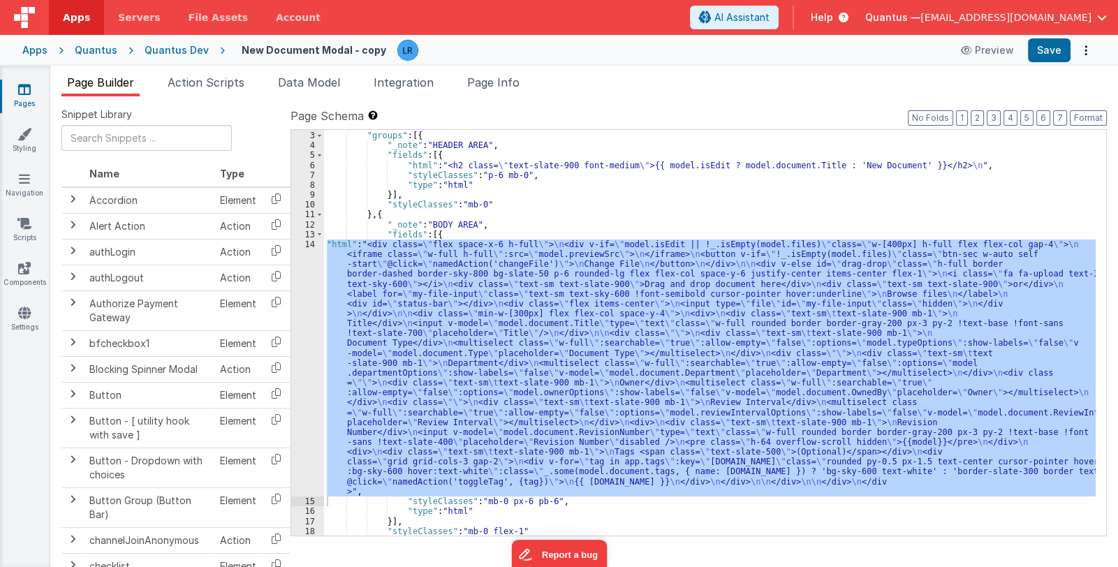
click at [626, 379] on div ""schema" : { "groups" : [{ "_note" : "HEADER AREA" , "fields" : [{ "html" : "<h…" at bounding box center [710, 333] width 772 height 406
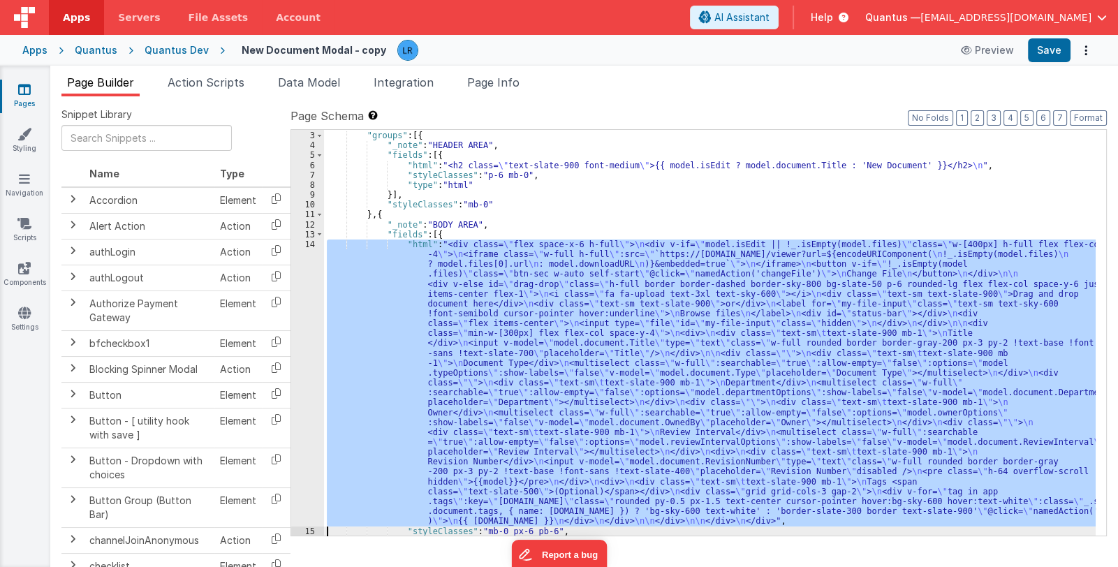
click at [543, 382] on div ""schema" : { "groups" : [{ "_note" : "HEADER AREA" , "fields" : [{ "html" : "<h…" at bounding box center [710, 333] width 772 height 406
click at [298, 406] on div "14" at bounding box center [307, 382] width 33 height 287
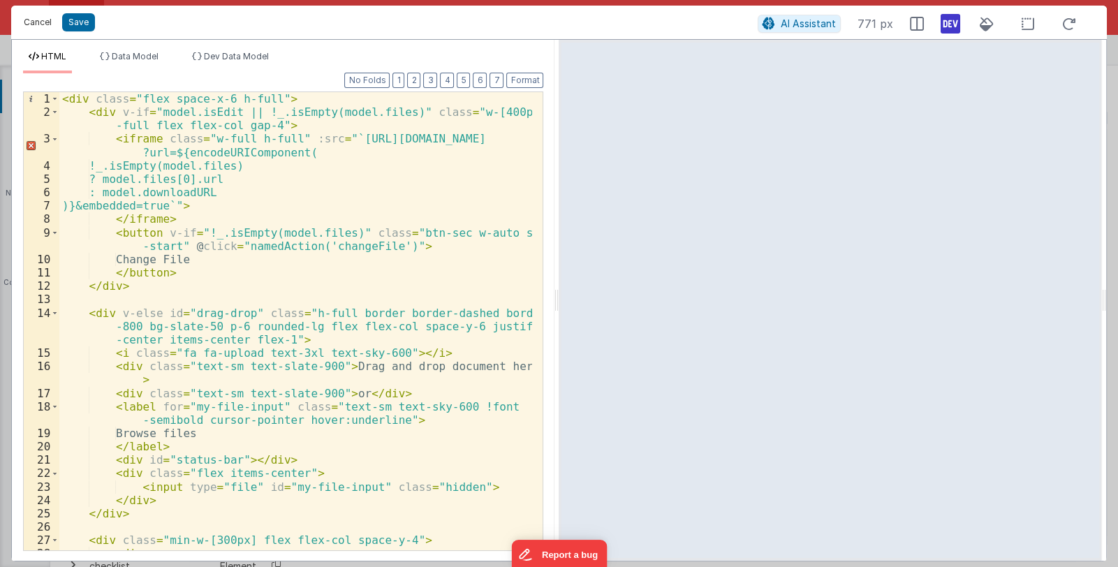
click at [35, 20] on button "Cancel" at bounding box center [38, 23] width 42 height 20
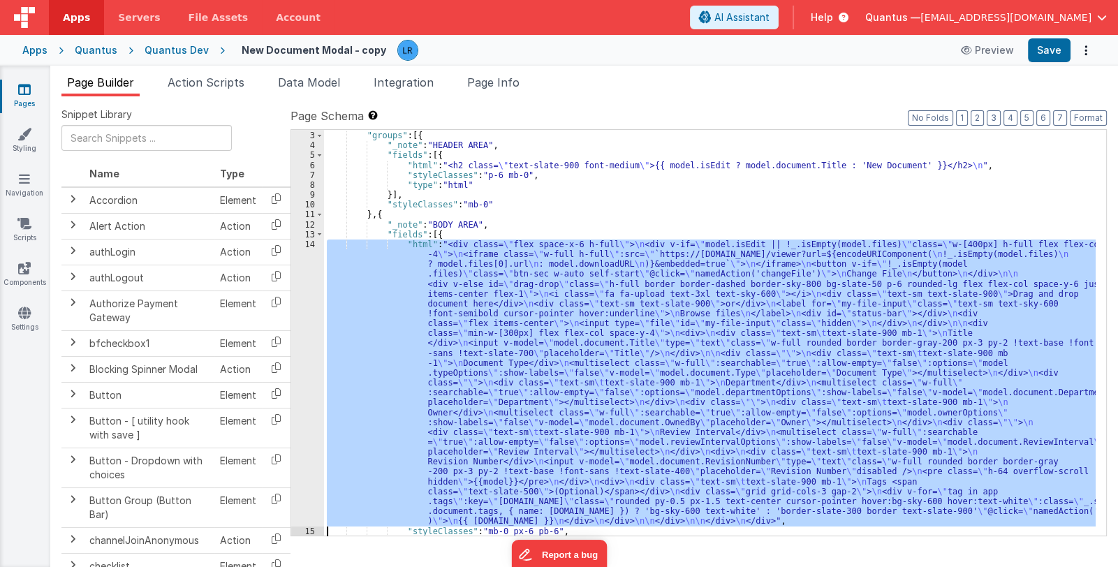
click at [580, 404] on div ""schema" : { "groups" : [{ "_note" : "HEADER AREA" , "fields" : [{ "html" : "<h…" at bounding box center [710, 333] width 772 height 406
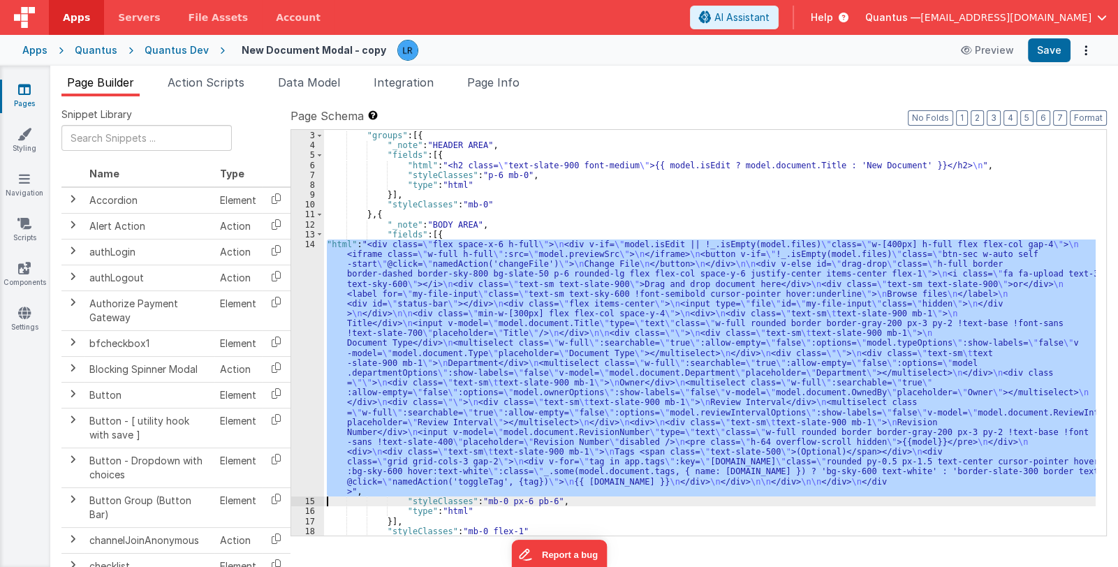
click at [471, 396] on div ""schema" : { "groups" : [{ "_note" : "HEADER AREA" , "fields" : [{ "html" : "<h…" at bounding box center [710, 333] width 772 height 406
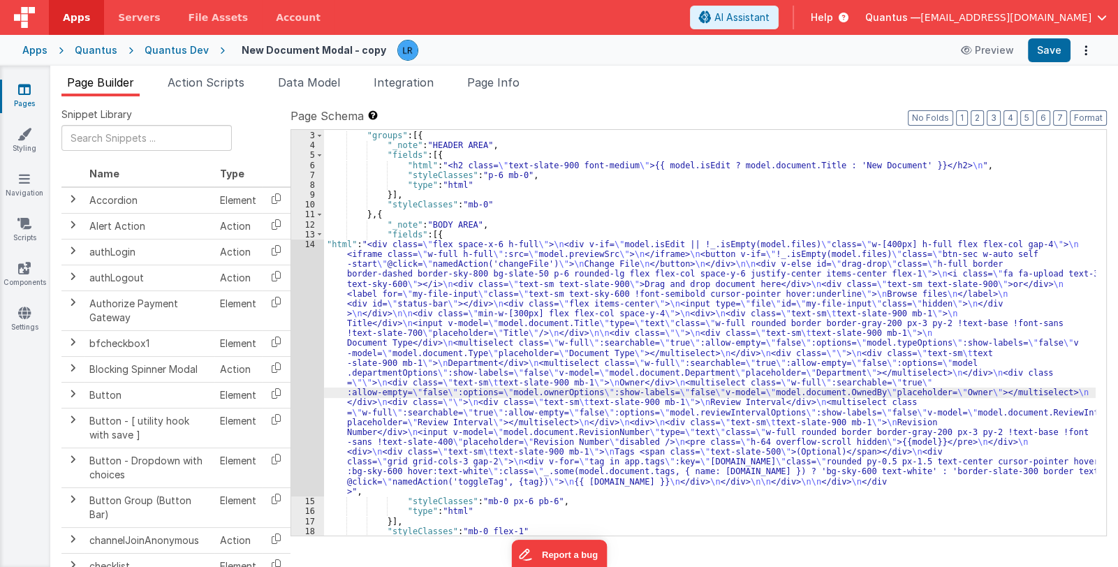
click at [300, 409] on div "14" at bounding box center [307, 367] width 33 height 257
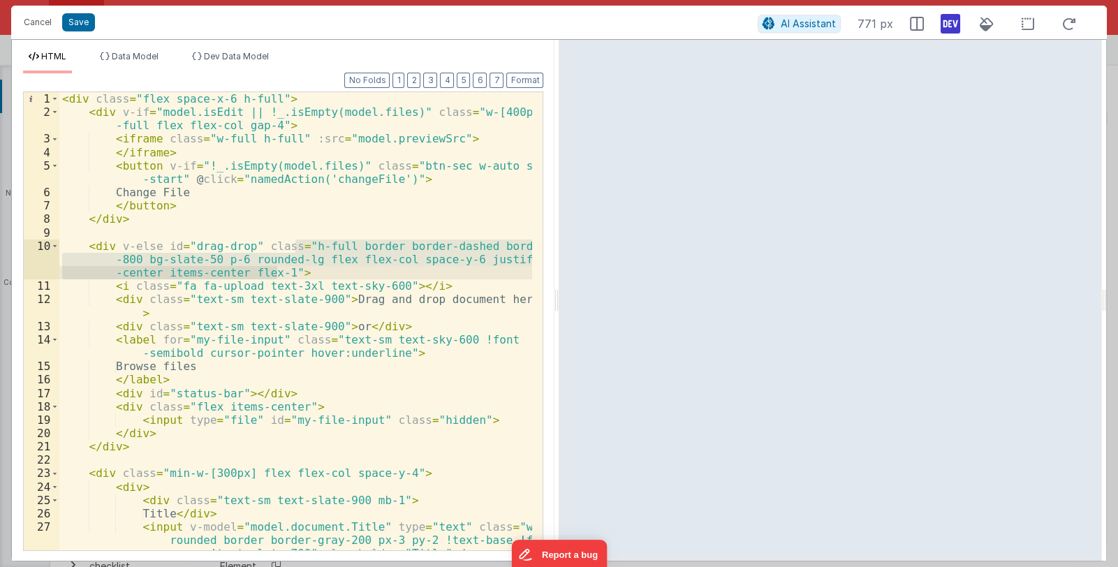
drag, startPoint x: 295, startPoint y: 243, endPoint x: 279, endPoint y: 270, distance: 31.4
click at [279, 270] on div "< div class = "flex space-x-6 h-full" > < div v-if = "model.isEdit || !_.isEmpt…" at bounding box center [295, 334] width 473 height 485
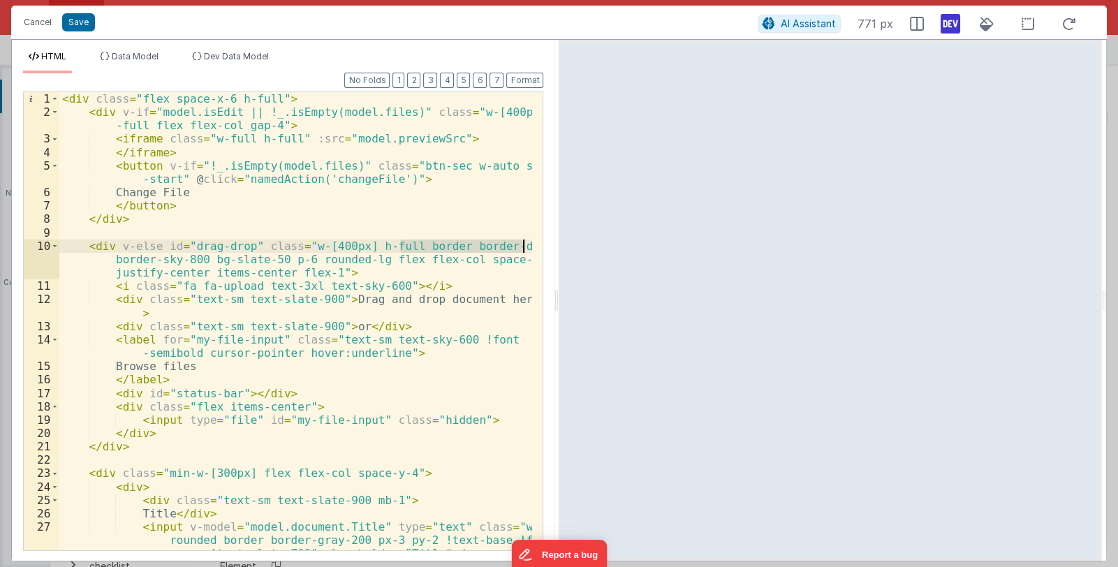
drag, startPoint x: 399, startPoint y: 245, endPoint x: 525, endPoint y: 243, distance: 125.7
click at [525, 243] on div "< div class = "flex space-x-6 h-full" > < div v-if = "model.isEdit || !_.isEmpt…" at bounding box center [295, 334] width 473 height 485
click at [283, 137] on div "< div class = "flex space-x-6 h-full" > < div v-if = "model.isEdit || !_.isEmpt…" at bounding box center [295, 334] width 473 height 485
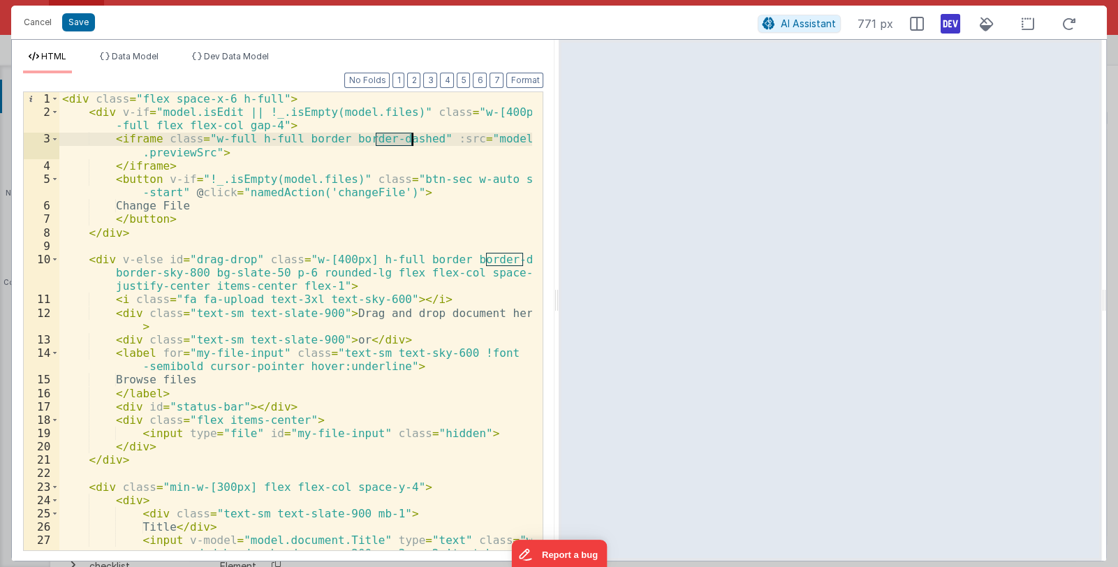
drag, startPoint x: 384, startPoint y: 136, endPoint x: 411, endPoint y: 137, distance: 27.2
click at [411, 137] on div "< div class = "flex space-x-6 h-full" > < div v-if = "model.isEdit || !_.isEmpt…" at bounding box center [295, 348] width 473 height 512
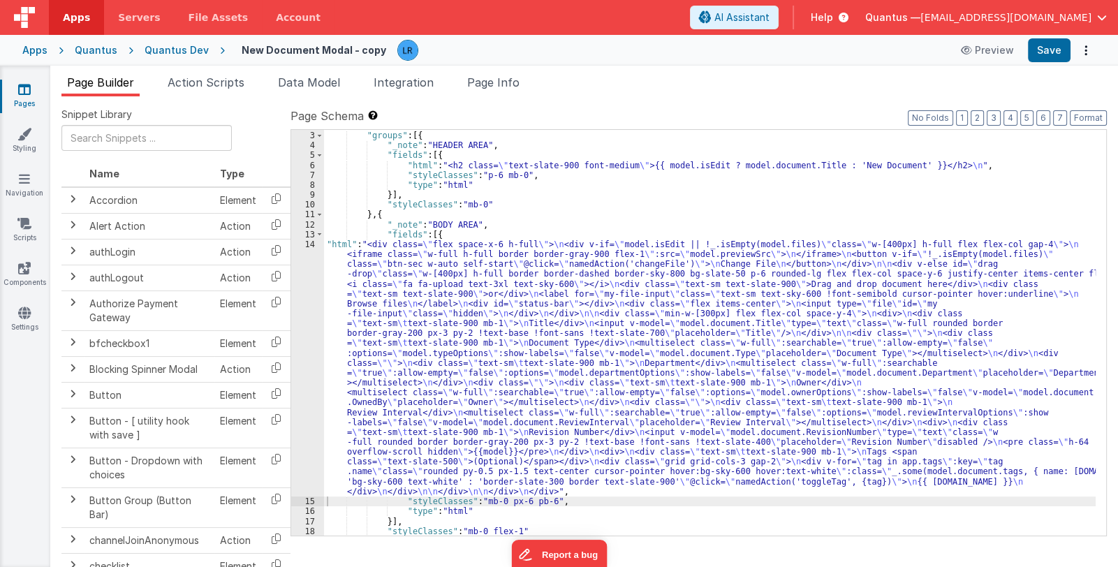
click at [425, 377] on div ""schema" : { "groups" : [{ "_note" : "HEADER AREA" , "fields" : [{ "html" : "<h…" at bounding box center [710, 334] width 772 height 426
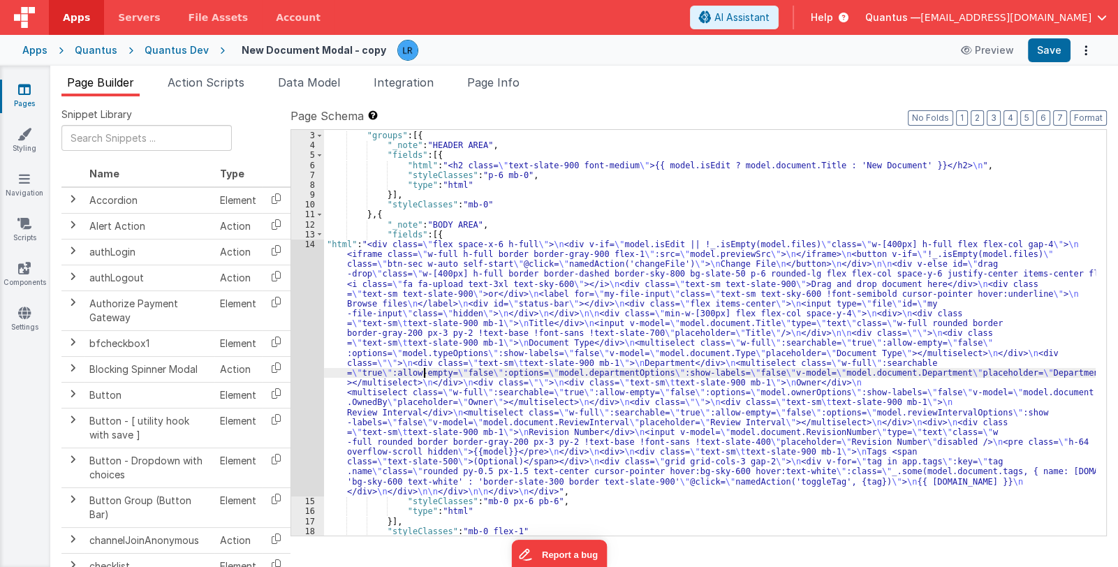
click at [305, 397] on div "14" at bounding box center [307, 367] width 33 height 257
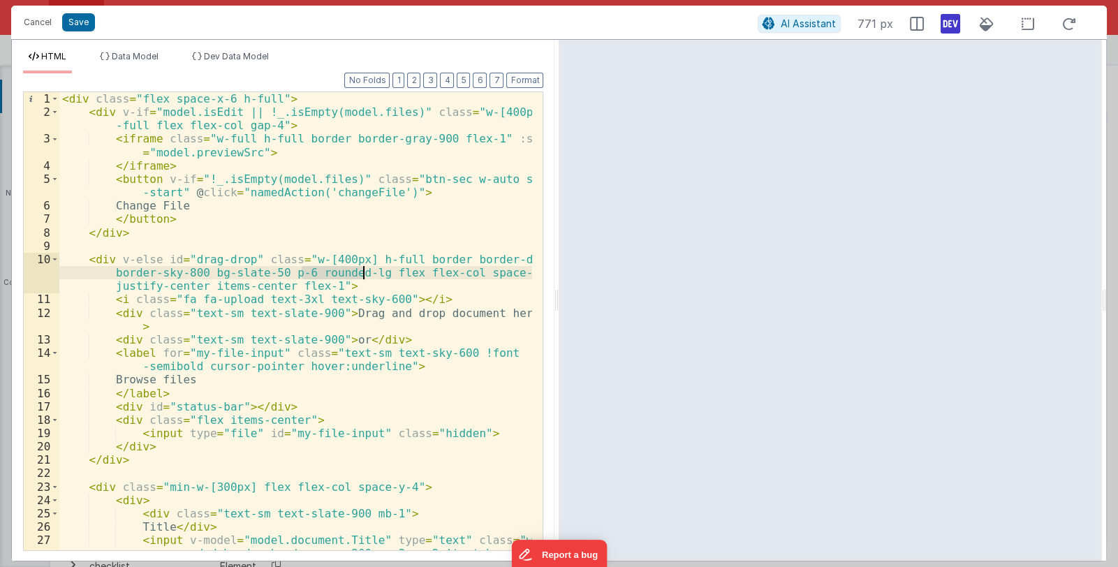
drag, startPoint x: 301, startPoint y: 271, endPoint x: 363, endPoint y: 272, distance: 62.1
click at [363, 272] on div "< div class = "flex space-x-6 h-full" > < div v-if = "model.isEdit || !_.isEmpt…" at bounding box center [295, 348] width 473 height 512
click at [425, 138] on div "< div class = "flex space-x-6 h-full" > < div v-if = "model.isEdit || !_.isEmpt…" at bounding box center [295, 348] width 473 height 512
drag, startPoint x: 369, startPoint y: 272, endPoint x: 450, endPoint y: 272, distance: 81.0
click at [450, 272] on div "< div class = "flex space-x-6 h-full" > < div v-if = "model.isEdit || !_.isEmpt…" at bounding box center [295, 348] width 473 height 512
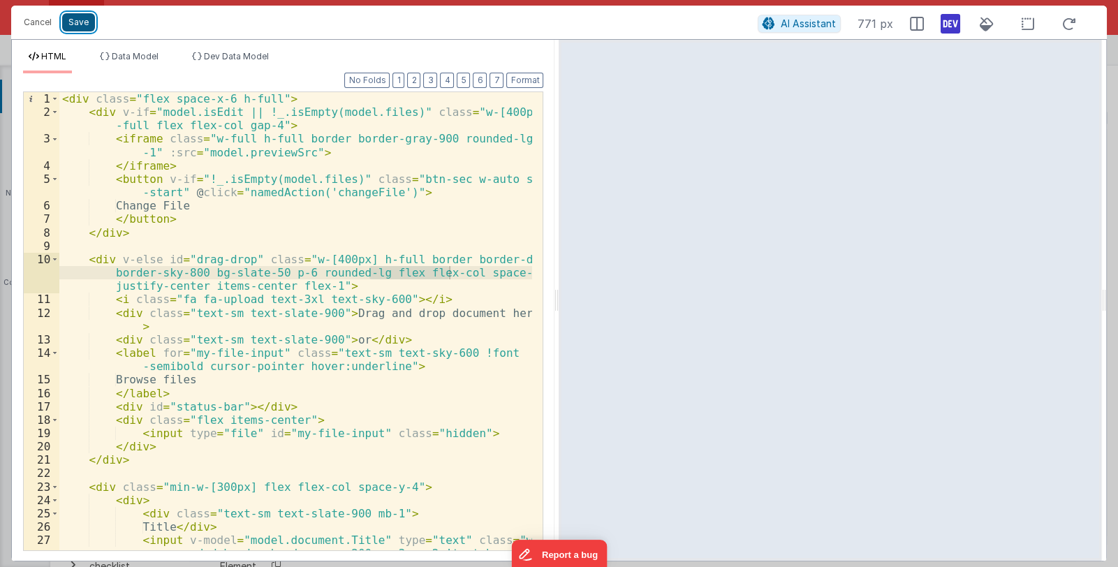
click at [77, 24] on button "Save" at bounding box center [78, 22] width 33 height 18
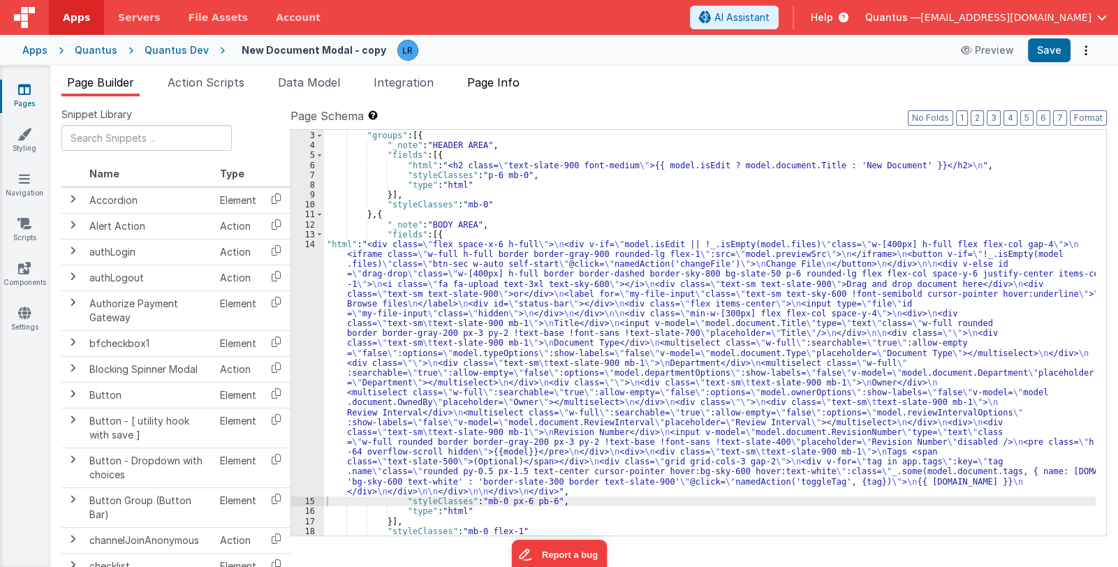
click at [510, 80] on span "Page Info" at bounding box center [493, 82] width 52 height 14
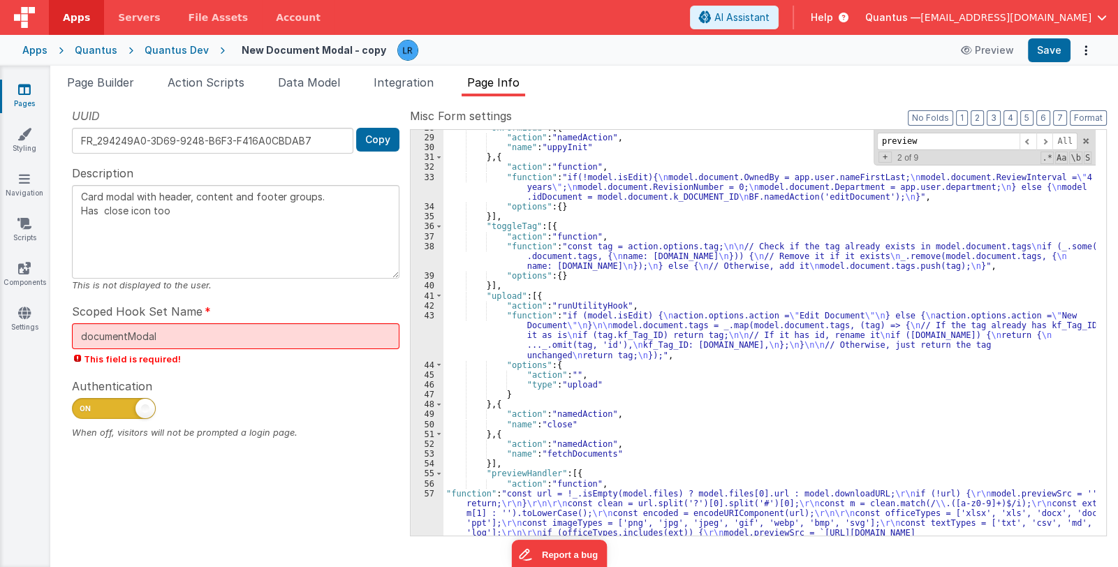
scroll to position [357, 0]
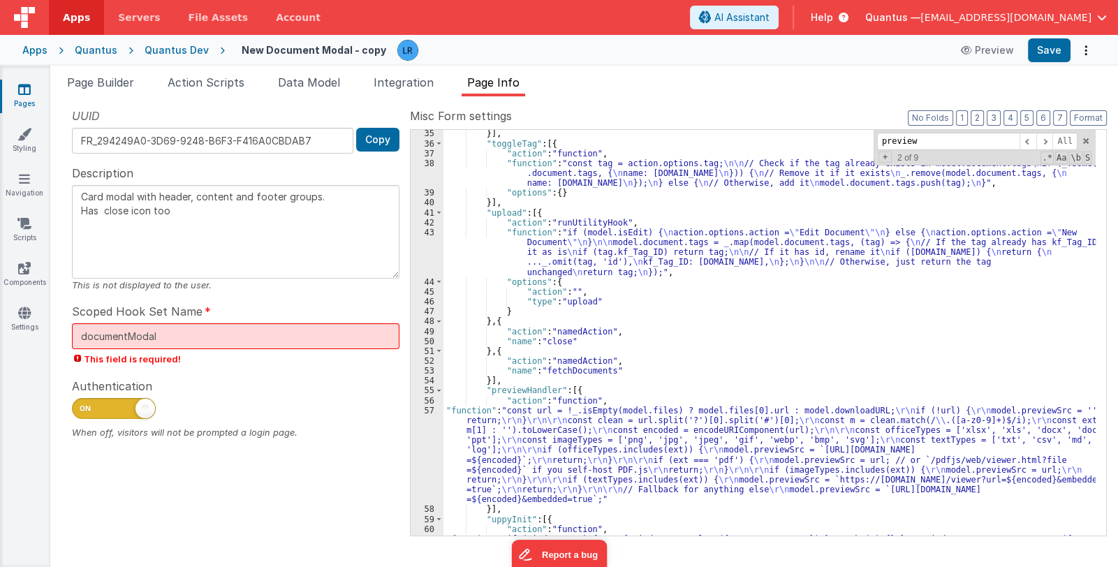
click at [541, 457] on div "}] , "toggleTag" : [{ "action" : "function" , "function" : "const tag = action.…" at bounding box center [769, 440] width 652 height 624
click at [420, 463] on div "57" at bounding box center [427, 455] width 33 height 99
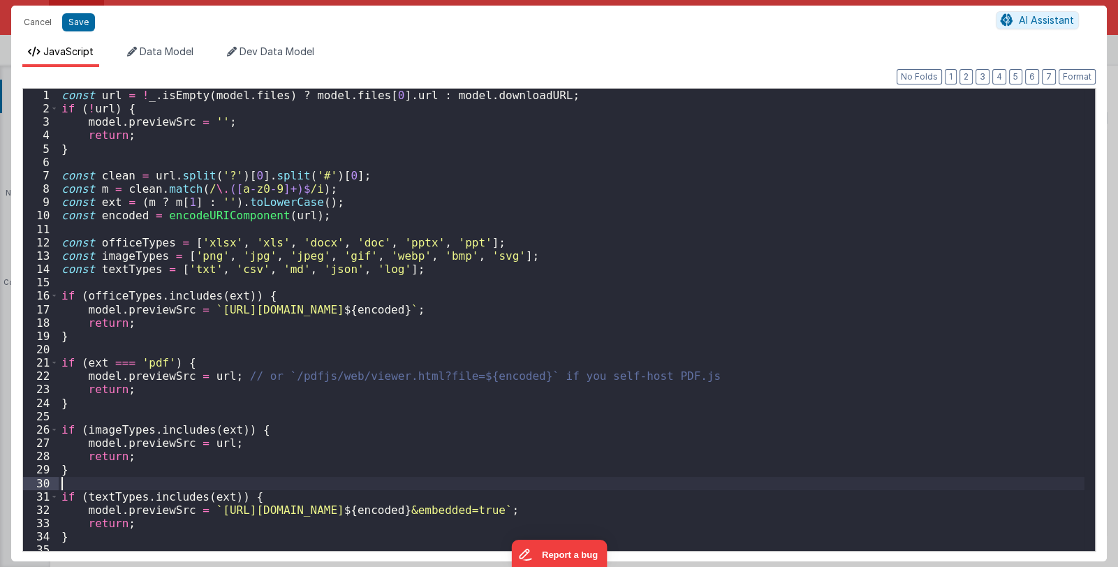
click at [420, 463] on div "const url = ! _ . isEmpty ( model . files ) ? model . files [ 0 ] . url : model…" at bounding box center [572, 333] width 1026 height 489
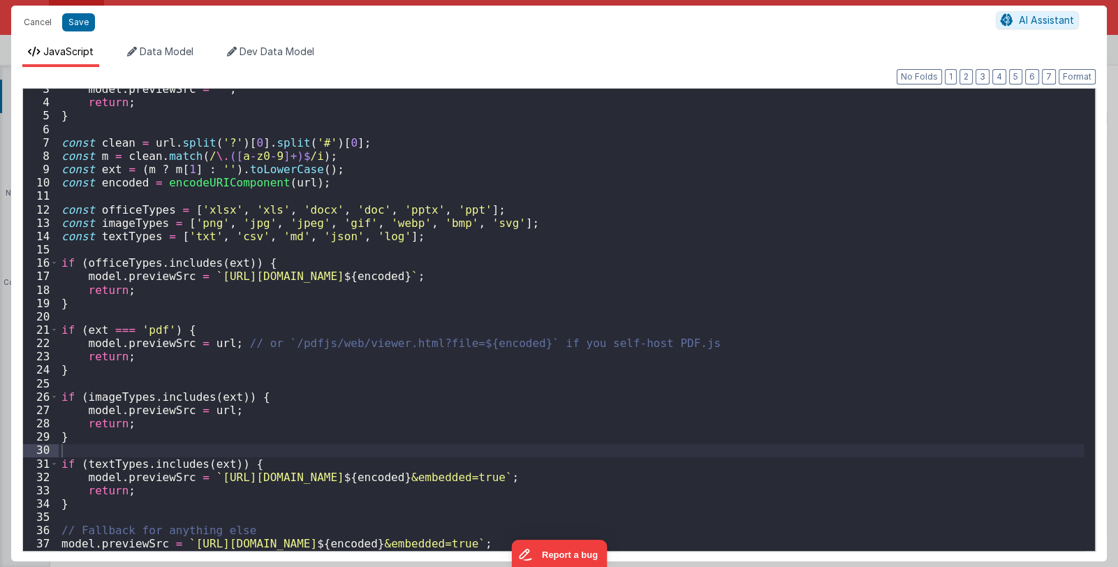
click at [643, 367] on div "model . previewSrc = '' ; return ; } const clean = url . split ( '?' ) [ 0 ] . …" at bounding box center [572, 326] width 1026 height 489
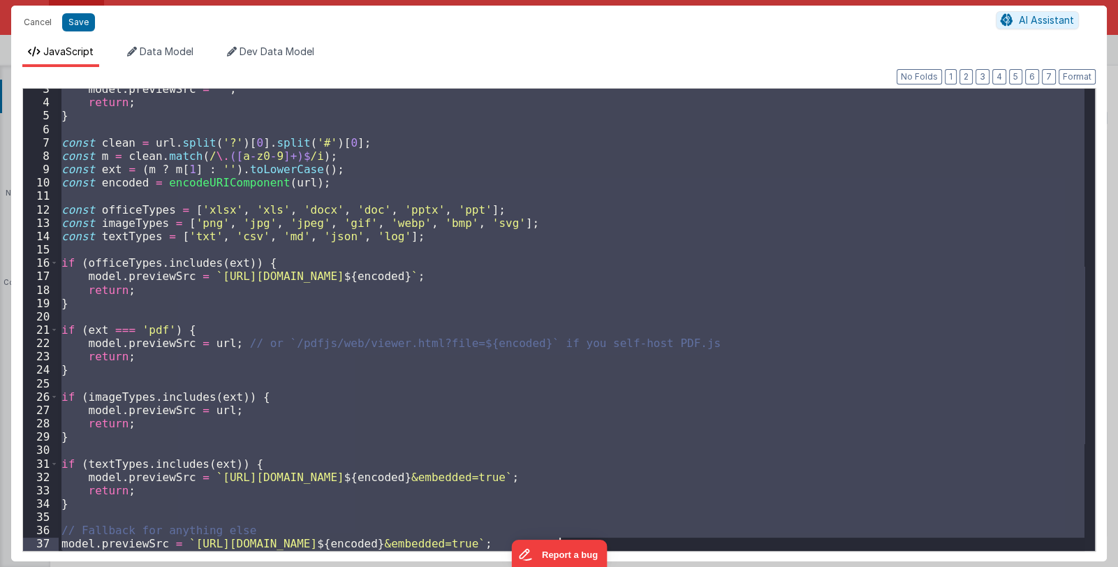
click at [87, 341] on div "model . previewSrc = '' ; return ; } const clean = url . split ( '?' ) [ 0 ] . …" at bounding box center [572, 320] width 1026 height 462
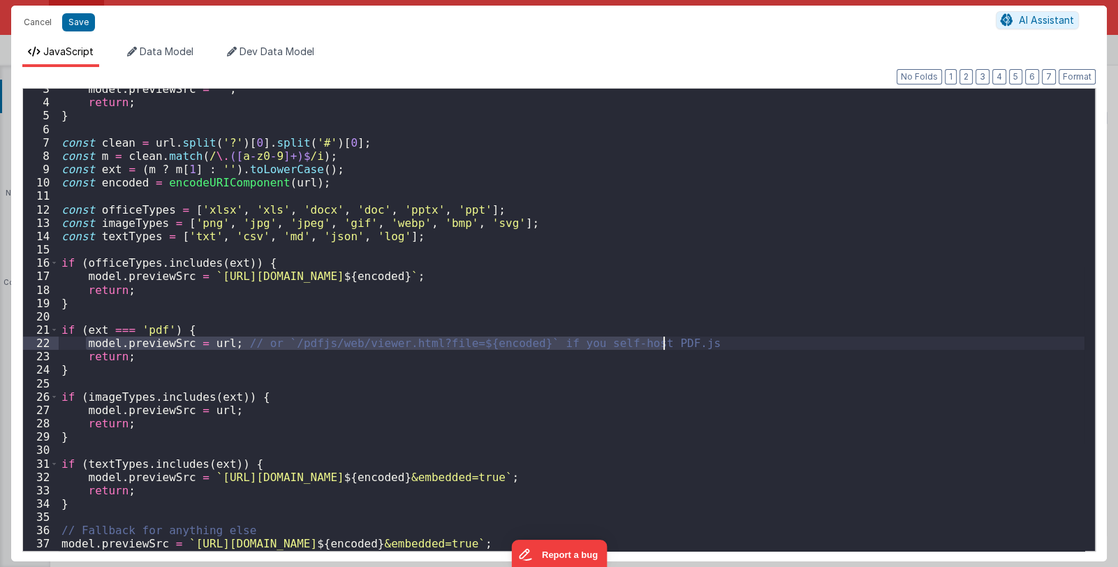
drag, startPoint x: 87, startPoint y: 341, endPoint x: 679, endPoint y: 341, distance: 592.8
click at [679, 341] on div "model . previewSrc = '' ; return ; } const clean = url . split ( '?' ) [ 0 ] . …" at bounding box center [572, 326] width 1026 height 489
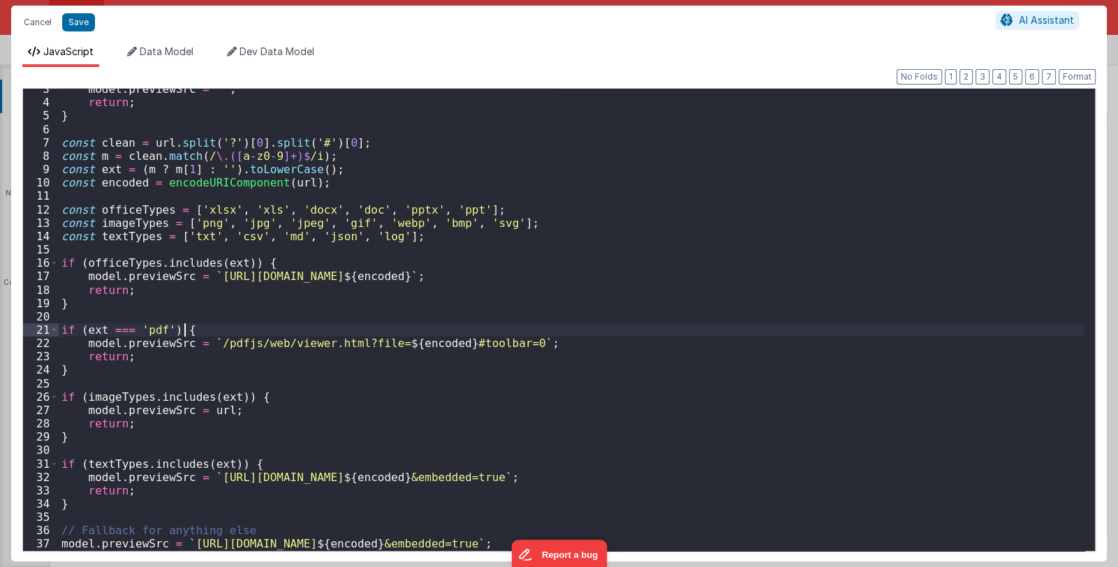
click at [253, 332] on div "model . previewSrc = '' ; return ; } const clean = url . split ( '?' ) [ 0 ] . …" at bounding box center [572, 326] width 1026 height 489
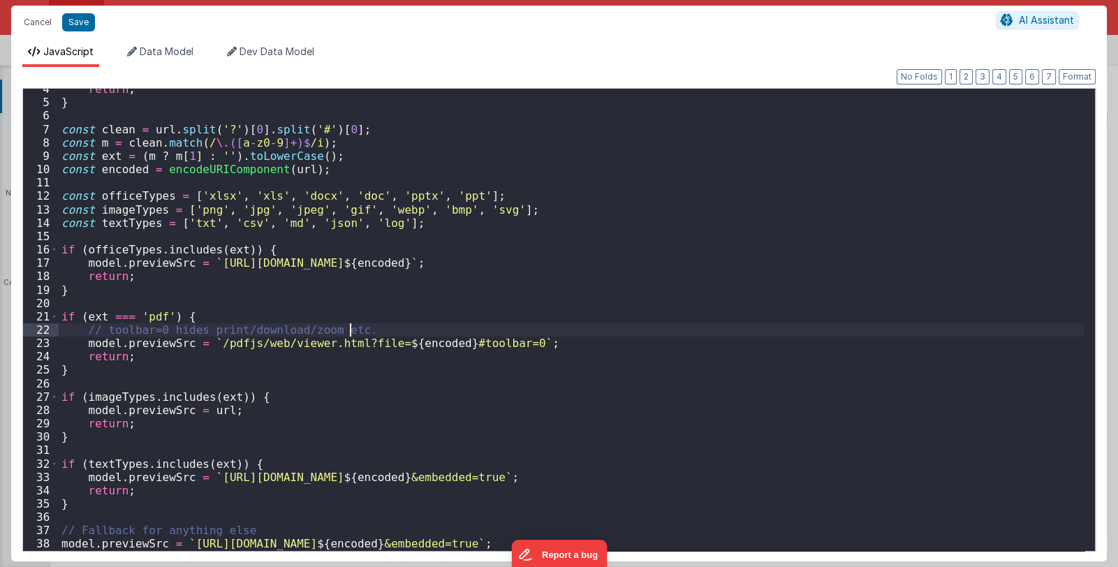
scroll to position [45, 0]
click at [631, 350] on div "return ; } const clean = url . split ( '?' ) [ 0 ] . split ( '#' ) [ 0 ] ; cons…" at bounding box center [572, 326] width 1026 height 489
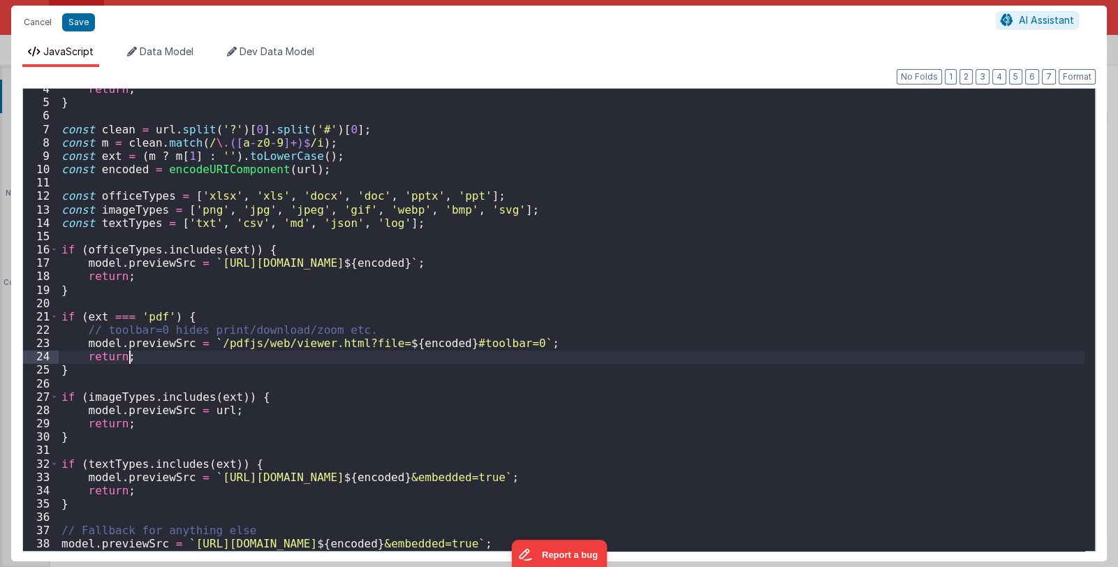
scroll to position [0, 0]
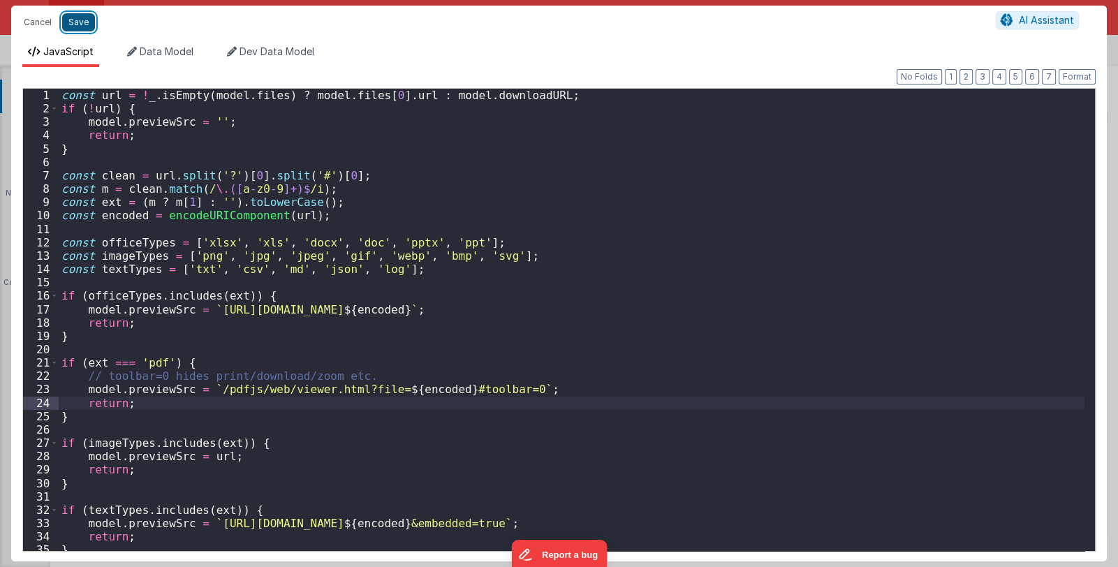
click at [75, 20] on button "Save" at bounding box center [78, 22] width 33 height 18
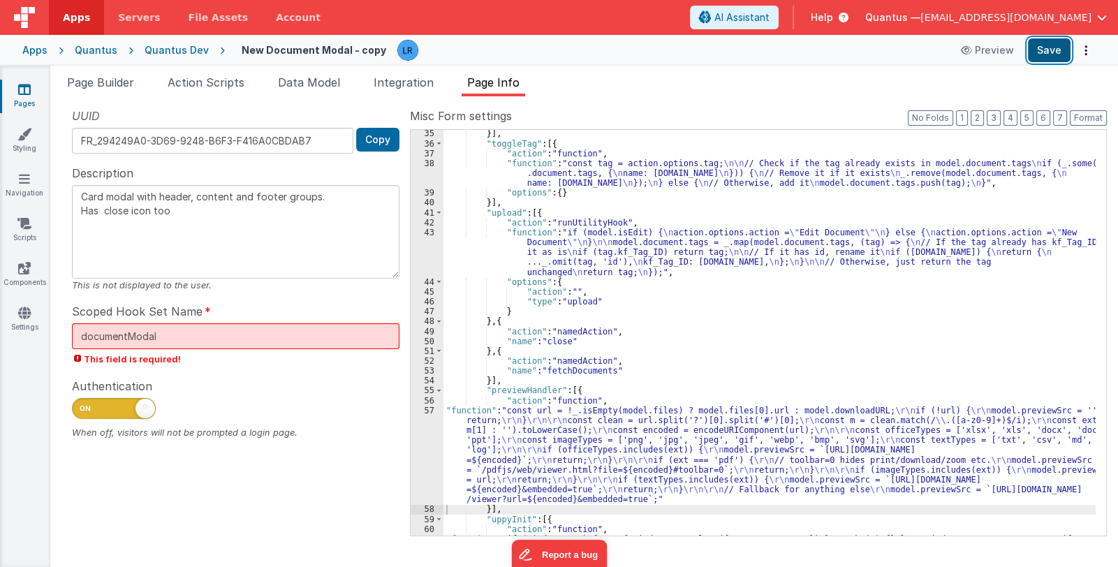
click at [1050, 55] on button "Save" at bounding box center [1049, 50] width 43 height 24
click at [559, 452] on div "}] , "toggleTag" : [{ "action" : "function" , "function" : "const tag = action.…" at bounding box center [769, 440] width 652 height 624
click at [423, 466] on div "57" at bounding box center [427, 455] width 33 height 99
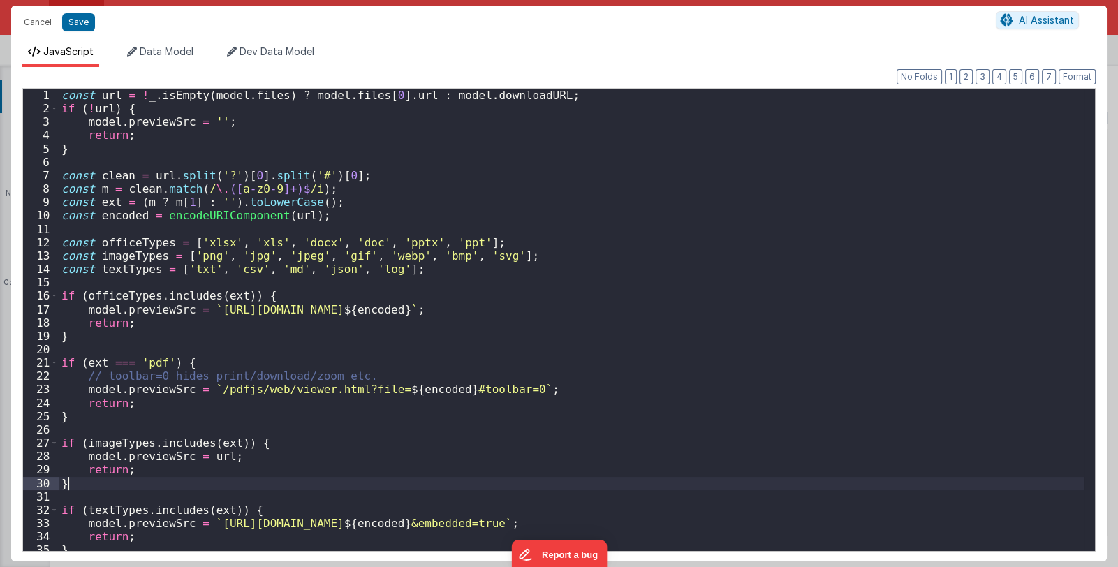
click at [423, 466] on div "const url = ! _ . isEmpty ( model . files ) ? model . files [ 0 ] . url : model…" at bounding box center [572, 333] width 1026 height 489
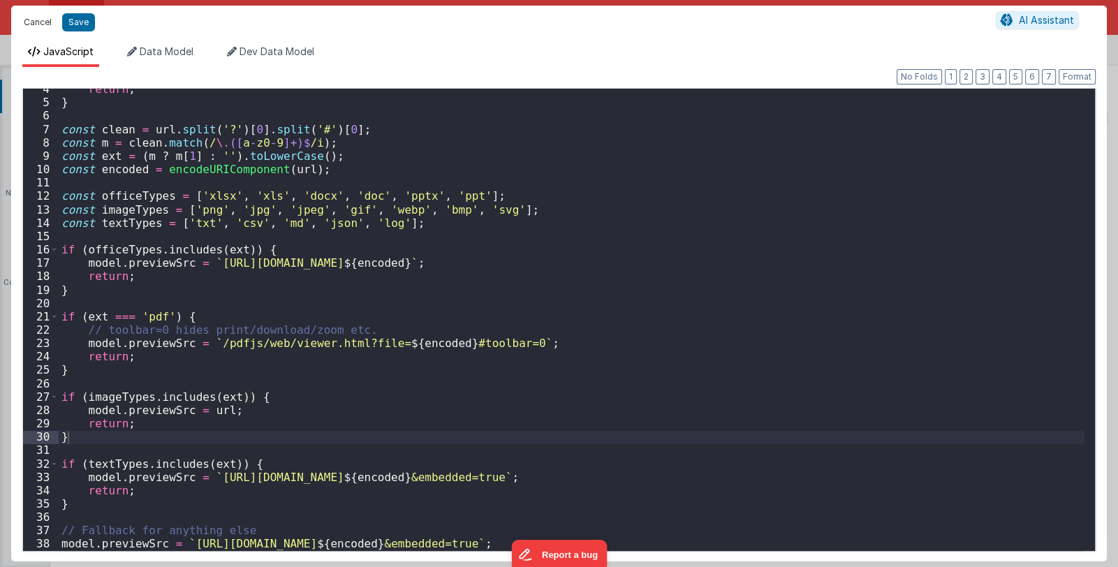
click at [36, 20] on button "Cancel" at bounding box center [38, 23] width 42 height 20
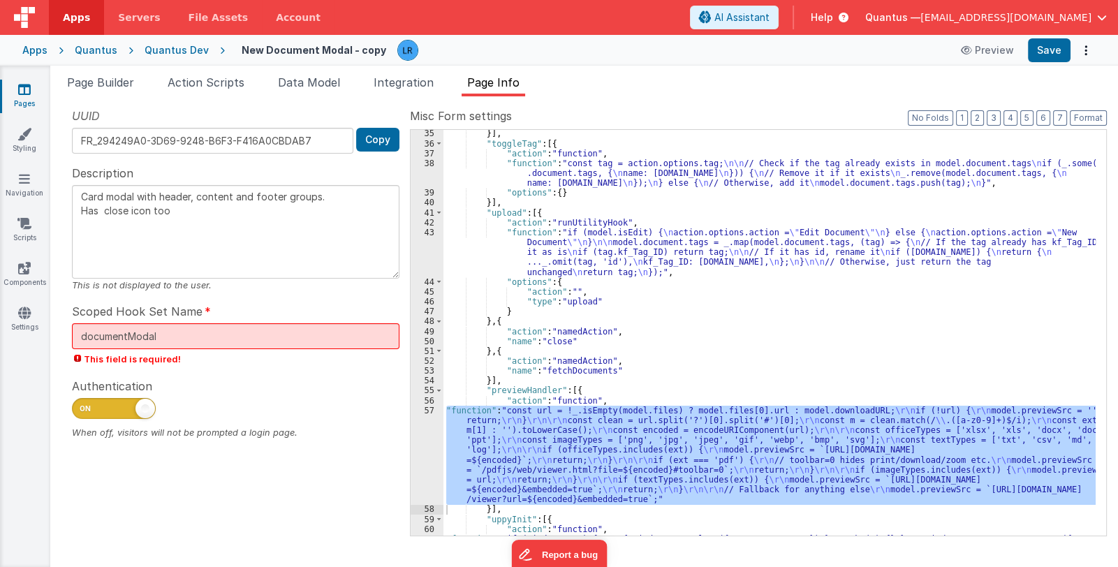
click at [666, 380] on div "}] , "toggleTag" : [{ "action" : "function" , "function" : "const tag = action.…" at bounding box center [769, 440] width 652 height 624
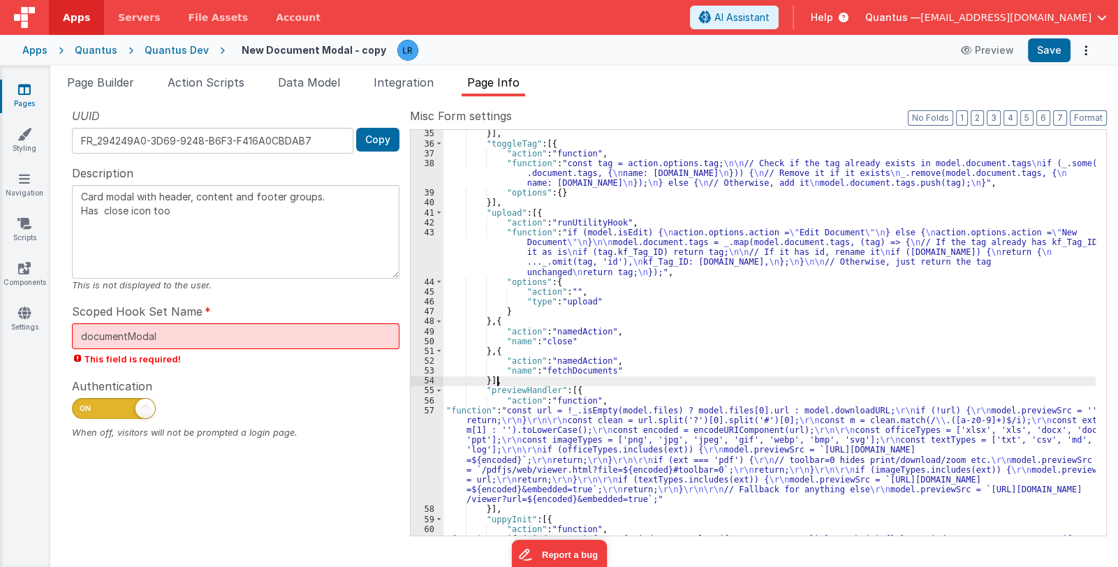
type textarea "Card modal with header, content and footer groups. Has close icon too"
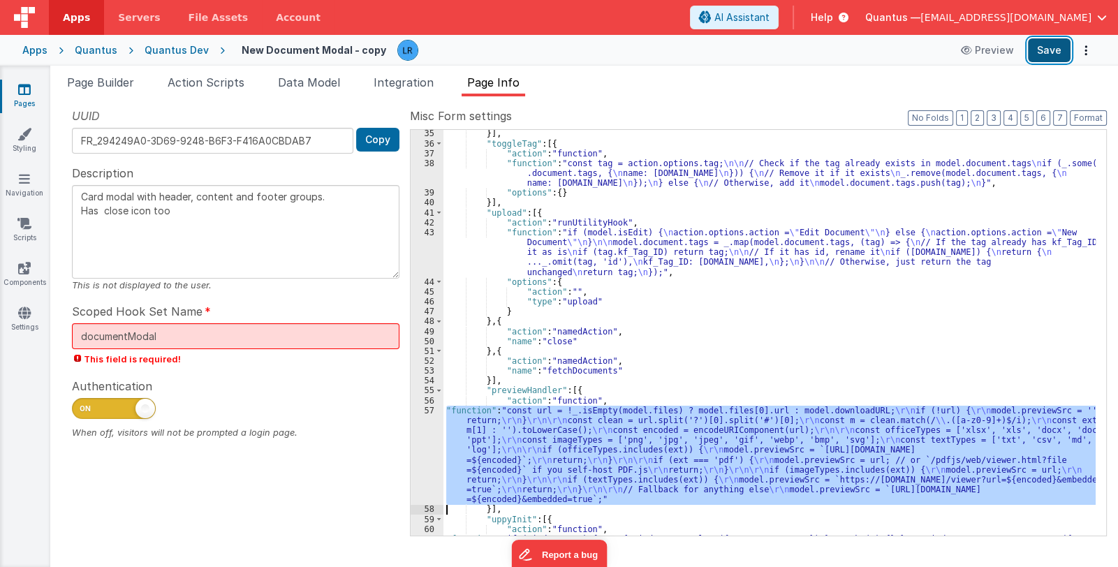
click at [1047, 46] on button "Save" at bounding box center [1049, 50] width 43 height 24
click at [102, 82] on span "Page Builder" at bounding box center [100, 82] width 67 height 14
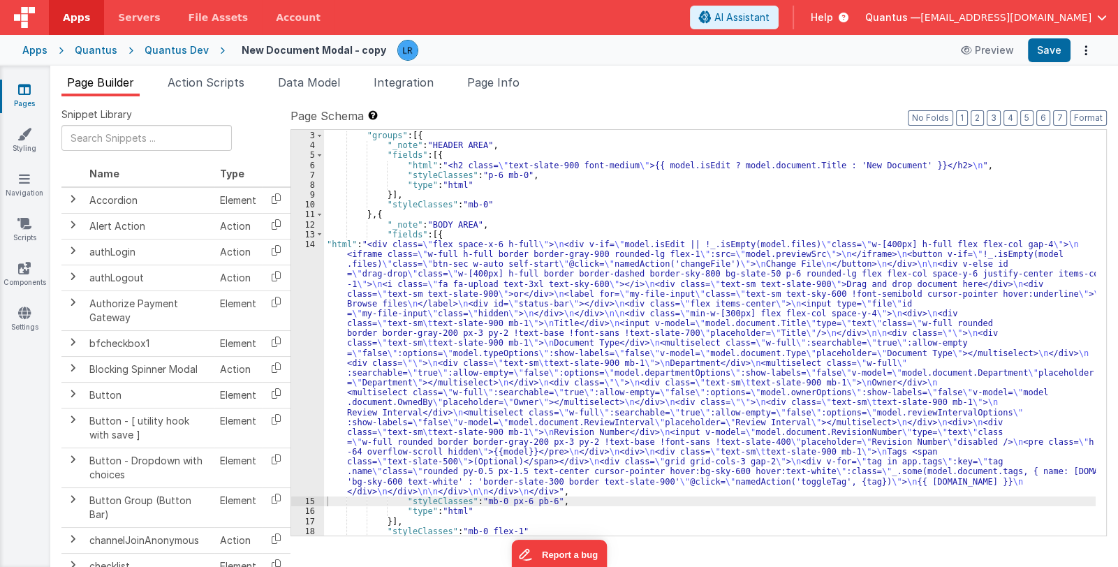
click at [398, 376] on div ""schema" : { "groups" : [{ "_note" : "HEADER AREA" , "fields" : [{ "html" : "<h…" at bounding box center [710, 334] width 772 height 426
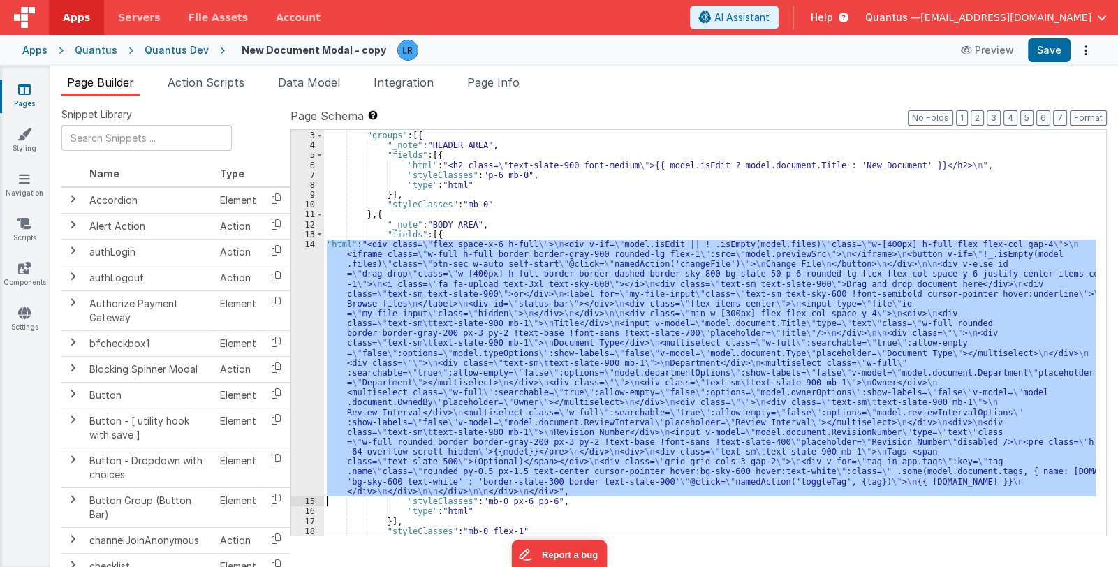
click at [307, 383] on div "14" at bounding box center [307, 367] width 33 height 257
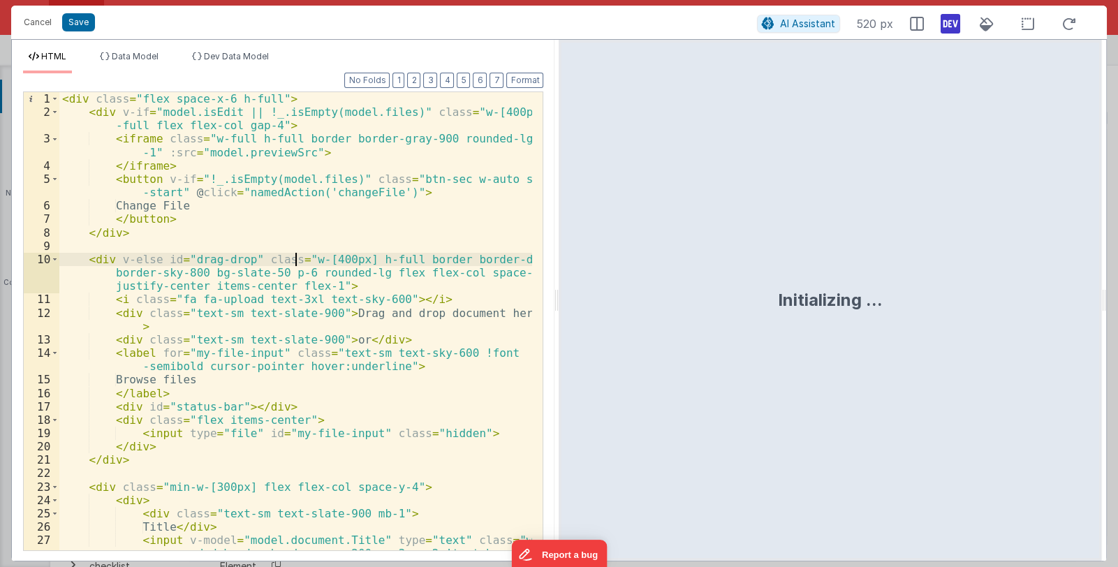
click at [294, 258] on div "< div class = "flex space-x-6 h-full" > < div v-if = "model.isEdit || !_.isEmpt…" at bounding box center [295, 348] width 473 height 512
click at [84, 27] on button "Save" at bounding box center [78, 22] width 33 height 18
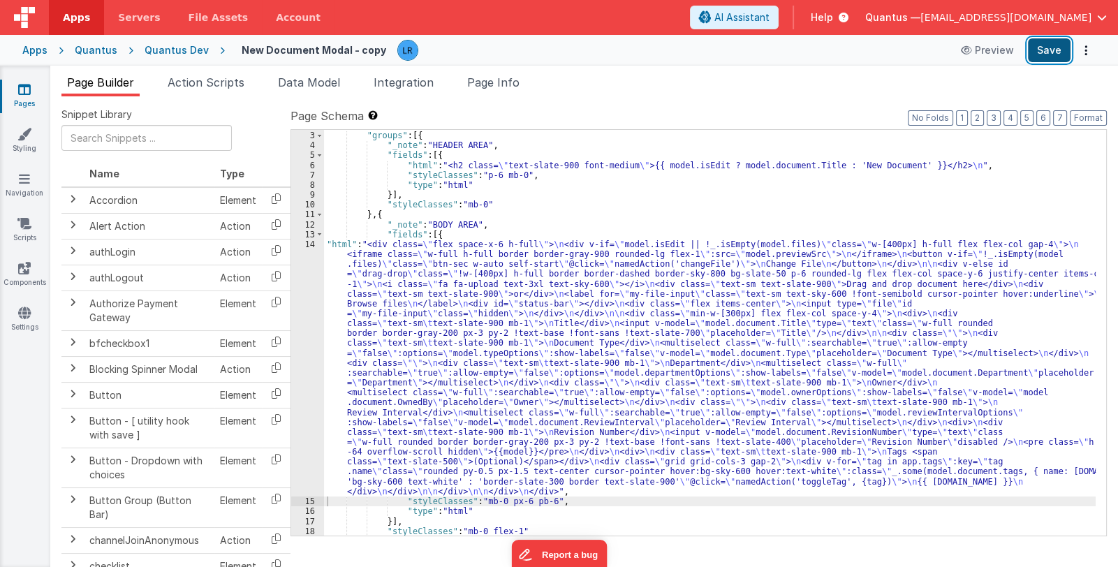
click at [1046, 51] on button "Save" at bounding box center [1049, 50] width 43 height 24
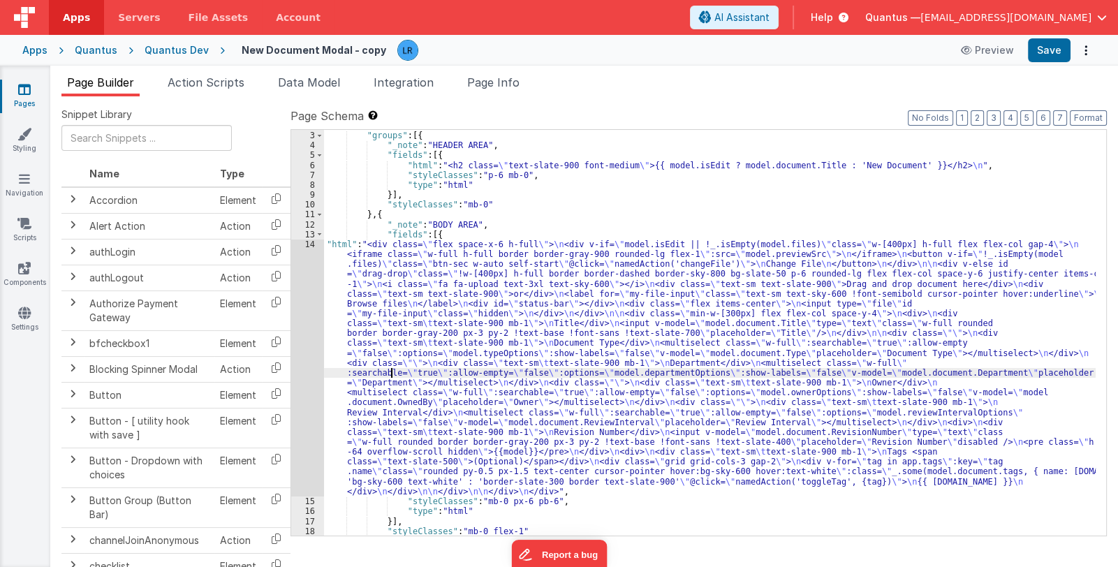
click at [391, 369] on div ""schema" : { "groups" : [{ "_note" : "HEADER AREA" , "fields" : [{ "html" : "<h…" at bounding box center [710, 334] width 772 height 426
click at [308, 374] on div "14" at bounding box center [307, 367] width 33 height 257
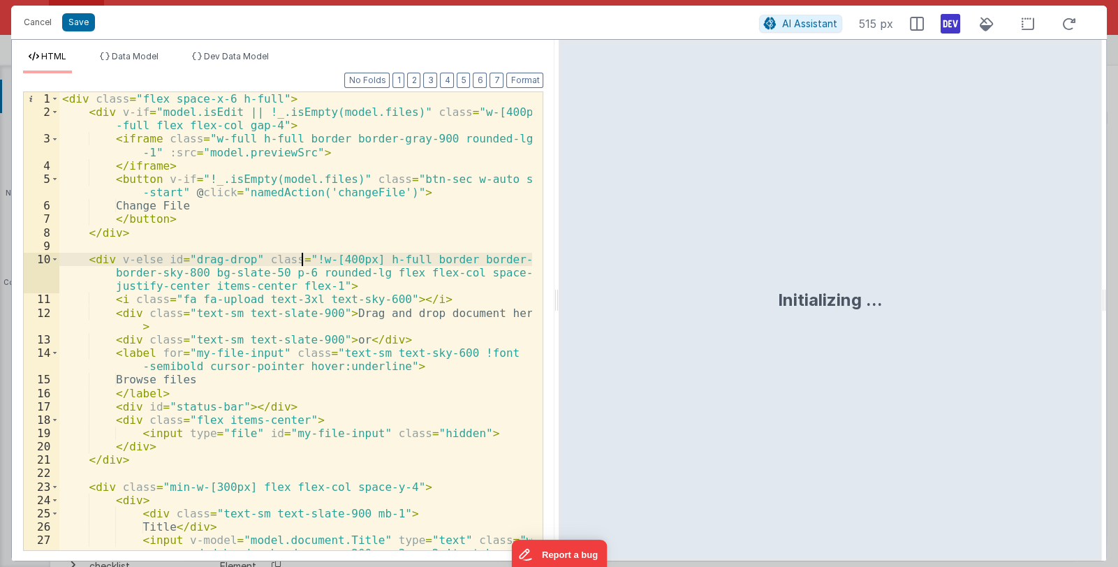
click at [300, 259] on div "< div class = "flex space-x-6 h-full" > < div v-if = "model.isEdit || !_.isEmpt…" at bounding box center [295, 348] width 473 height 512
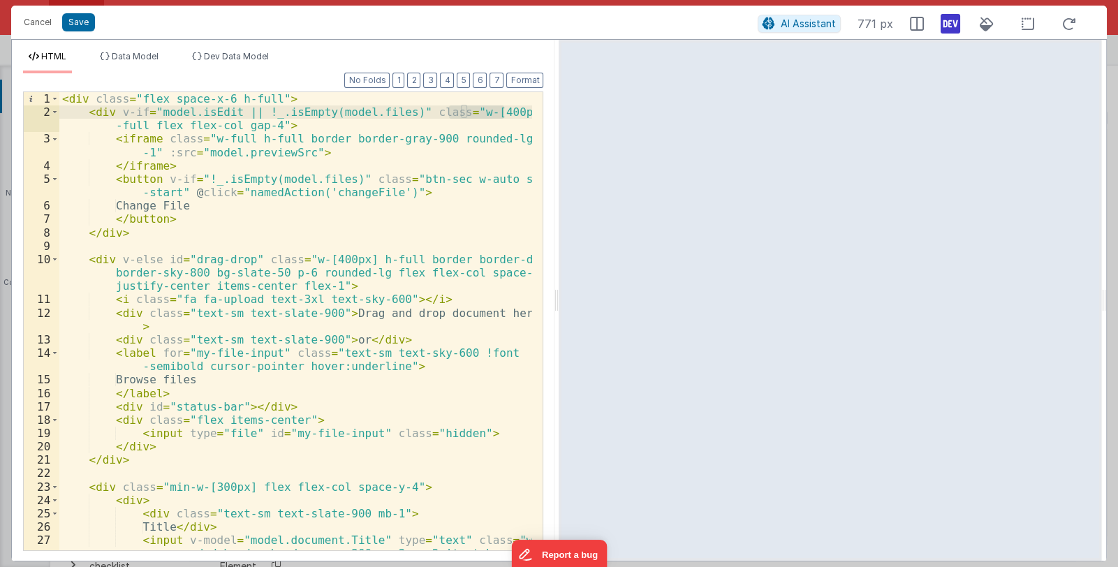
drag, startPoint x: 449, startPoint y: 113, endPoint x: 503, endPoint y: 110, distance: 53.8
click at [503, 110] on div "< div class = "flex space-x-6 h-full" > < div v-if = "model.isEdit || !_.isEmpt…" at bounding box center [295, 348] width 473 height 512
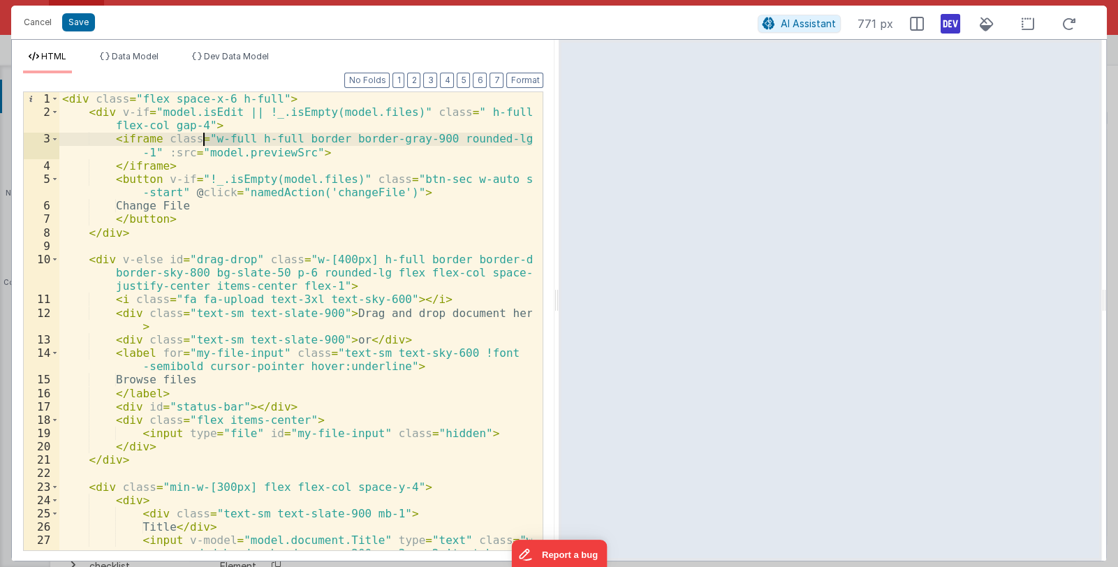
drag, startPoint x: 238, startPoint y: 140, endPoint x: 202, endPoint y: 140, distance: 35.6
click at [202, 140] on div "< div class = "flex space-x-6 h-full" > < div v-if = "model.isEdit || !_.isEmpt…" at bounding box center [295, 348] width 473 height 512
click at [449, 110] on div "< div class = "flex space-x-6 h-full" > < div v-if = "model.isEdit || !_.isEmpt…" at bounding box center [295, 348] width 473 height 512
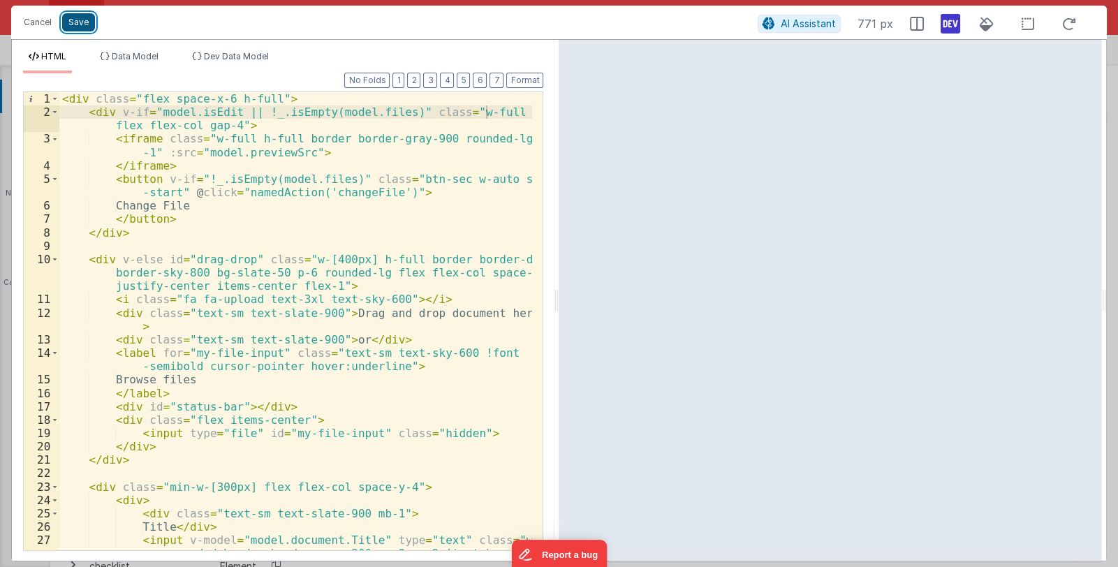
click at [84, 21] on button "Save" at bounding box center [78, 22] width 33 height 18
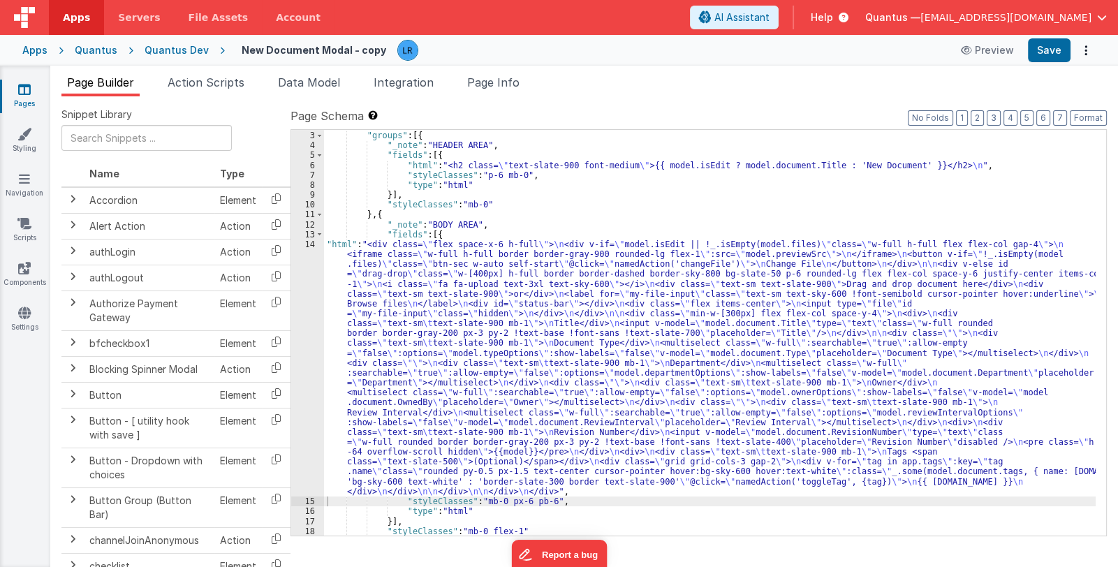
click at [473, 334] on div ""schema" : { "groups" : [{ "_note" : "HEADER AREA" , "fields" : [{ "html" : "<h…" at bounding box center [710, 334] width 772 height 426
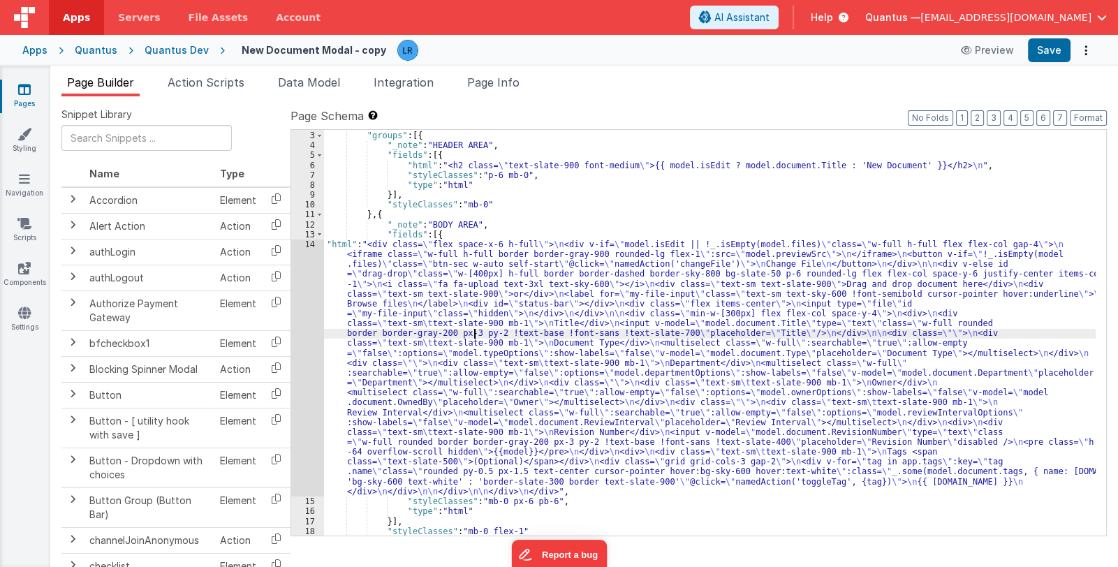
click at [314, 368] on div "14" at bounding box center [307, 367] width 33 height 257
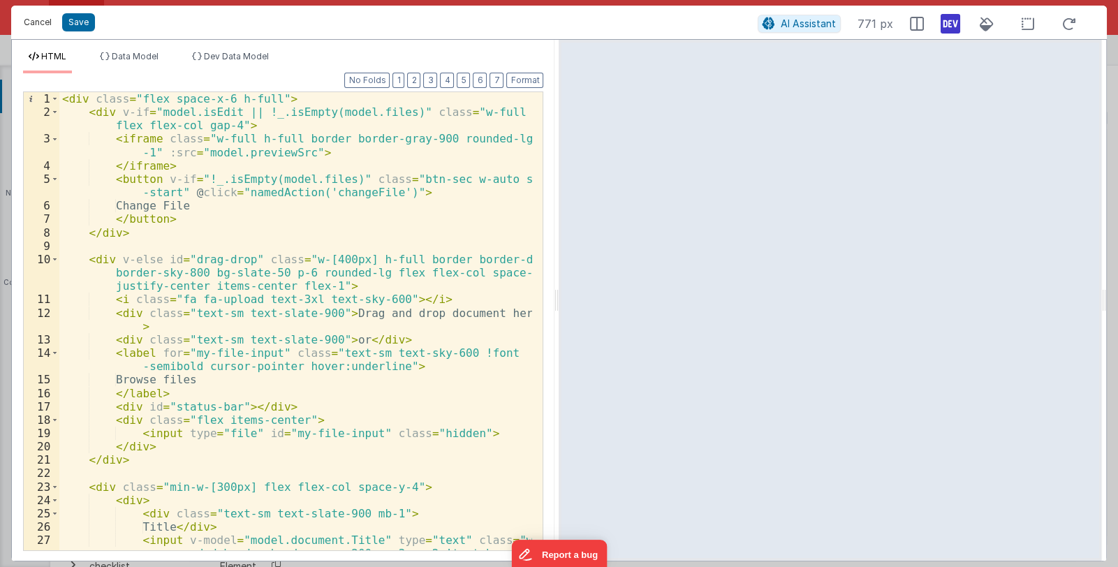
click at [34, 23] on button "Cancel" at bounding box center [38, 23] width 42 height 20
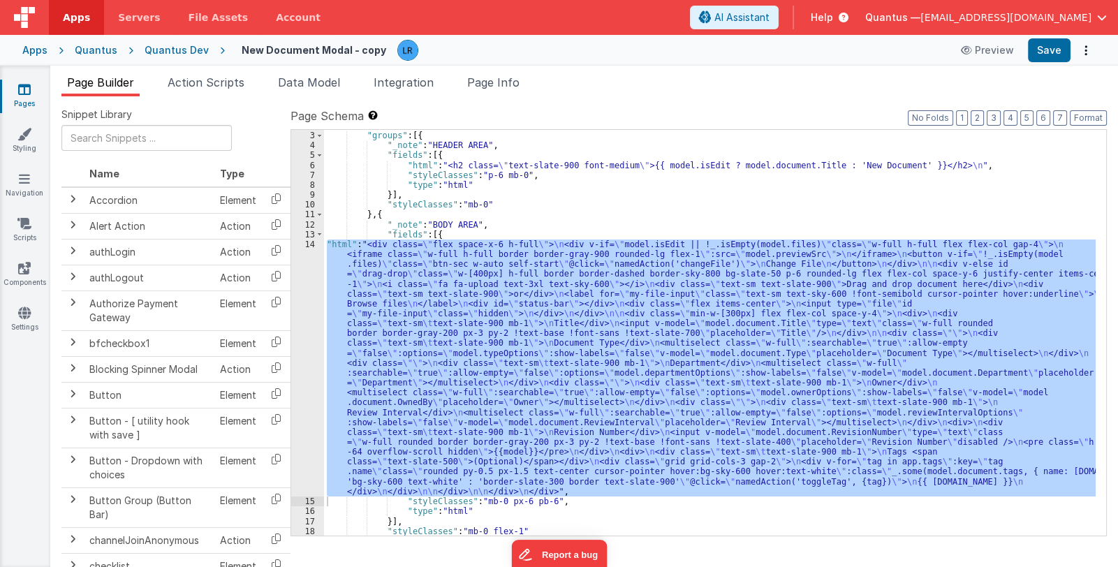
click at [61, 22] on link "Apps" at bounding box center [76, 17] width 55 height 35
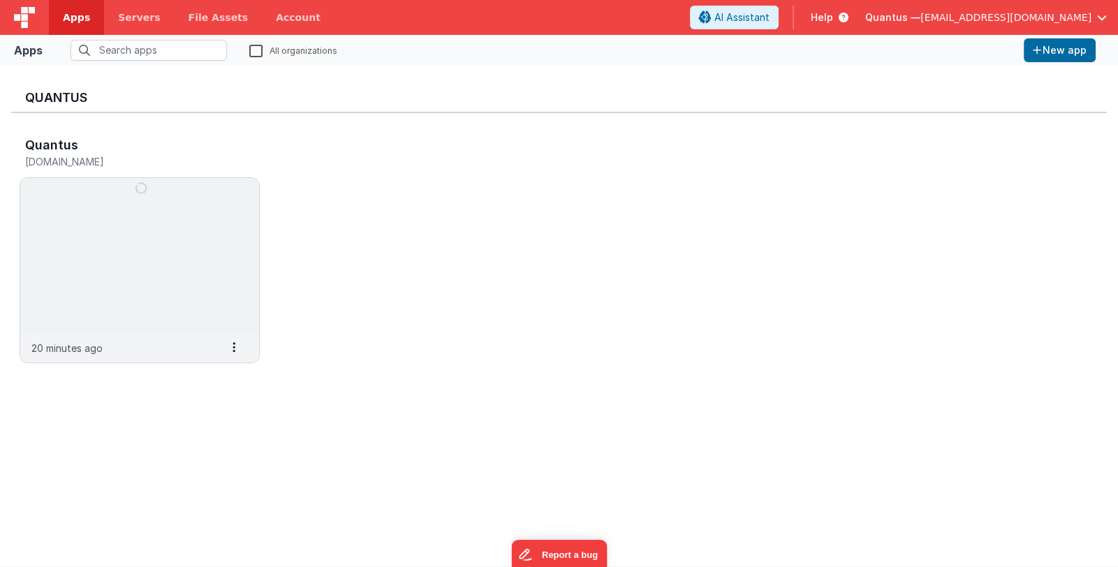
click at [920, 16] on span "Quantus —" at bounding box center [892, 17] width 55 height 14
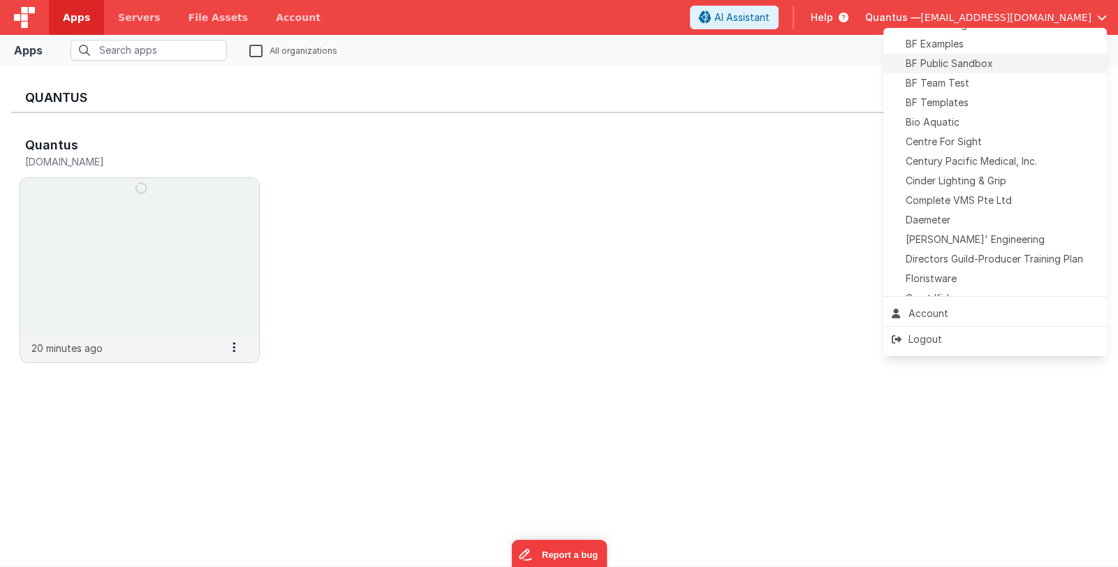
scroll to position [139, 0]
click at [986, 229] on span "[PERSON_NAME]' Engineering" at bounding box center [975, 236] width 139 height 14
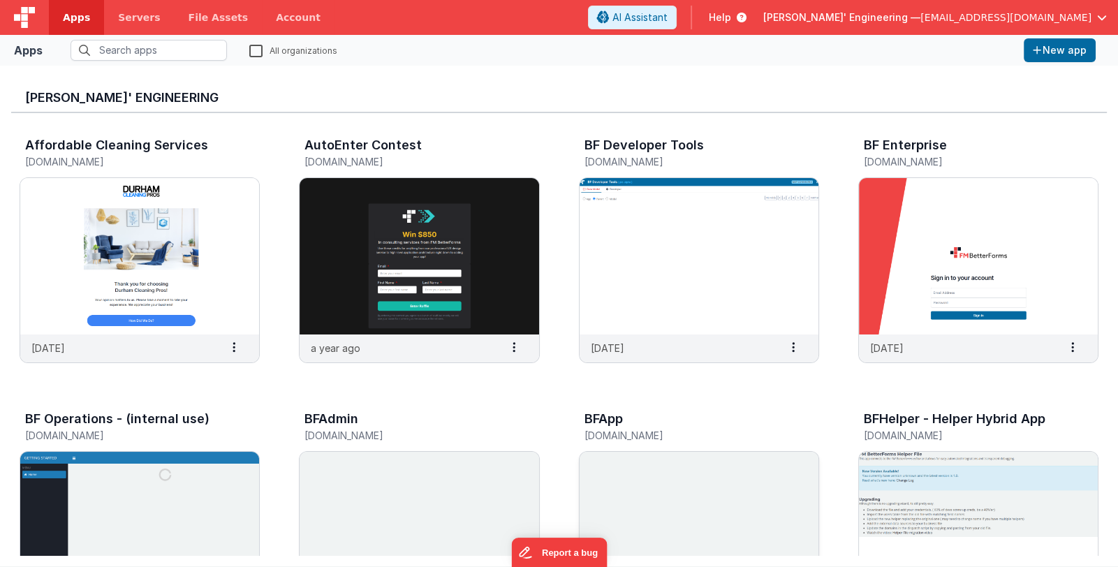
click at [656, 491] on img at bounding box center [699, 530] width 239 height 156
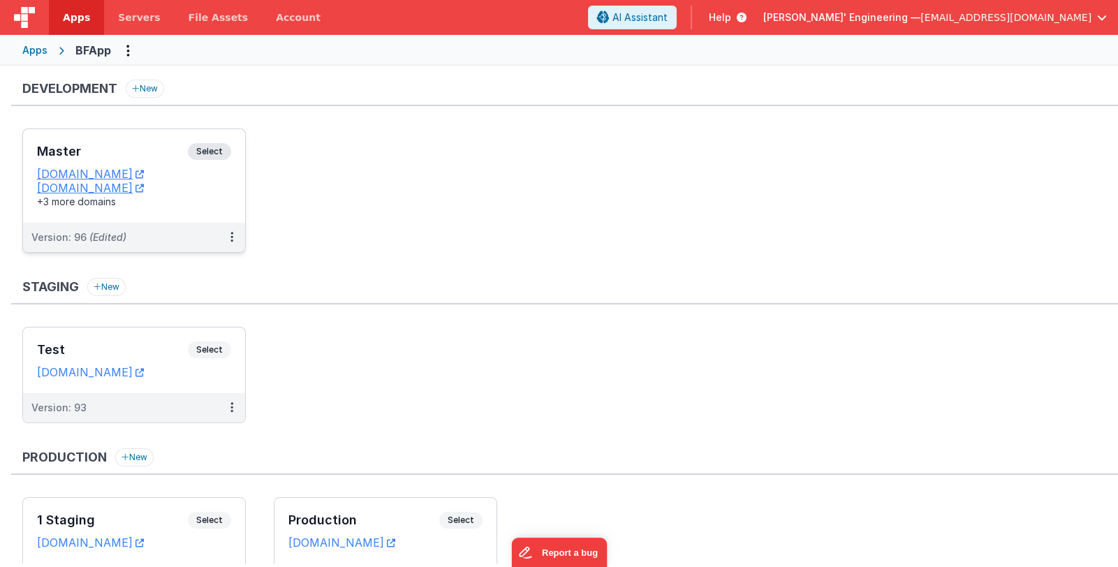
click at [128, 148] on h3 "Master" at bounding box center [112, 152] width 151 height 14
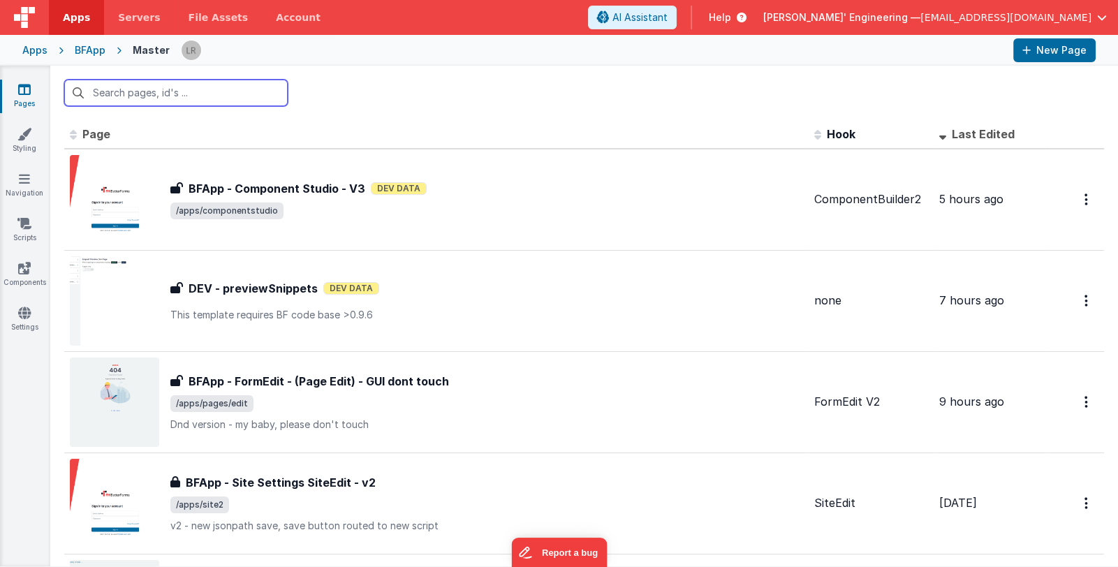
click at [189, 94] on input "text" at bounding box center [175, 93] width 223 height 27
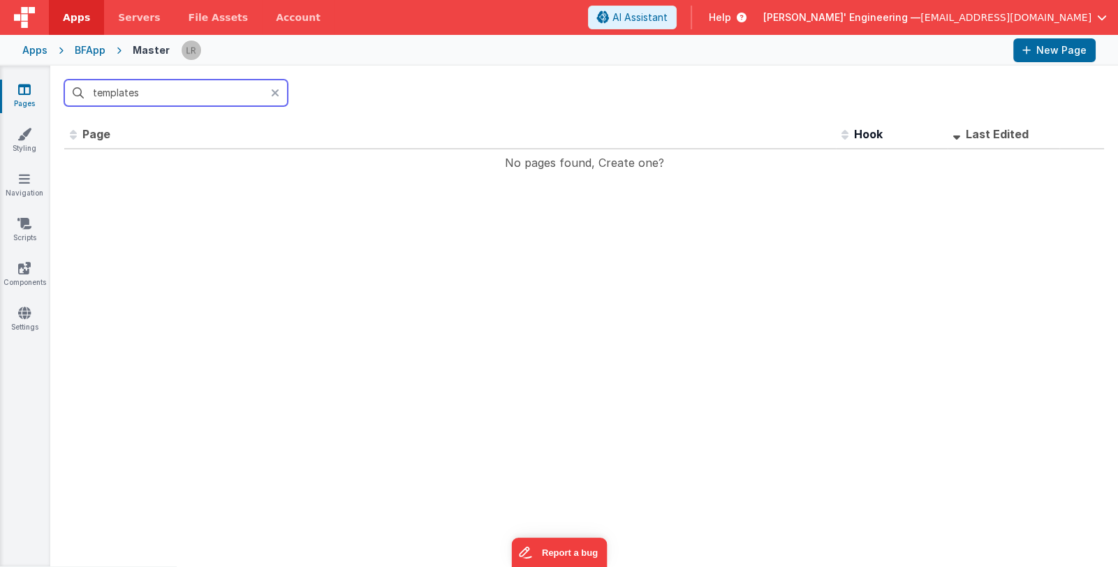
drag, startPoint x: 204, startPoint y: 93, endPoint x: 9, endPoint y: 81, distance: 195.2
click at [9, 81] on section "Pages Styling Navigation Scripts Components Settings templates Id Page Descript…" at bounding box center [559, 316] width 1118 height 501
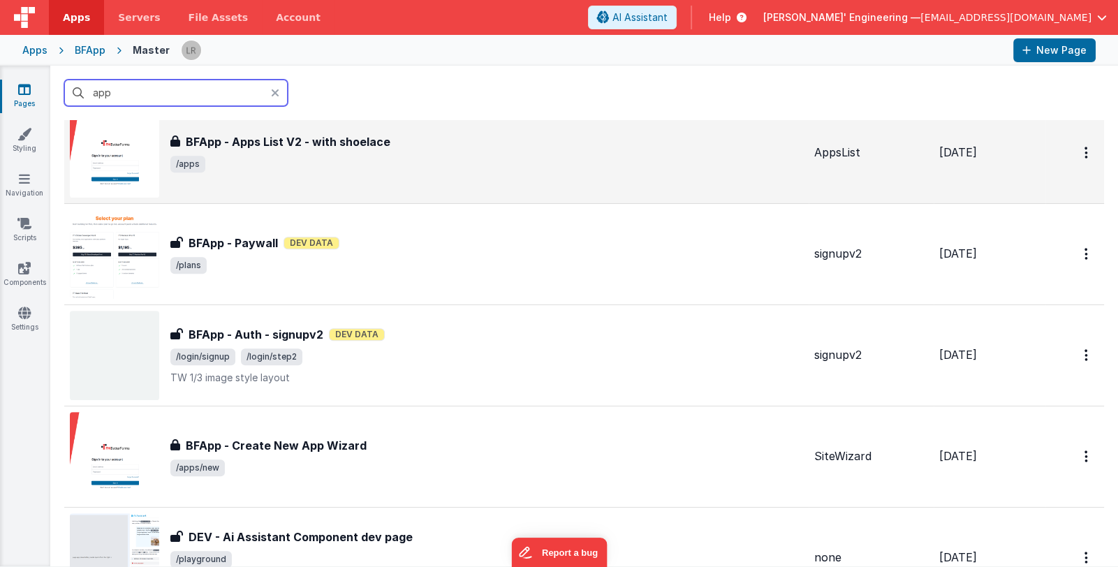
scroll to position [978, 0]
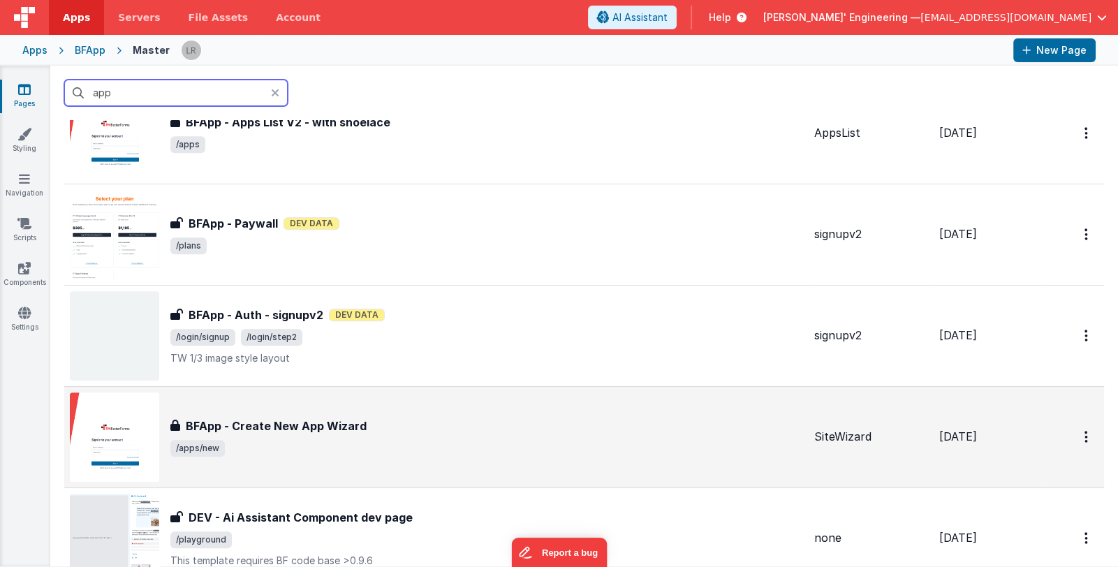
type input "app"
click at [510, 420] on div "BFApp - Create New App Wizard" at bounding box center [486, 426] width 633 height 17
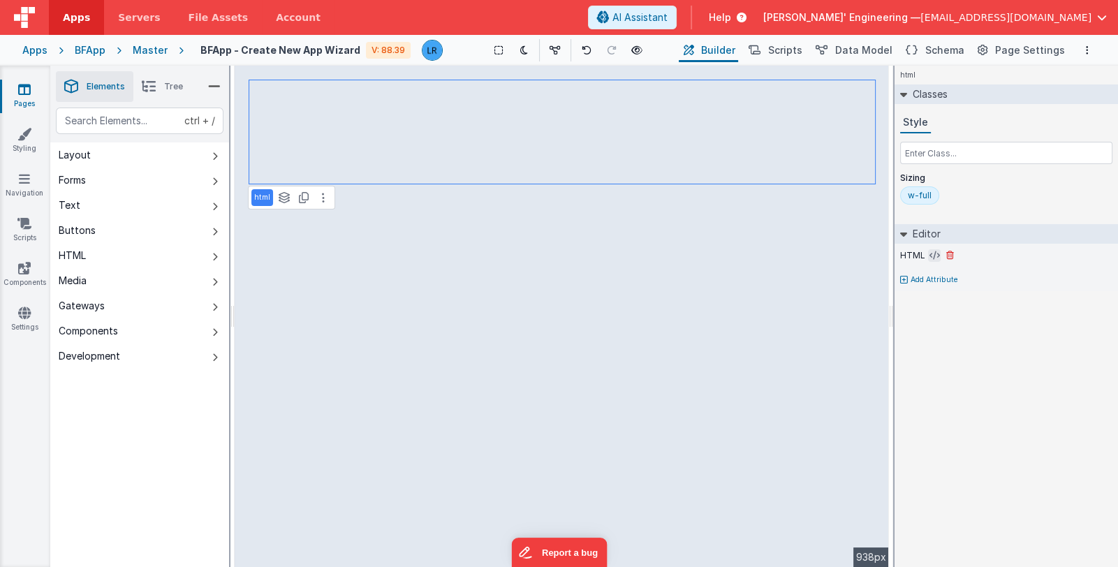
click at [929, 256] on icon at bounding box center [934, 255] width 10 height 11
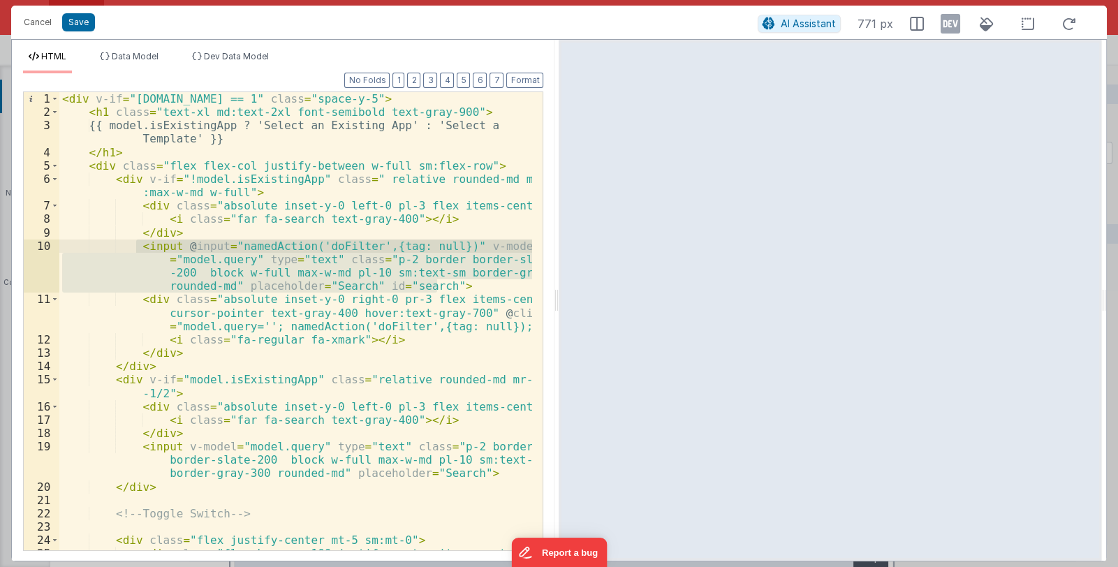
drag, startPoint x: 441, startPoint y: 285, endPoint x: 134, endPoint y: 248, distance: 308.8
click at [134, 248] on div "< div v-if = "[DOMAIN_NAME] == 1" class = "space-y-5" > < h1 class = "text-xl m…" at bounding box center [295, 341] width 473 height 499
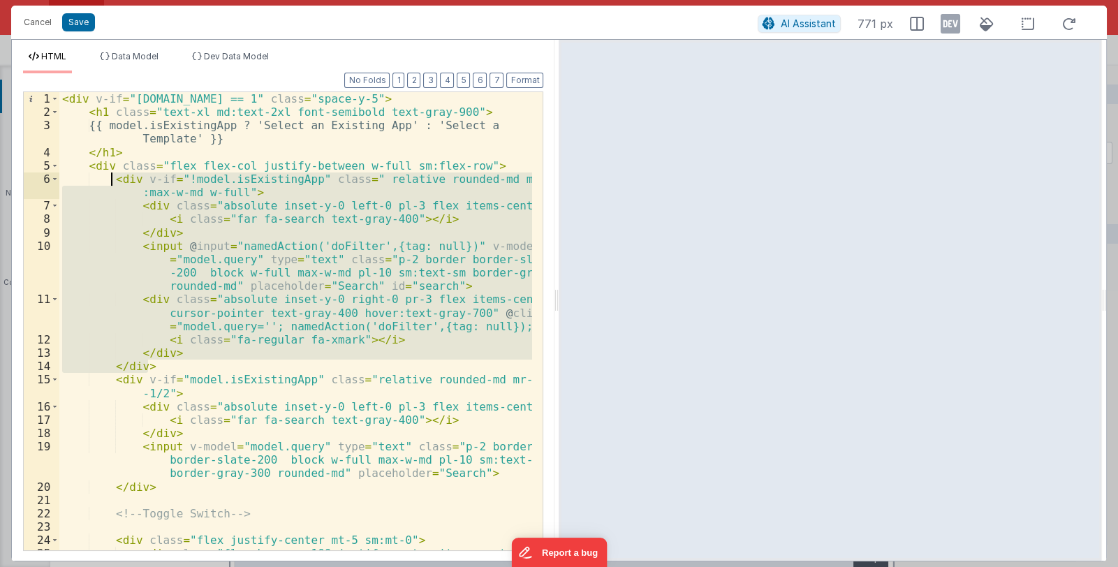
drag, startPoint x: 152, startPoint y: 364, endPoint x: 108, endPoint y: 182, distance: 187.3
click at [108, 182] on div "< div v-if = "[DOMAIN_NAME] == 1" class = "space-y-5" > < h1 class = "text-xl m…" at bounding box center [295, 341] width 473 height 499
click at [31, 23] on button "Cancel" at bounding box center [38, 23] width 42 height 20
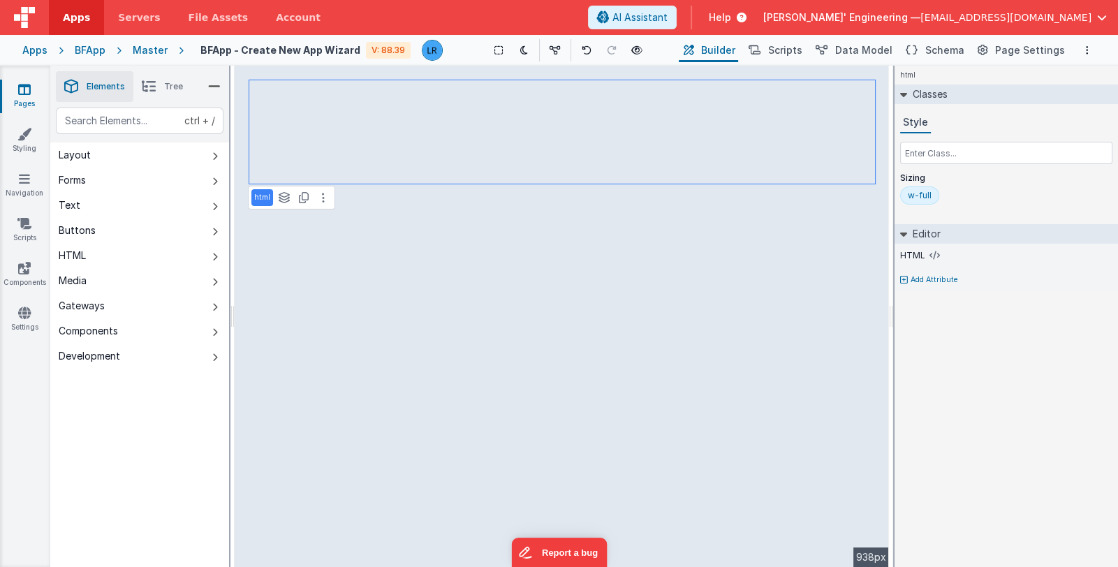
click at [19, 96] on link "Pages" at bounding box center [24, 96] width 50 height 28
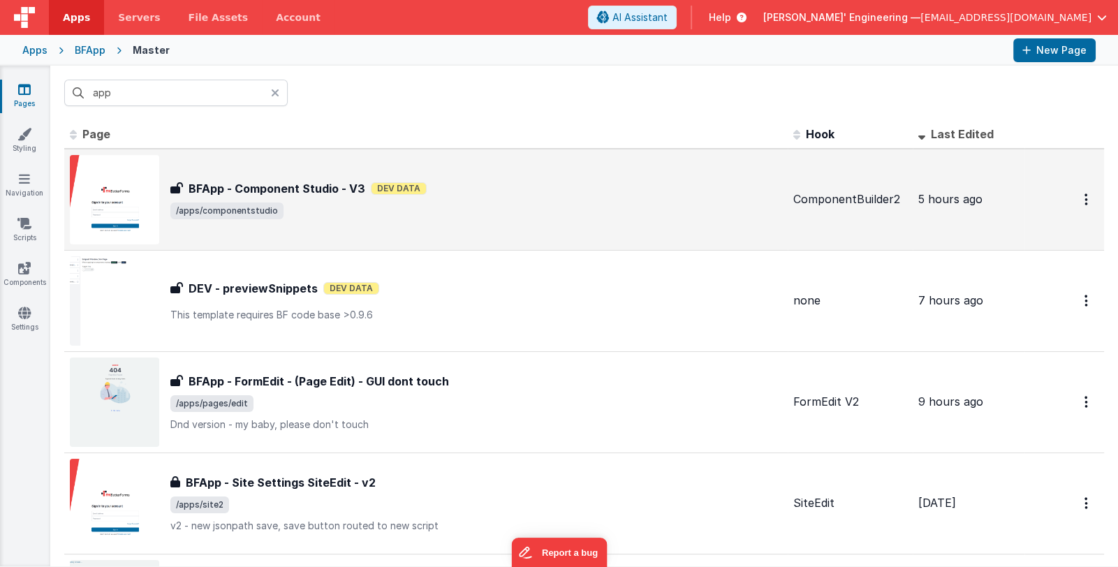
click at [425, 208] on span "/apps/componentstudio" at bounding box center [476, 210] width 612 height 17
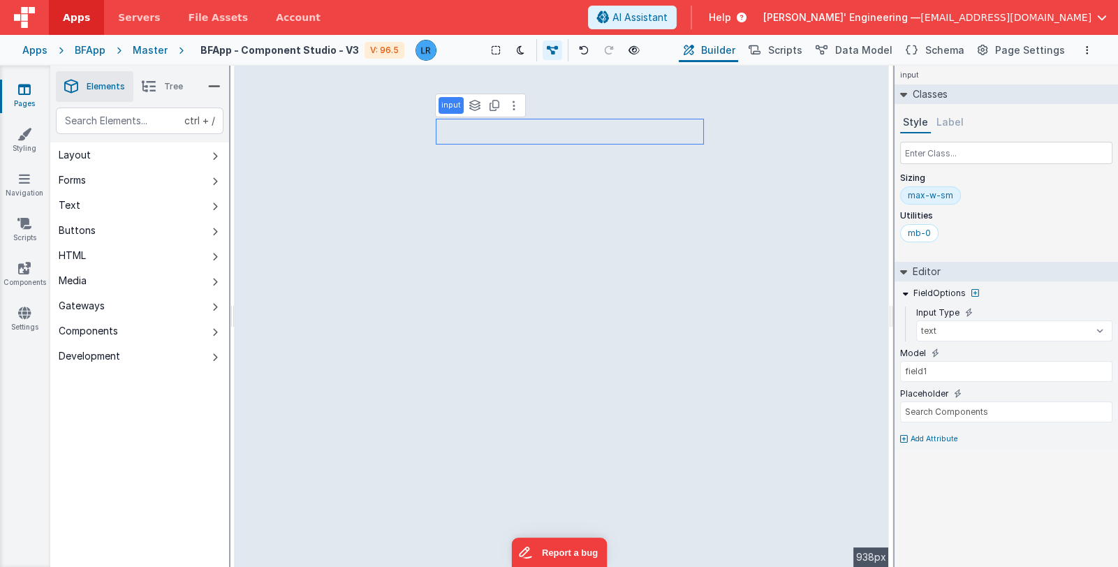
click at [168, 90] on span "Tree" at bounding box center [173, 86] width 19 height 11
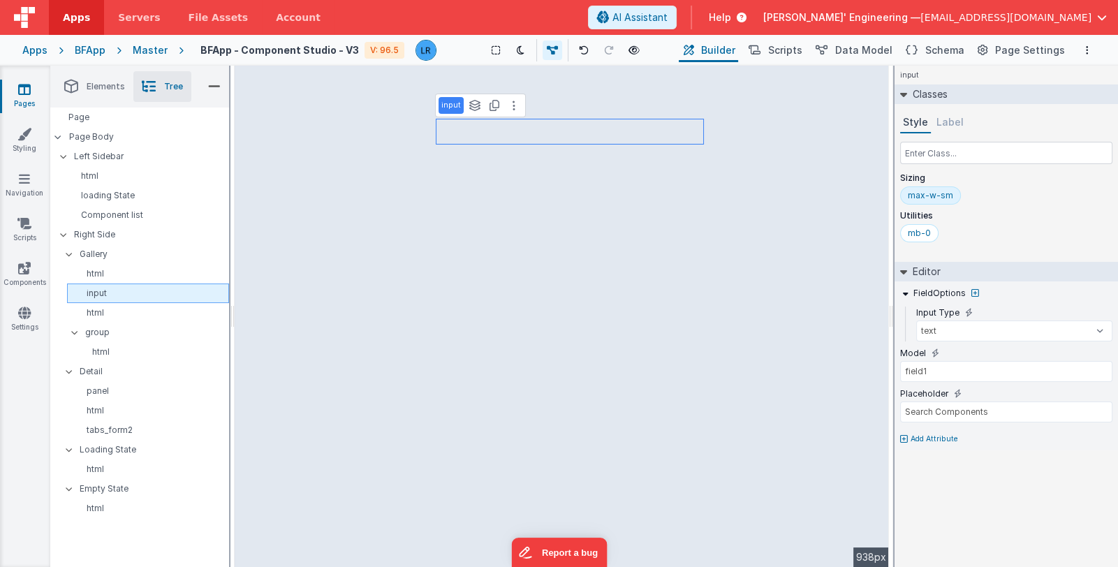
click at [99, 291] on p "input" at bounding box center [151, 293] width 156 height 11
click at [102, 88] on span "Elements" at bounding box center [106, 86] width 38 height 11
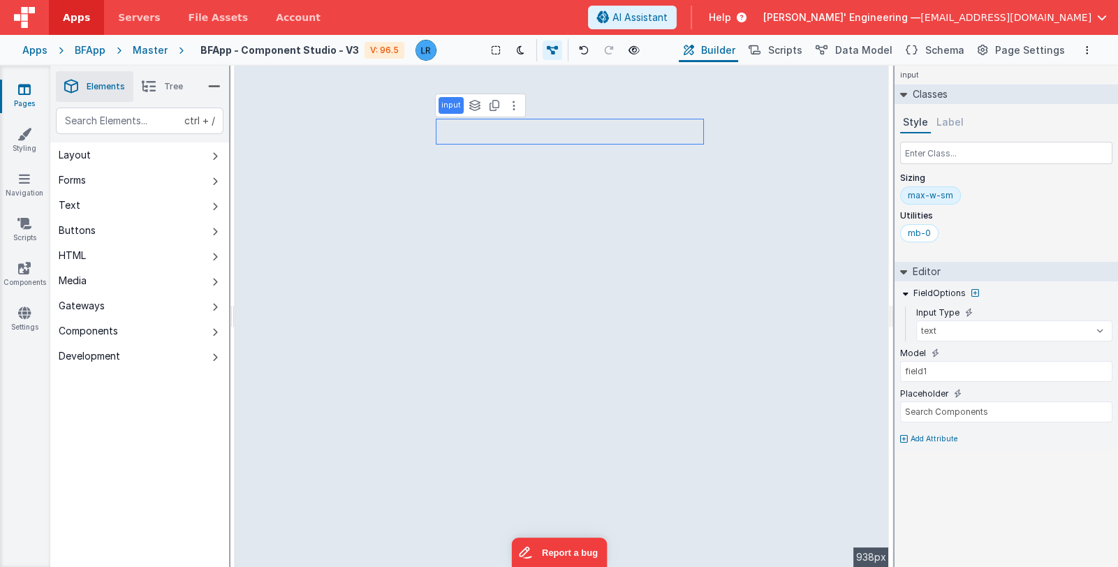
drag, startPoint x: 92, startPoint y: 256, endPoint x: 200, endPoint y: 244, distance: 108.9
click at [200, 244] on button "HTML" at bounding box center [139, 255] width 179 height 25
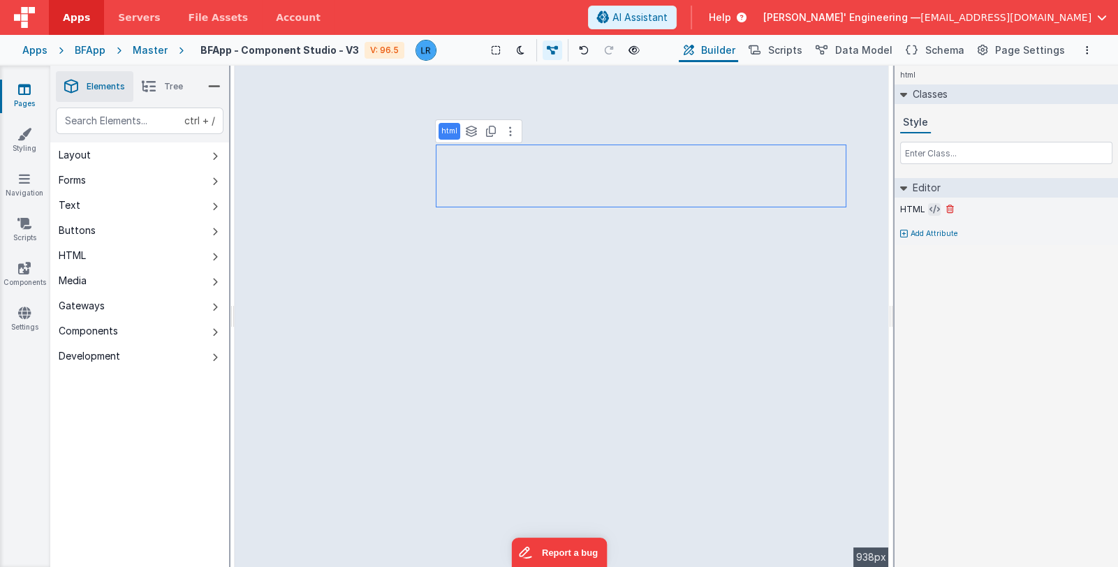
click at [934, 210] on icon at bounding box center [934, 209] width 10 height 11
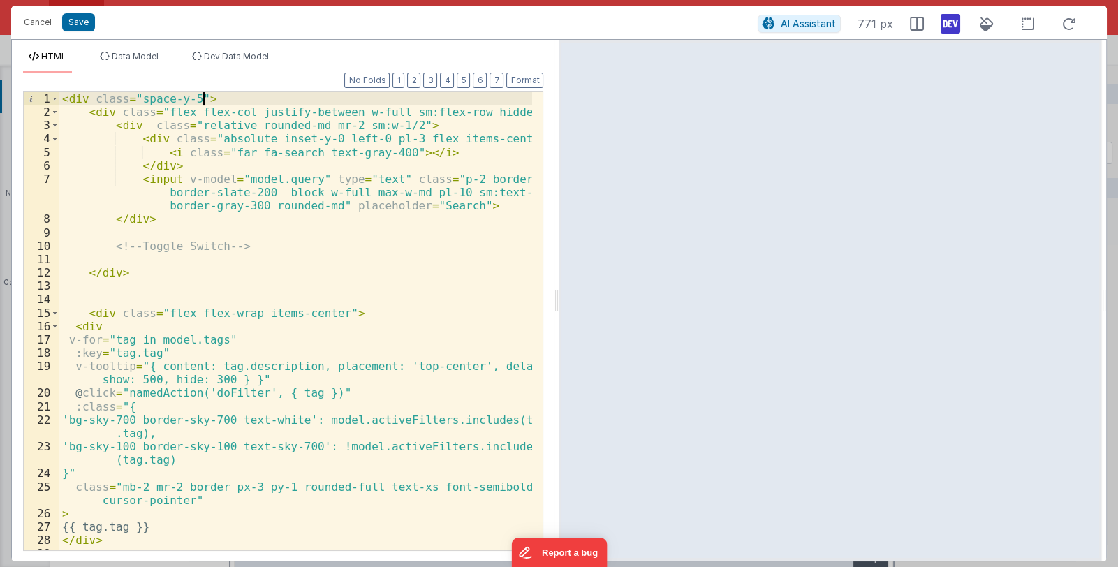
click at [209, 97] on div "< div class = "space-y-5" > < div class = "flex flex-col justify-between w-full…" at bounding box center [295, 334] width 473 height 485
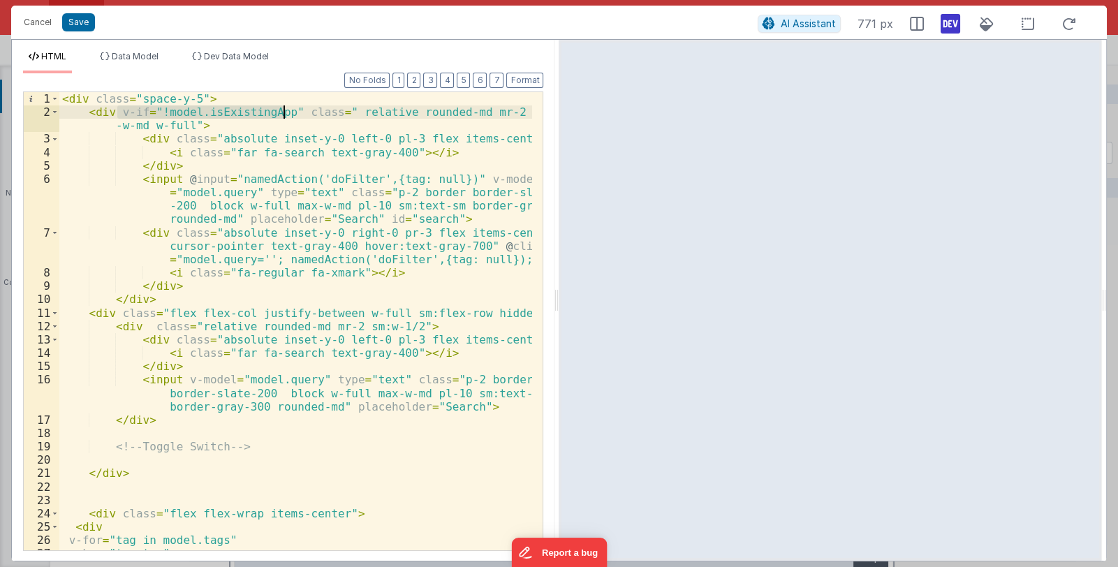
drag, startPoint x: 117, startPoint y: 108, endPoint x: 282, endPoint y: 112, distance: 165.6
click at [282, 112] on div "< div class = "space-y-5" > < div v-if = "!model.isExistingApp" class = " relat…" at bounding box center [295, 341] width 473 height 499
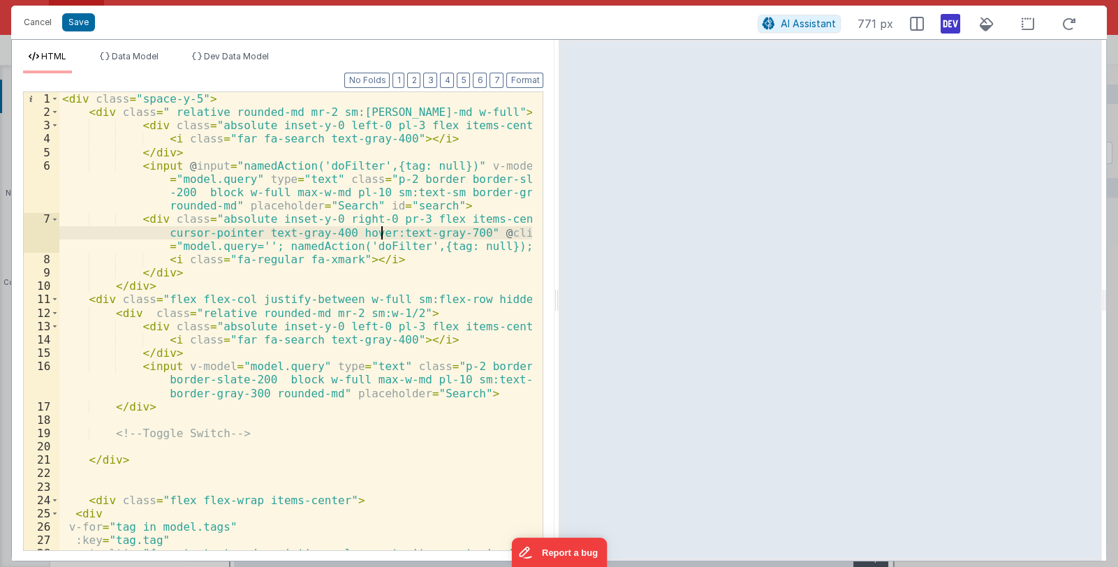
click at [384, 226] on div "< div class = "space-y-5" > < div class = " relative rounded-md mr-2 sm:max-w-m…" at bounding box center [295, 341] width 473 height 499
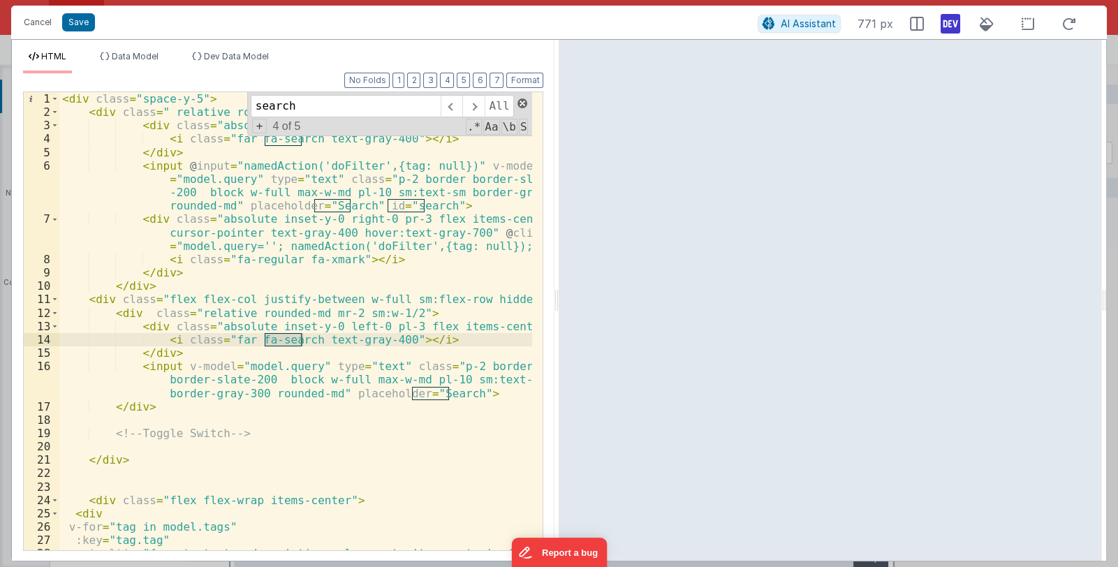
type input "search"
click at [520, 101] on span at bounding box center [522, 103] width 10 height 10
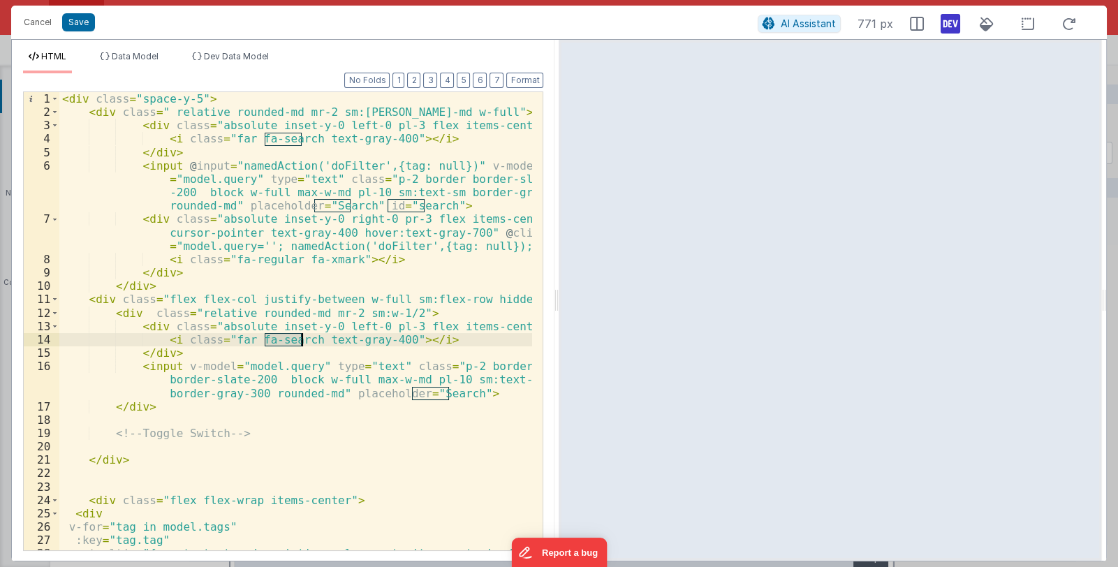
click at [335, 320] on div "< div class = "space-y-5" > < div class = " relative rounded-md mr-2 sm:max-w-m…" at bounding box center [295, 341] width 473 height 499
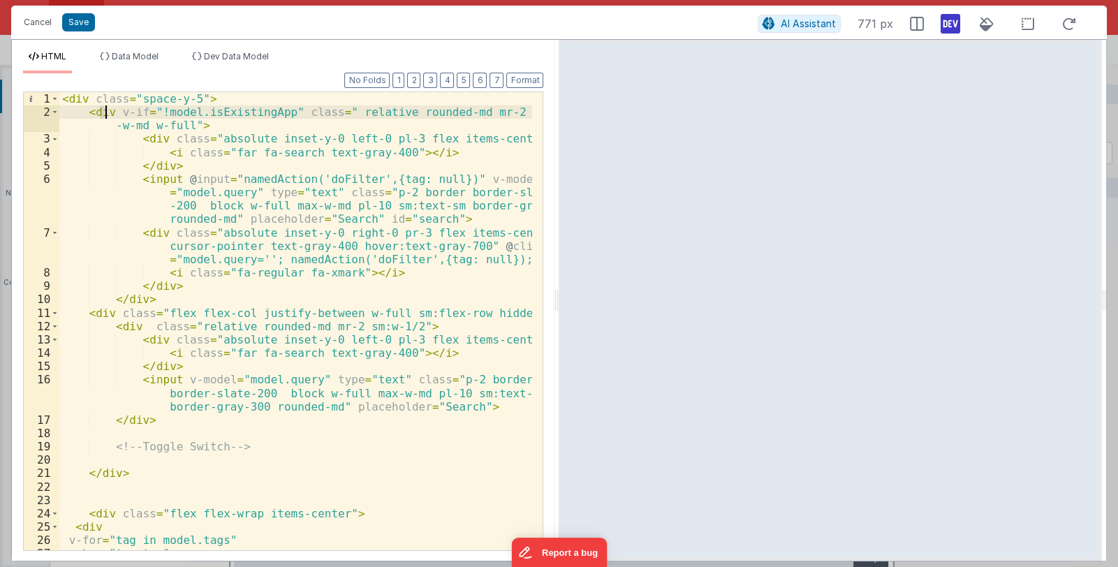
click at [102, 114] on div "< div class = "space-y-5" > < div v-if = "!model.isExistingApp" class = " relat…" at bounding box center [295, 341] width 473 height 499
click at [291, 223] on div "< div class = "space-y-5" > < div v-if = "!model.isExistingApp" class = " relat…" at bounding box center [295, 341] width 473 height 499
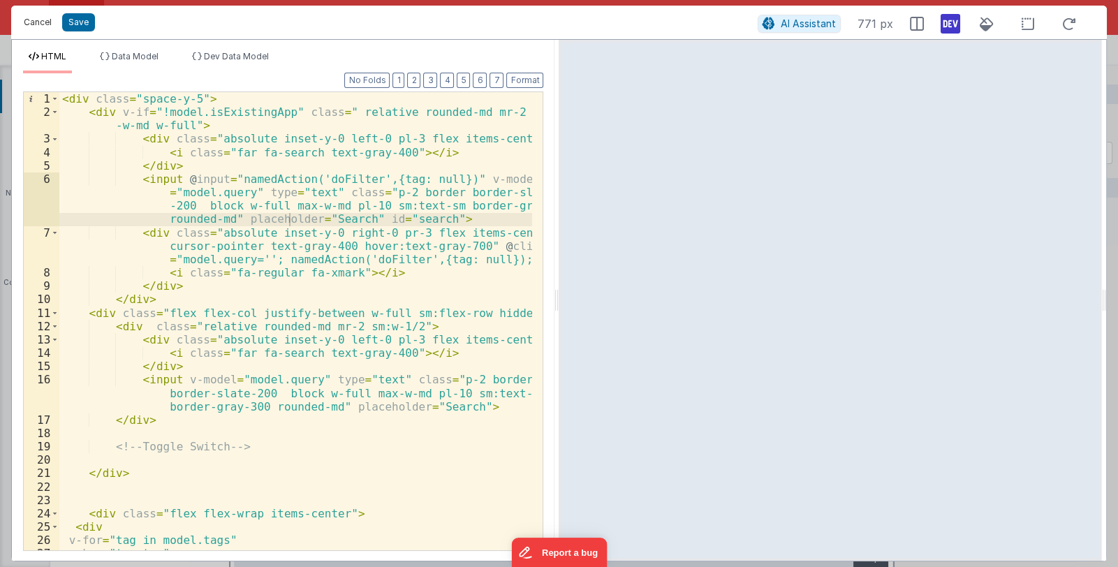
click at [38, 22] on button "Cancel" at bounding box center [38, 23] width 42 height 20
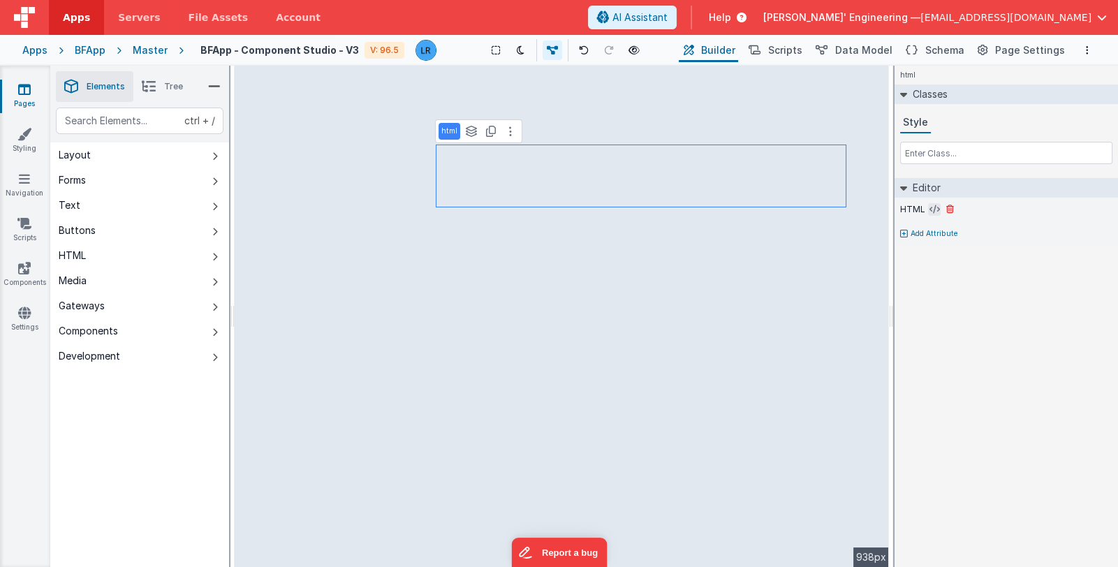
click at [932, 207] on icon at bounding box center [934, 209] width 10 height 11
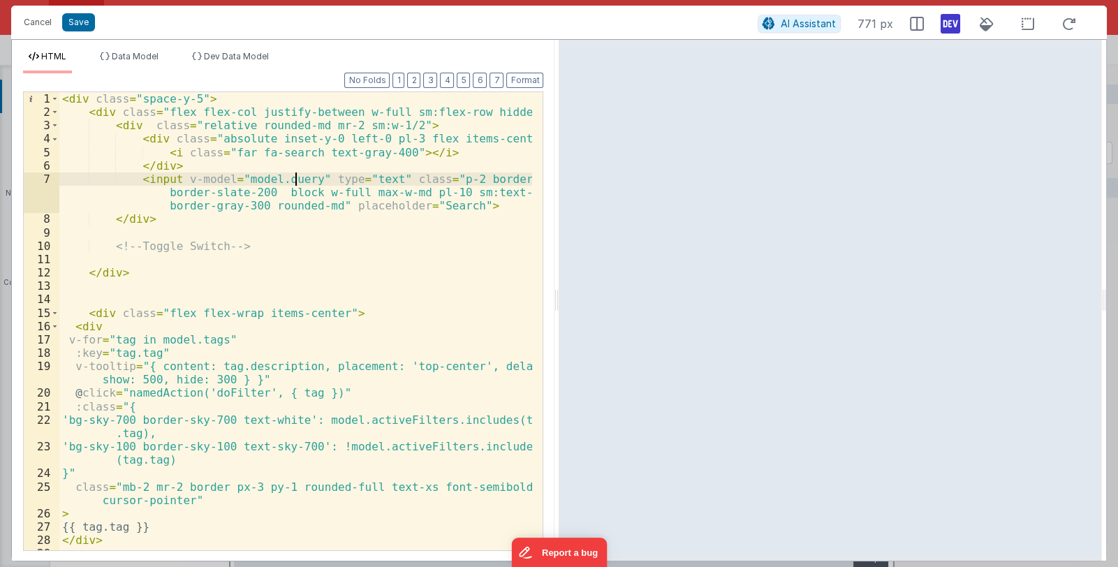
click at [297, 178] on div "< div class = "space-y-5" > < div class = "flex flex-col justify-between w-full…" at bounding box center [295, 334] width 473 height 485
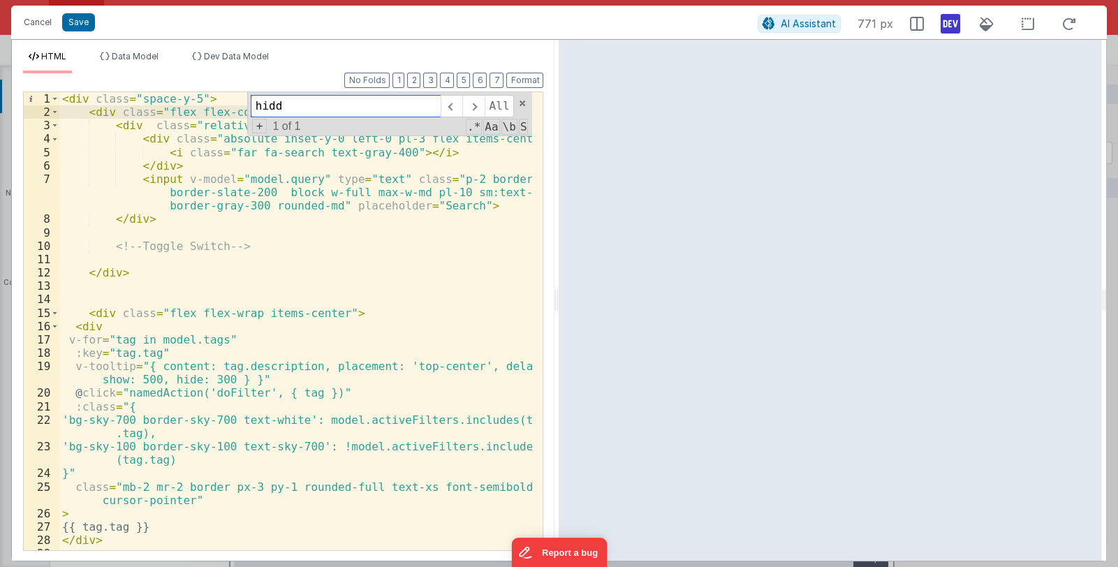
click at [516, 100] on div "hidd All Replace All + 1 of 1 .* Aa \b S" at bounding box center [390, 114] width 286 height 44
click at [520, 102] on span at bounding box center [522, 103] width 10 height 10
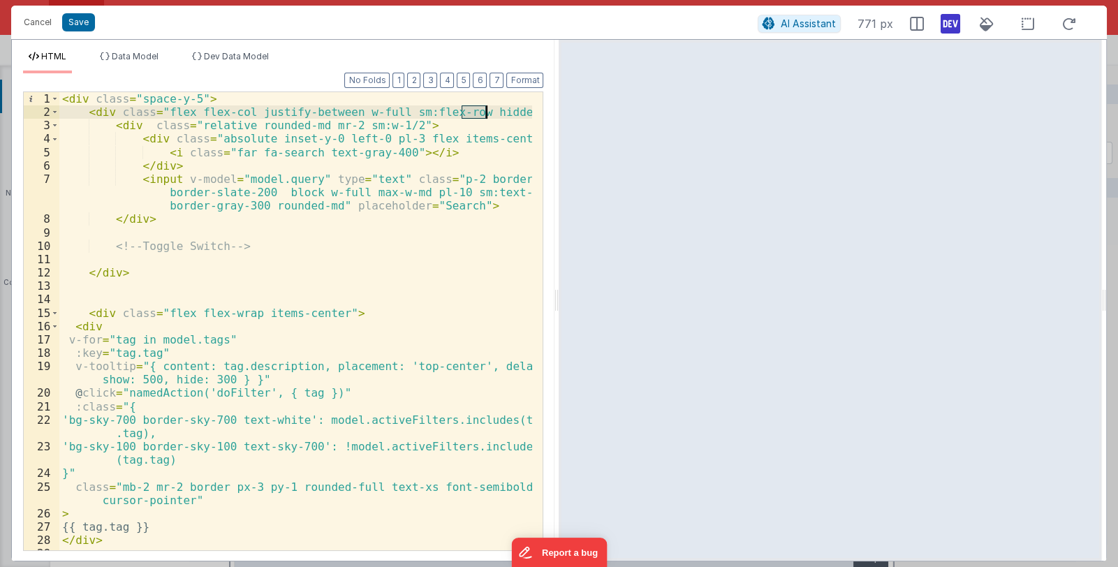
click at [460, 108] on div "< div class = "space-y-5" > < div class = "flex flex-col justify-between w-full…" at bounding box center [295, 321] width 473 height 458
drag, startPoint x: 462, startPoint y: 109, endPoint x: 497, endPoint y: 112, distance: 35.7
click at [497, 112] on div "< div class = "space-y-5" > < div class = "flex flex-col justify-between w-full…" at bounding box center [295, 334] width 473 height 485
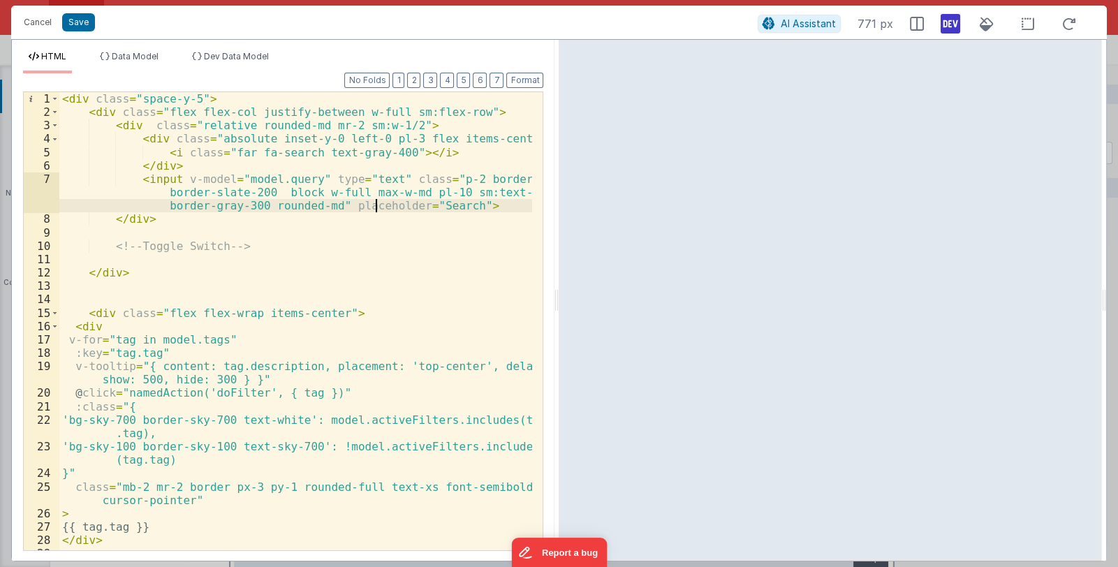
click at [374, 202] on div "< div class = "space-y-5" > < div class = "flex flex-col justify-between w-full…" at bounding box center [295, 334] width 473 height 485
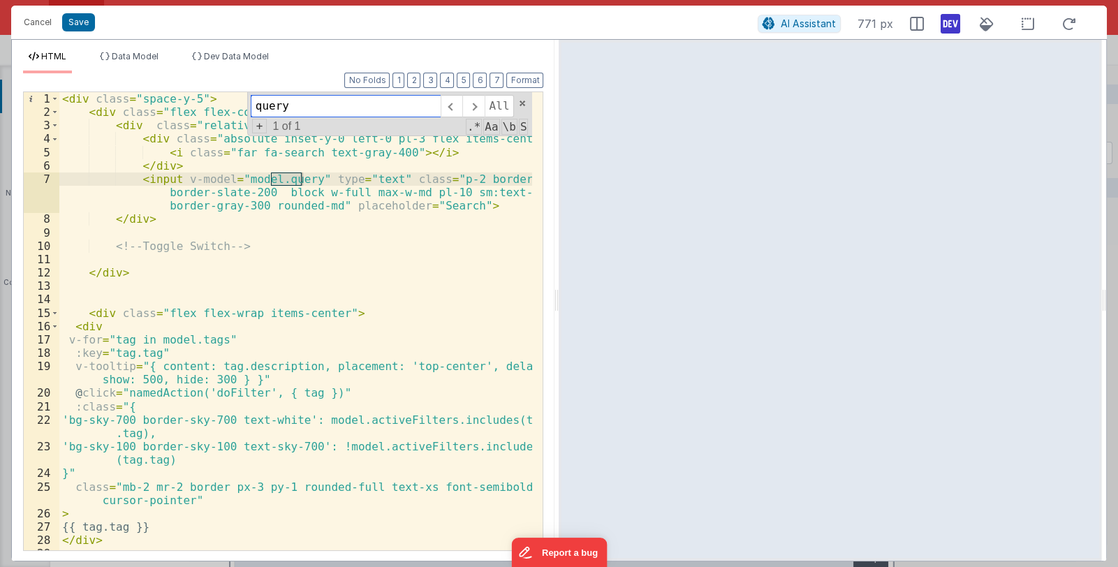
type input "query"
click at [298, 179] on div "< div class = "space-y-5" > < div class = "flex flex-col justify-between w-full…" at bounding box center [295, 321] width 473 height 458
click at [301, 178] on div "< div class = "space-y-5" > < div class = "flex flex-col justify-between w-full…" at bounding box center [295, 334] width 473 height 485
drag, startPoint x: 272, startPoint y: 178, endPoint x: 337, endPoint y: 176, distance: 64.3
click at [337, 176] on div "< div class = "space-y-5" > < div class = "flex flex-col justify-between w-full…" at bounding box center [295, 334] width 473 height 485
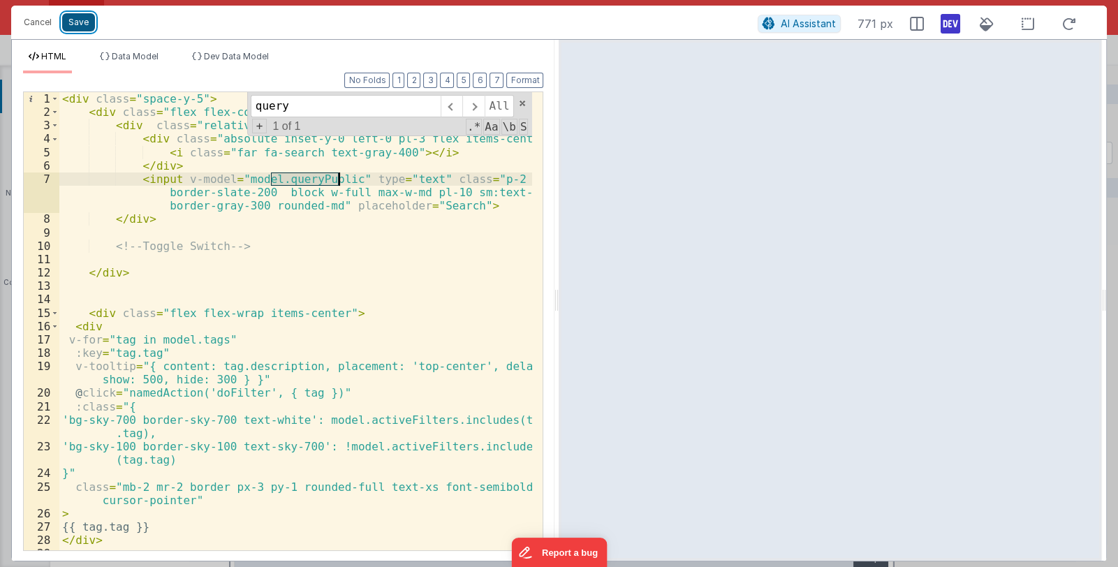
click at [90, 24] on button "Save" at bounding box center [78, 22] width 33 height 18
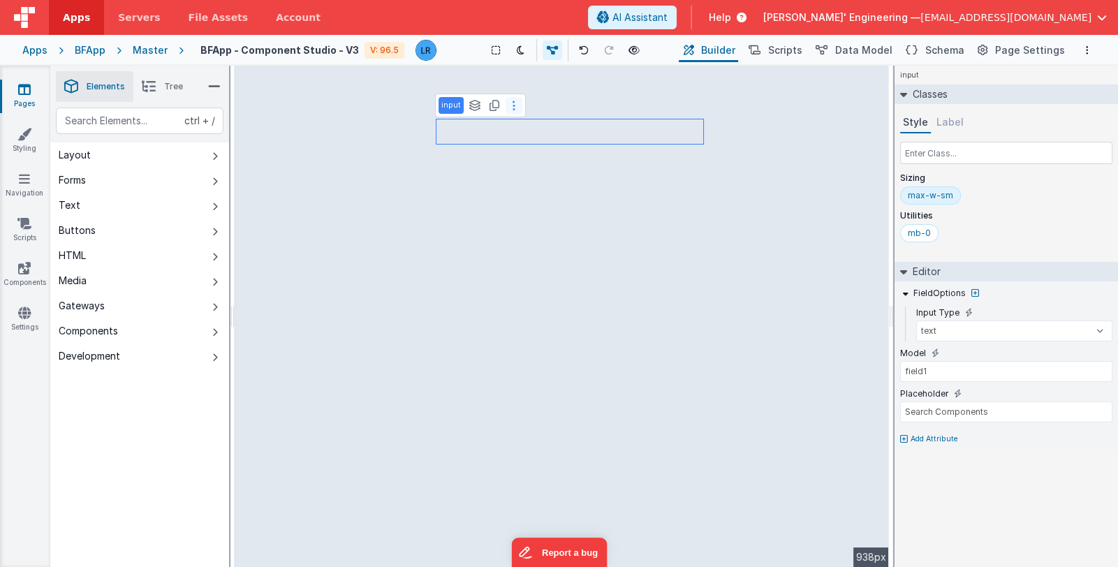
click at [508, 107] on button at bounding box center [514, 105] width 17 height 17
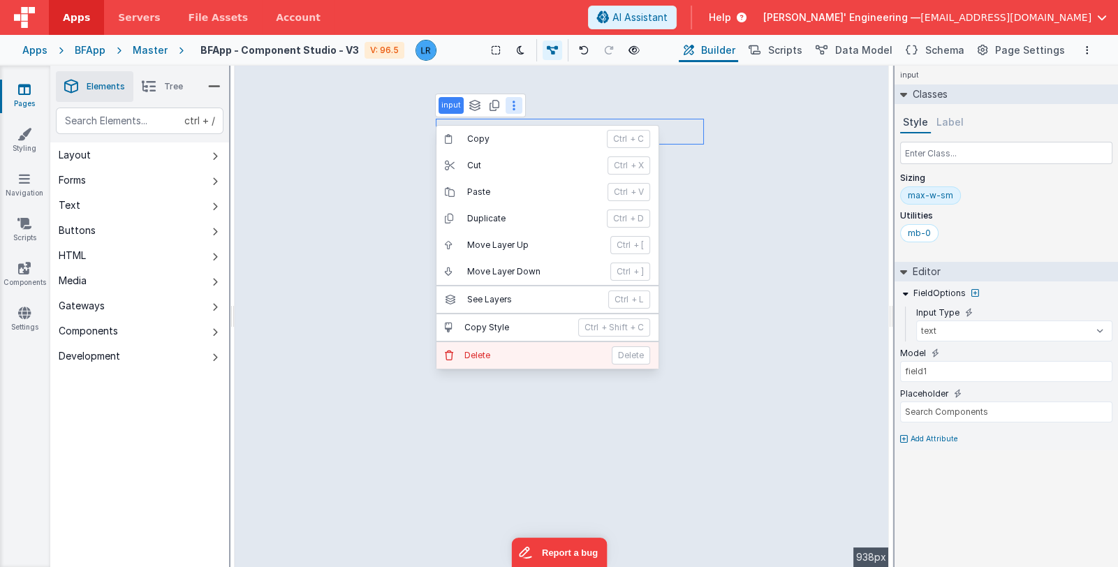
click at [625, 351] on p "Delete" at bounding box center [631, 355] width 38 height 18
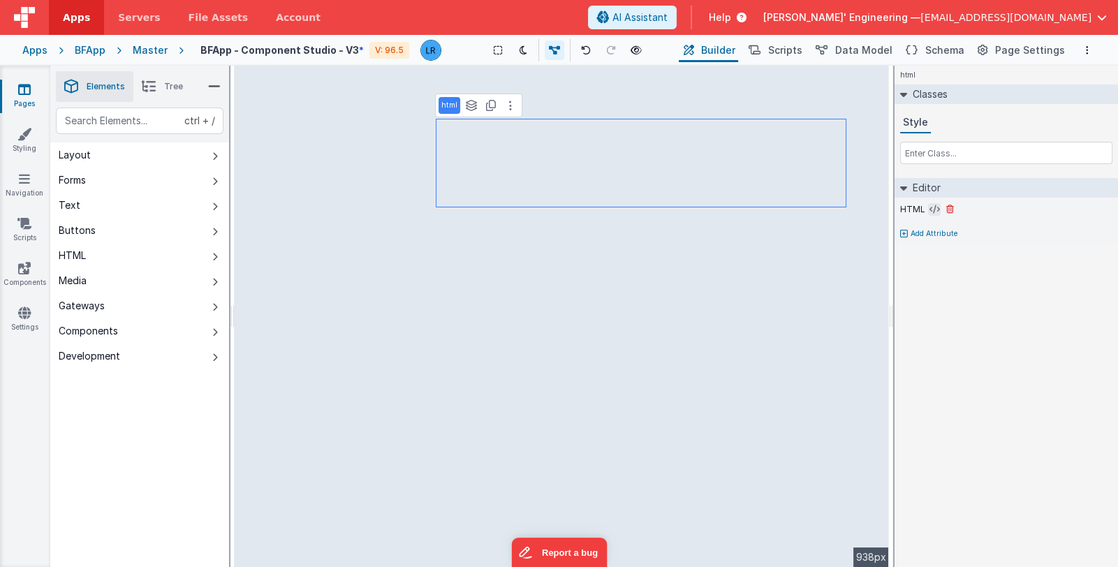
click at [928, 206] on button at bounding box center [934, 209] width 13 height 13
click at [931, 208] on icon at bounding box center [934, 209] width 10 height 11
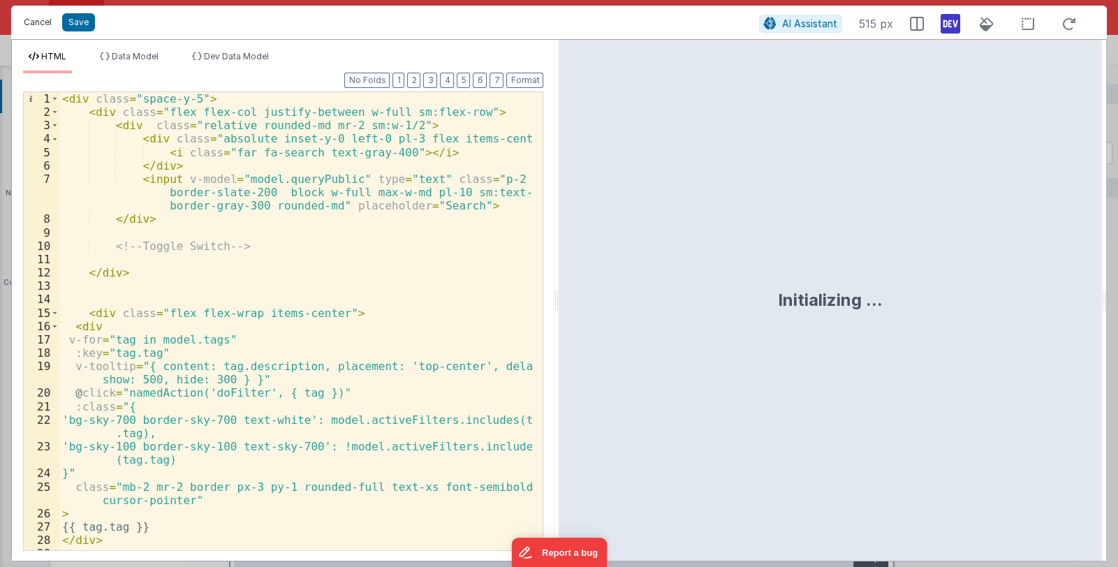
click at [43, 19] on button "Cancel" at bounding box center [38, 23] width 42 height 20
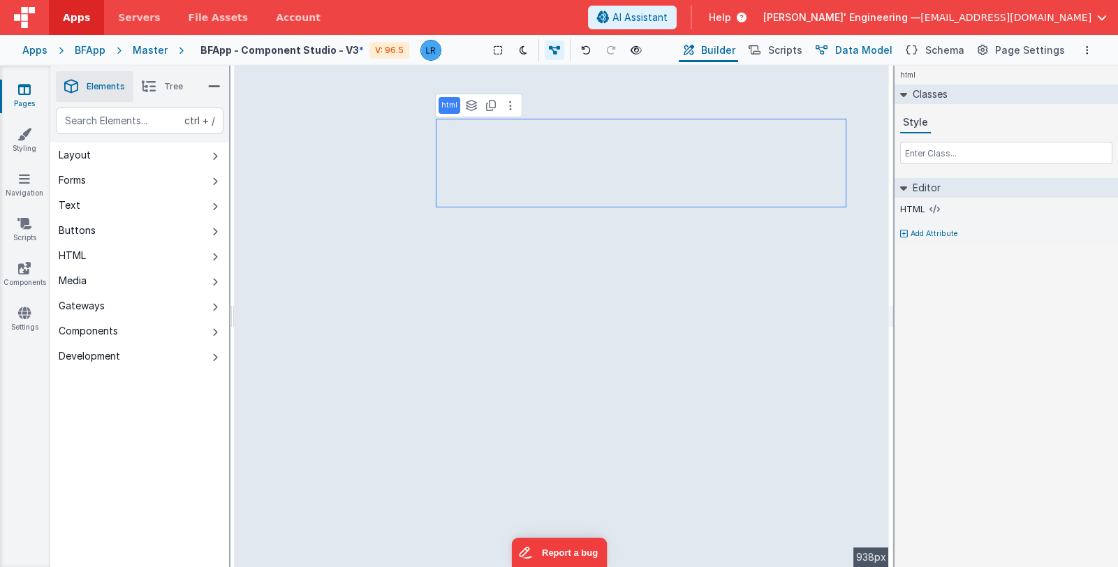
click at [855, 54] on span "Data Model" at bounding box center [863, 50] width 57 height 14
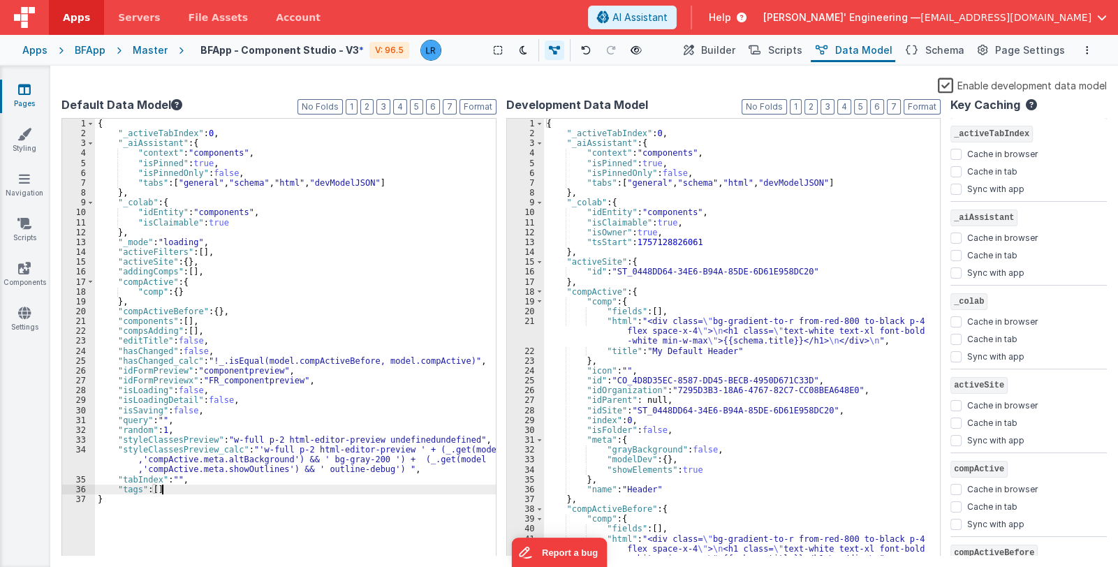
click at [169, 491] on div "{ "_activeTabIndex" : 0 , "_aiAssistant" : { "context" : "components" , "isPinn…" at bounding box center [295, 348] width 401 height 458
paste textarea
click at [733, 52] on span "Builder" at bounding box center [718, 50] width 34 height 14
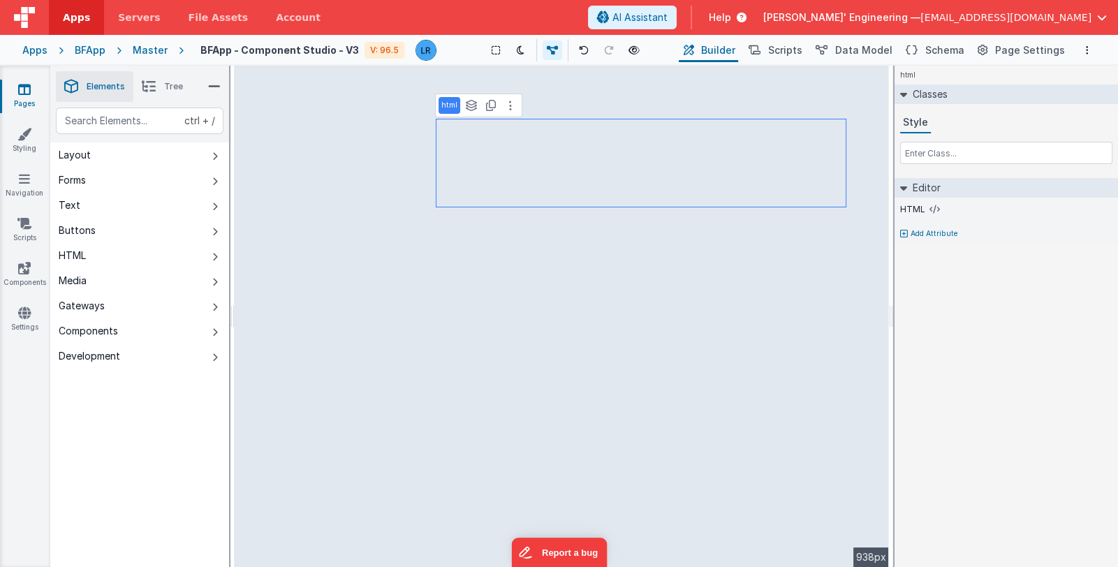
click at [24, 100] on link "Pages" at bounding box center [24, 96] width 50 height 28
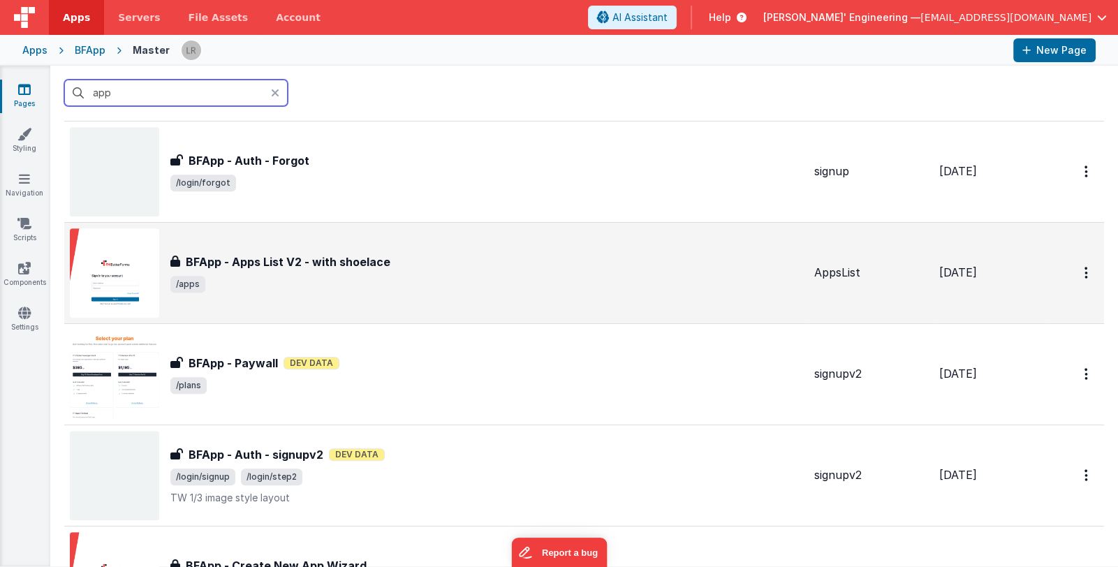
scroll to position [978, 0]
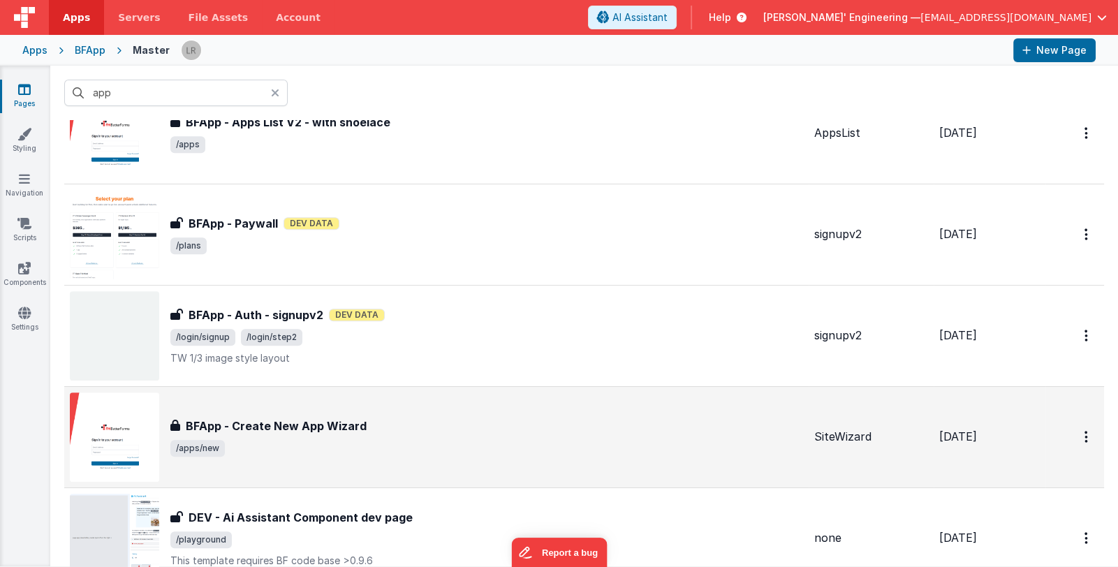
click at [457, 425] on div "BFApp - Create New App Wizard" at bounding box center [486, 426] width 633 height 17
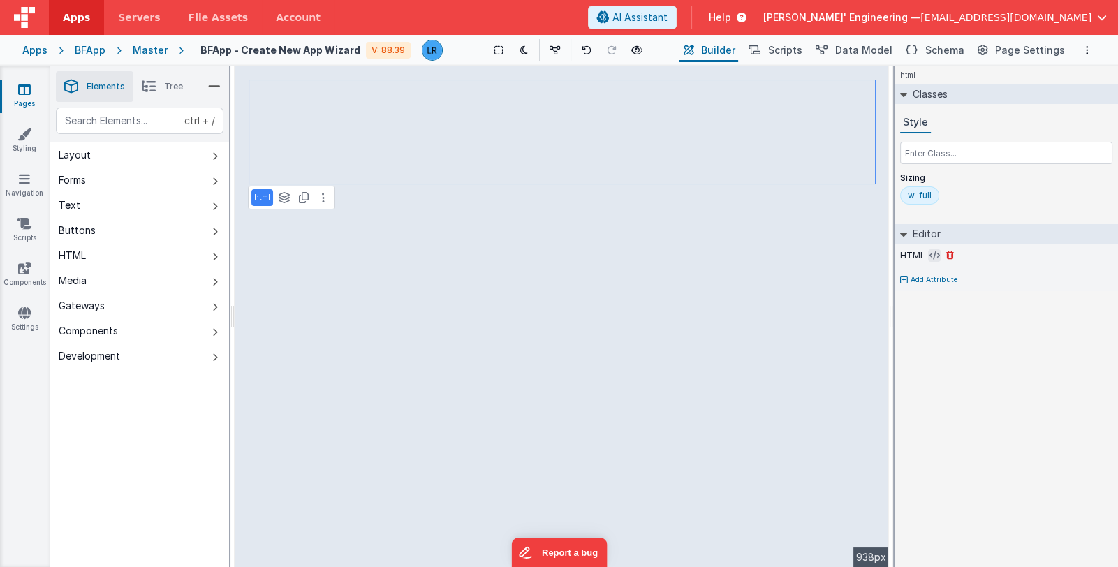
click at [928, 251] on button at bounding box center [934, 255] width 13 height 13
click at [928, 253] on button at bounding box center [934, 255] width 13 height 13
click at [929, 254] on icon at bounding box center [934, 255] width 10 height 11
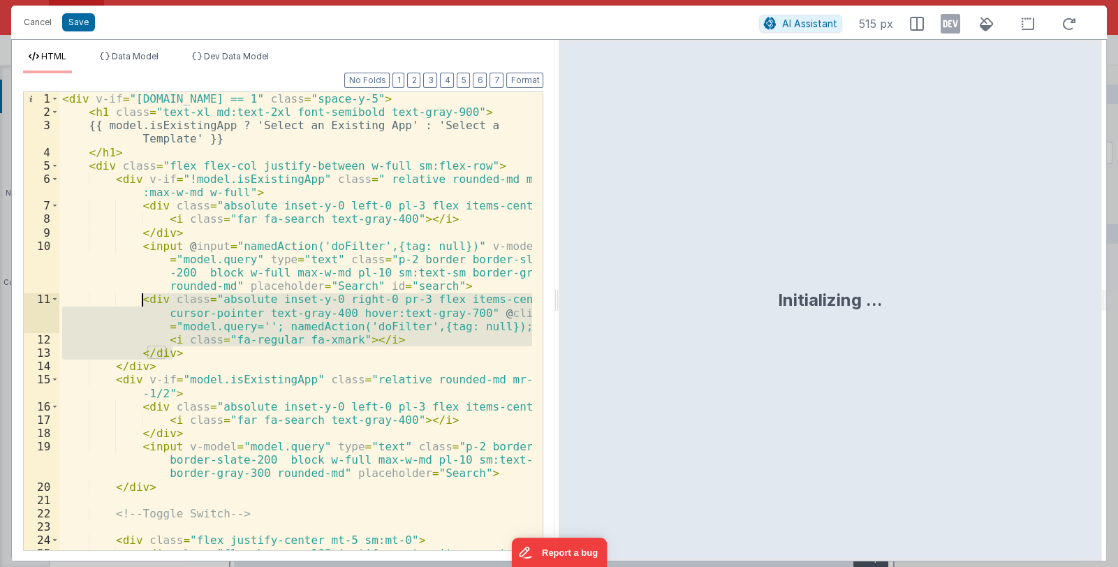
drag, startPoint x: 175, startPoint y: 351, endPoint x: 139, endPoint y: 299, distance: 63.3
click at [139, 299] on div "< div v-if = "[DOMAIN_NAME] == 1" class = "space-y-5" > < h1 class = "text-xl m…" at bounding box center [295, 341] width 473 height 499
click at [179, 331] on div "< div v-if = "[DOMAIN_NAME] == 1" class = "space-y-5" > < h1 class = "text-xl m…" at bounding box center [295, 321] width 473 height 458
drag, startPoint x: 181, startPoint y: 353, endPoint x: 135, endPoint y: 297, distance: 71.4
click at [135, 297] on div "< div v-if = "[DOMAIN_NAME] == 1" class = "space-y-5" > < h1 class = "text-xl m…" at bounding box center [295, 341] width 473 height 499
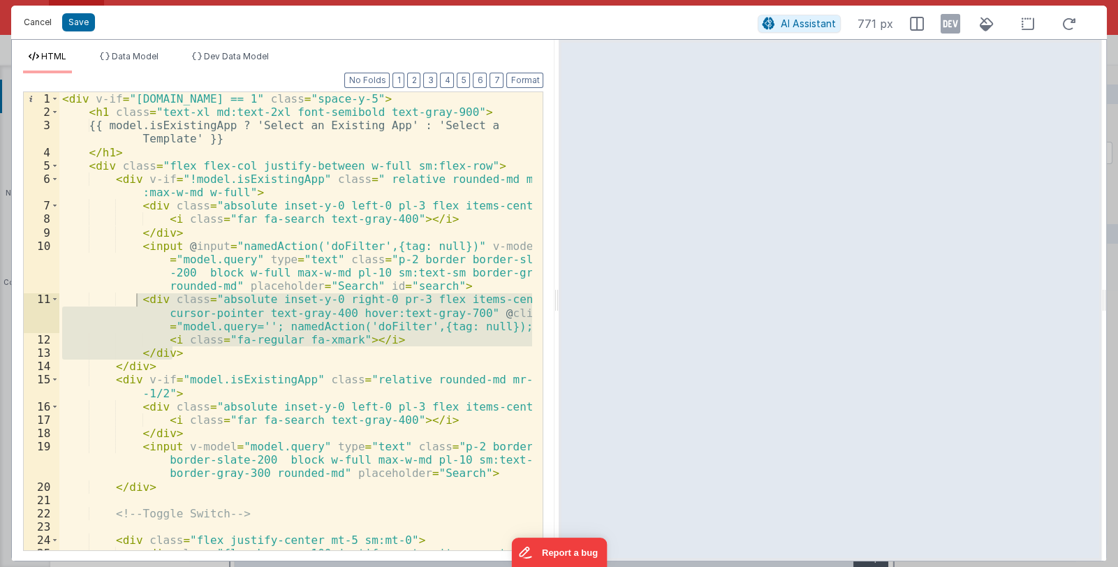
click at [30, 22] on button "Cancel" at bounding box center [38, 23] width 42 height 20
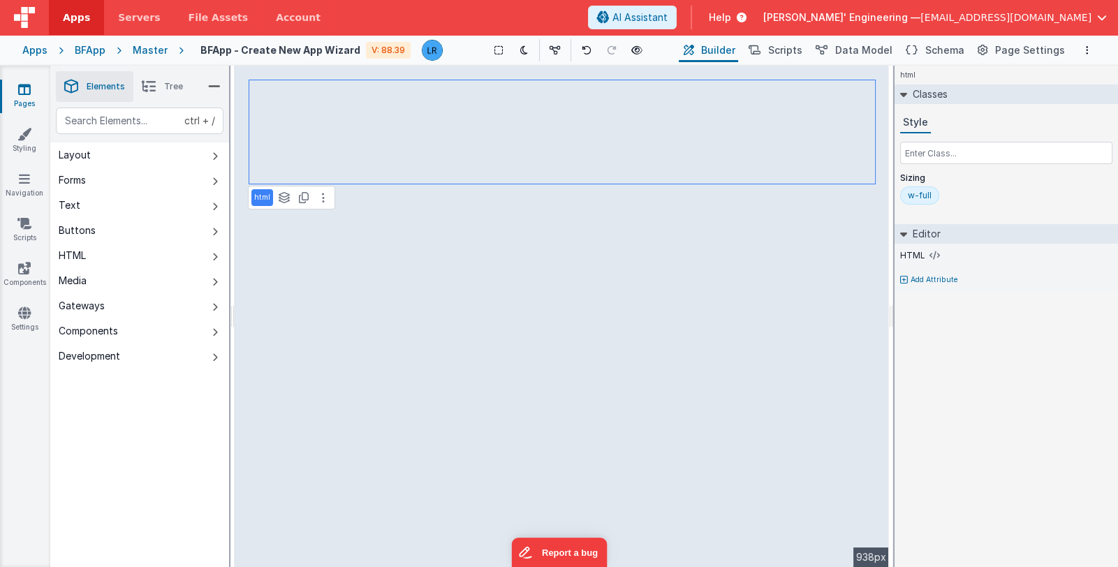
click at [21, 97] on link "Pages" at bounding box center [24, 96] width 50 height 28
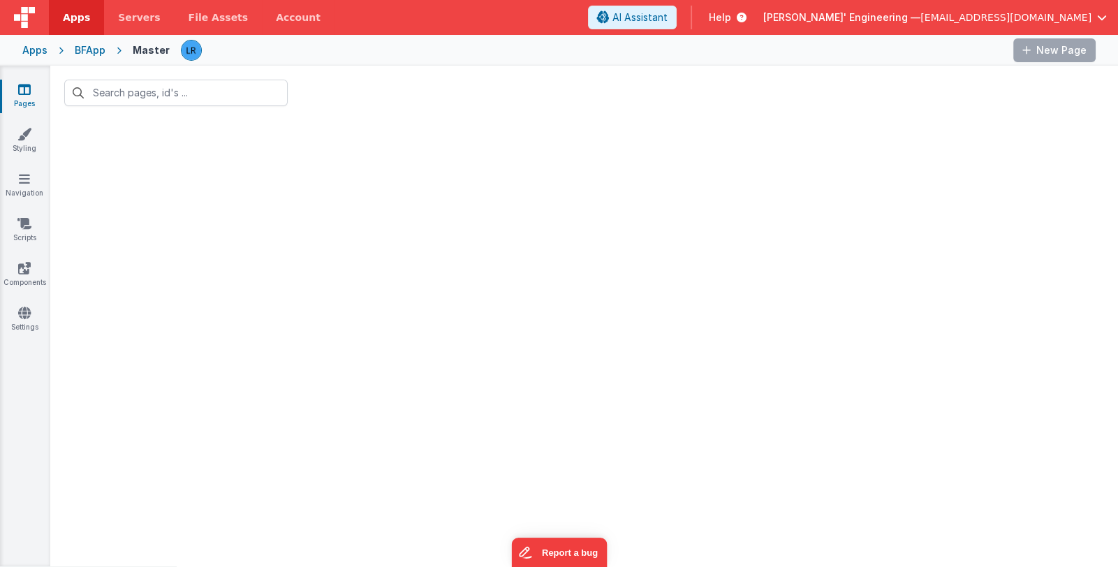
type input "app"
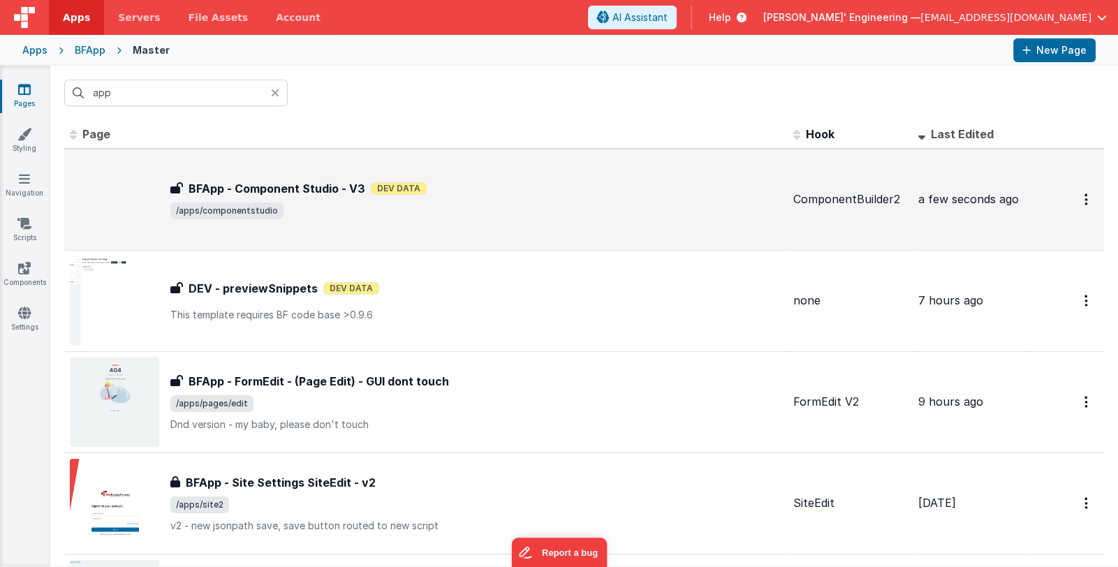
click at [473, 208] on span "/apps/componentstudio" at bounding box center [476, 210] width 612 height 17
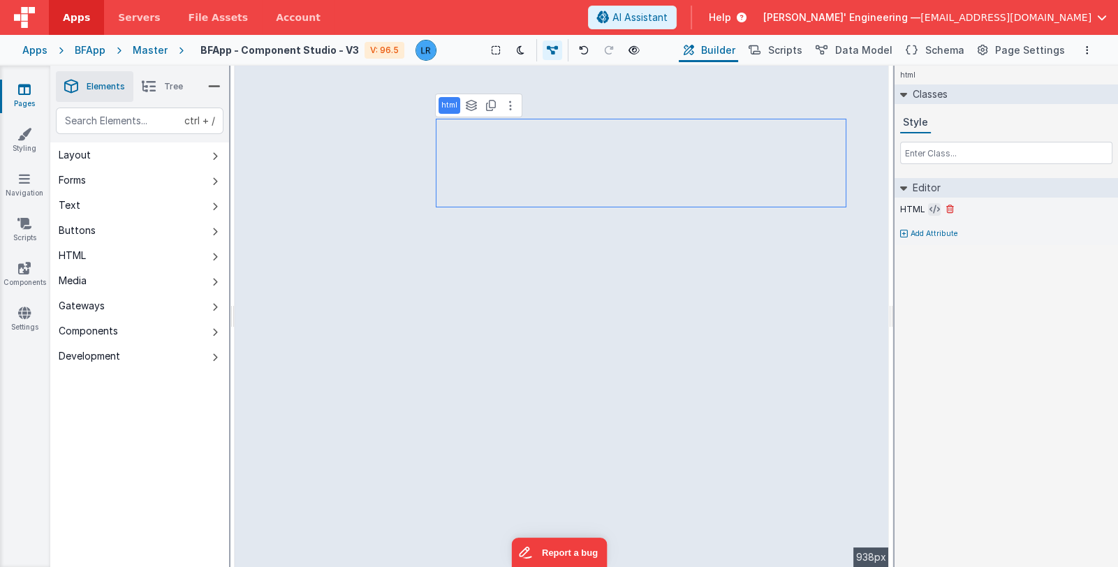
click at [930, 209] on icon at bounding box center [934, 209] width 10 height 11
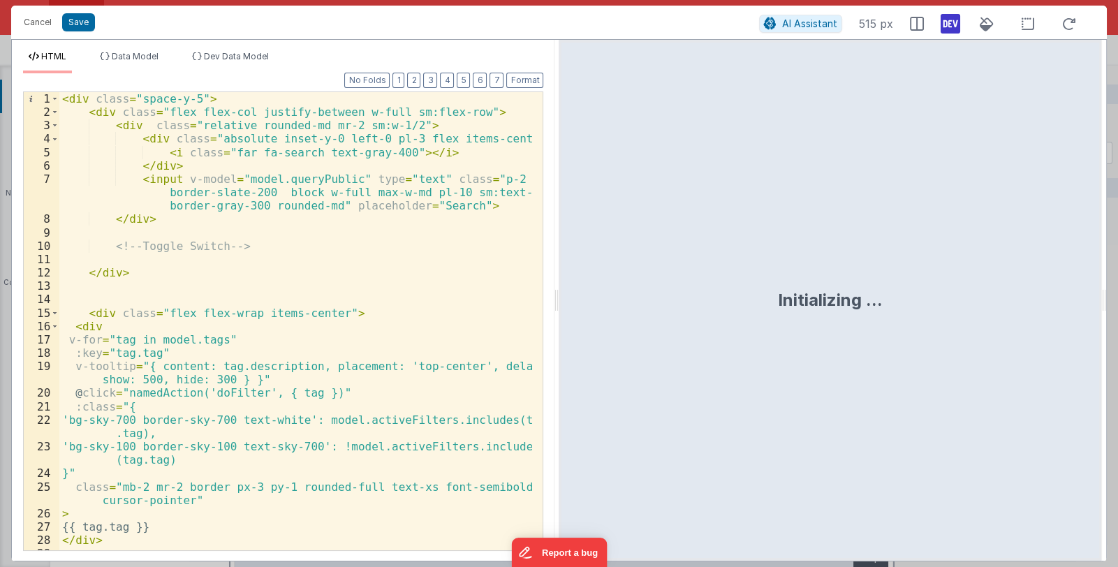
click at [470, 209] on div "< div class = "space-y-5" > < div class = "flex flex-col justify-between w-full…" at bounding box center [295, 334] width 473 height 485
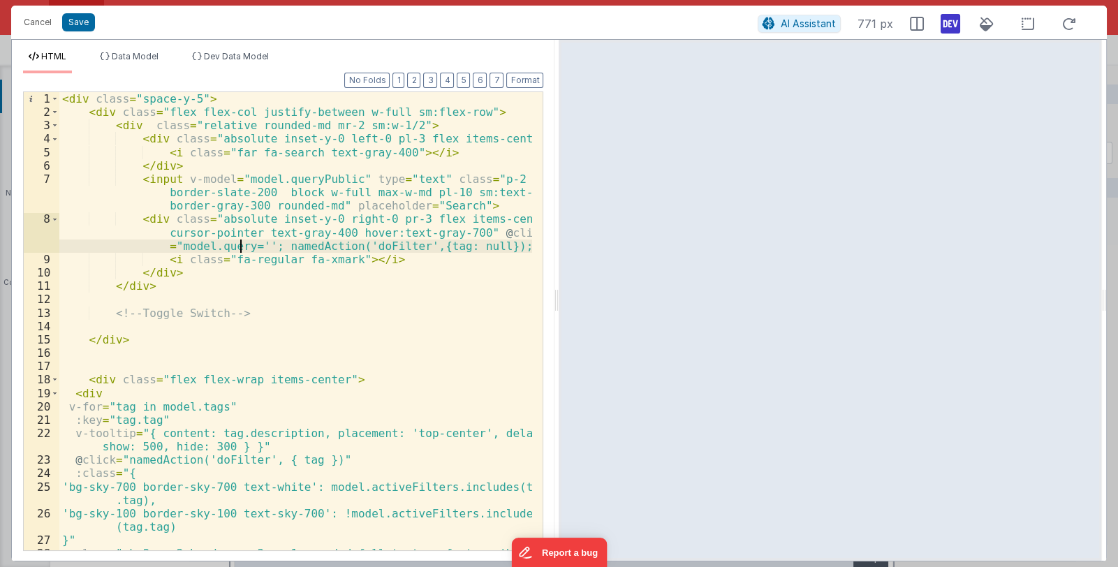
click at [237, 250] on div "< div class = "space-y-5" > < div class = "flex flex-col justify-between w-full…" at bounding box center [295, 341] width 473 height 499
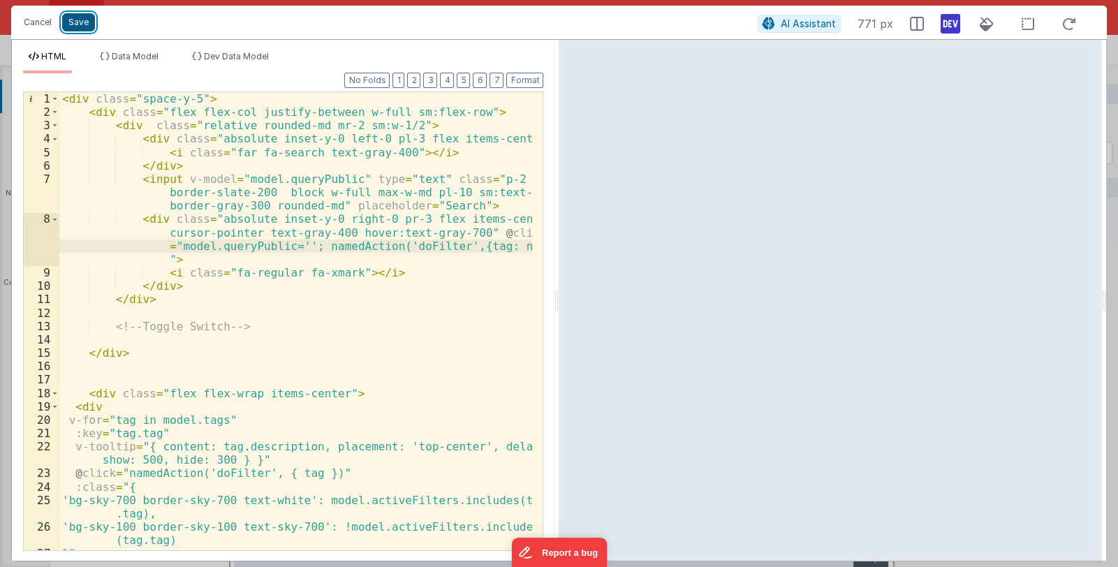
click at [83, 23] on button "Save" at bounding box center [78, 22] width 33 height 18
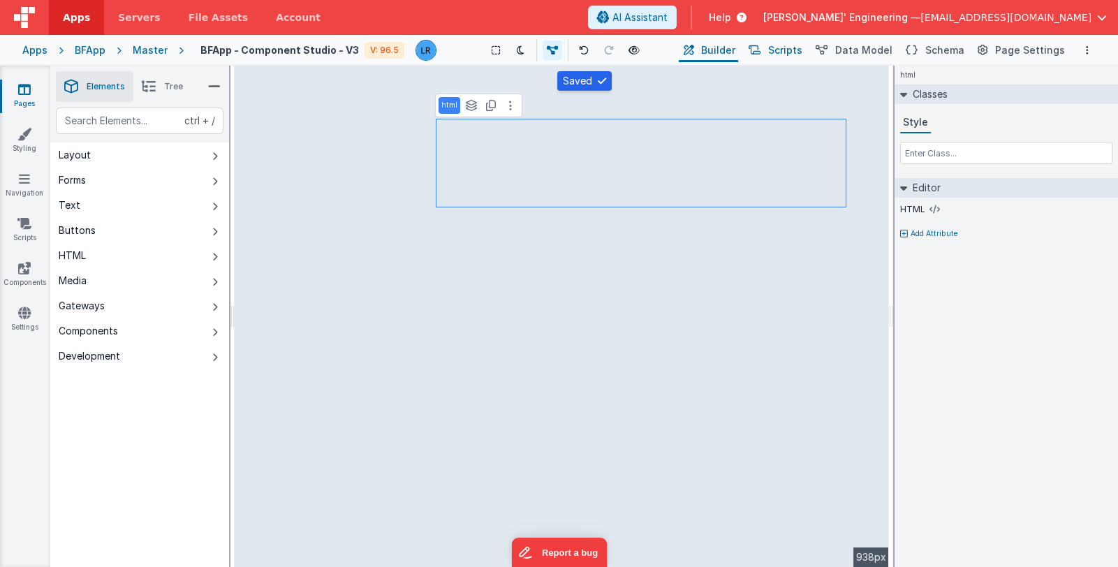
click at [801, 51] on span "Scripts" at bounding box center [785, 50] width 34 height 14
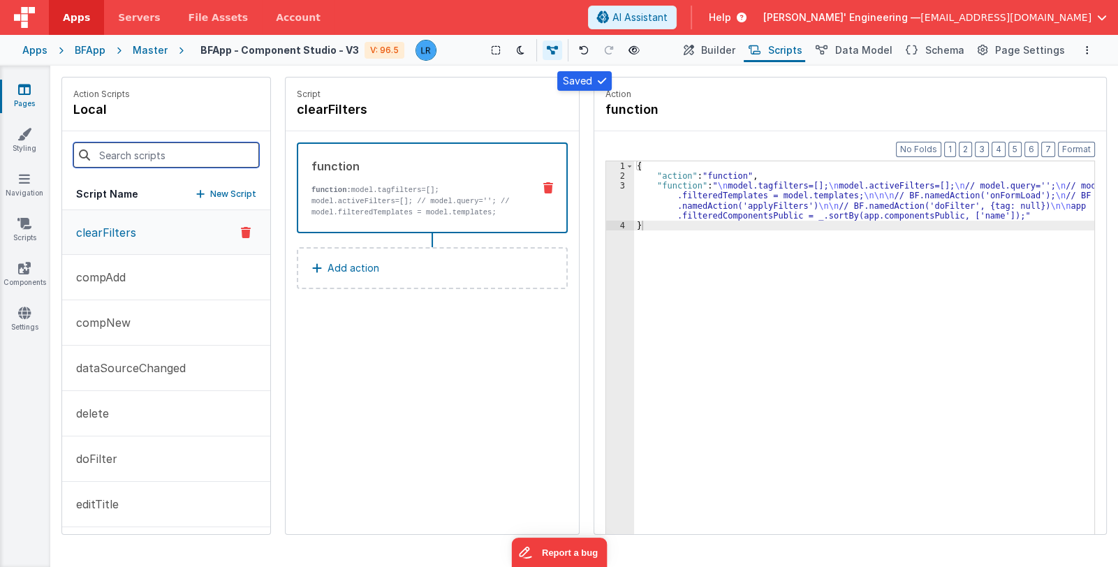
click at [158, 156] on input at bounding box center [166, 154] width 186 height 25
click at [101, 459] on p "doFilter" at bounding box center [93, 458] width 50 height 17
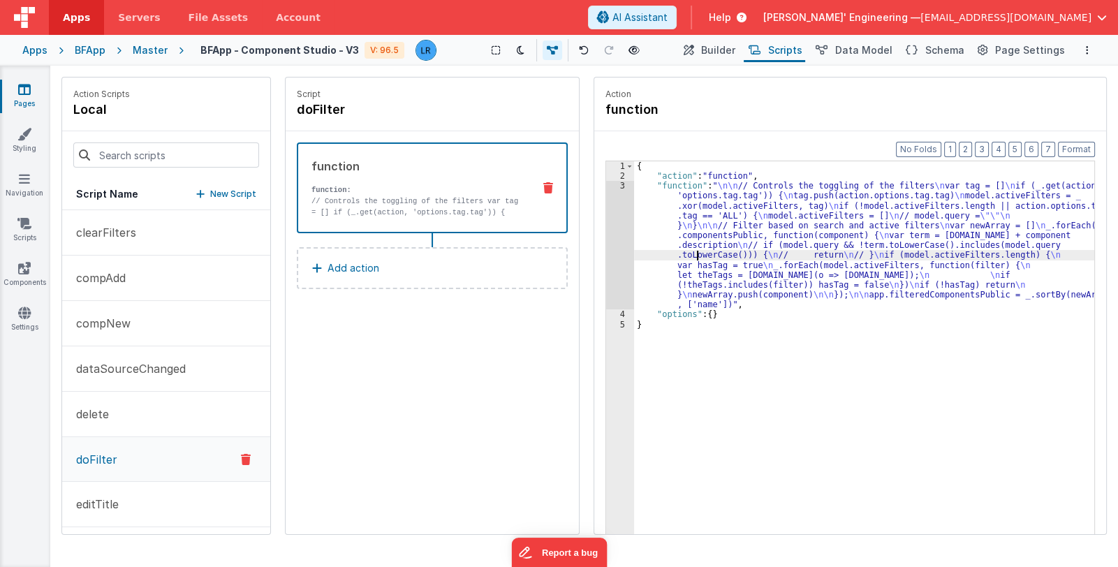
click at [695, 257] on div "{ "action" : "function" , "function" : " \n\n // Controls the toggling of the f…" at bounding box center [864, 379] width 461 height 436
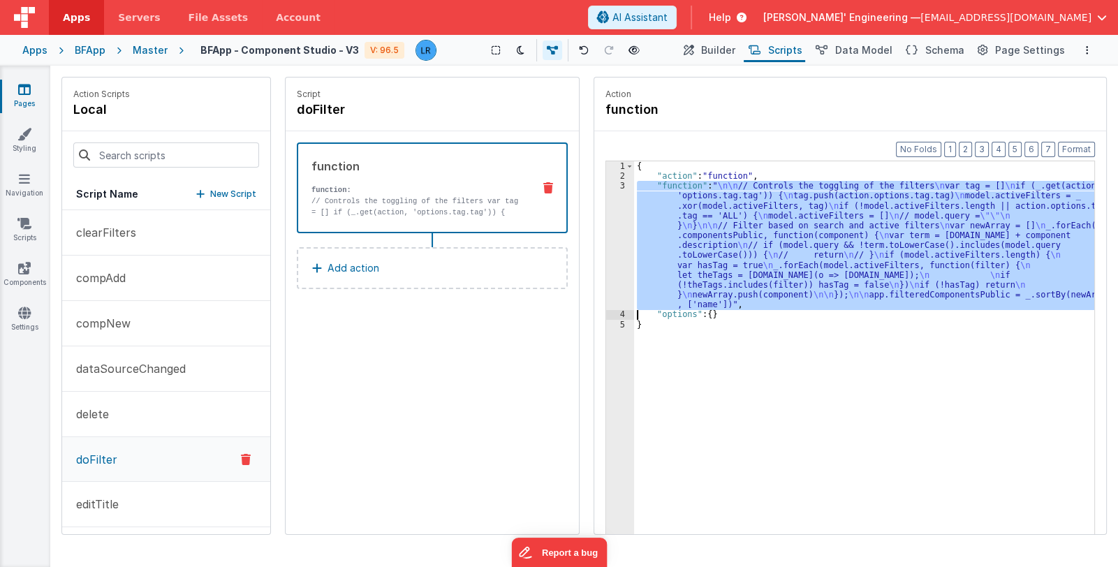
click at [623, 259] on div "3" at bounding box center [620, 245] width 28 height 128
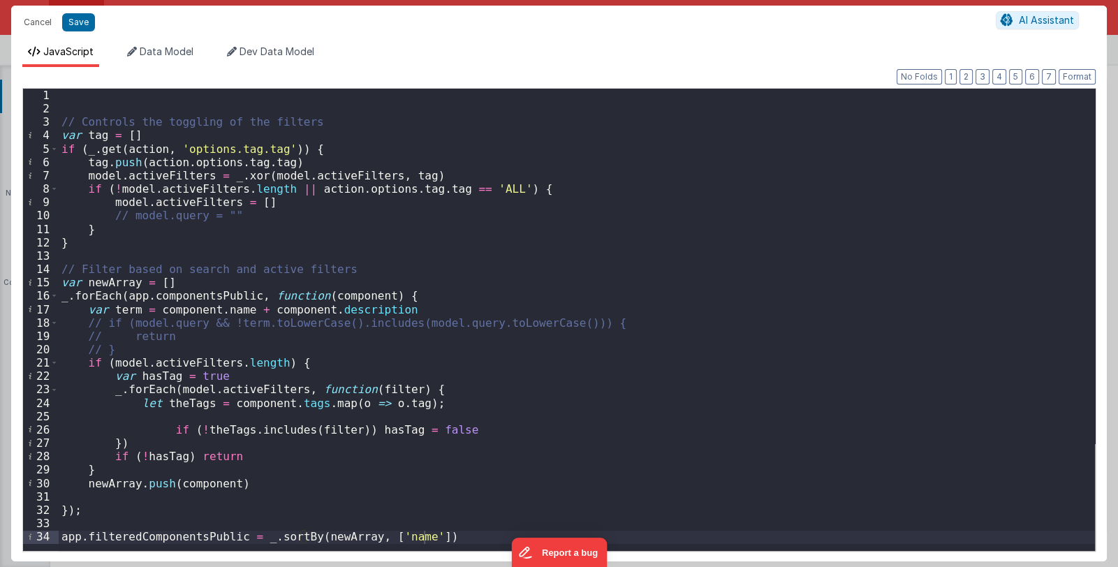
click at [527, 246] on div "// Controls the toggling of the filters var tag = [ ] if ( _ . get ( action , '…" at bounding box center [577, 333] width 1036 height 489
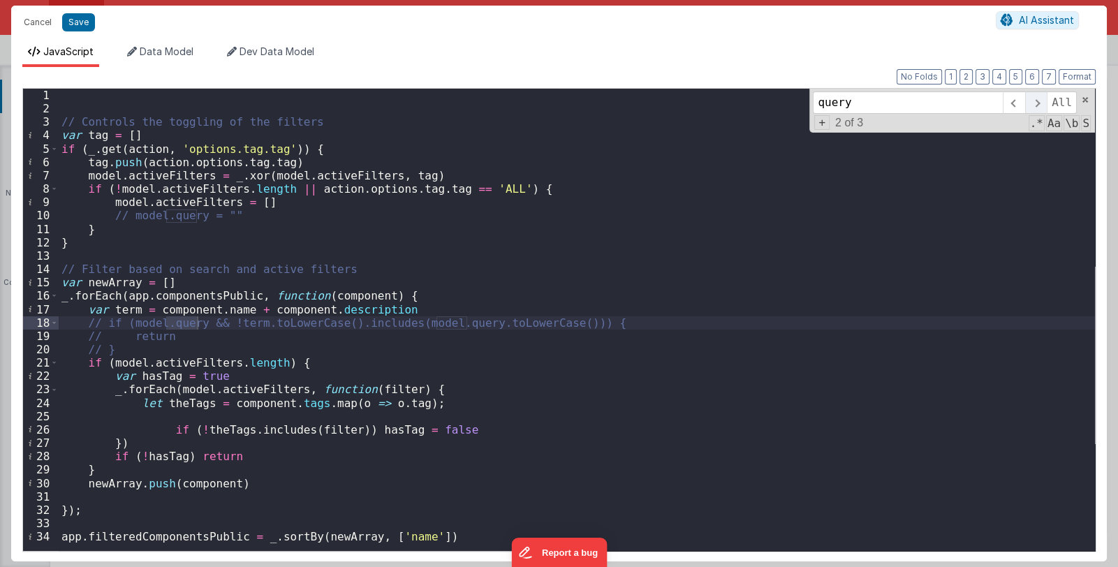
type input "query"
click at [1040, 102] on span at bounding box center [1036, 102] width 22 height 22
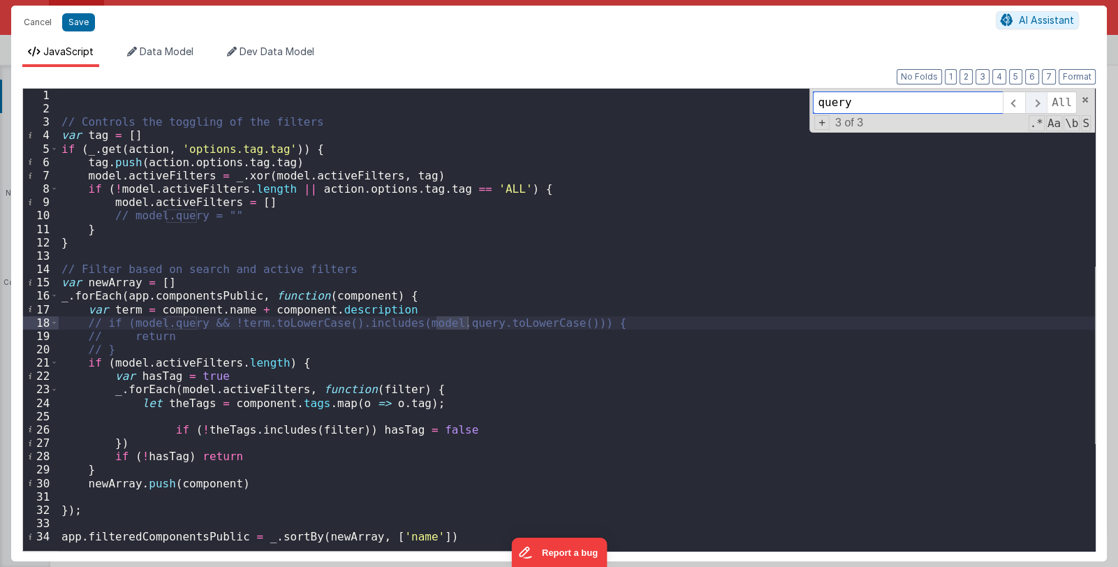
click at [1040, 102] on span at bounding box center [1036, 102] width 22 height 22
click at [256, 228] on div "// Controls the toggling of the filters var tag = [ ] if ( _ . get ( action , '…" at bounding box center [577, 333] width 1036 height 489
drag, startPoint x: 123, startPoint y: 216, endPoint x: 111, endPoint y: 216, distance: 11.9
click at [111, 216] on div "// Controls the toggling of the filters var tag = [ ] if ( _ . get ( action , '…" at bounding box center [577, 333] width 1036 height 489
click at [185, 216] on div "// Controls the toggling of the filters var tag = [ ] if ( _ . get ( action , '…" at bounding box center [577, 333] width 1036 height 489
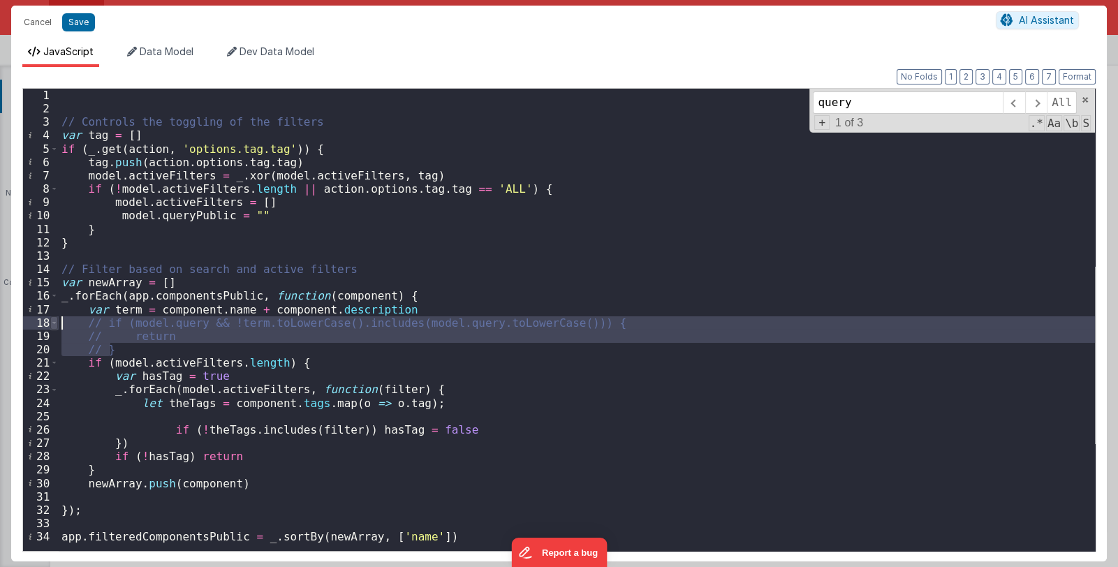
drag, startPoint x: 119, startPoint y: 346, endPoint x: 51, endPoint y: 320, distance: 72.2
click at [51, 320] on div "1 2 3 4 5 6 7 8 9 10 11 12 13 14 15 16 17 18 19 20 21 22 23 24 25 26 27 28 29 3…" at bounding box center [558, 320] width 1073 height 464
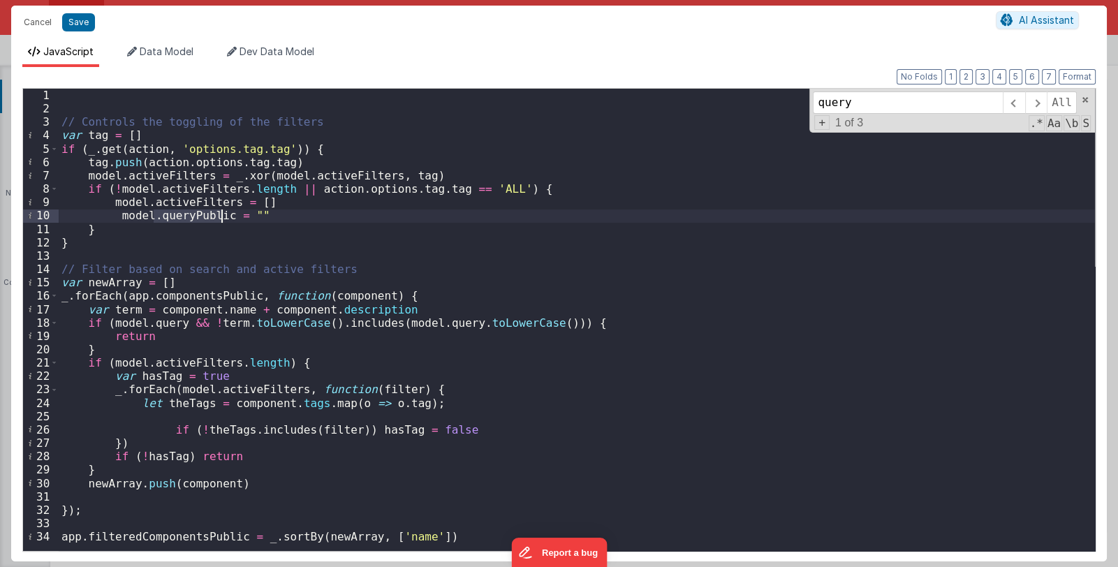
drag, startPoint x: 154, startPoint y: 218, endPoint x: 220, endPoint y: 219, distance: 66.3
click at [220, 219] on div "// Controls the toggling of the filters var tag = [ ] if ( _ . get ( action , '…" at bounding box center [577, 333] width 1036 height 489
drag, startPoint x: 147, startPoint y: 325, endPoint x: 178, endPoint y: 324, distance: 31.4
click at [178, 324] on div "// Controls the toggling of the filters var tag = [ ] if ( _ . get ( action , '…" at bounding box center [577, 333] width 1036 height 489
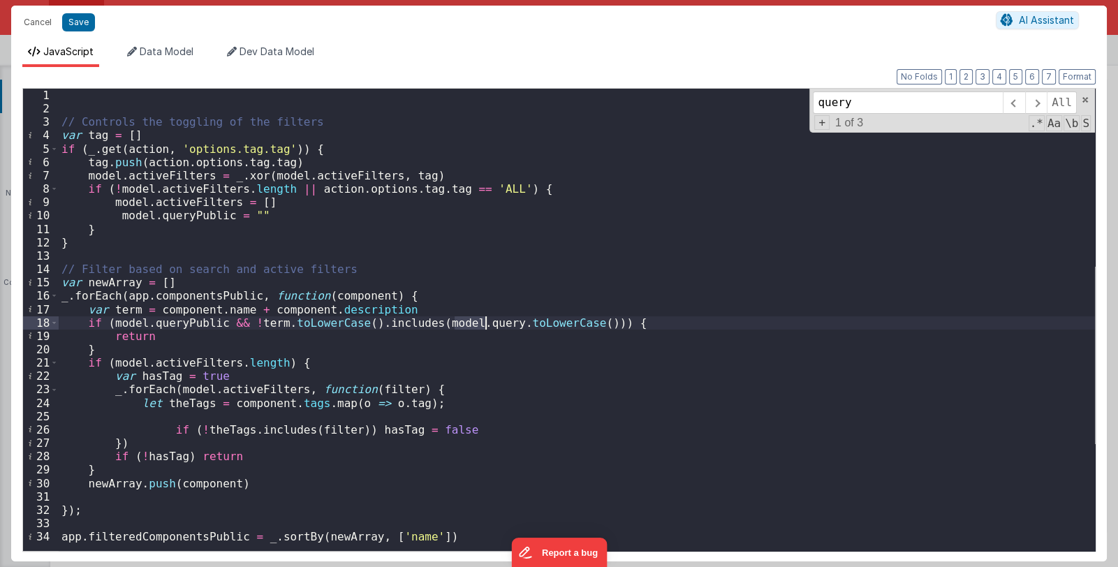
drag, startPoint x: 454, startPoint y: 327, endPoint x: 483, endPoint y: 328, distance: 29.4
click at [483, 328] on div "// Controls the toggling of the filters var tag = [ ] if ( _ . get ( action , '…" at bounding box center [577, 333] width 1036 height 489
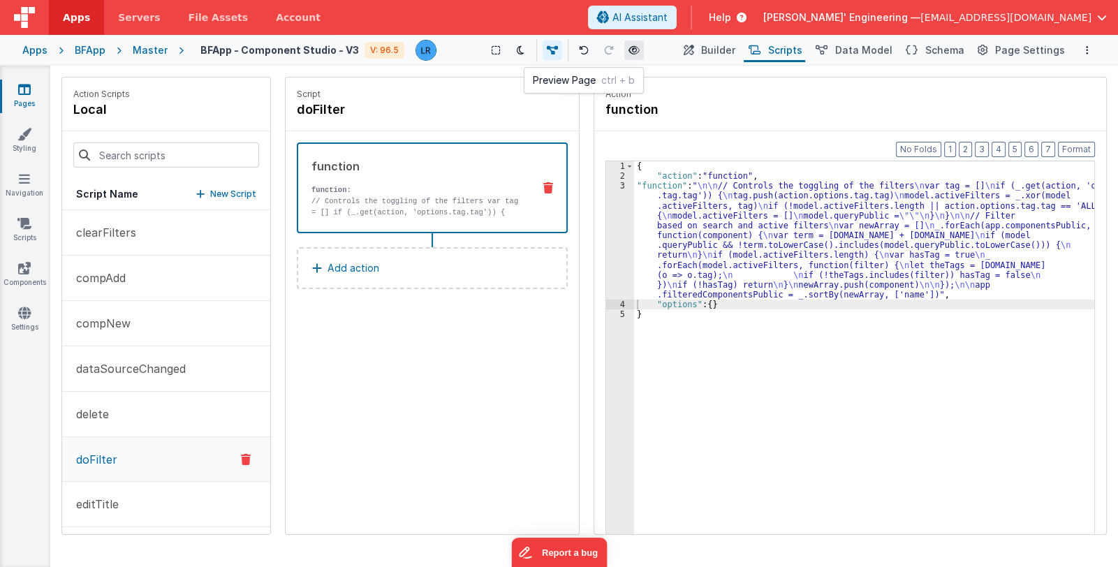
click at [637, 46] on icon at bounding box center [633, 50] width 11 height 10
click at [709, 51] on button "Builder" at bounding box center [708, 50] width 59 height 24
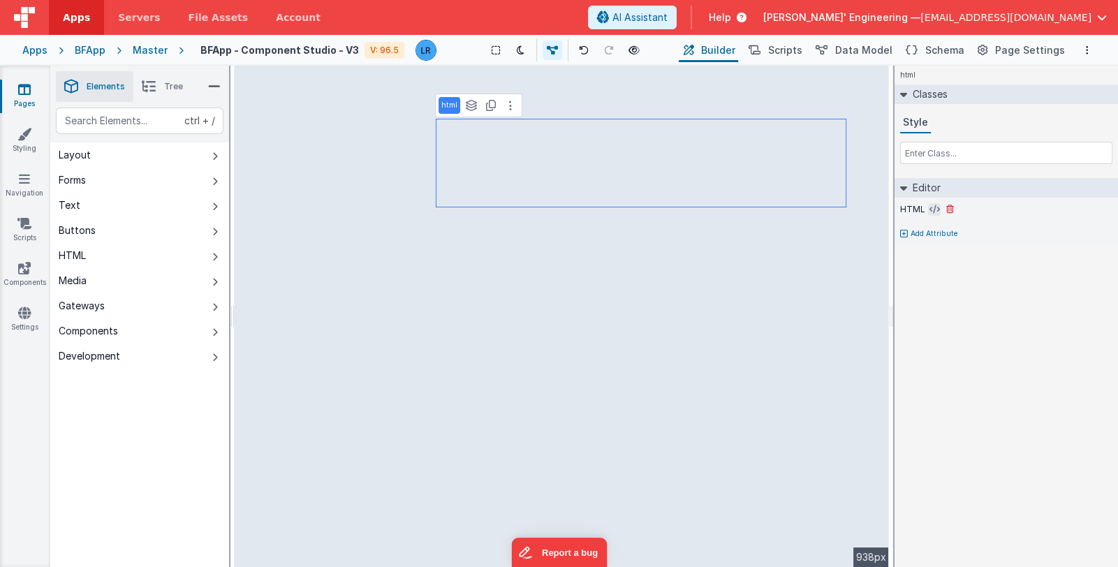
click at [929, 208] on icon at bounding box center [934, 209] width 10 height 11
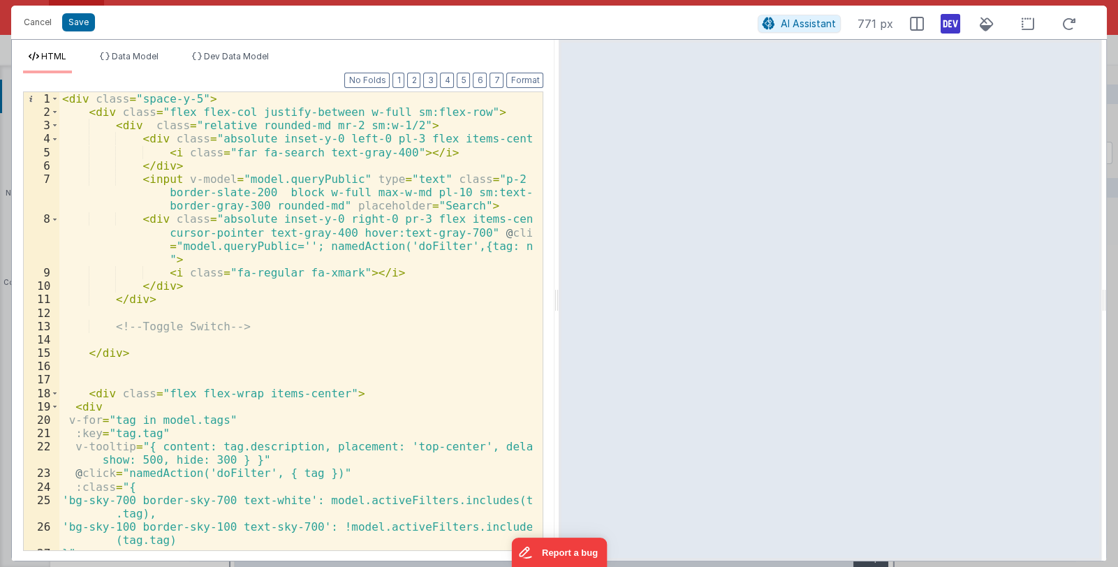
click at [223, 128] on div "< div class = "space-y-5" > < div class = "flex flex-col justify-between w-full…" at bounding box center [295, 341] width 473 height 499
